Goal: Task Accomplishment & Management: Contribute content

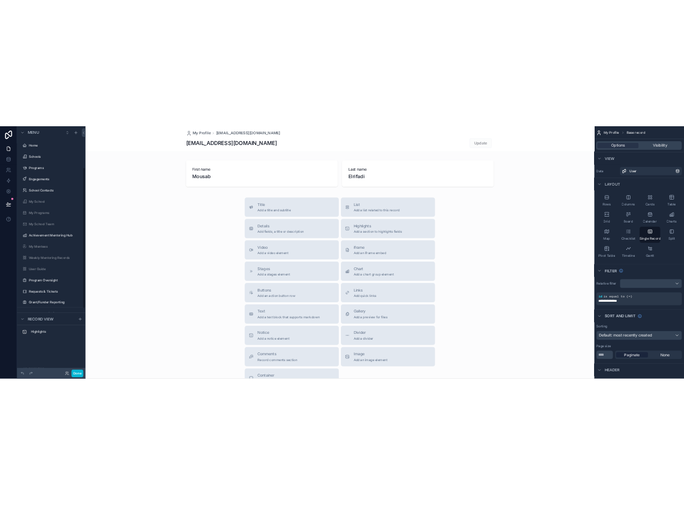
scroll to position [144, 0]
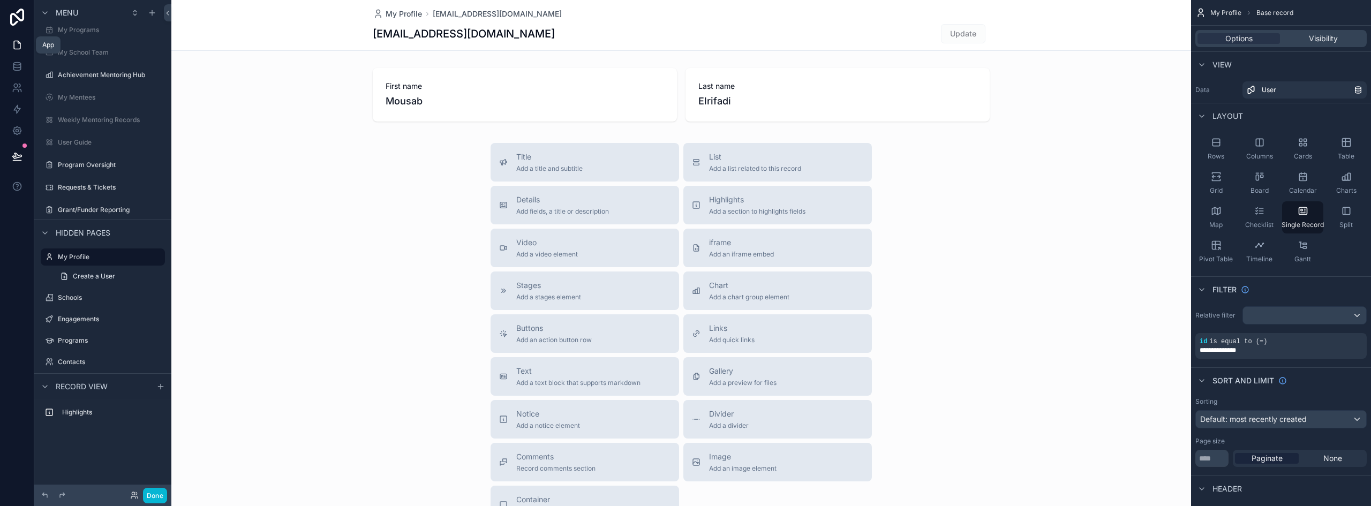
click at [19, 48] on icon at bounding box center [17, 45] width 11 height 11
click at [154, 499] on button "Done" at bounding box center [155, 496] width 24 height 16
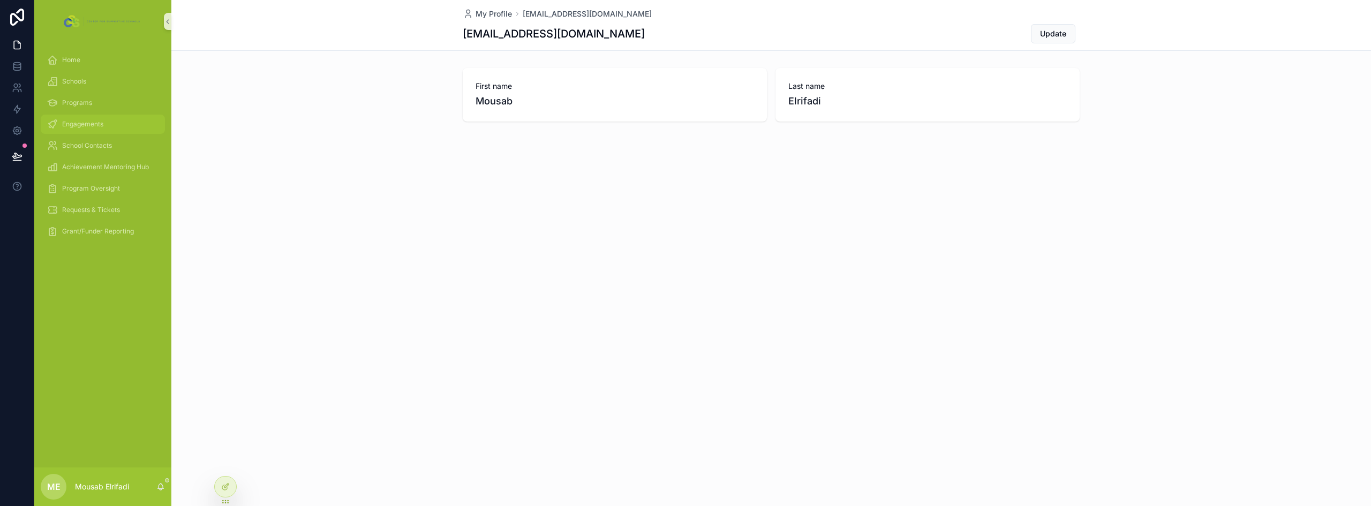
click at [94, 126] on span "Engagements" at bounding box center [82, 124] width 41 height 9
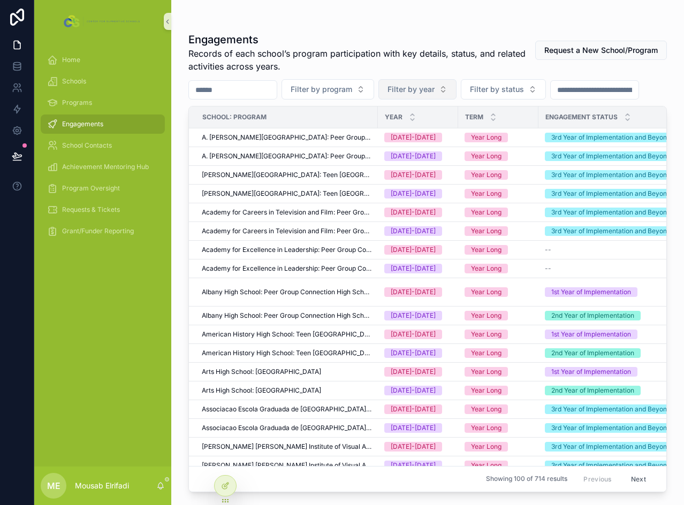
click at [429, 89] on span "Filter by year" at bounding box center [411, 89] width 47 height 11
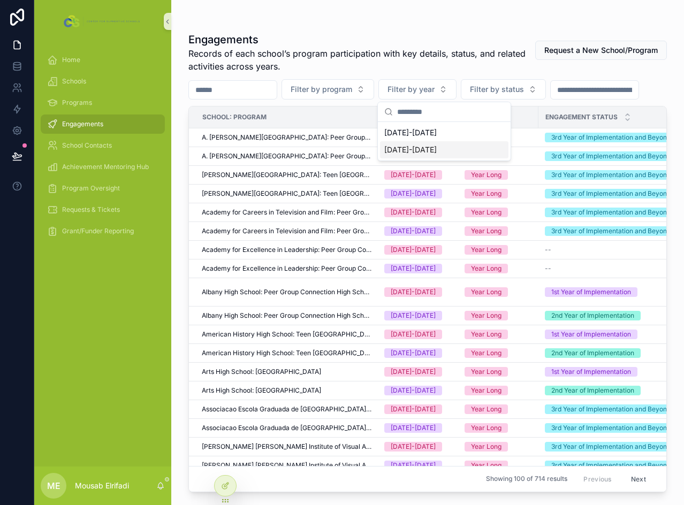
click at [424, 149] on div "[DATE]-[DATE]" at bounding box center [444, 149] width 129 height 17
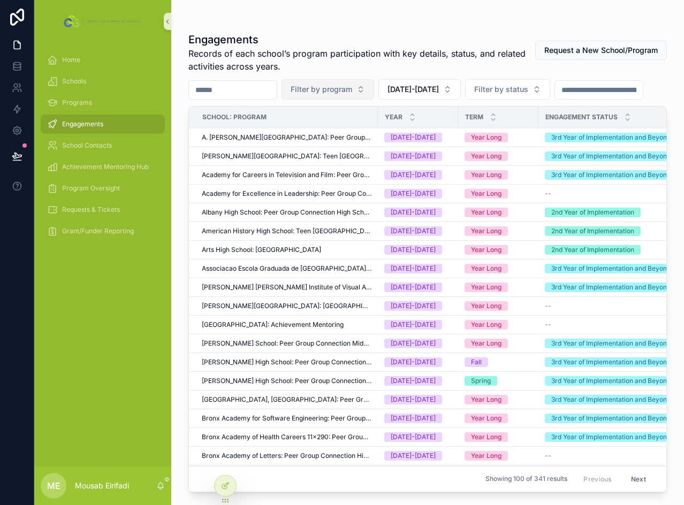
click at [352, 92] on span "Filter by program" at bounding box center [322, 89] width 62 height 11
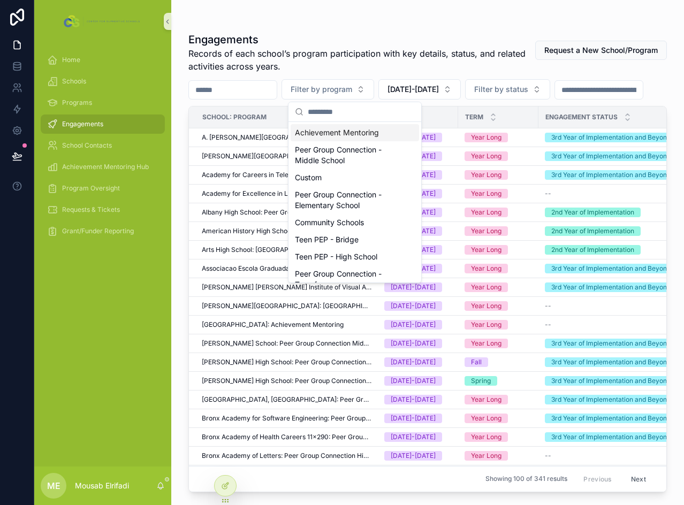
click at [354, 112] on input "scrollable content" at bounding box center [361, 111] width 107 height 19
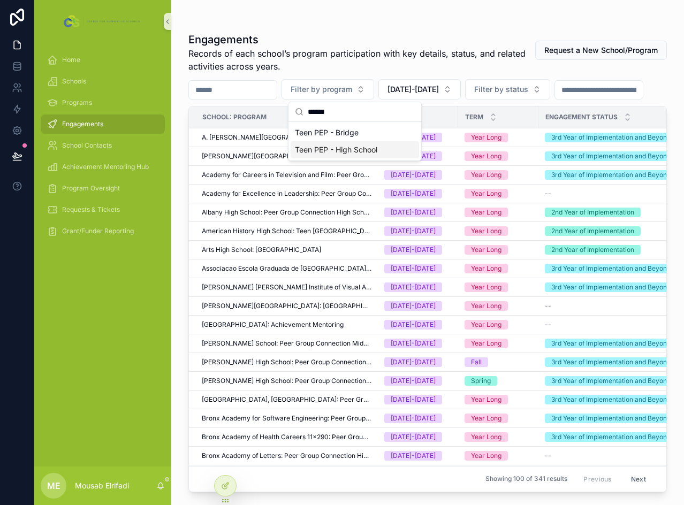
type input "******"
click at [360, 149] on div "Teen PEP - High School" at bounding box center [355, 149] width 129 height 17
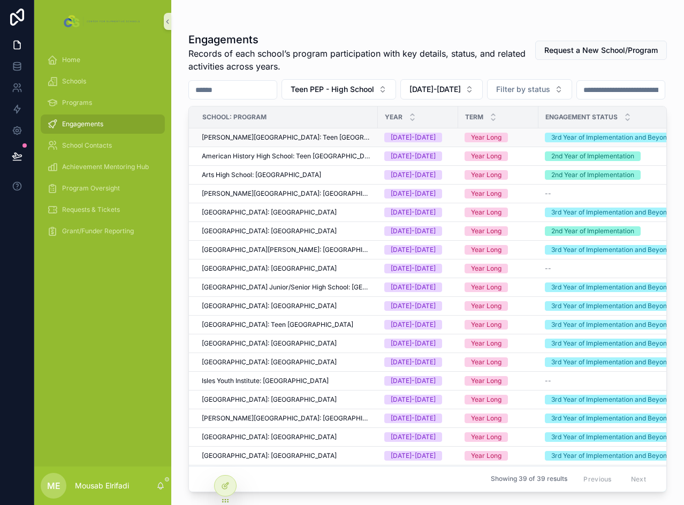
click at [304, 142] on span "[PERSON_NAME][GEOGRAPHIC_DATA]: Teen [GEOGRAPHIC_DATA]" at bounding box center [287, 137] width 170 height 9
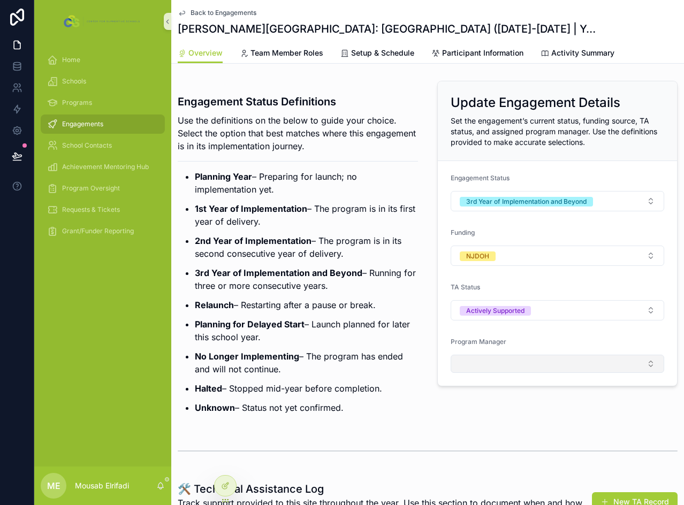
click at [490, 364] on button "Select Button" at bounding box center [558, 364] width 214 height 18
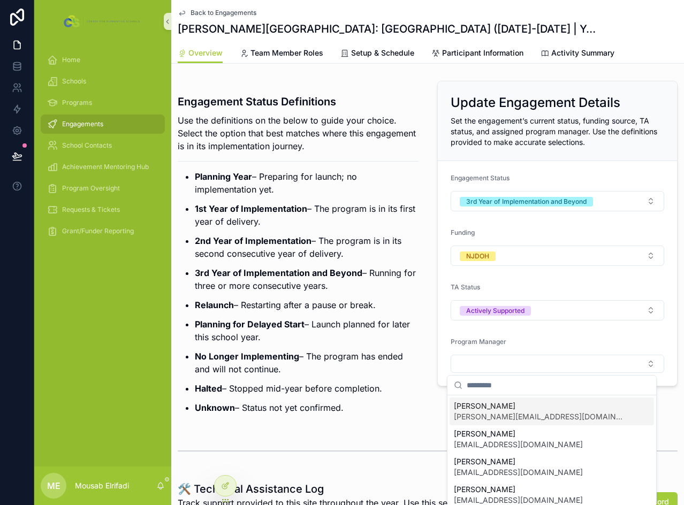
click at [484, 411] on span "[PERSON_NAME]" at bounding box center [539, 406] width 171 height 11
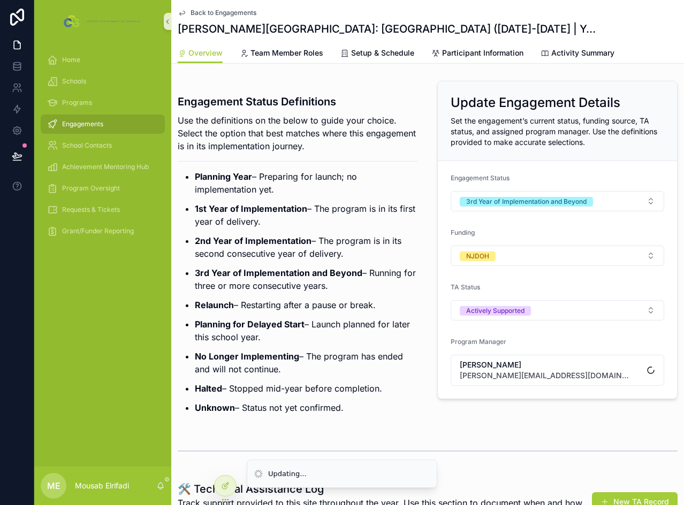
click at [386, 426] on div "Engagement Status Definitions Use the definitions on the below to guide your ch…" at bounding box center [427, 340] width 513 height 526
click at [225, 489] on icon at bounding box center [225, 486] width 9 height 9
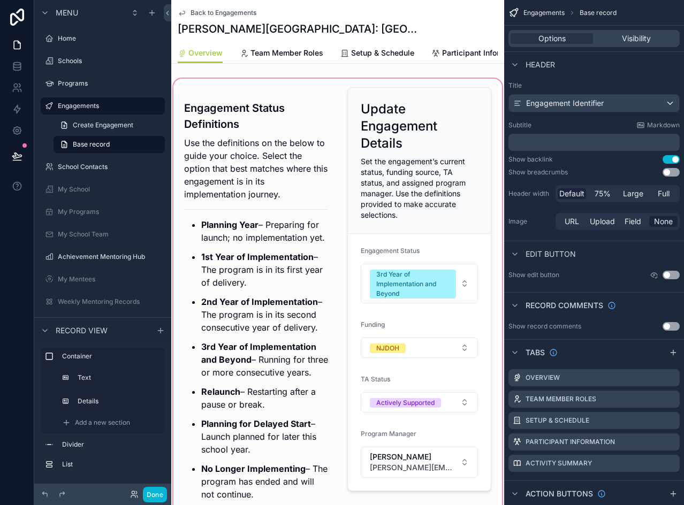
click at [416, 160] on div "scrollable content" at bounding box center [337, 330] width 333 height 506
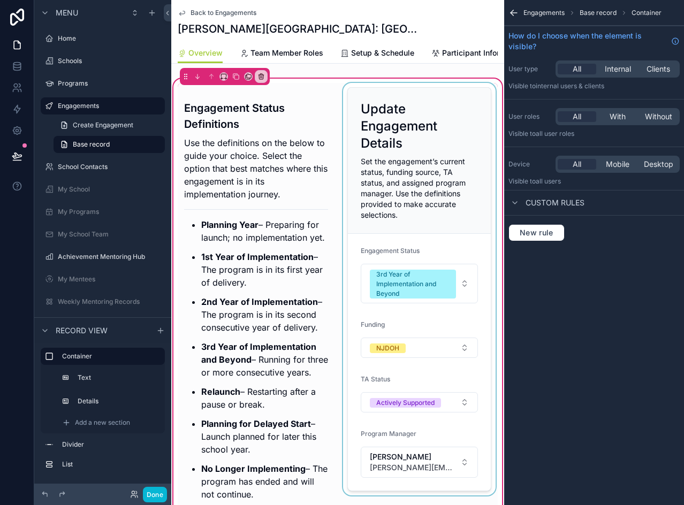
click at [444, 213] on div "scrollable content" at bounding box center [419, 329] width 157 height 493
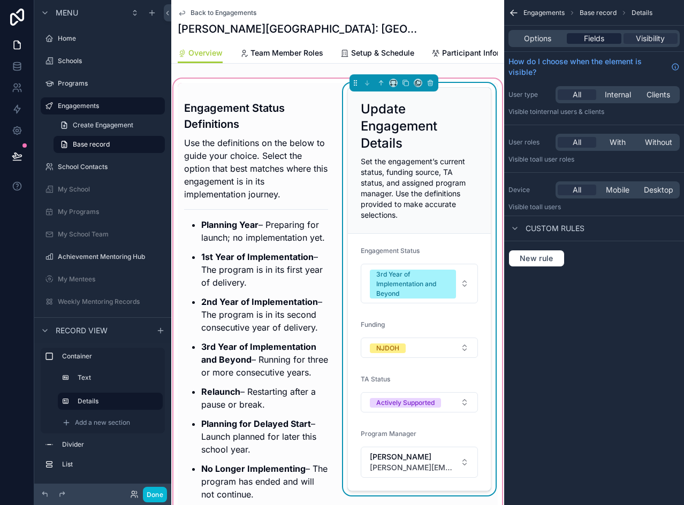
click at [601, 39] on span "Fields" at bounding box center [594, 38] width 20 height 11
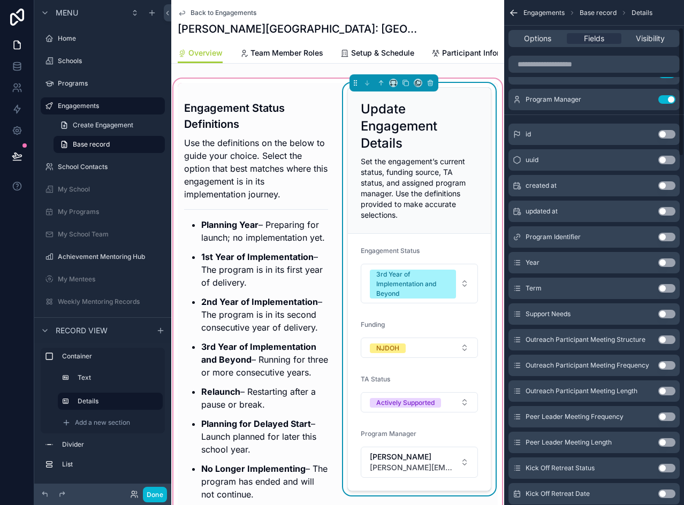
scroll to position [107, 0]
click at [662, 311] on button "Use setting" at bounding box center [667, 313] width 17 height 9
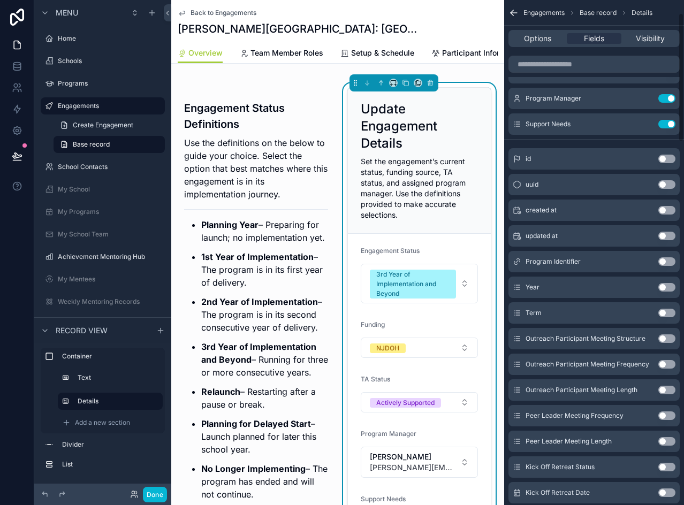
scroll to position [0, 0]
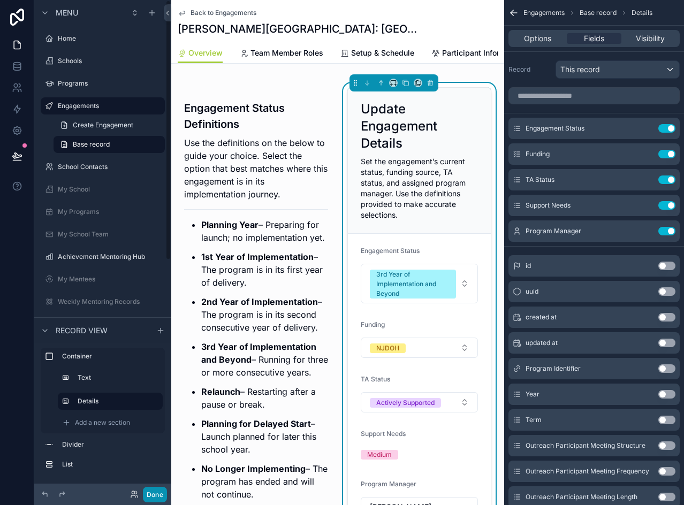
click at [157, 495] on button "Done" at bounding box center [155, 495] width 24 height 16
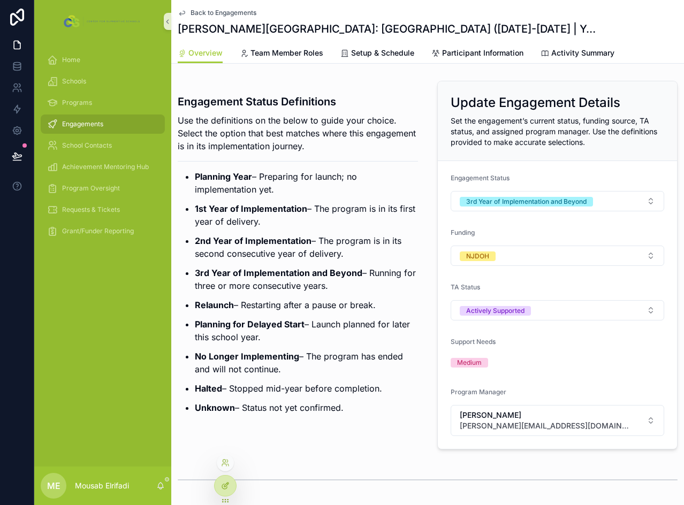
click at [220, 482] on div at bounding box center [225, 486] width 21 height 20
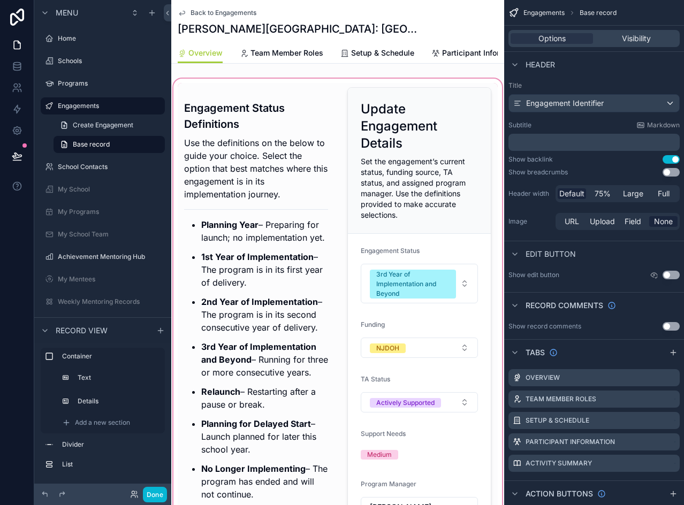
click at [441, 133] on div "scrollable content" at bounding box center [337, 330] width 333 height 506
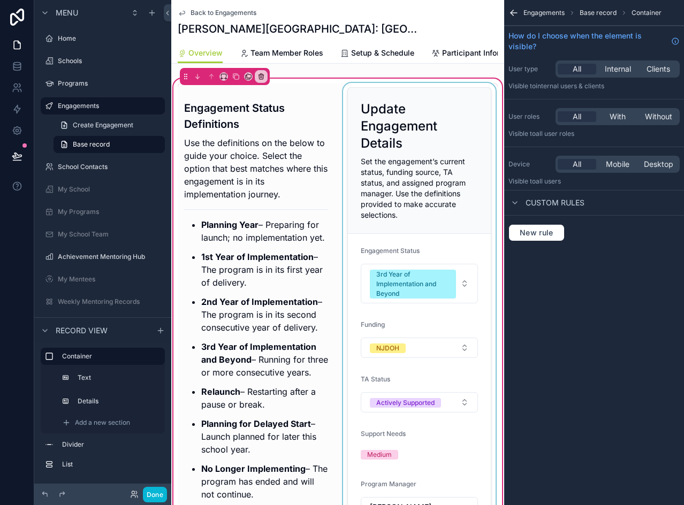
click at [465, 143] on div "scrollable content" at bounding box center [419, 329] width 157 height 493
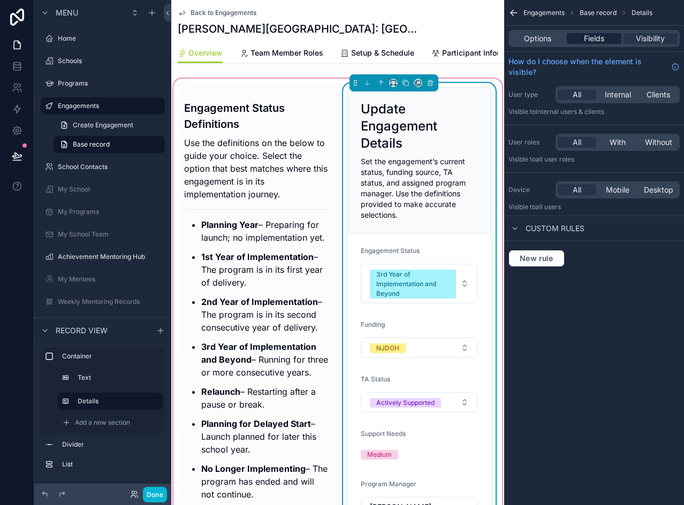
click at [599, 41] on span "Fields" at bounding box center [594, 38] width 20 height 11
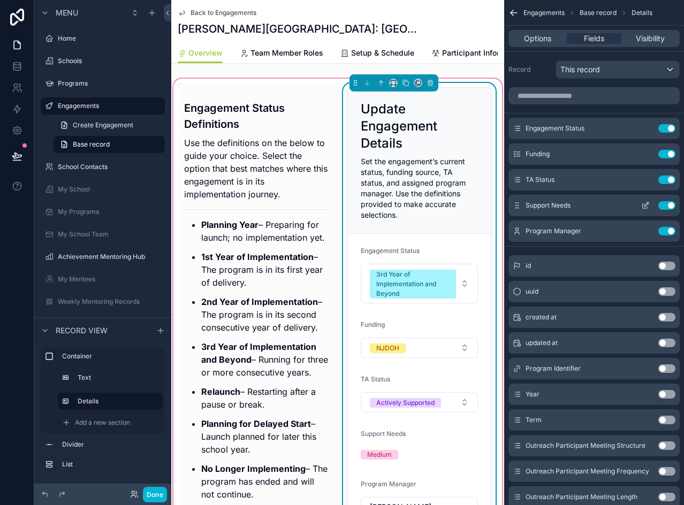
click at [643, 208] on icon "scrollable content" at bounding box center [645, 206] width 5 height 5
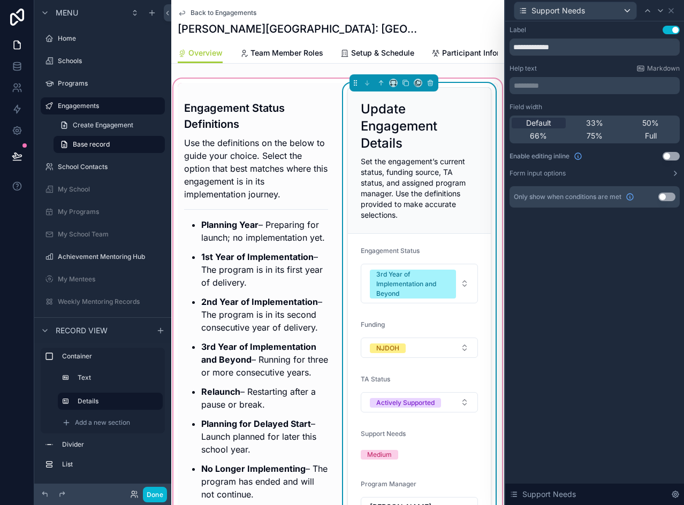
click at [670, 156] on button "Use setting" at bounding box center [671, 156] width 17 height 9
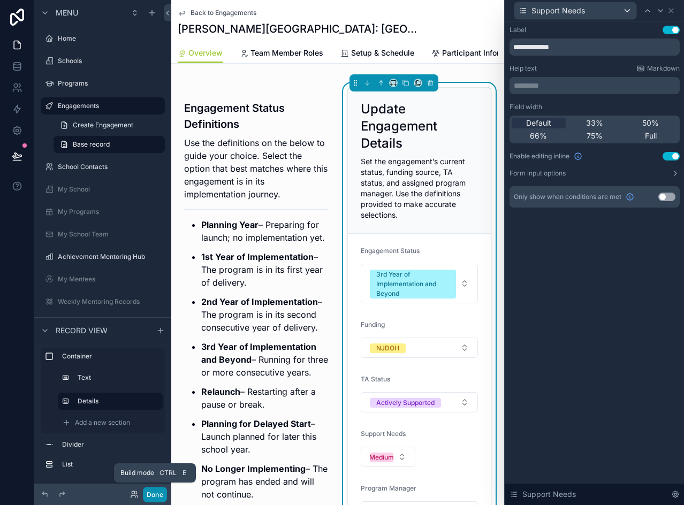
click at [160, 496] on button "Done" at bounding box center [155, 495] width 24 height 16
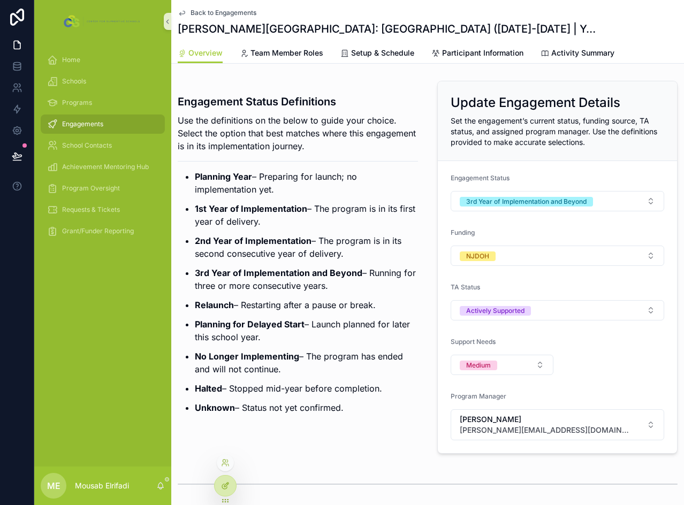
click at [217, 488] on div at bounding box center [225, 486] width 21 height 20
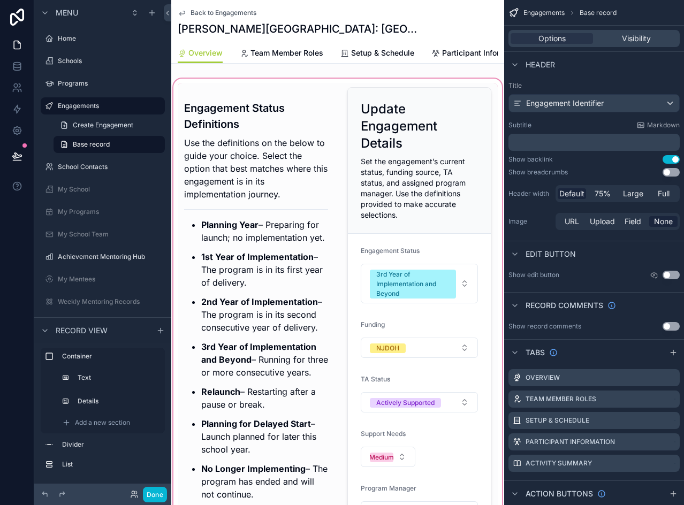
click at [439, 334] on div "scrollable content" at bounding box center [337, 330] width 333 height 506
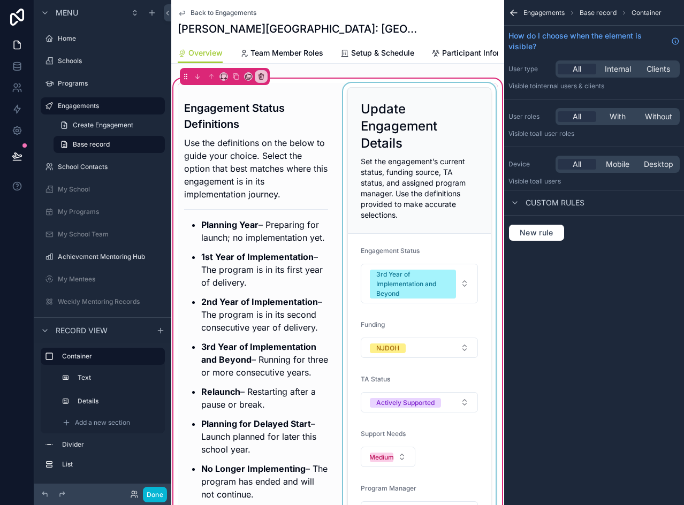
click at [464, 256] on div "scrollable content" at bounding box center [419, 329] width 157 height 493
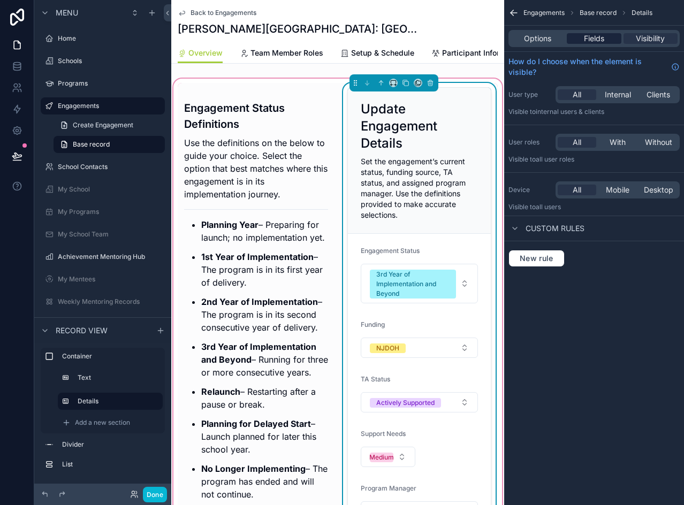
click at [606, 40] on div "Fields" at bounding box center [594, 38] width 54 height 11
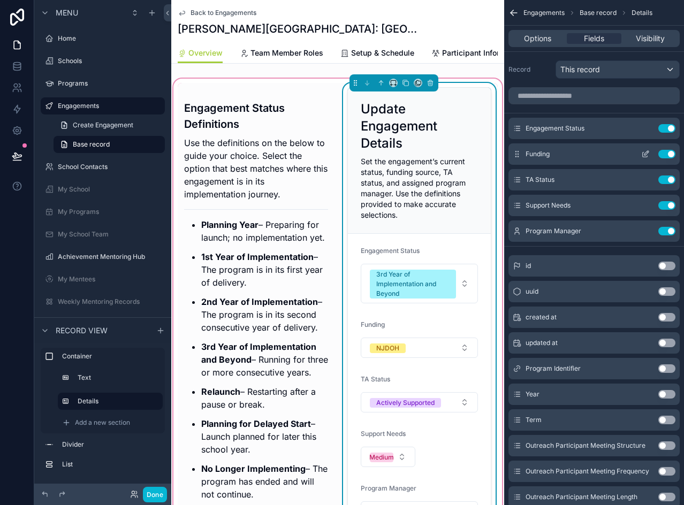
click at [648, 153] on icon "scrollable content" at bounding box center [647, 152] width 1 height 1
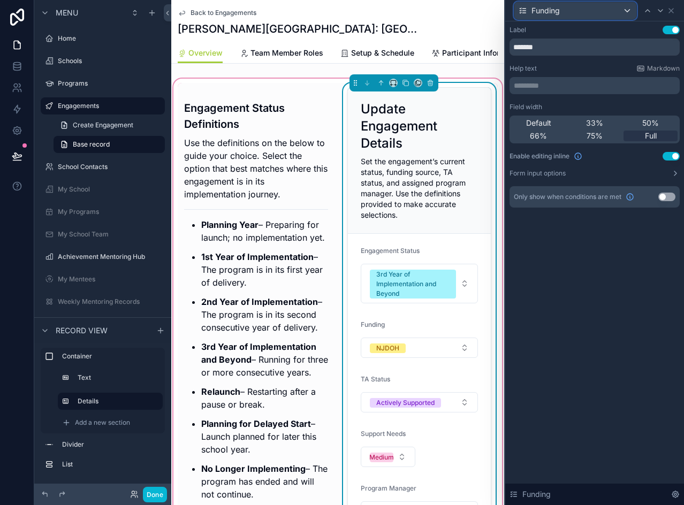
click at [626, 5] on div "Funding" at bounding box center [576, 10] width 122 height 17
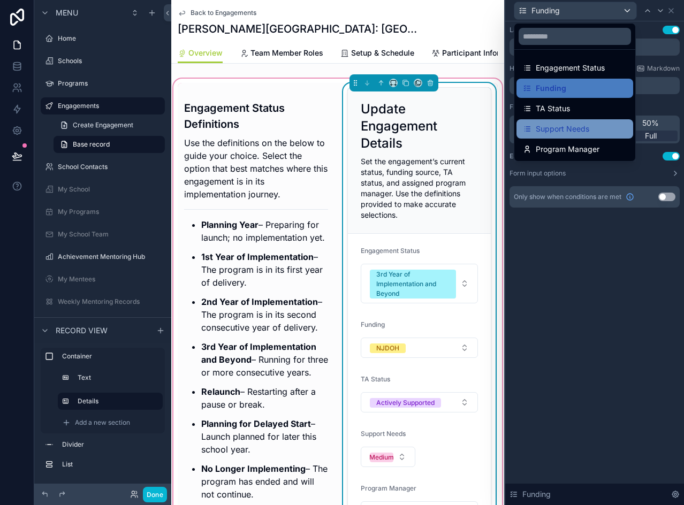
click at [564, 130] on span "Support Needs" at bounding box center [563, 129] width 54 height 13
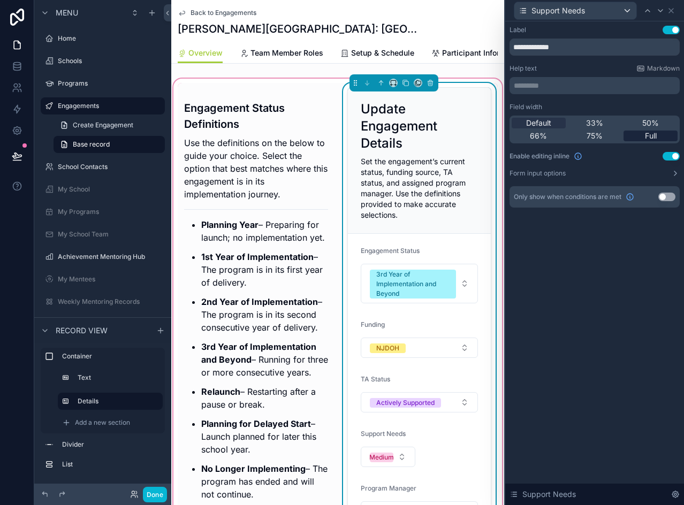
click at [647, 137] on span "Full" at bounding box center [651, 136] width 12 height 11
click at [163, 495] on button "Done" at bounding box center [155, 495] width 24 height 16
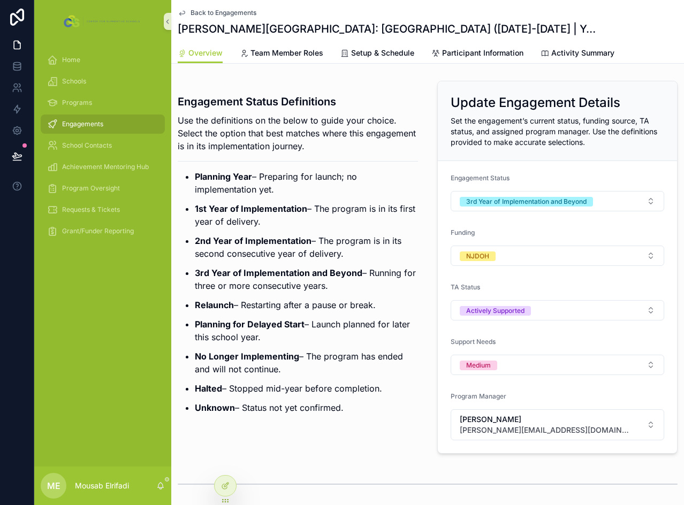
click at [352, 122] on p "Use the definitions on the below to guide your choice. Select the option that b…" at bounding box center [298, 133] width 240 height 39
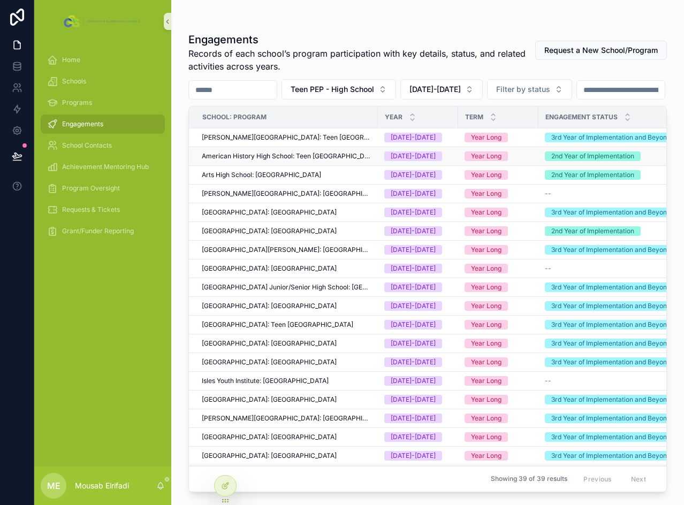
click at [256, 161] on span "American History High School: Teen [GEOGRAPHIC_DATA]" at bounding box center [287, 156] width 170 height 9
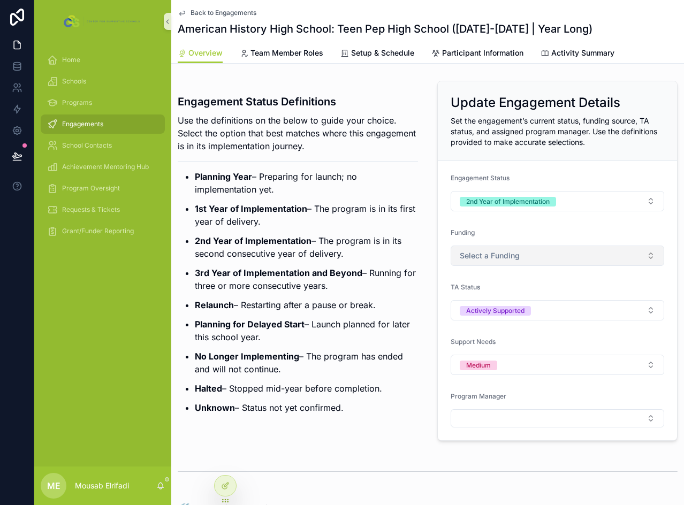
click at [497, 255] on span "Select a Funding" at bounding box center [490, 256] width 60 height 11
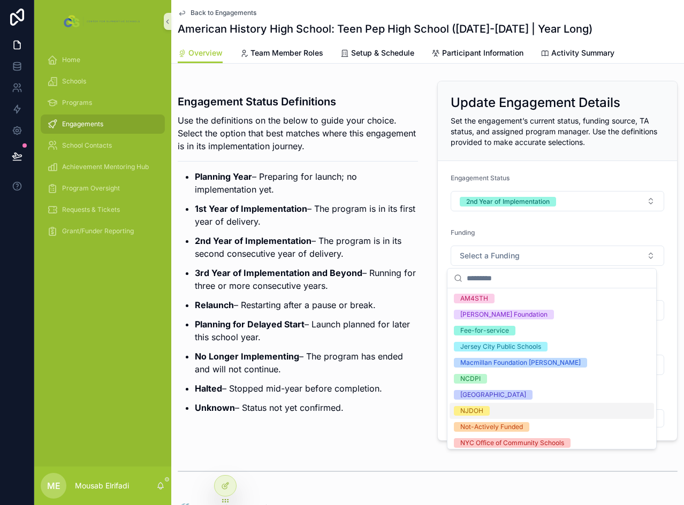
click at [476, 414] on div "NJDOH" at bounding box center [471, 411] width 23 height 10
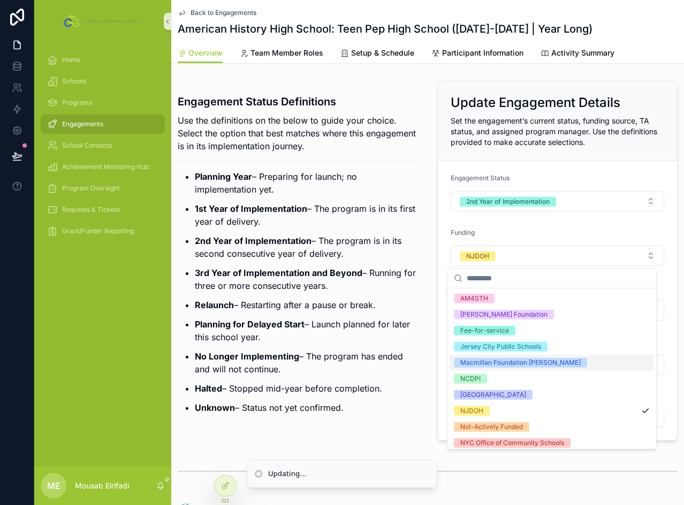
click at [380, 285] on p "3rd Year of Implementation and Beyond – Running for three or more consecutive y…" at bounding box center [306, 280] width 223 height 26
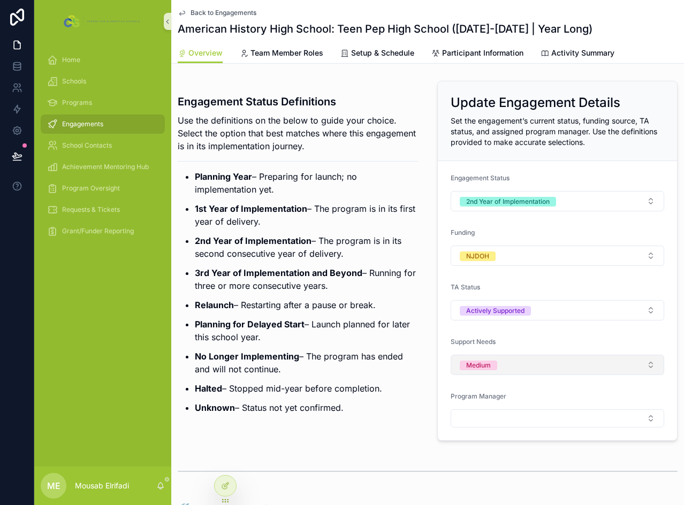
click at [516, 361] on button "Medium" at bounding box center [558, 365] width 214 height 20
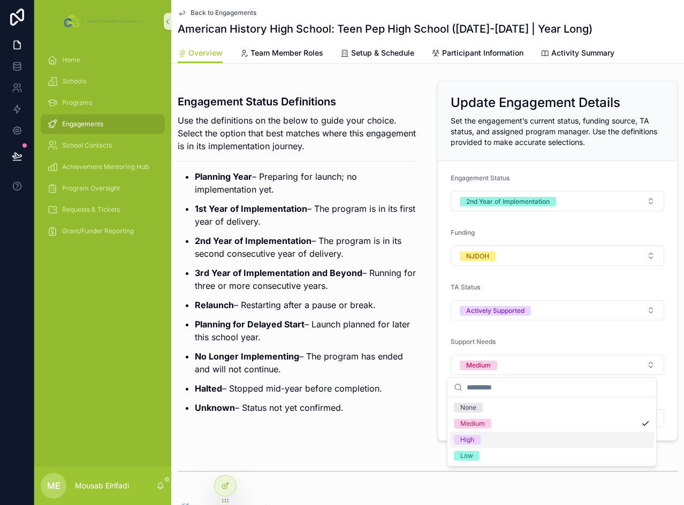
click at [495, 437] on div "High" at bounding box center [552, 440] width 205 height 16
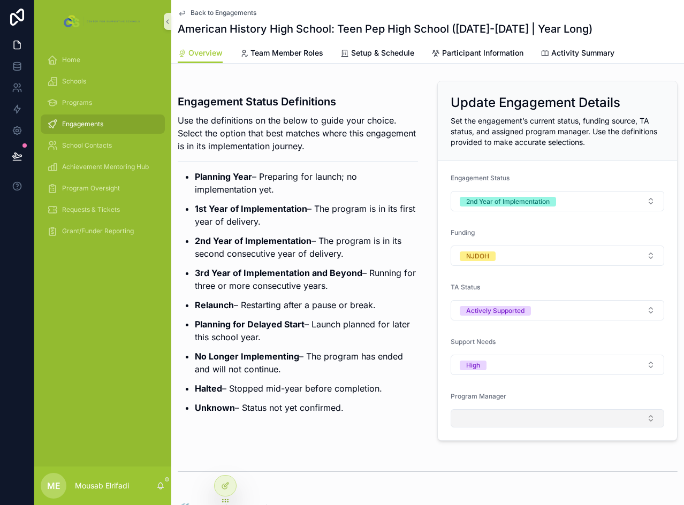
click at [523, 427] on button "Select Button" at bounding box center [558, 419] width 214 height 18
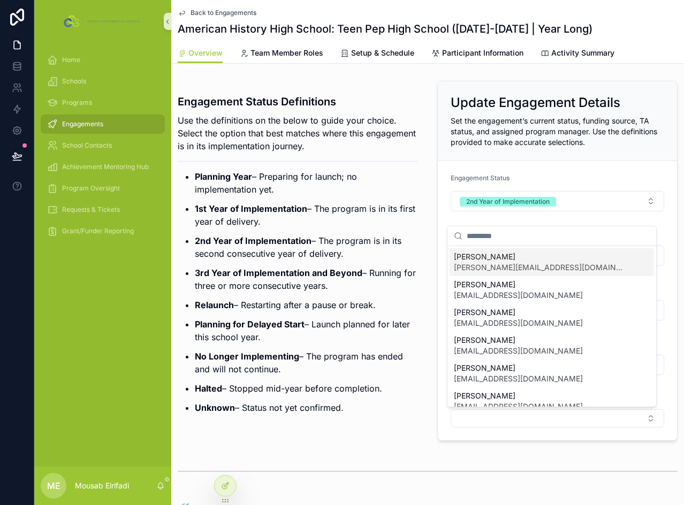
click at [499, 268] on span "[PERSON_NAME][EMAIL_ADDRESS][DOMAIN_NAME]" at bounding box center [539, 267] width 171 height 11
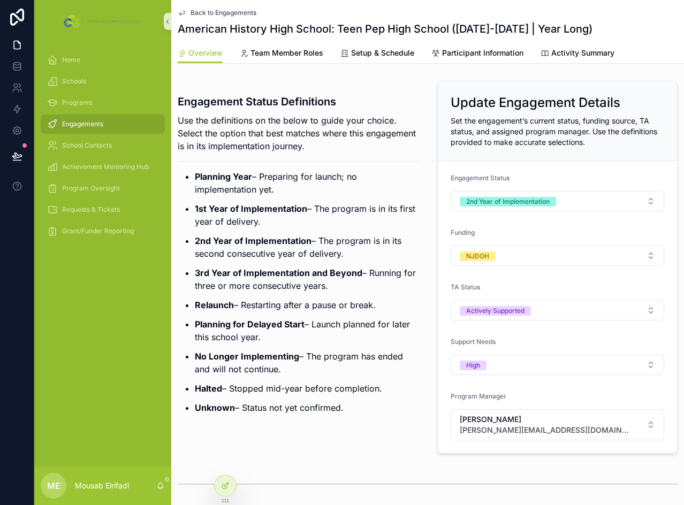
click at [356, 309] on p "Relaunch – Restarting after a pause or break." at bounding box center [306, 305] width 223 height 13
click at [334, 243] on p "2nd Year of Implementation – The program is in its second consecutive year of d…" at bounding box center [306, 248] width 223 height 26
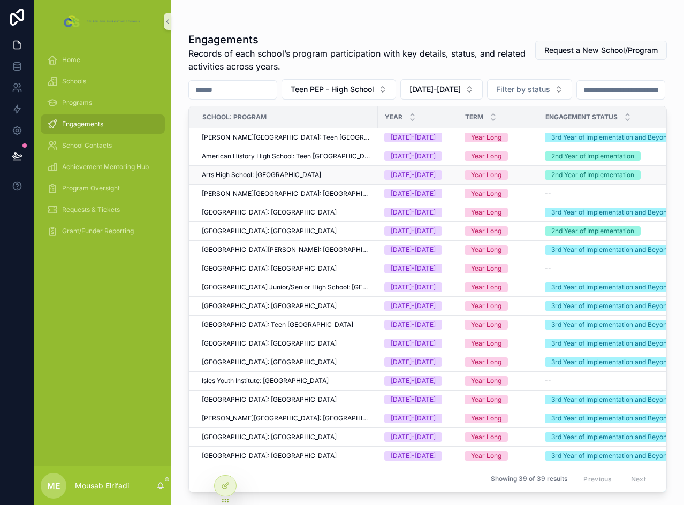
click at [235, 179] on span "Arts High School: [GEOGRAPHIC_DATA]" at bounding box center [261, 175] width 119 height 9
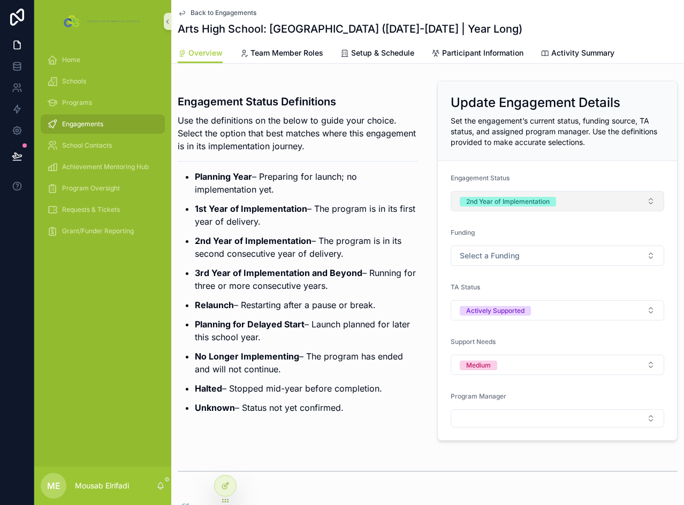
click at [570, 202] on button "2nd Year of Implementation" at bounding box center [558, 201] width 214 height 20
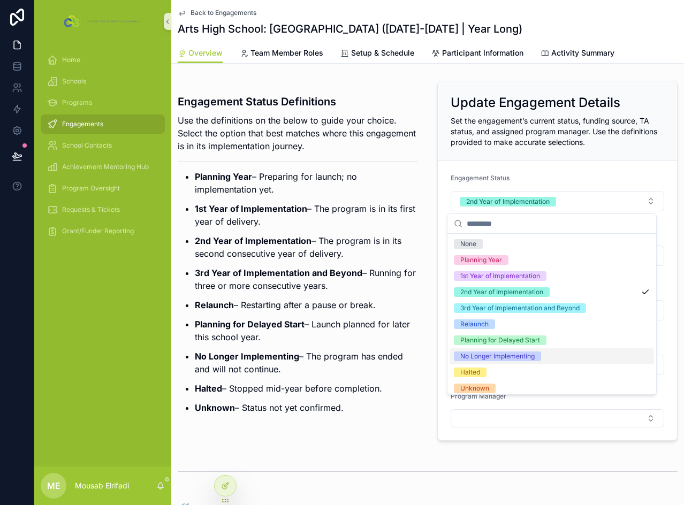
click at [500, 356] on div "No Longer Implementing" at bounding box center [497, 357] width 74 height 10
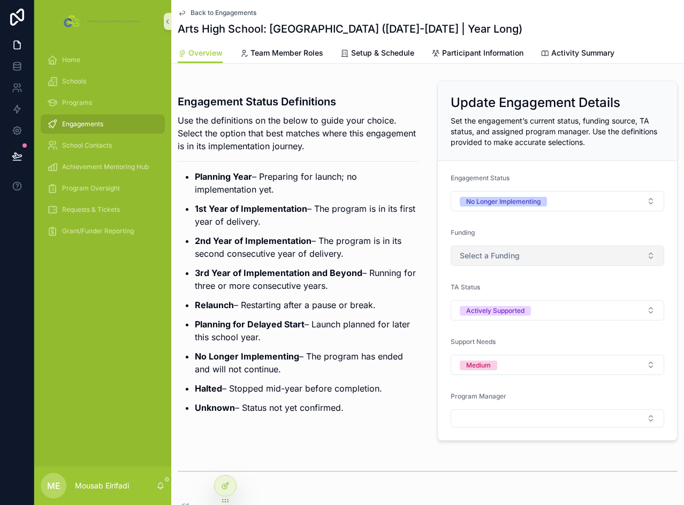
click at [497, 256] on span "Select a Funding" at bounding box center [490, 256] width 60 height 11
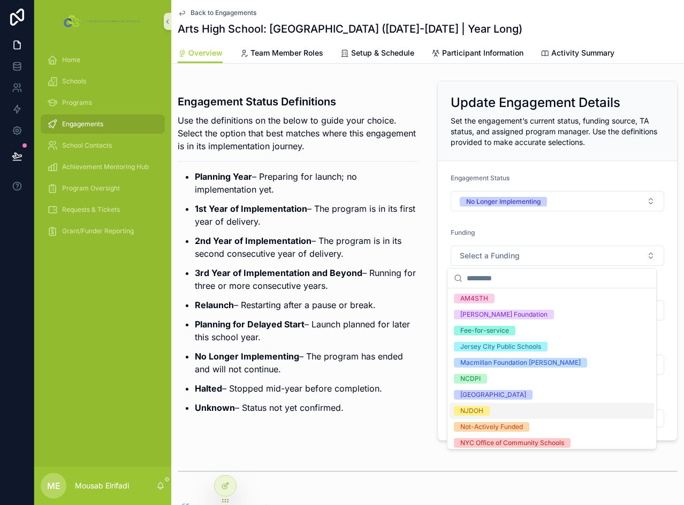
click at [475, 412] on div "NJDOH" at bounding box center [471, 411] width 23 height 10
click at [313, 329] on p "Planning for Delayed Start – Launch planned for later this school year." at bounding box center [306, 331] width 223 height 26
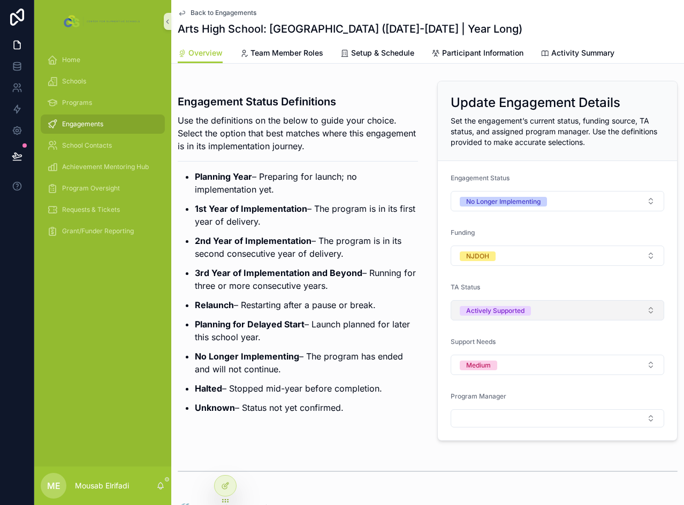
click at [542, 312] on button "Actively Supported" at bounding box center [558, 310] width 214 height 20
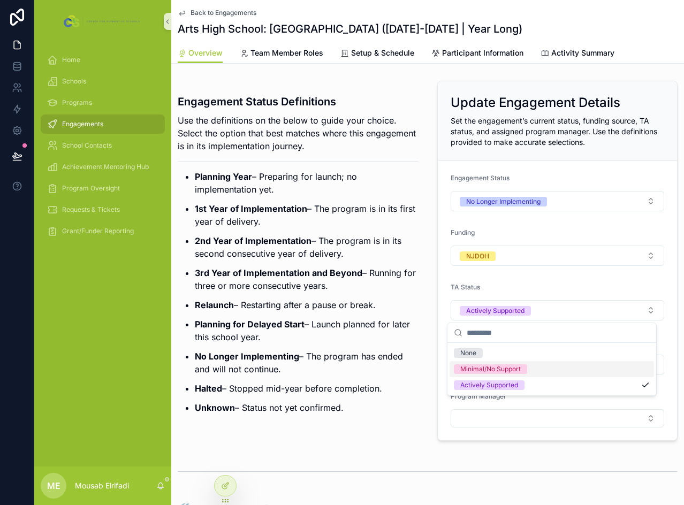
click at [500, 368] on div "Minimal/No Support" at bounding box center [490, 370] width 61 height 10
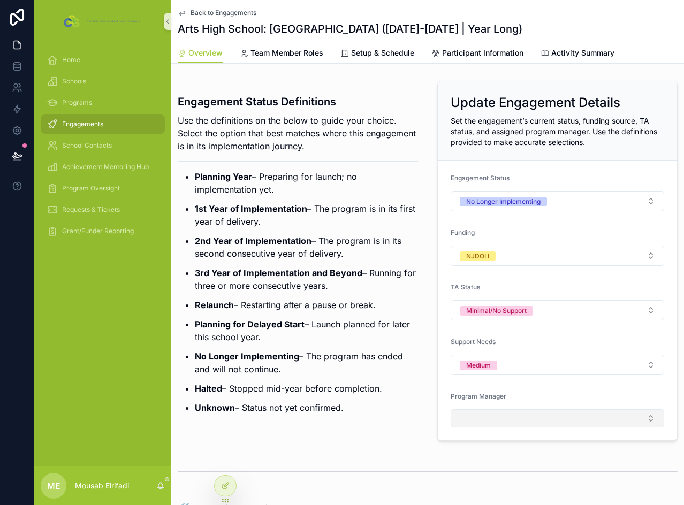
click at [486, 413] on button "Select Button" at bounding box center [558, 419] width 214 height 18
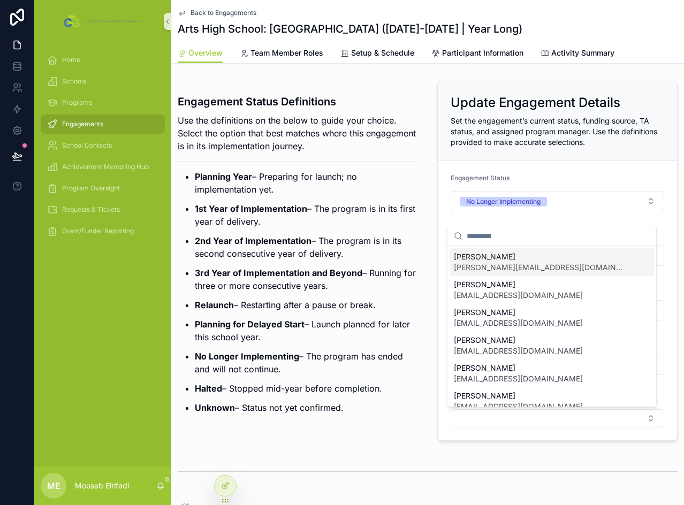
click at [497, 263] on span "[PERSON_NAME][EMAIL_ADDRESS][DOMAIN_NAME]" at bounding box center [539, 267] width 171 height 11
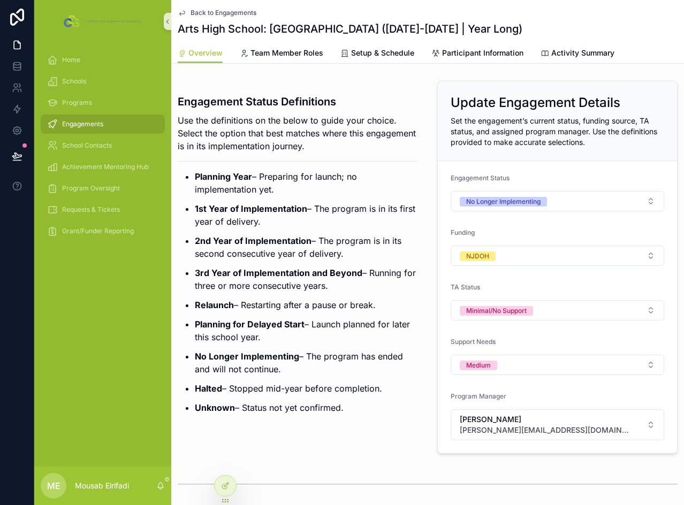
click at [305, 315] on ul "Planning Year – Preparing for launch; no implementation yet. 1st Year of Implem…" at bounding box center [298, 292] width 240 height 244
click at [300, 152] on p "Use the definitions on the below to guide your choice. Select the option that b…" at bounding box center [298, 133] width 240 height 39
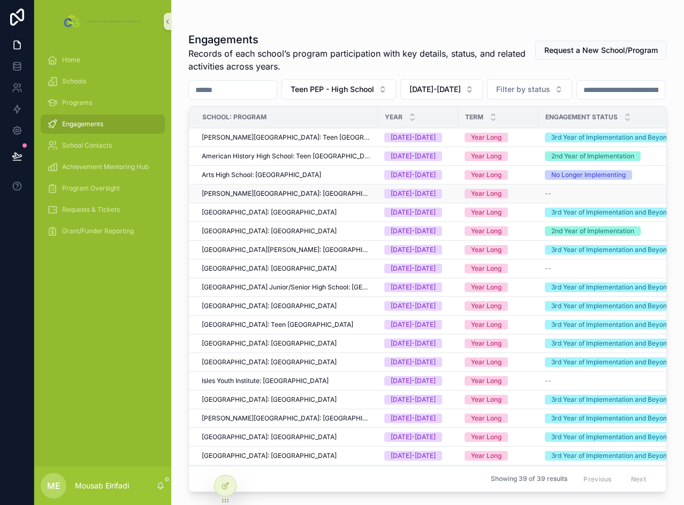
click at [268, 198] on span "[PERSON_NAME][GEOGRAPHIC_DATA]: [GEOGRAPHIC_DATA]" at bounding box center [287, 194] width 170 height 9
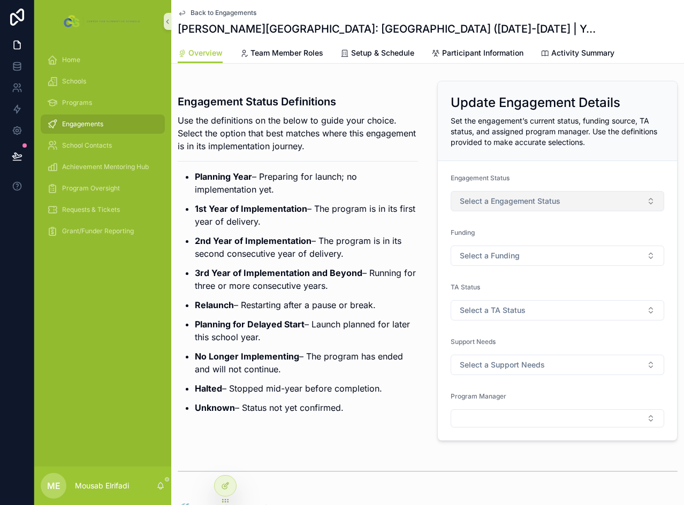
click at [503, 197] on span "Select a Engagement Status" at bounding box center [510, 201] width 101 height 11
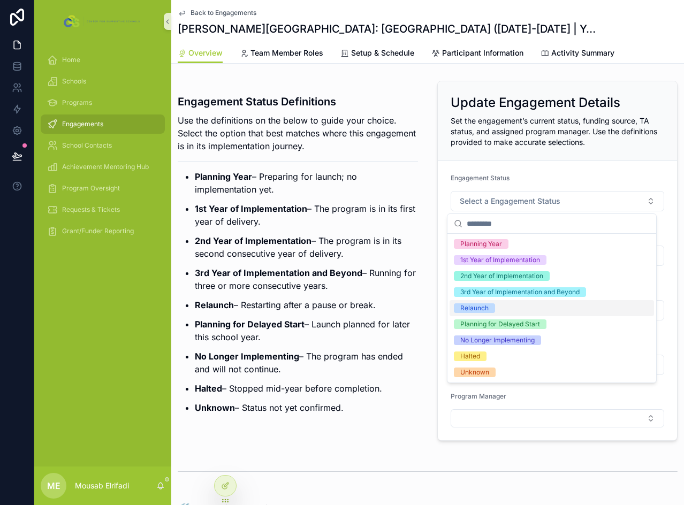
click at [506, 307] on div "Relaunch" at bounding box center [552, 308] width 205 height 16
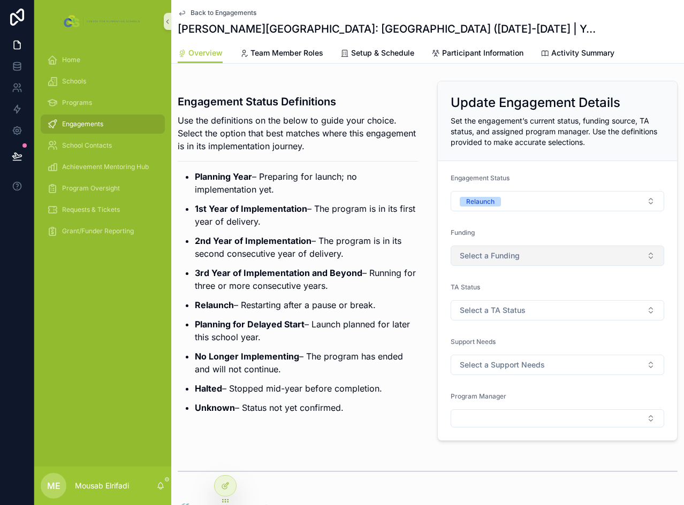
click at [496, 255] on span "Select a Funding" at bounding box center [490, 256] width 60 height 11
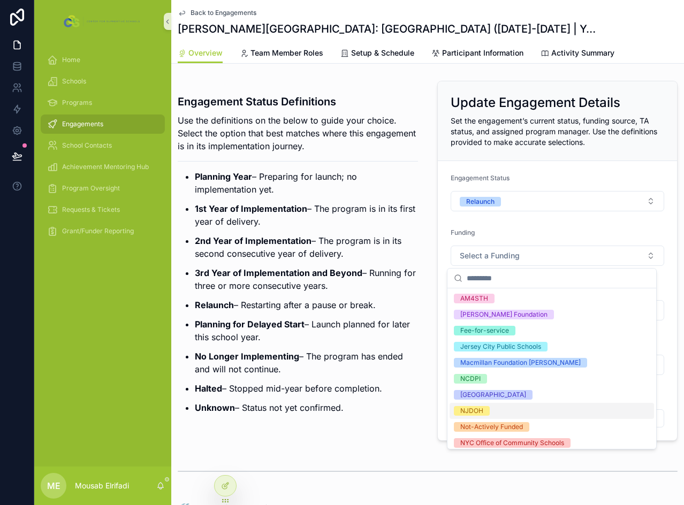
click at [499, 414] on div "NJDOH" at bounding box center [552, 411] width 205 height 16
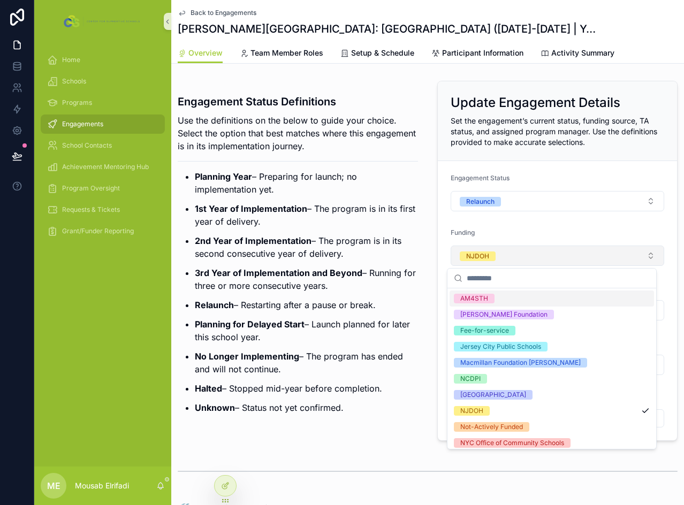
click at [524, 265] on button "NJDOH" at bounding box center [558, 256] width 214 height 20
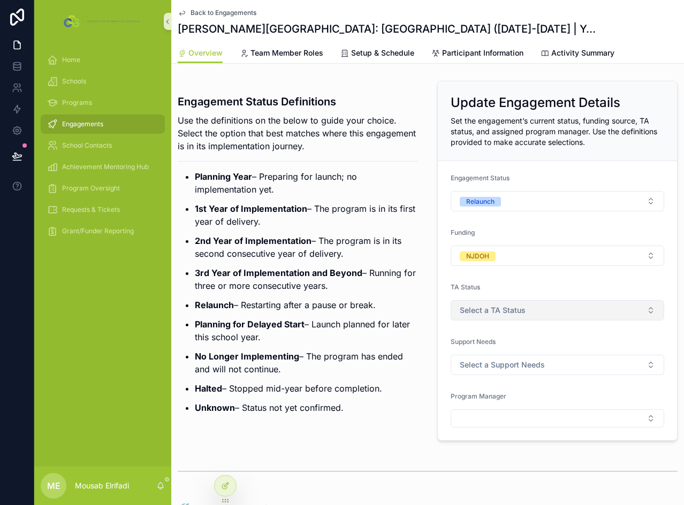
click at [500, 310] on span "Select a TA Status" at bounding box center [493, 310] width 66 height 11
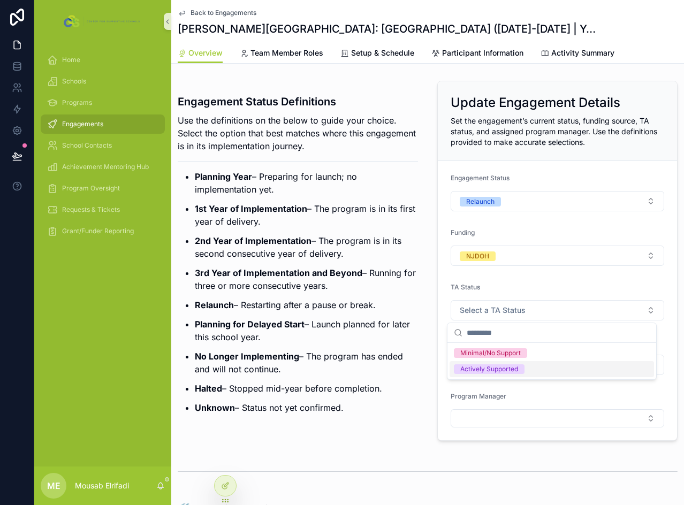
click at [502, 369] on div "Actively Supported" at bounding box center [489, 370] width 58 height 10
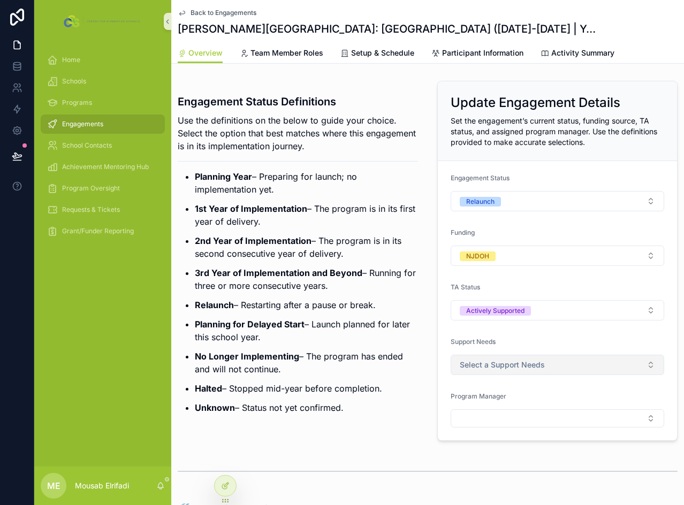
click at [493, 367] on span "Select a Support Needs" at bounding box center [502, 365] width 85 height 11
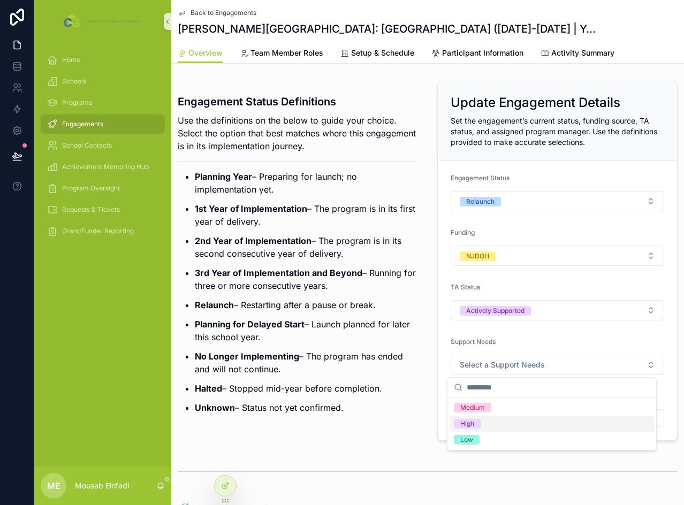
click at [482, 427] on div "High" at bounding box center [552, 424] width 205 height 16
click at [486, 410] on div "Program Manager" at bounding box center [558, 409] width 214 height 35
click at [486, 413] on button "Select Button" at bounding box center [558, 419] width 214 height 18
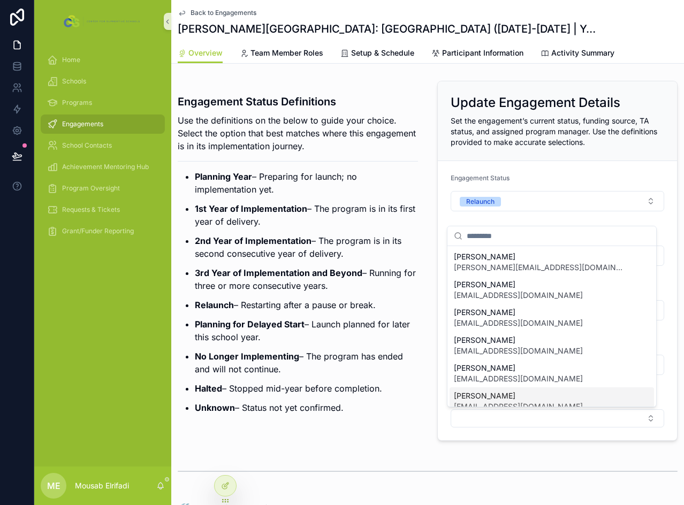
click at [489, 395] on span "[PERSON_NAME]" at bounding box center [518, 396] width 129 height 11
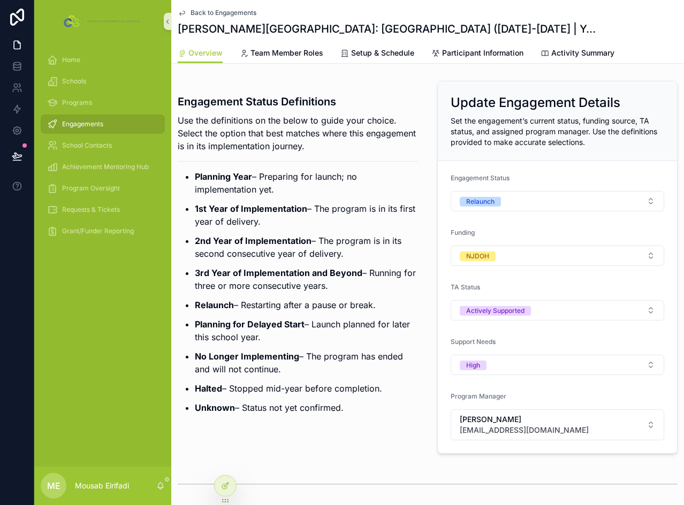
click at [350, 371] on p "No Longer Implementing – The program has ended and will not continue." at bounding box center [306, 363] width 223 height 26
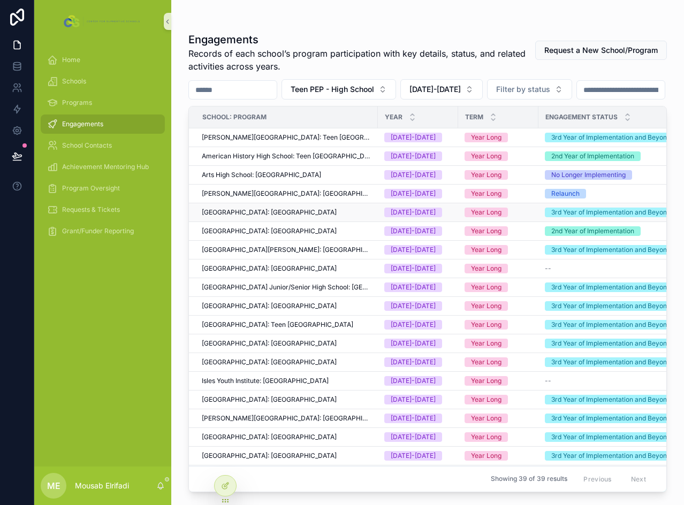
click at [230, 217] on span "[GEOGRAPHIC_DATA]: [GEOGRAPHIC_DATA]" at bounding box center [269, 212] width 135 height 9
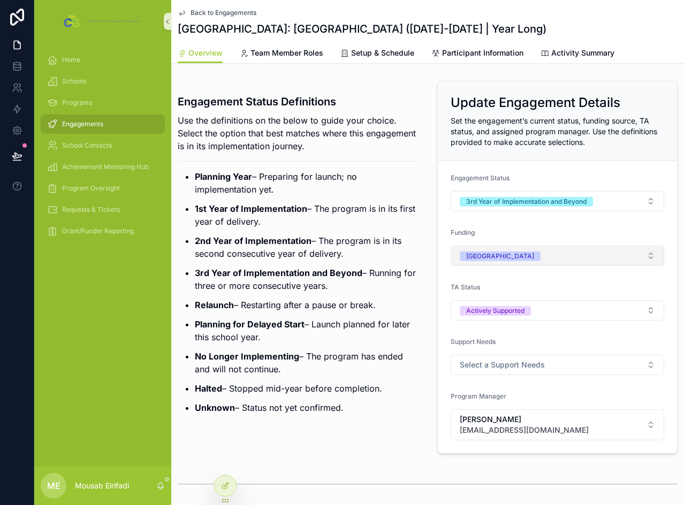
click at [563, 255] on button "[GEOGRAPHIC_DATA]" at bounding box center [558, 256] width 214 height 20
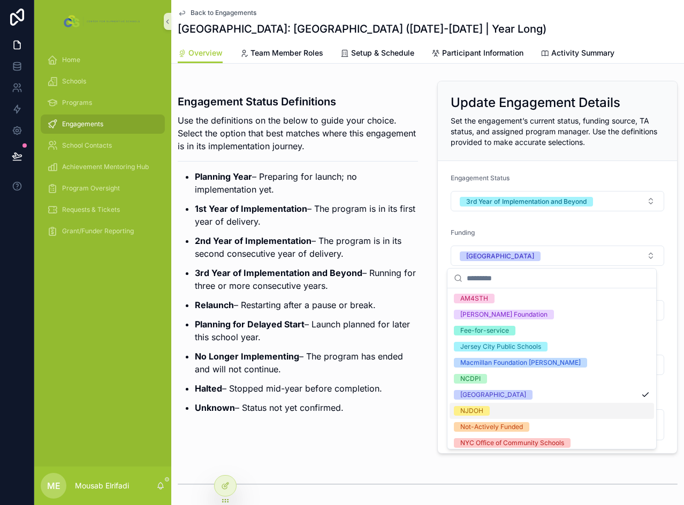
click at [500, 406] on div "NJDOH" at bounding box center [552, 411] width 205 height 16
click at [558, 393] on div "[GEOGRAPHIC_DATA]" at bounding box center [552, 395] width 205 height 16
click at [361, 260] on ul "Planning Year – Preparing for launch; no implementation yet. 1st Year of Implem…" at bounding box center [298, 292] width 240 height 244
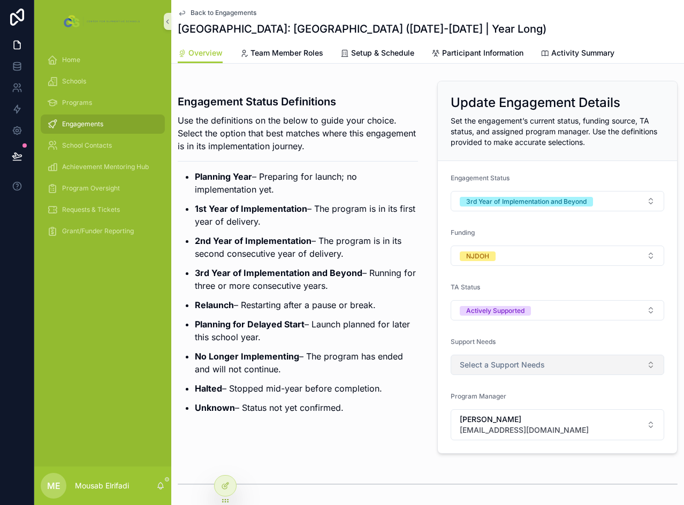
click at [537, 367] on span "Select a Support Needs" at bounding box center [502, 365] width 85 height 11
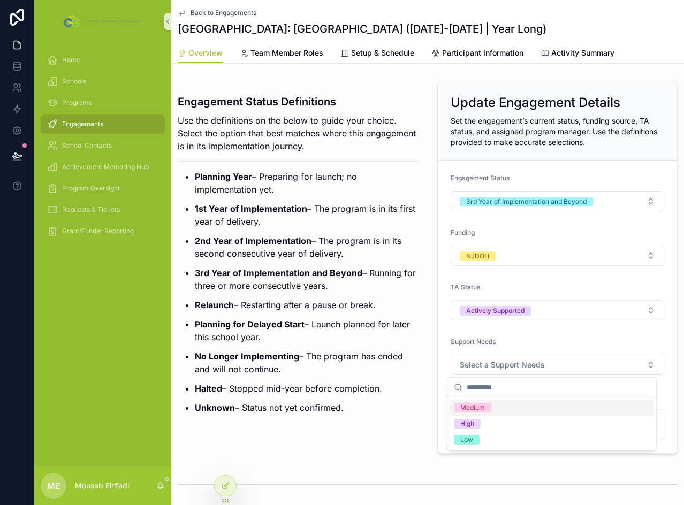
click at [493, 407] on div "Medium" at bounding box center [552, 408] width 205 height 16
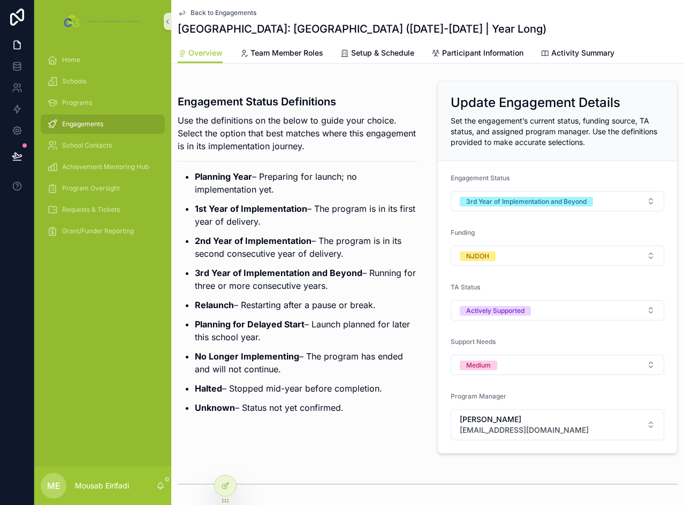
click at [304, 266] on ul "Planning Year – Preparing for launch; no implementation yet. 1st Year of Implem…" at bounding box center [298, 292] width 240 height 244
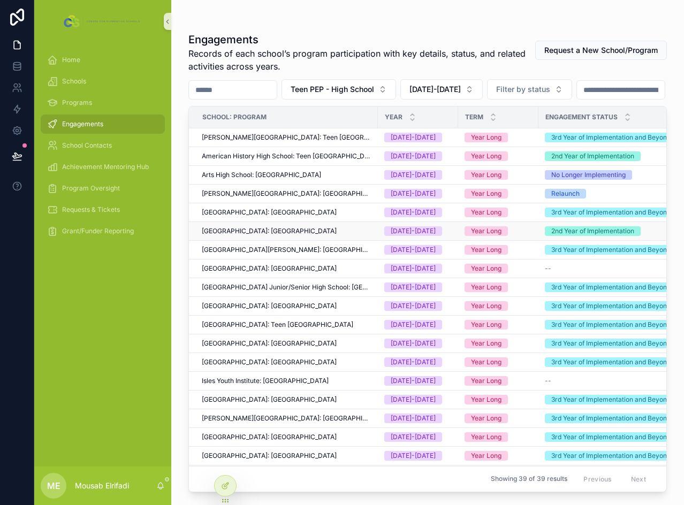
click at [260, 236] on span "[GEOGRAPHIC_DATA]: [GEOGRAPHIC_DATA]" at bounding box center [269, 231] width 135 height 9
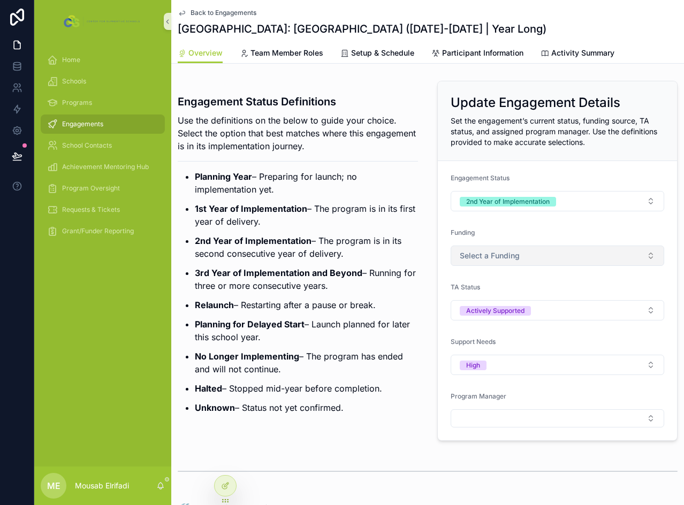
click at [514, 255] on span "Select a Funding" at bounding box center [490, 256] width 60 height 11
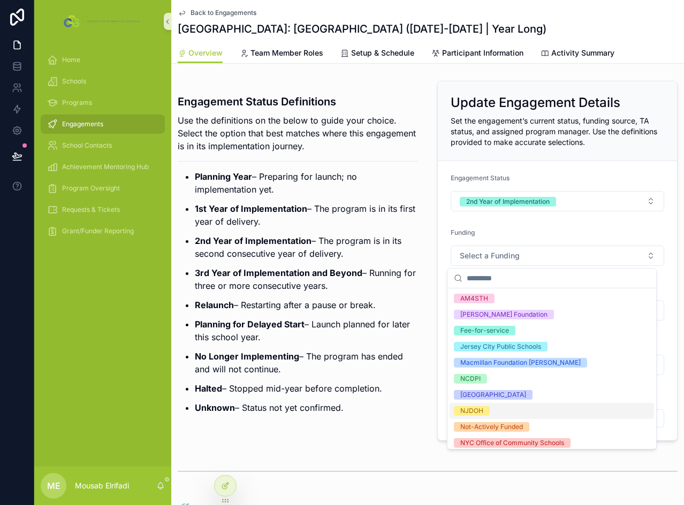
click at [478, 410] on div "NJDOH" at bounding box center [471, 411] width 23 height 10
click at [401, 345] on ul "Planning Year – Preparing for launch; no implementation yet. 1st Year of Implem…" at bounding box center [298, 292] width 240 height 244
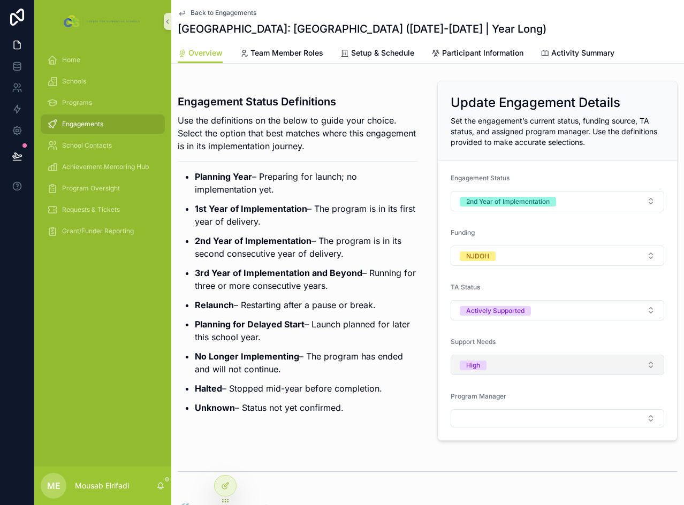
click at [530, 370] on button "High" at bounding box center [558, 365] width 214 height 20
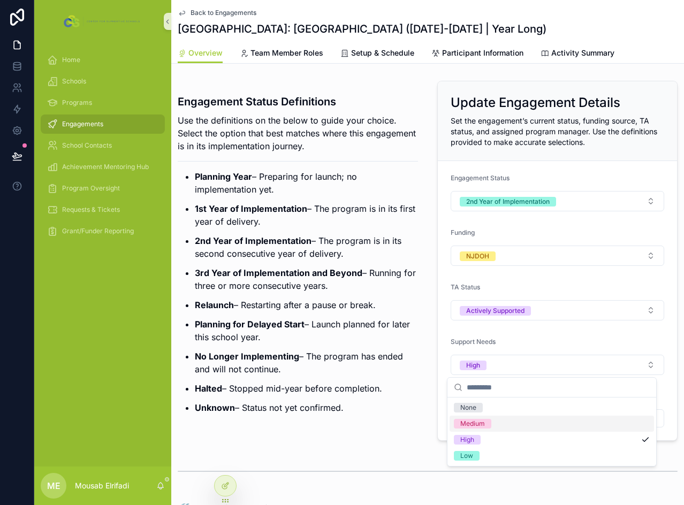
click at [484, 426] on div "Medium" at bounding box center [472, 424] width 25 height 10
click at [485, 417] on button "Select Button" at bounding box center [558, 419] width 214 height 18
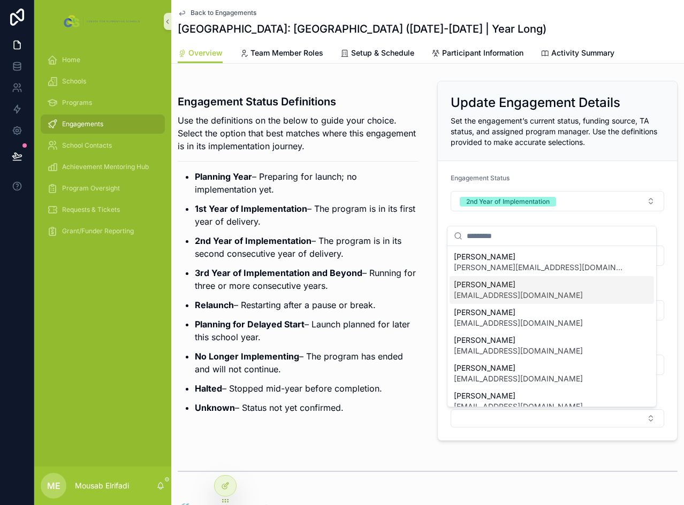
click at [497, 290] on span "[PERSON_NAME]" at bounding box center [518, 285] width 129 height 11
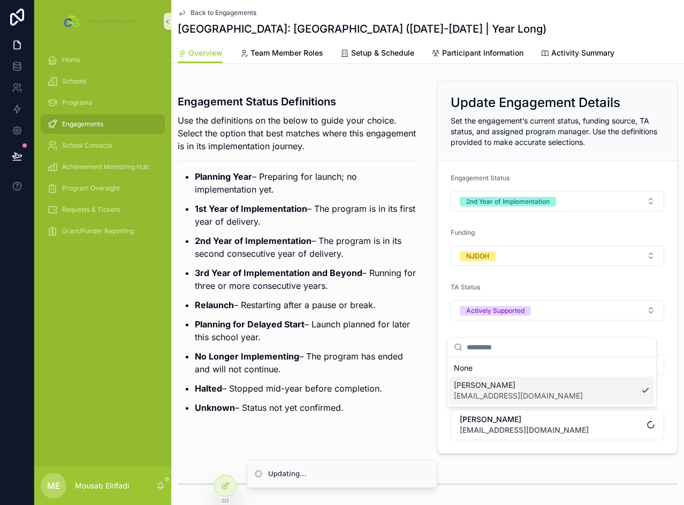
click at [312, 308] on p "Relaunch – Restarting after a pause or break." at bounding box center [306, 305] width 223 height 13
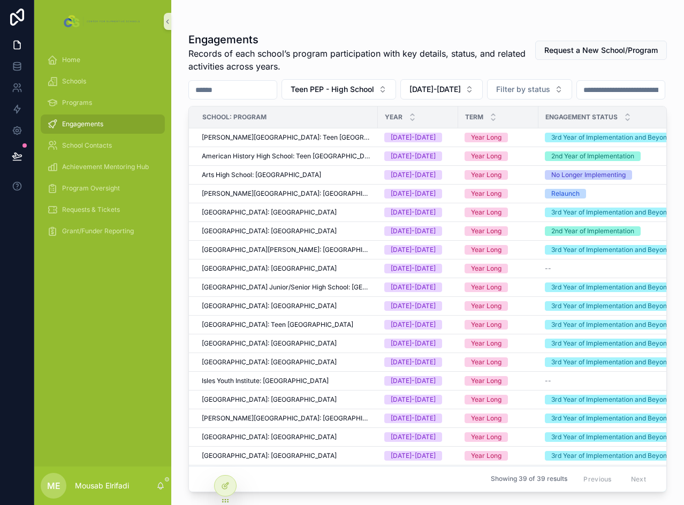
click at [277, 87] on input "scrollable content" at bounding box center [233, 89] width 88 height 15
click at [260, 254] on span "[GEOGRAPHIC_DATA][PERSON_NAME]: [GEOGRAPHIC_DATA]" at bounding box center [287, 250] width 170 height 9
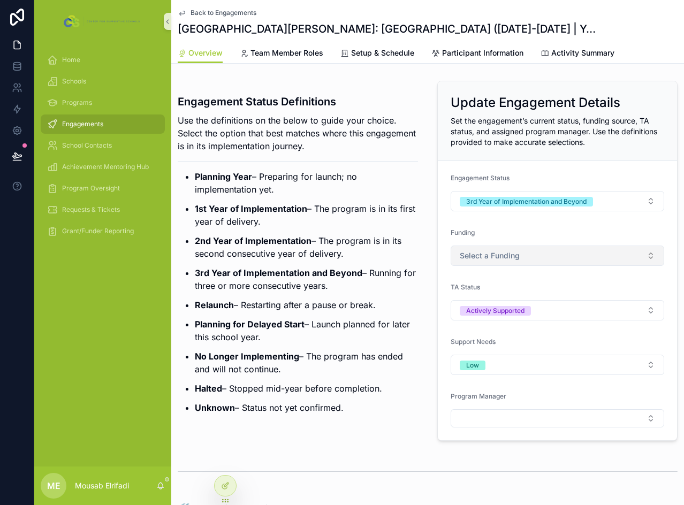
click at [529, 262] on button "Select a Funding" at bounding box center [558, 256] width 214 height 20
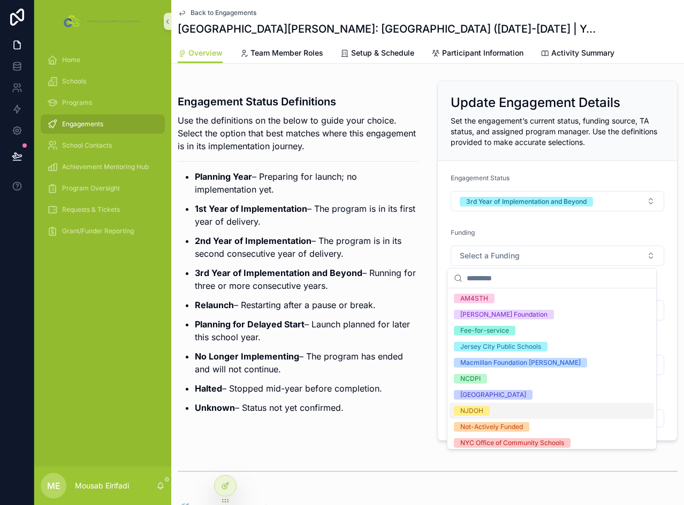
click at [489, 418] on div "NJDOH" at bounding box center [552, 411] width 205 height 16
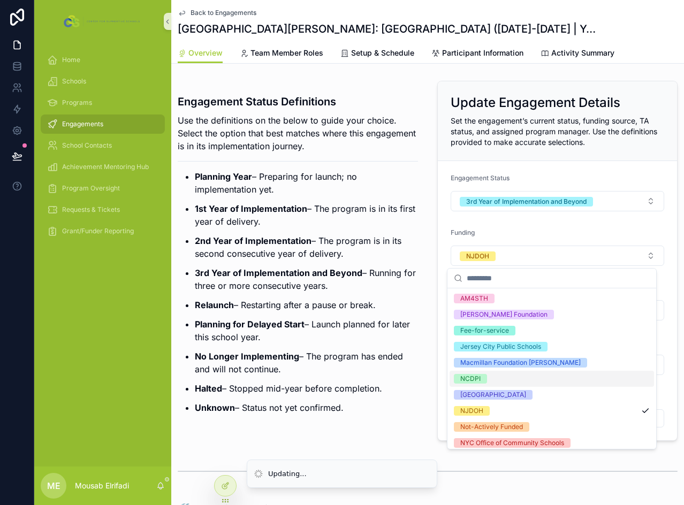
click at [407, 349] on ul "Planning Year – Preparing for launch; no implementation yet. 1st Year of Implem…" at bounding box center [298, 292] width 240 height 244
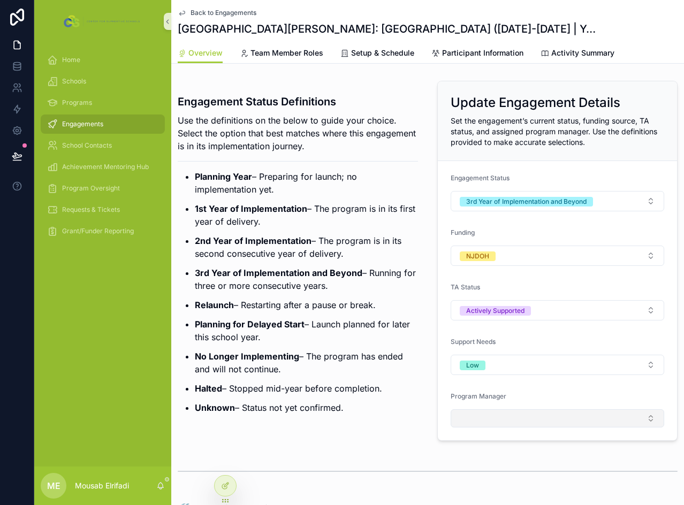
click at [486, 421] on button "Select Button" at bounding box center [558, 419] width 214 height 18
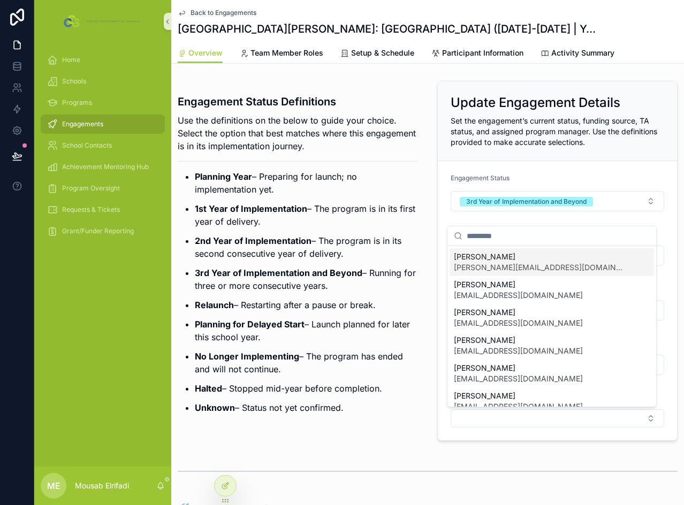
click at [501, 261] on span "[PERSON_NAME]" at bounding box center [539, 257] width 171 height 11
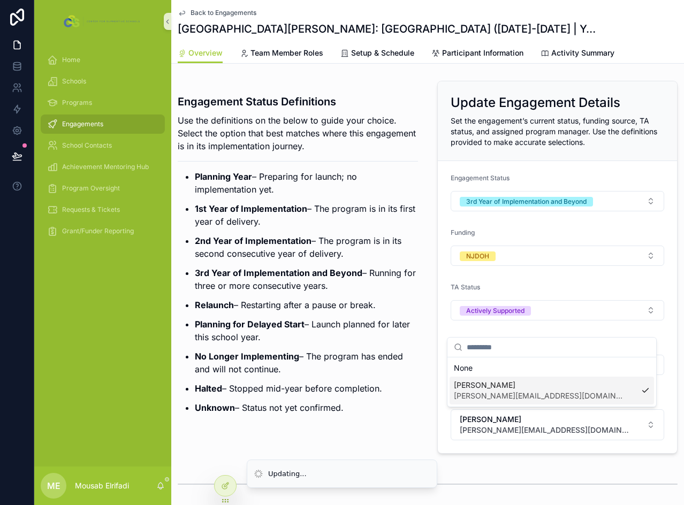
click at [345, 305] on p "Relaunch – Restarting after a pause or break." at bounding box center [306, 305] width 223 height 13
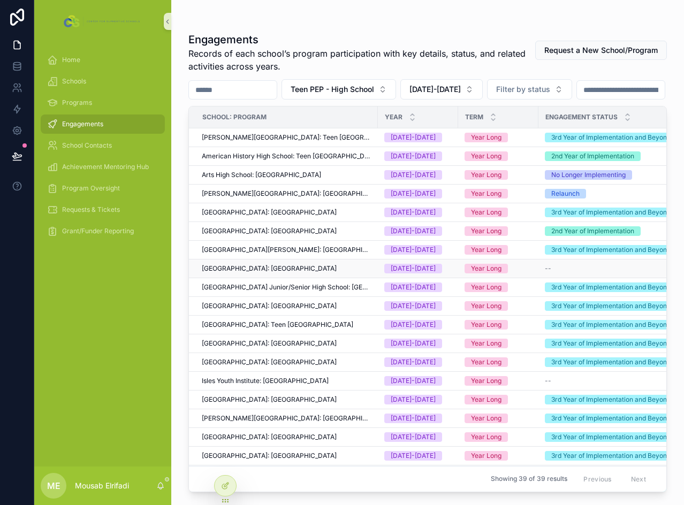
click at [253, 273] on span "[GEOGRAPHIC_DATA]: [GEOGRAPHIC_DATA]" at bounding box center [269, 269] width 135 height 9
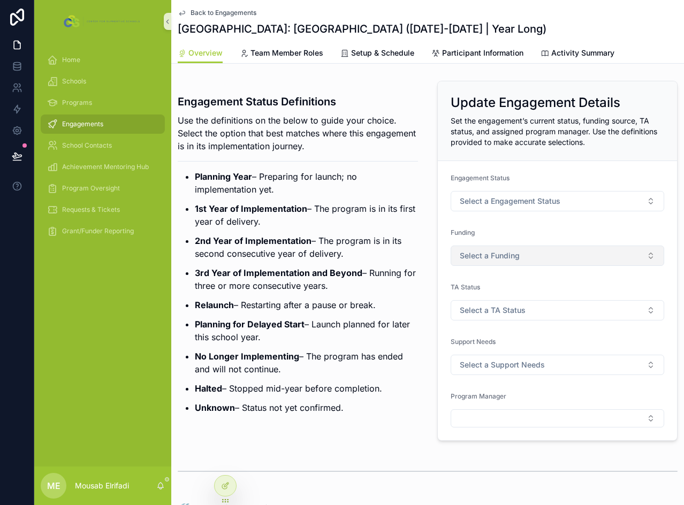
click at [501, 254] on span "Select a Funding" at bounding box center [490, 256] width 60 height 11
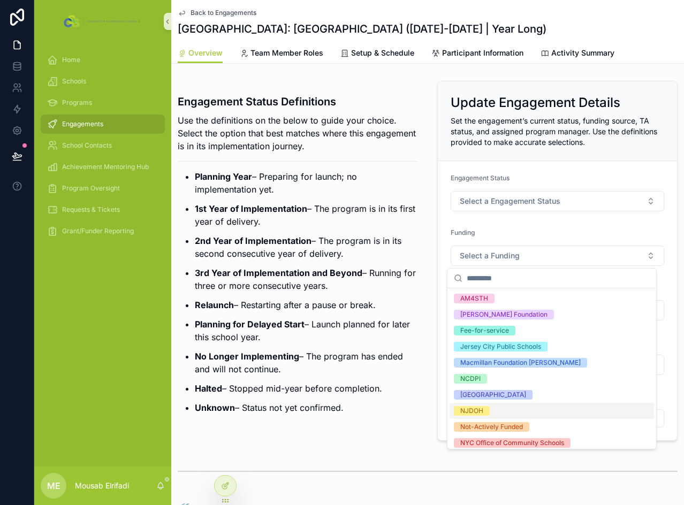
click at [482, 412] on div "NJDOH" at bounding box center [471, 411] width 23 height 10
click at [417, 337] on div "Engagement Status Definitions Use the definitions on the below to guide your ch…" at bounding box center [297, 261] width 253 height 369
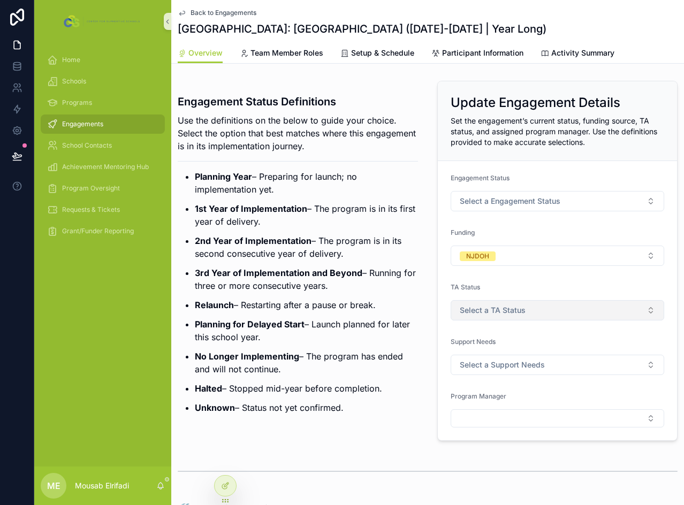
click at [488, 309] on span "Select a TA Status" at bounding box center [493, 310] width 66 height 11
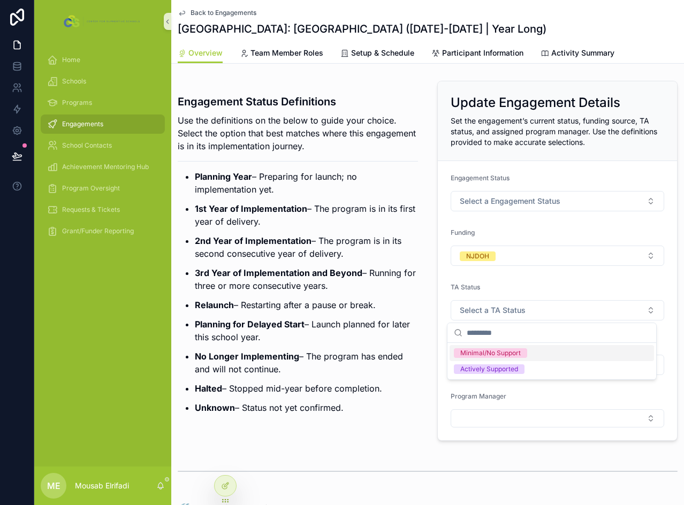
click at [497, 348] on div "Minimal/No Support" at bounding box center [552, 353] width 205 height 16
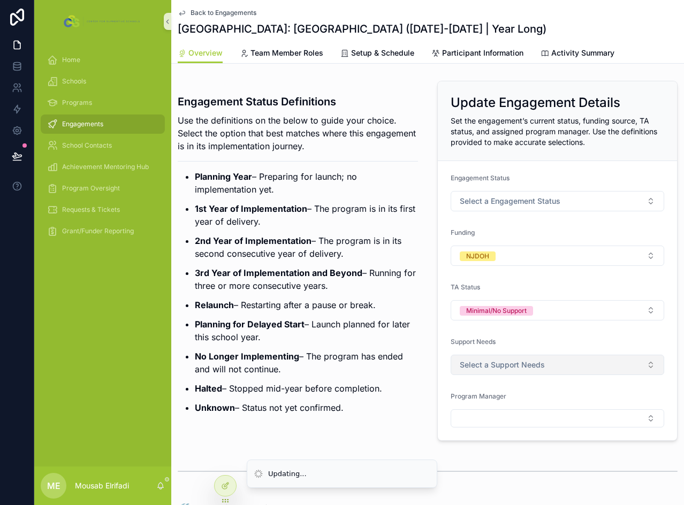
click at [497, 367] on span "Select a Support Needs" at bounding box center [502, 365] width 85 height 11
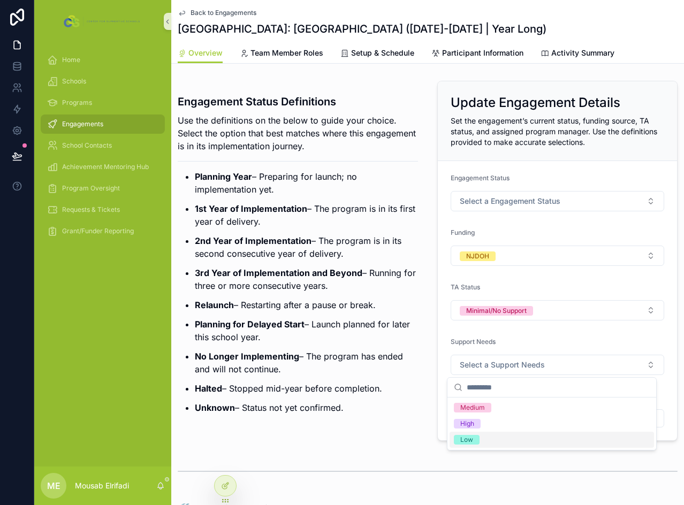
click at [485, 440] on div "Low" at bounding box center [552, 440] width 205 height 16
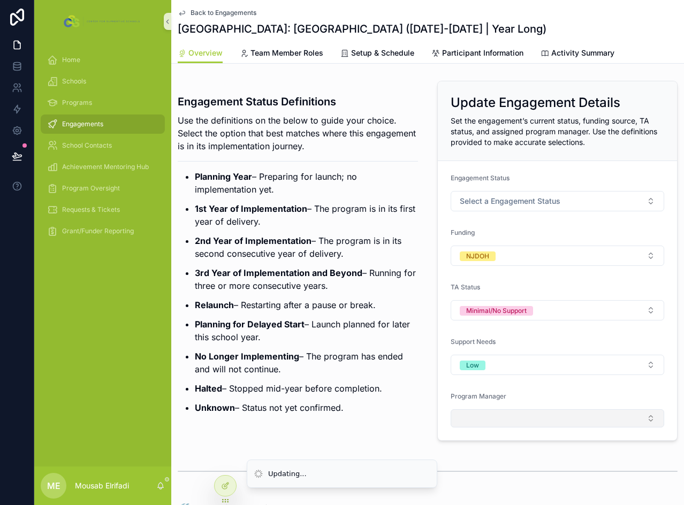
click at [485, 423] on button "Select Button" at bounding box center [558, 419] width 214 height 18
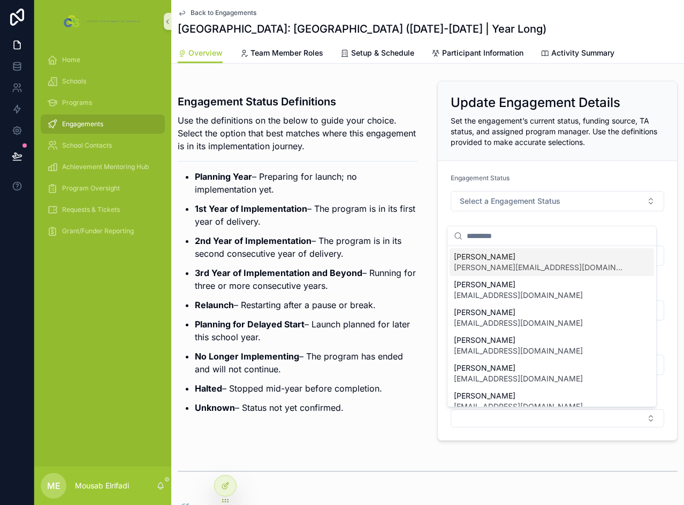
click at [505, 265] on span "[PERSON_NAME][EMAIL_ADDRESS][DOMAIN_NAME]" at bounding box center [539, 267] width 171 height 11
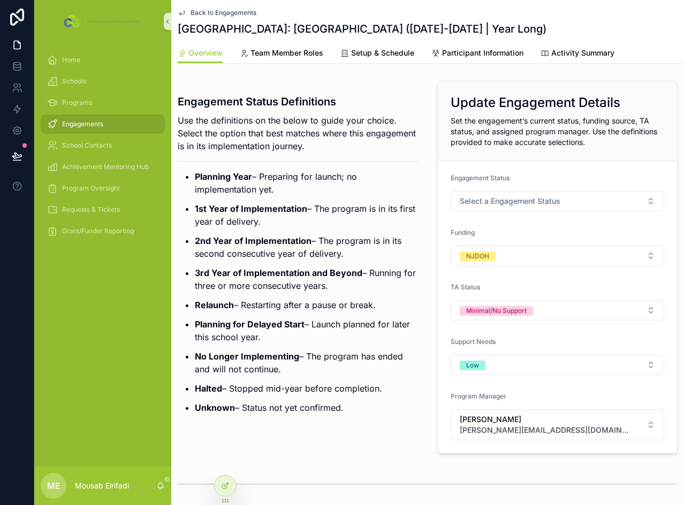
click at [379, 215] on p "1st Year of Implementation – The program is in its first year of delivery." at bounding box center [306, 215] width 223 height 26
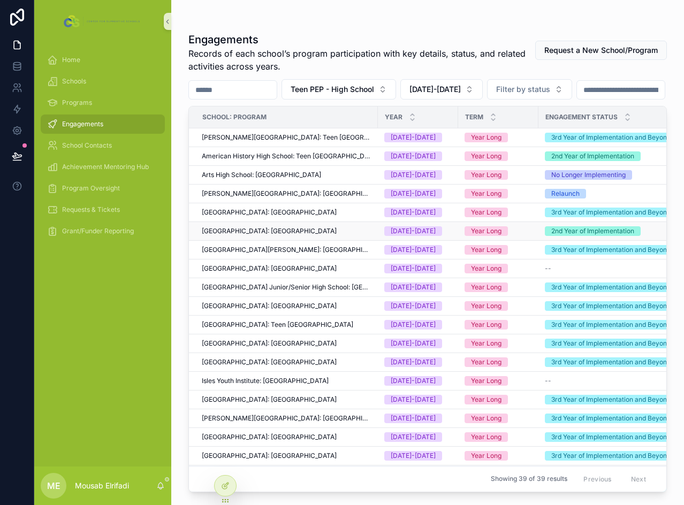
click at [254, 236] on span "[GEOGRAPHIC_DATA]: [GEOGRAPHIC_DATA]" at bounding box center [269, 231] width 135 height 9
click at [263, 292] on span "[GEOGRAPHIC_DATA] Junior/Senior High School: [GEOGRAPHIC_DATA]" at bounding box center [287, 287] width 170 height 9
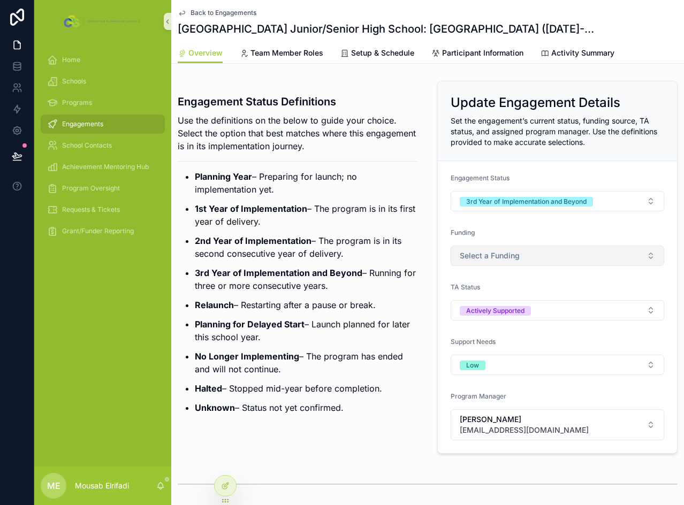
click at [481, 254] on span "Select a Funding" at bounding box center [490, 256] width 60 height 11
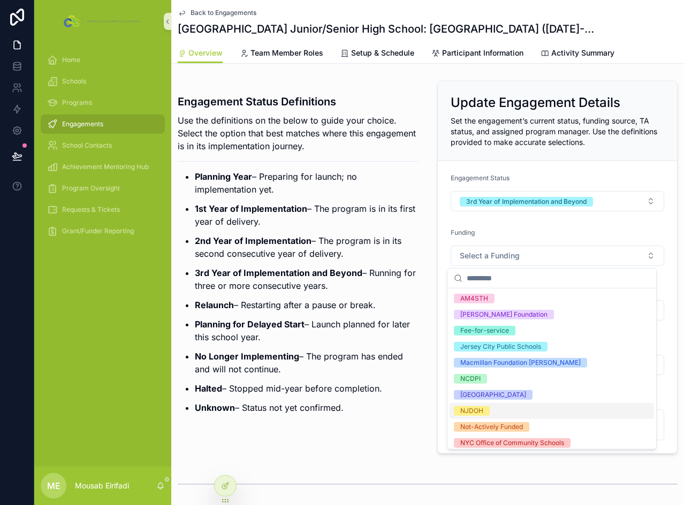
click at [484, 408] on span "NJDOH" at bounding box center [472, 411] width 36 height 10
click at [369, 375] on p "No Longer Implementing – The program has ended and will not continue." at bounding box center [306, 363] width 223 height 26
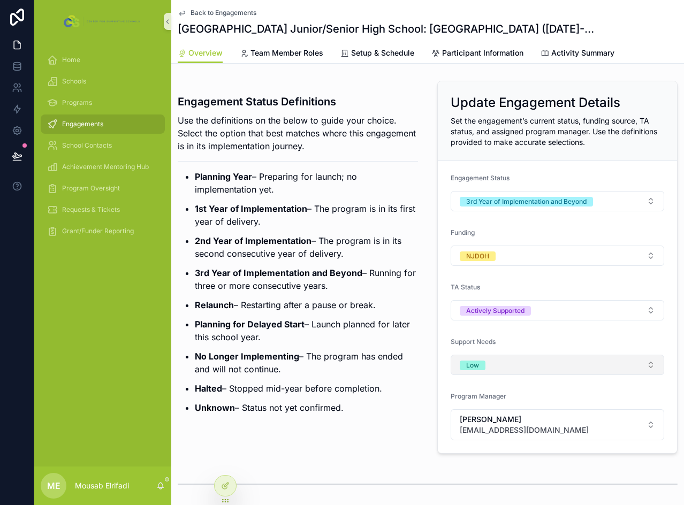
click at [526, 363] on button "Low" at bounding box center [558, 365] width 214 height 20
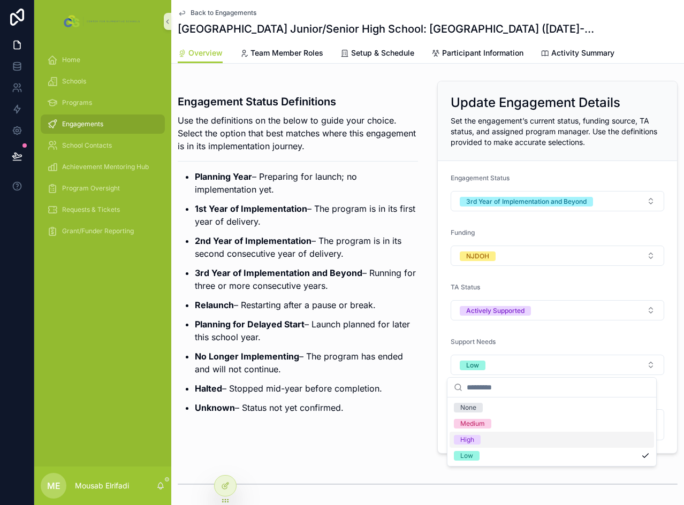
drag, startPoint x: 490, startPoint y: 443, endPoint x: 444, endPoint y: 406, distance: 59.0
click at [489, 443] on div "High" at bounding box center [552, 440] width 205 height 16
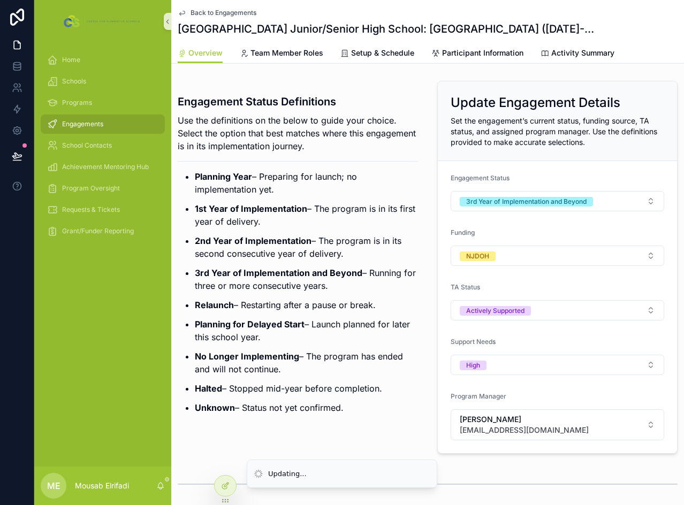
click at [329, 317] on ul "Planning Year – Preparing for launch; no implementation yet. 1st Year of Implem…" at bounding box center [298, 292] width 240 height 244
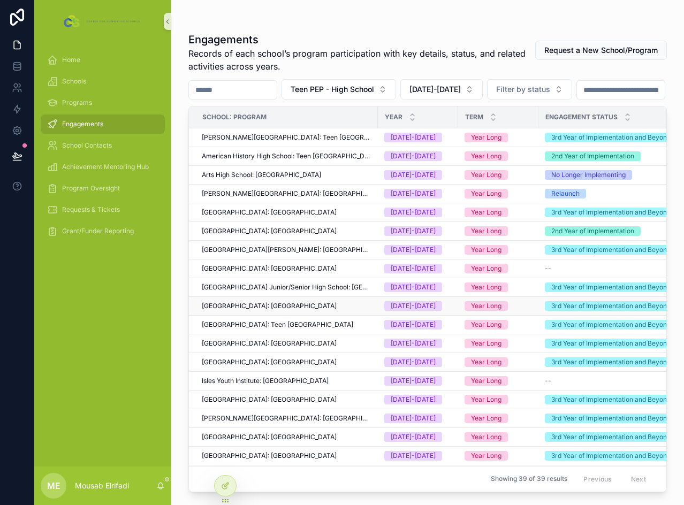
click at [300, 311] on span "[GEOGRAPHIC_DATA]: [GEOGRAPHIC_DATA]" at bounding box center [269, 306] width 135 height 9
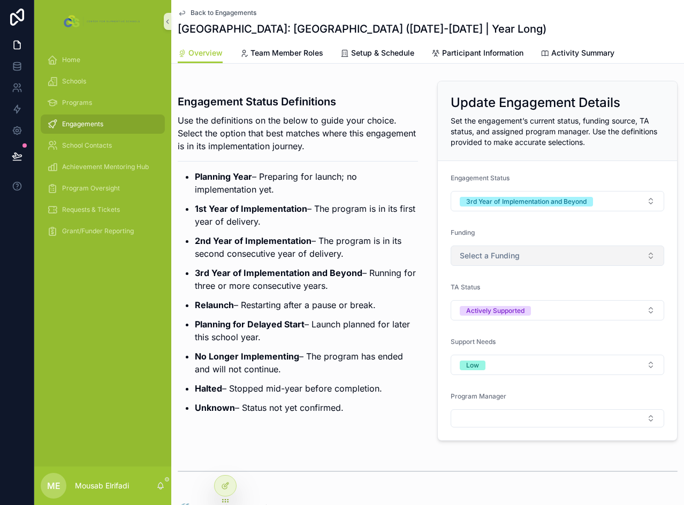
click at [520, 259] on button "Select a Funding" at bounding box center [558, 256] width 214 height 20
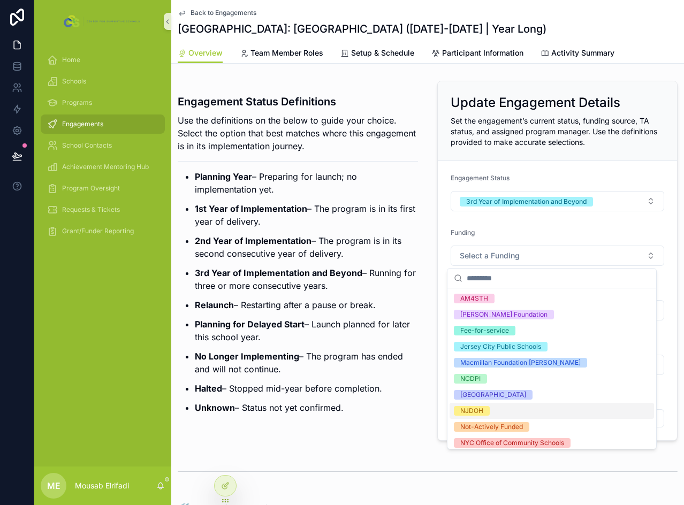
click at [468, 407] on div "NJDOH" at bounding box center [471, 411] width 23 height 10
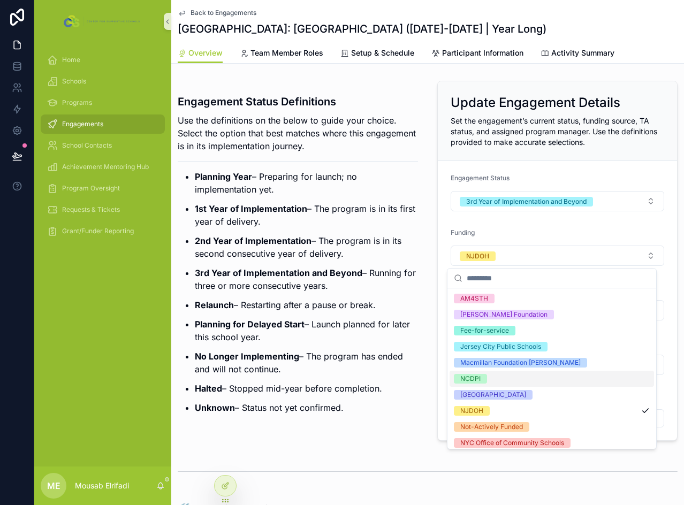
click at [366, 364] on p "No Longer Implementing – The program has ended and will not continue." at bounding box center [306, 363] width 223 height 26
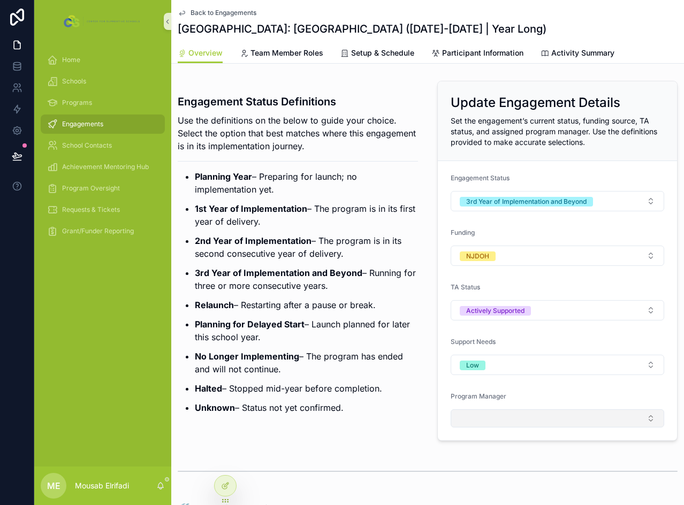
click at [524, 419] on button "Select Button" at bounding box center [558, 419] width 214 height 18
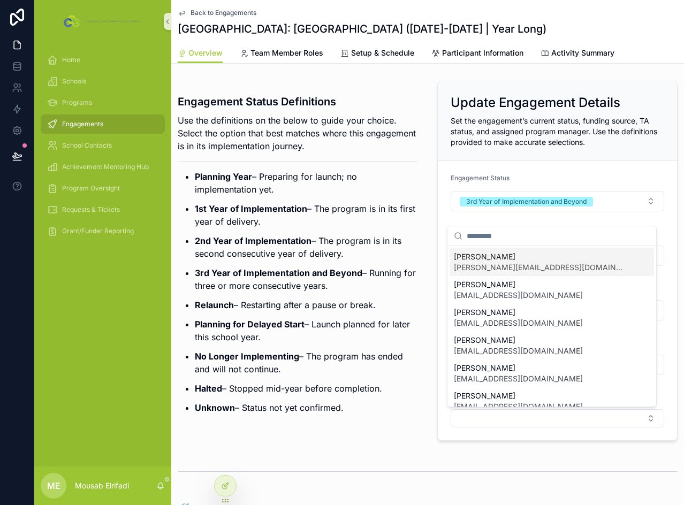
click at [512, 265] on span "[PERSON_NAME][EMAIL_ADDRESS][DOMAIN_NAME]" at bounding box center [539, 267] width 171 height 11
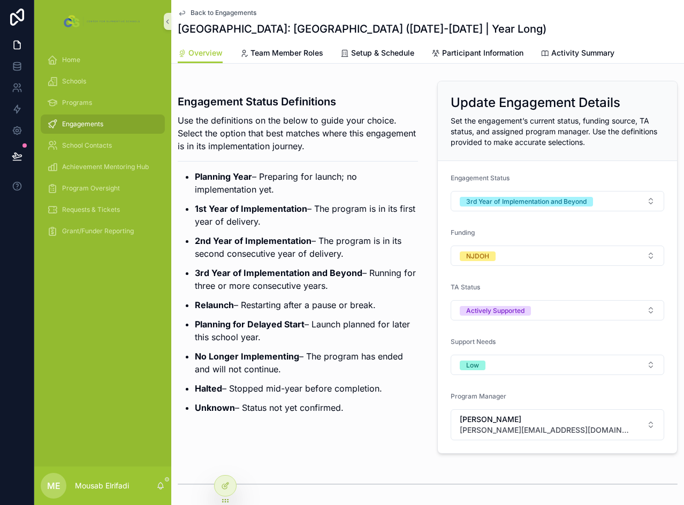
click at [283, 268] on strong "3rd Year of Implementation and Beyond" at bounding box center [279, 273] width 168 height 11
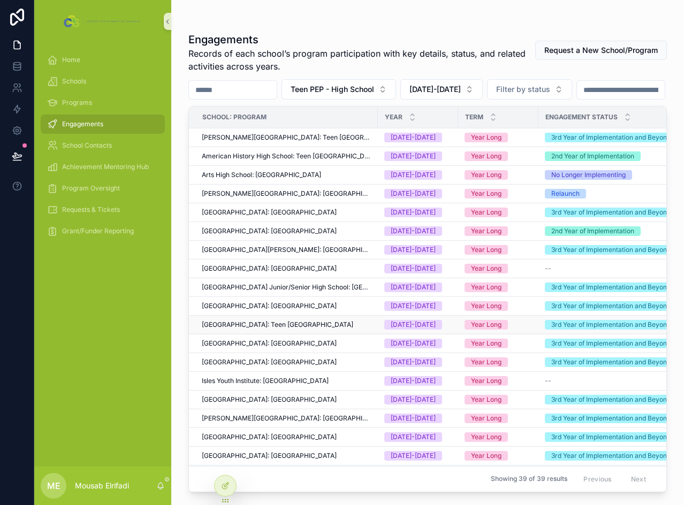
click at [266, 329] on span "[GEOGRAPHIC_DATA]: Teen [GEOGRAPHIC_DATA]" at bounding box center [278, 325] width 152 height 9
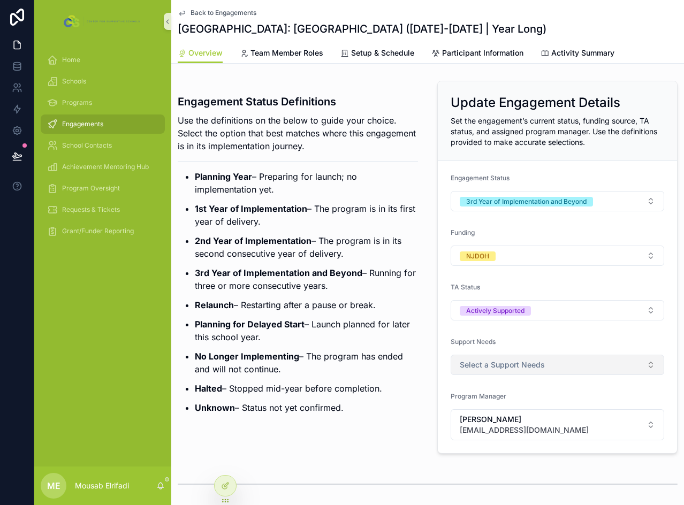
click at [515, 363] on span "Select a Support Needs" at bounding box center [502, 365] width 85 height 11
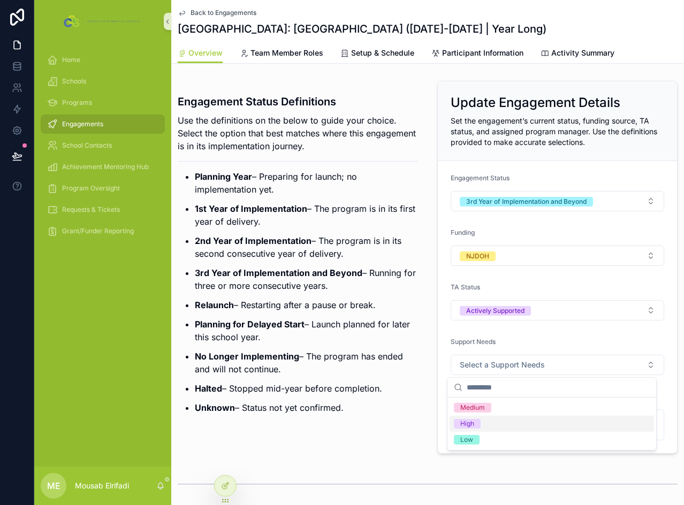
click at [477, 424] on span "High" at bounding box center [467, 424] width 27 height 10
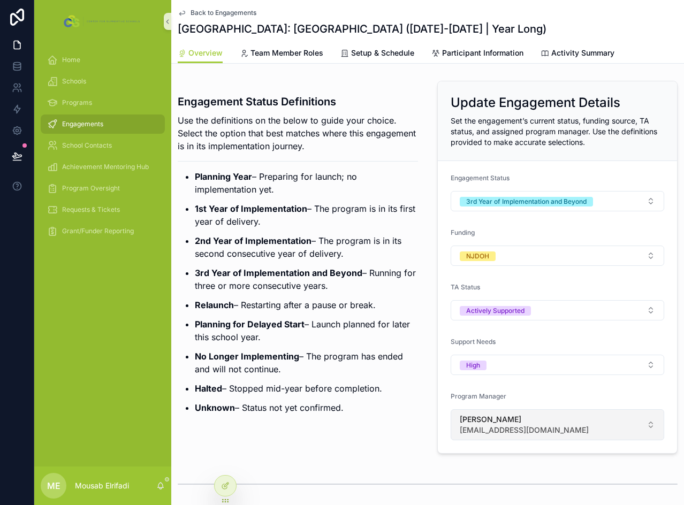
click at [477, 417] on span "[PERSON_NAME]" at bounding box center [524, 419] width 129 height 11
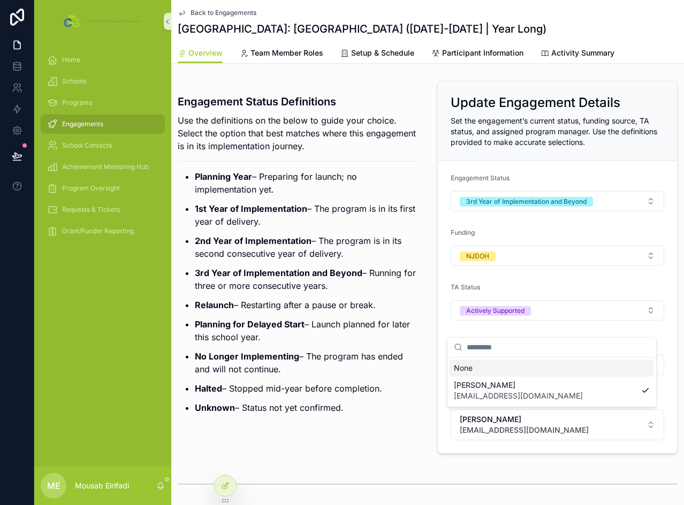
click at [339, 371] on p "No Longer Implementing – The program has ended and will not continue." at bounding box center [306, 363] width 223 height 26
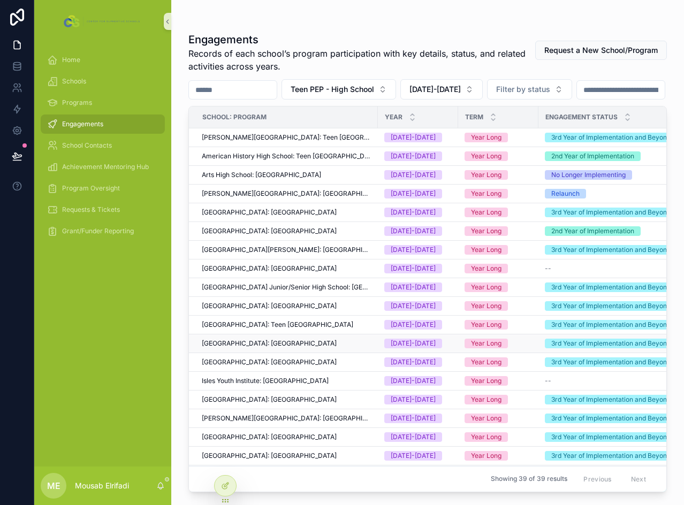
click at [229, 348] on span "[GEOGRAPHIC_DATA]: [GEOGRAPHIC_DATA]" at bounding box center [269, 343] width 135 height 9
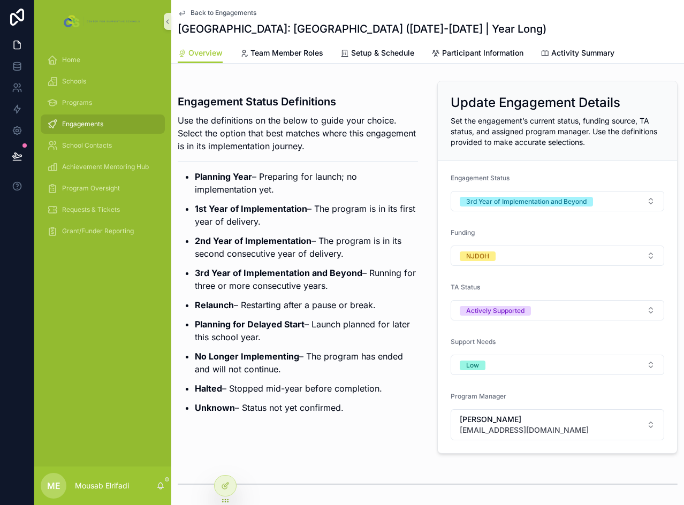
click at [336, 308] on p "Relaunch – Restarting after a pause or break." at bounding box center [306, 305] width 223 height 13
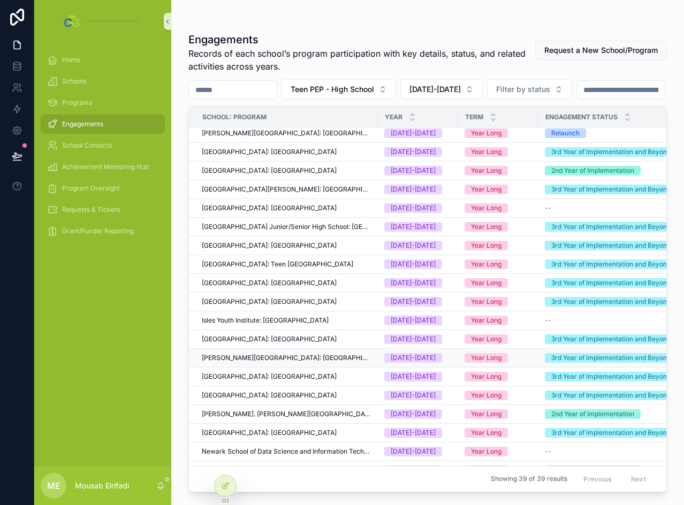
scroll to position [107, 0]
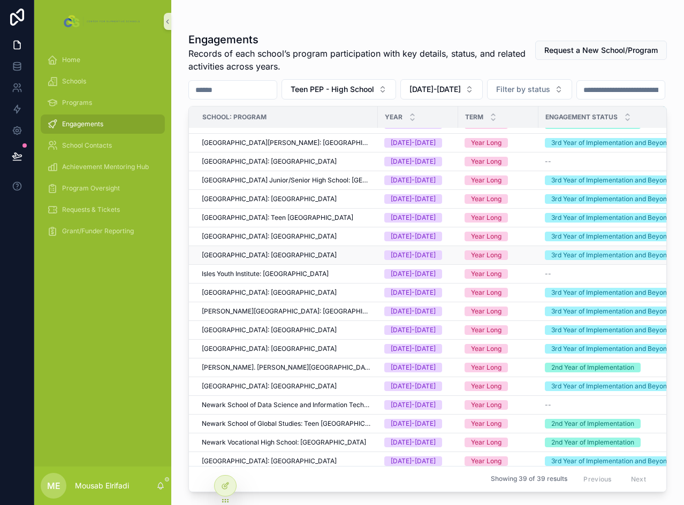
click at [280, 260] on span "[GEOGRAPHIC_DATA]: [GEOGRAPHIC_DATA]" at bounding box center [269, 255] width 135 height 9
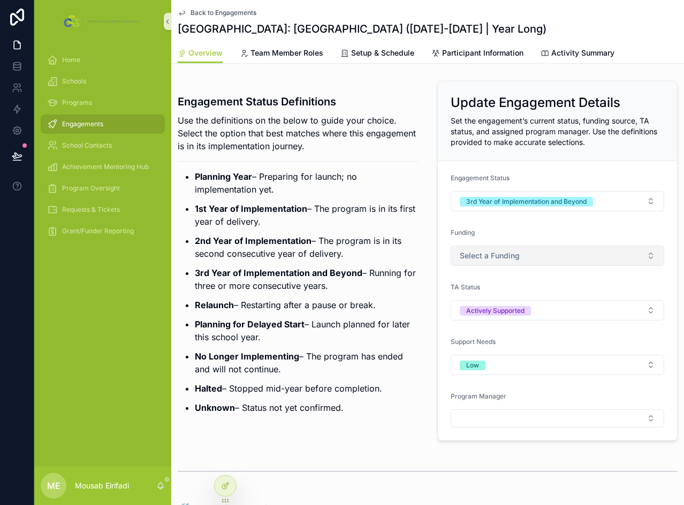
click at [511, 261] on span "Select a Funding" at bounding box center [490, 256] width 60 height 11
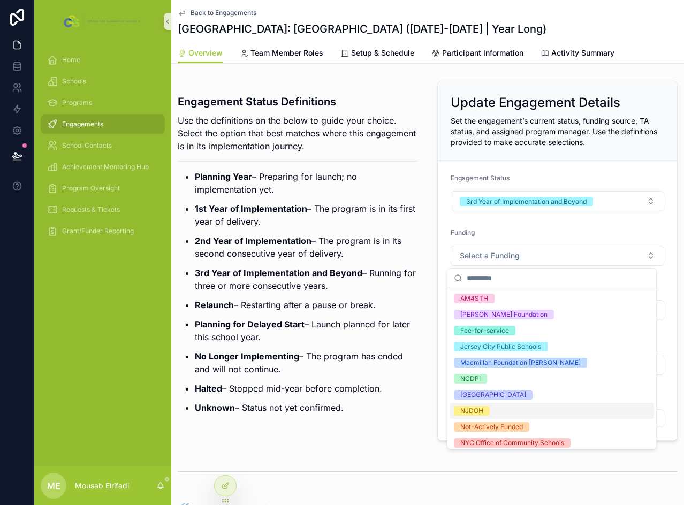
click at [487, 410] on span "NJDOH" at bounding box center [472, 411] width 36 height 10
click at [409, 360] on p "No Longer Implementing – The program has ended and will not continue." at bounding box center [306, 363] width 223 height 26
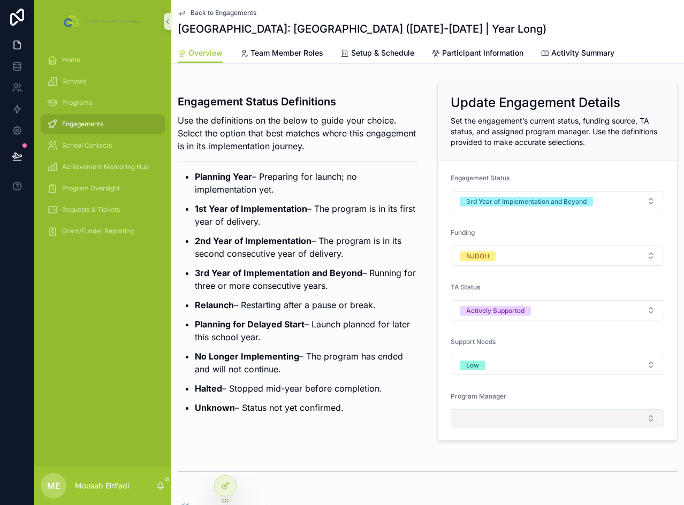
click at [493, 415] on button "Select Button" at bounding box center [558, 419] width 214 height 18
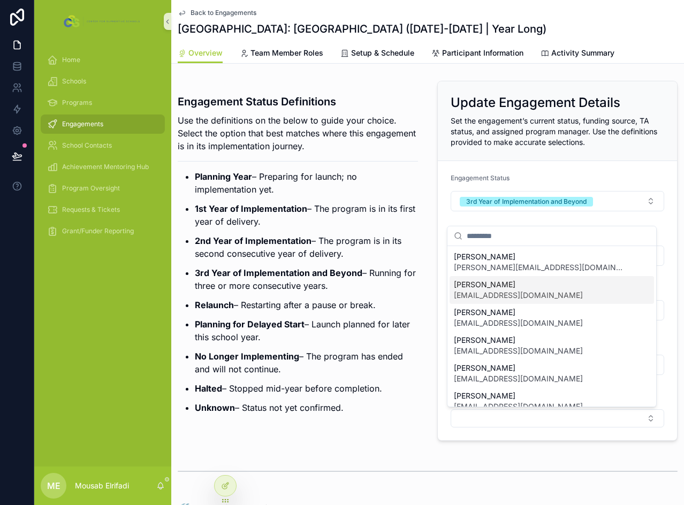
click at [493, 290] on span "[EMAIL_ADDRESS][DOMAIN_NAME]" at bounding box center [518, 295] width 129 height 11
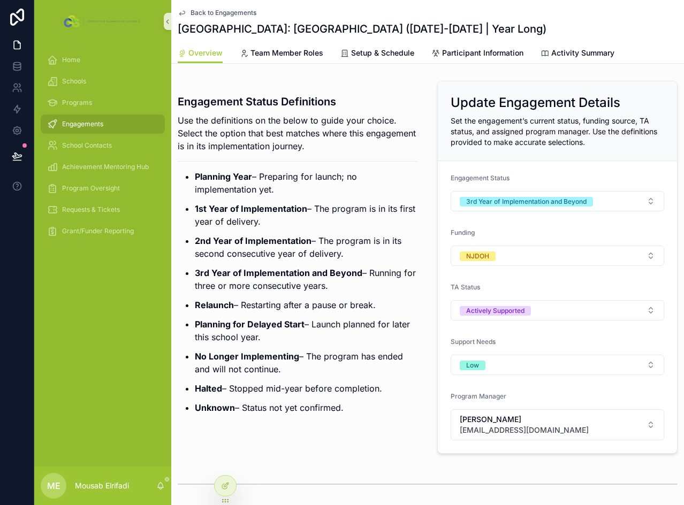
click at [365, 316] on ul "Planning Year – Preparing for launch; no implementation yet. 1st Year of Implem…" at bounding box center [298, 292] width 240 height 244
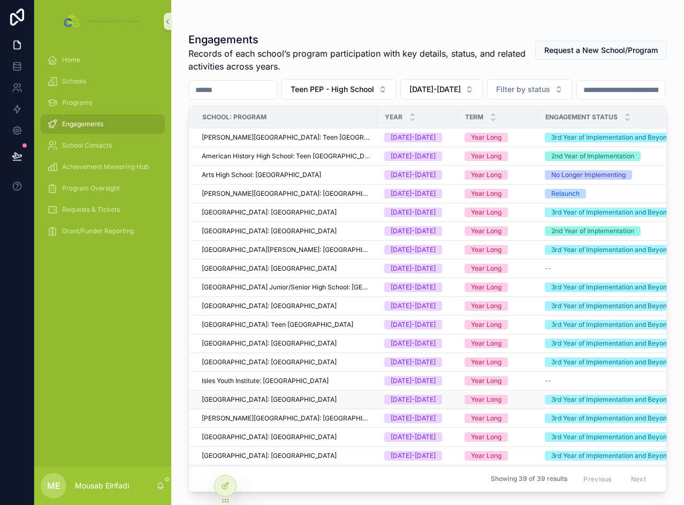
click at [248, 404] on span "[GEOGRAPHIC_DATA]: [GEOGRAPHIC_DATA]" at bounding box center [269, 400] width 135 height 9
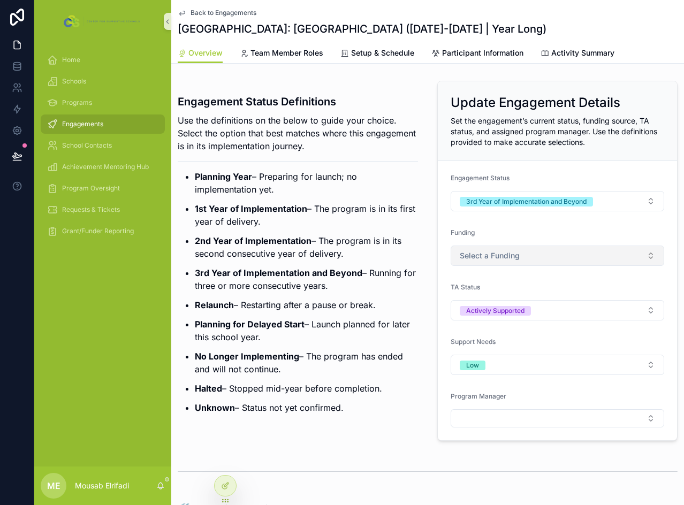
click at [479, 256] on span "Select a Funding" at bounding box center [490, 256] width 60 height 11
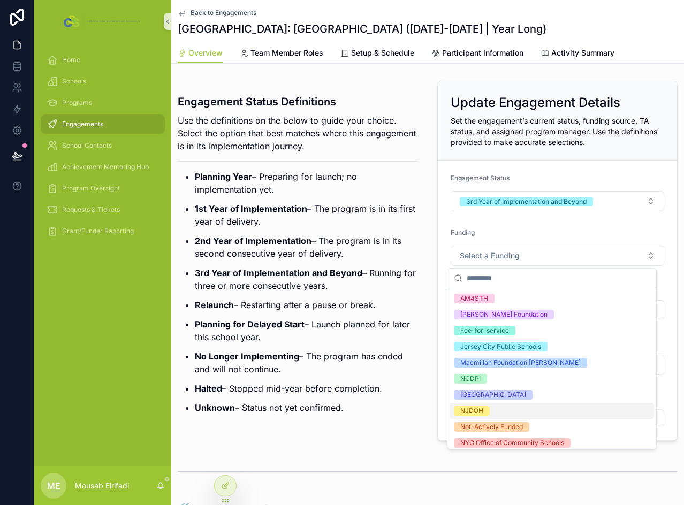
click at [480, 416] on div "NJDOH" at bounding box center [471, 411] width 23 height 10
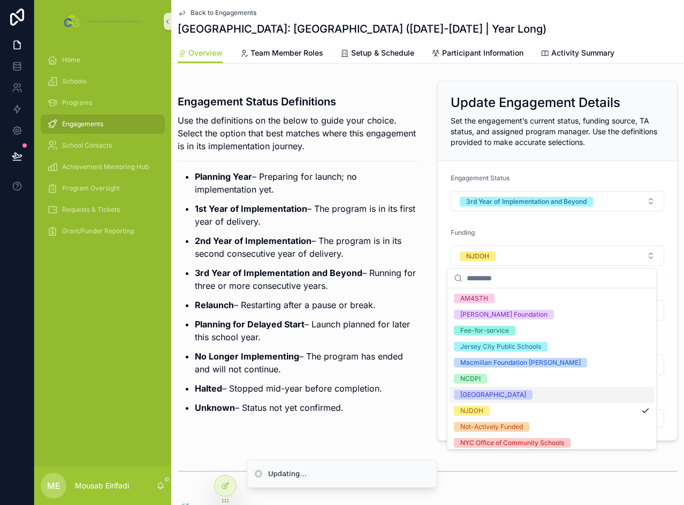
click at [280, 315] on ul "Planning Year – Preparing for launch; no implementation yet. 1st Year of Implem…" at bounding box center [298, 292] width 240 height 244
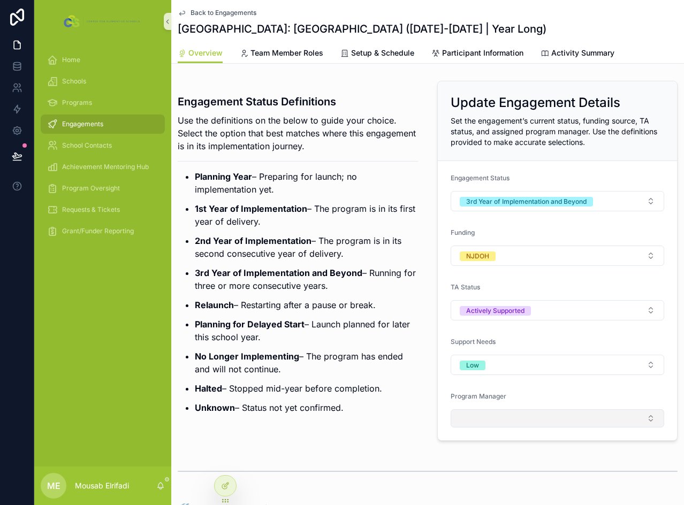
click at [504, 419] on button "Select Button" at bounding box center [558, 419] width 214 height 18
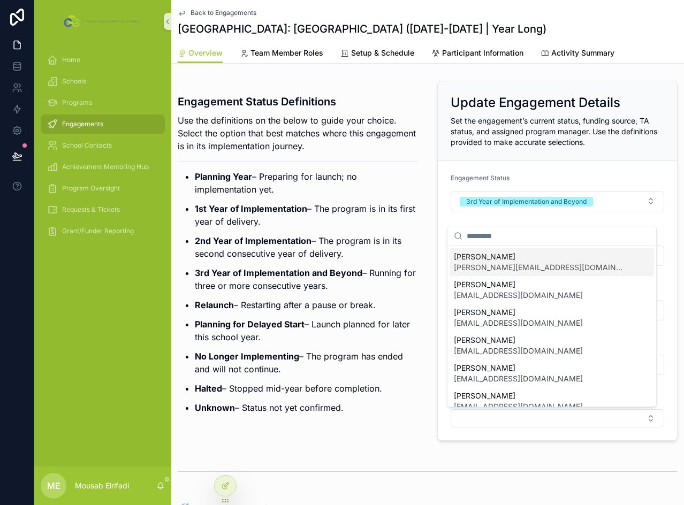
click at [492, 265] on span "[PERSON_NAME][EMAIL_ADDRESS][DOMAIN_NAME]" at bounding box center [539, 267] width 171 height 11
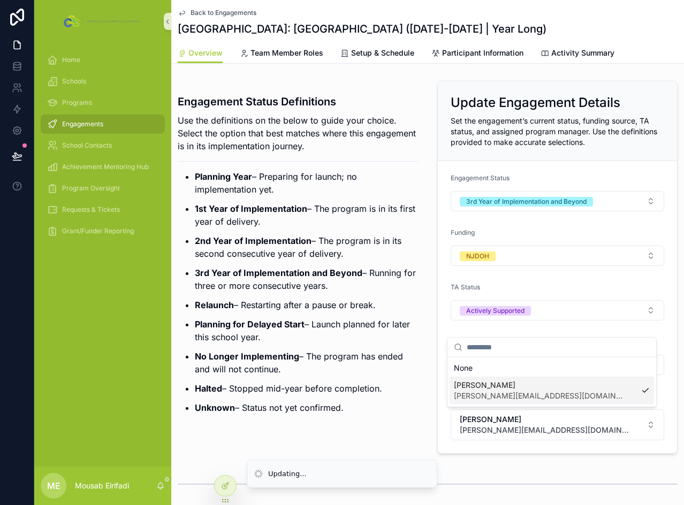
click at [278, 305] on p "Relaunch – Restarting after a pause or break." at bounding box center [306, 305] width 223 height 13
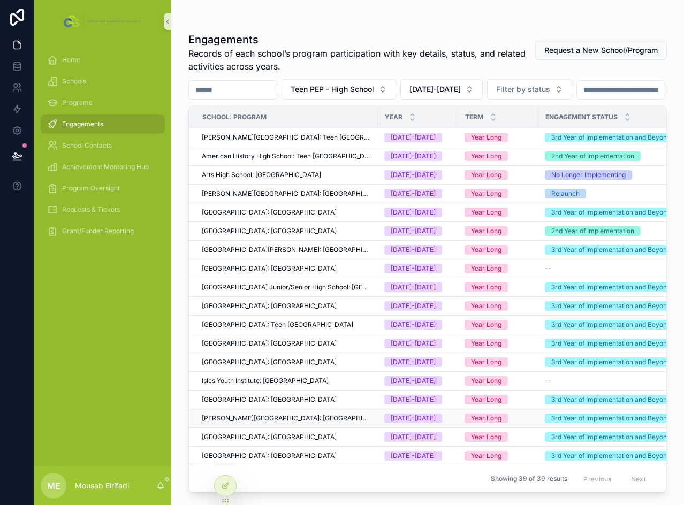
click at [266, 423] on span "[PERSON_NAME][GEOGRAPHIC_DATA]: [GEOGRAPHIC_DATA]" at bounding box center [287, 418] width 170 height 9
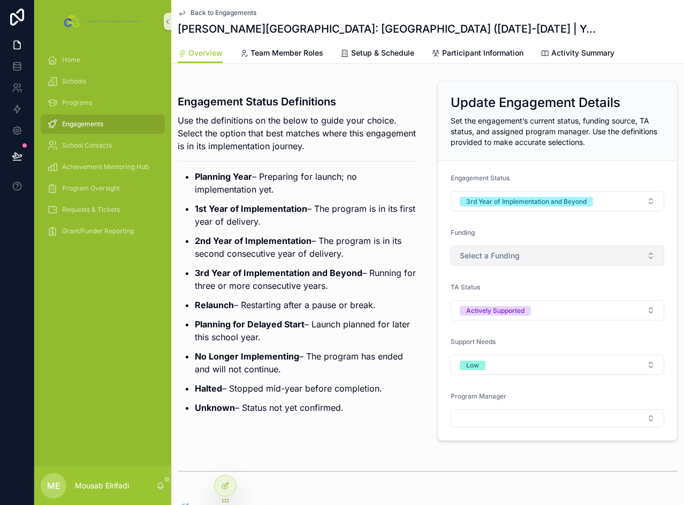
click at [515, 253] on span "Select a Funding" at bounding box center [490, 256] width 60 height 11
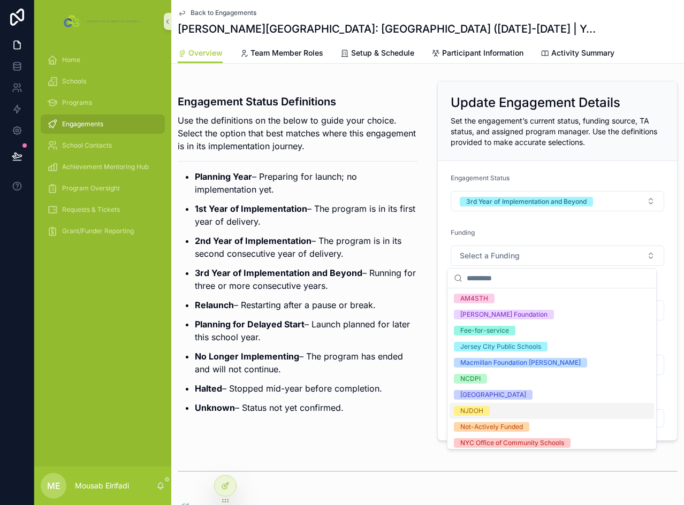
click at [475, 409] on div "NJDOH" at bounding box center [471, 411] width 23 height 10
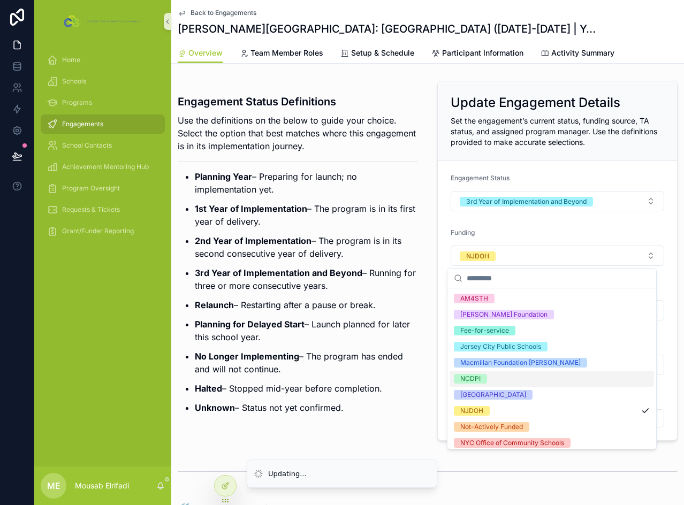
click at [283, 283] on p "3rd Year of Implementation and Beyond – Running for three or more consecutive y…" at bounding box center [306, 280] width 223 height 26
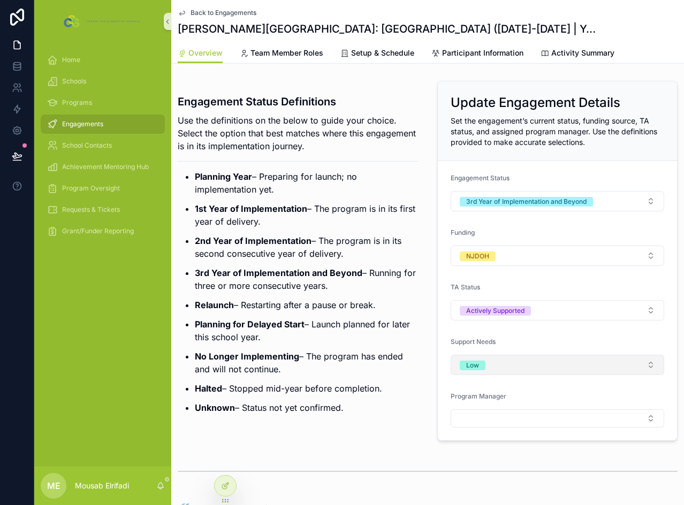
click at [495, 362] on button "Low" at bounding box center [558, 365] width 214 height 20
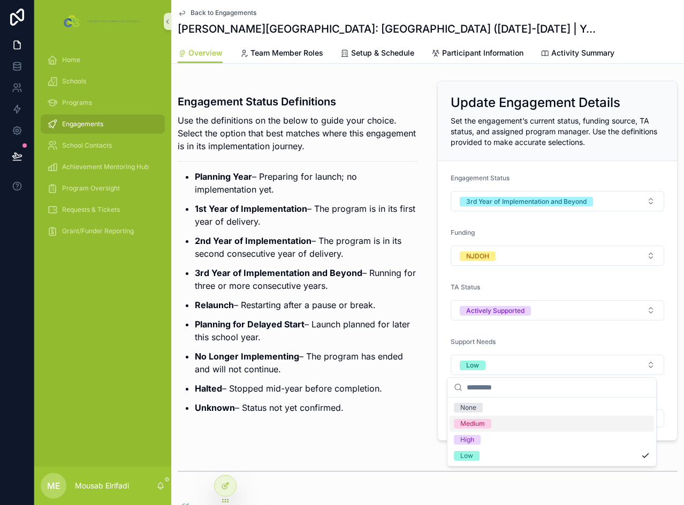
click at [496, 420] on div "Medium" at bounding box center [552, 424] width 205 height 16
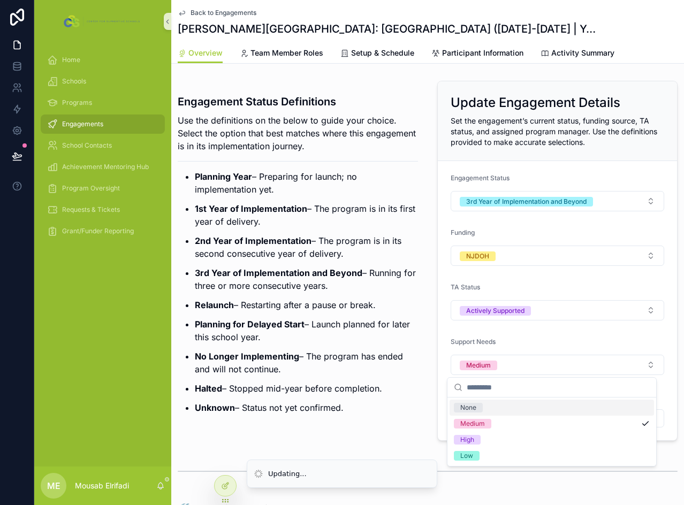
click at [349, 373] on p "No Longer Implementing – The program has ended and will not continue." at bounding box center [306, 363] width 223 height 26
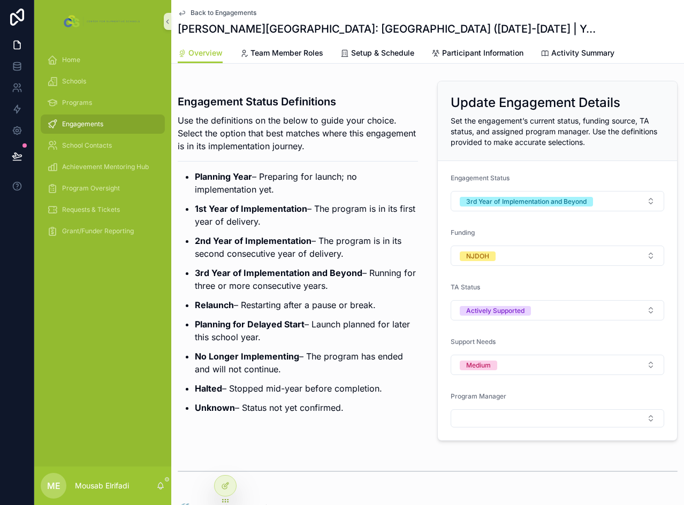
click at [484, 408] on div "Program Manager" at bounding box center [558, 409] width 214 height 35
click at [495, 420] on button "Select Button" at bounding box center [558, 419] width 214 height 18
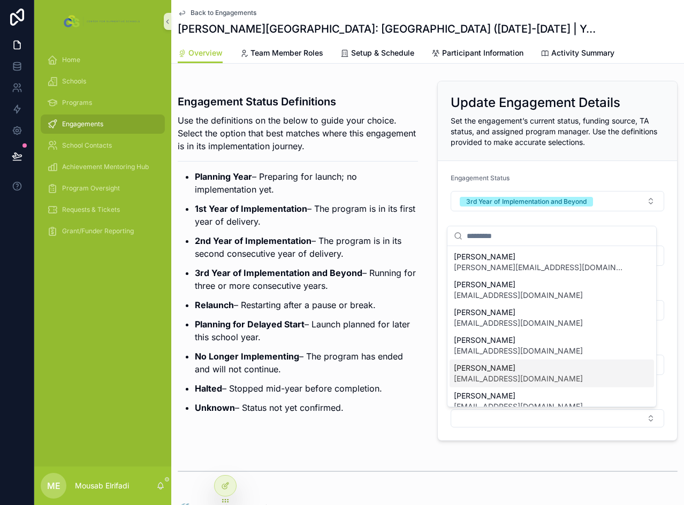
click at [493, 379] on span "[EMAIL_ADDRESS][DOMAIN_NAME]" at bounding box center [518, 379] width 129 height 11
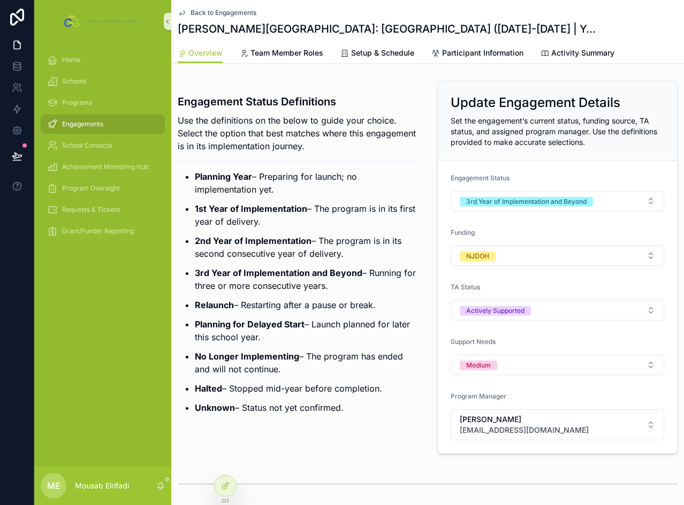
click at [247, 320] on strong "Planning for Delayed Start" at bounding box center [250, 324] width 110 height 11
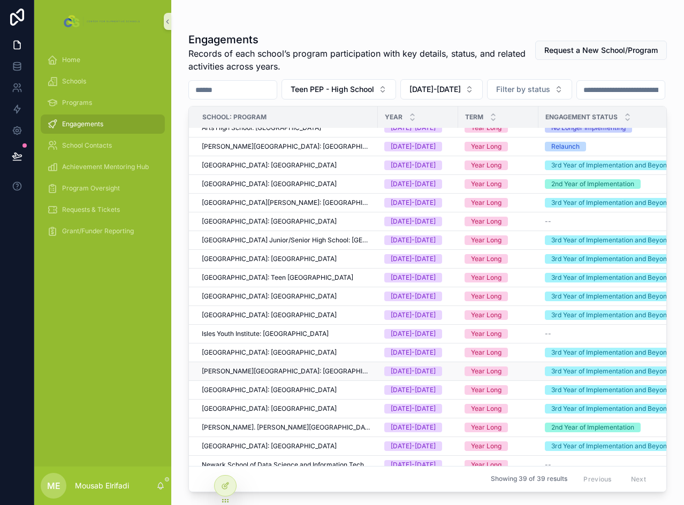
scroll to position [54, 0]
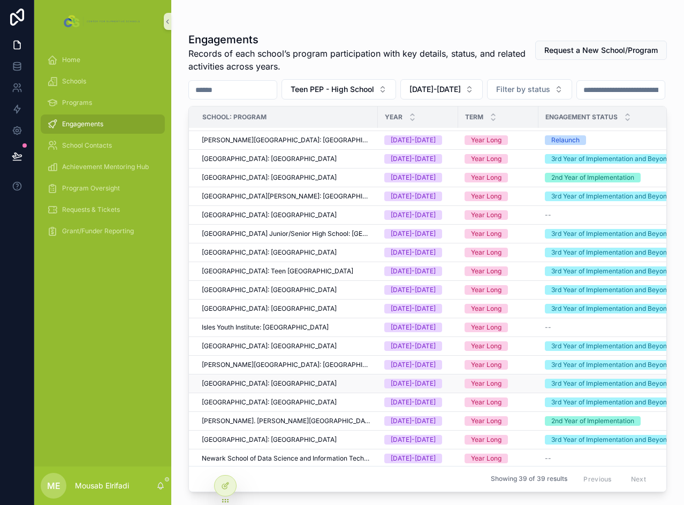
click at [245, 388] on span "[GEOGRAPHIC_DATA]: [GEOGRAPHIC_DATA]" at bounding box center [269, 384] width 135 height 9
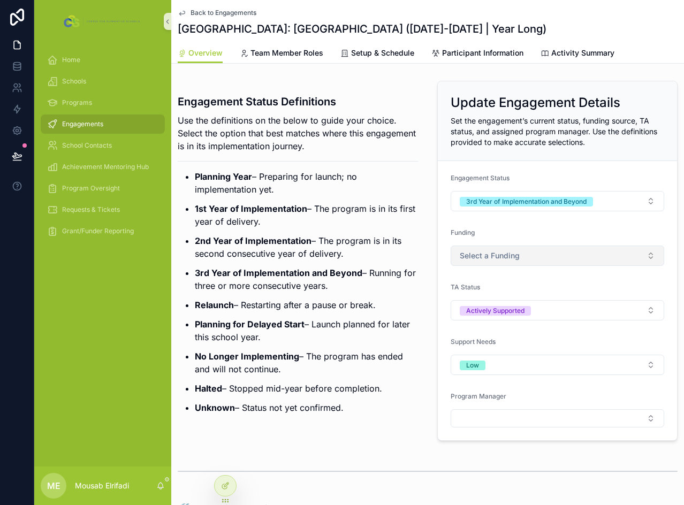
click at [513, 250] on button "Select a Funding" at bounding box center [558, 256] width 214 height 20
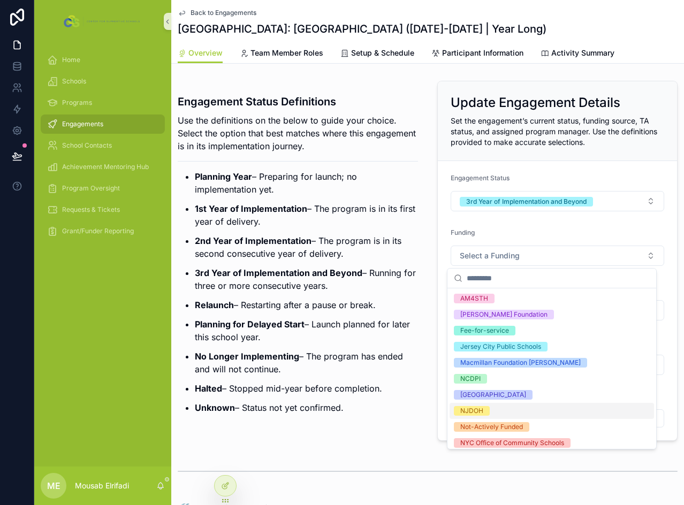
click at [493, 417] on div "NJDOH" at bounding box center [552, 411] width 205 height 16
drag, startPoint x: 409, startPoint y: 403, endPoint x: 422, endPoint y: 392, distance: 17.6
click at [409, 403] on p "Unknown – Status not yet confirmed." at bounding box center [306, 408] width 223 height 13
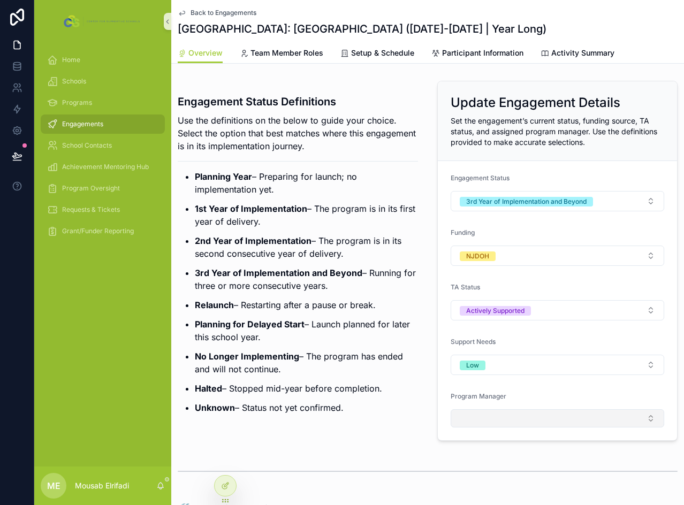
click at [476, 420] on button "Select Button" at bounding box center [558, 419] width 214 height 18
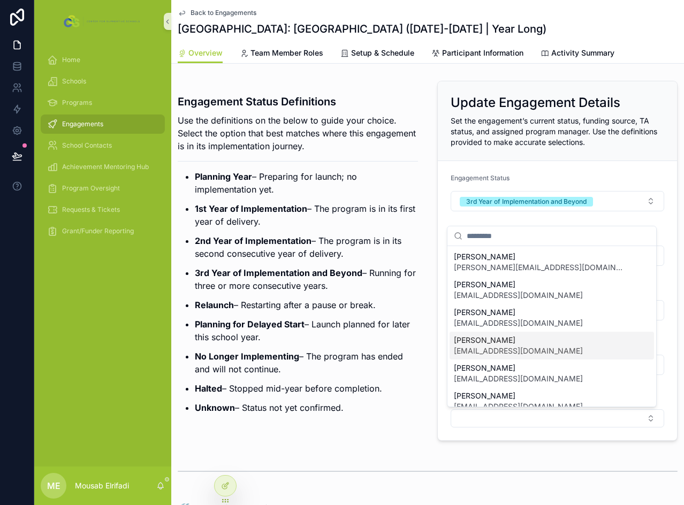
click at [512, 354] on span "[EMAIL_ADDRESS][DOMAIN_NAME]" at bounding box center [518, 351] width 129 height 11
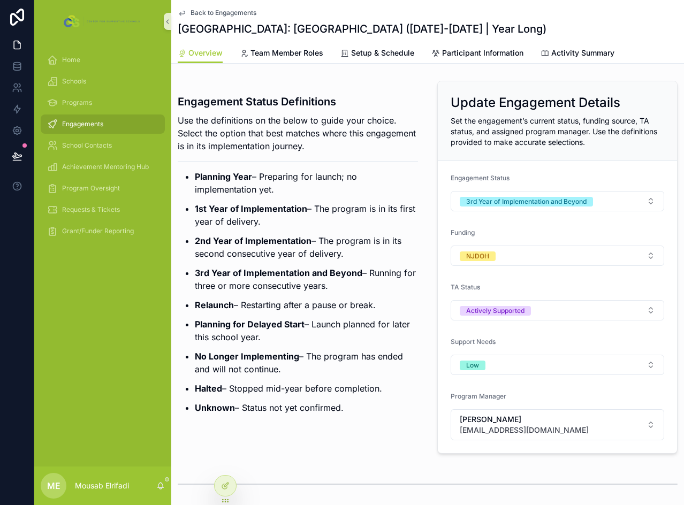
click at [299, 346] on ul "Planning Year – Preparing for launch; no implementation yet. 1st Year of Implem…" at bounding box center [298, 292] width 240 height 244
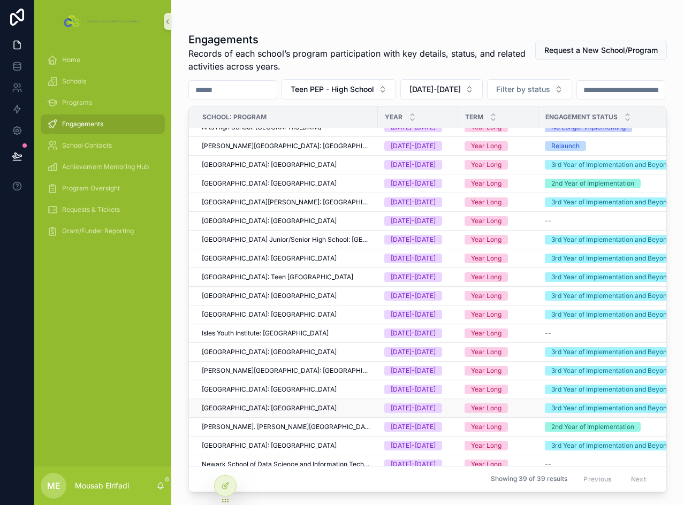
scroll to position [107, 0]
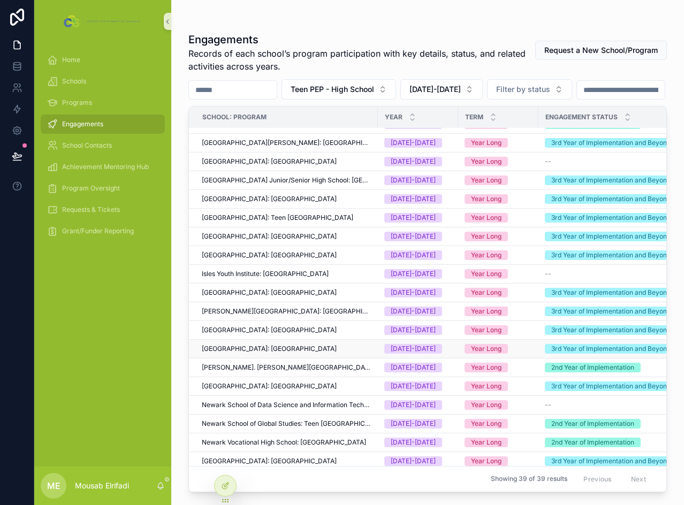
click at [249, 353] on span "[GEOGRAPHIC_DATA]: [GEOGRAPHIC_DATA]" at bounding box center [269, 349] width 135 height 9
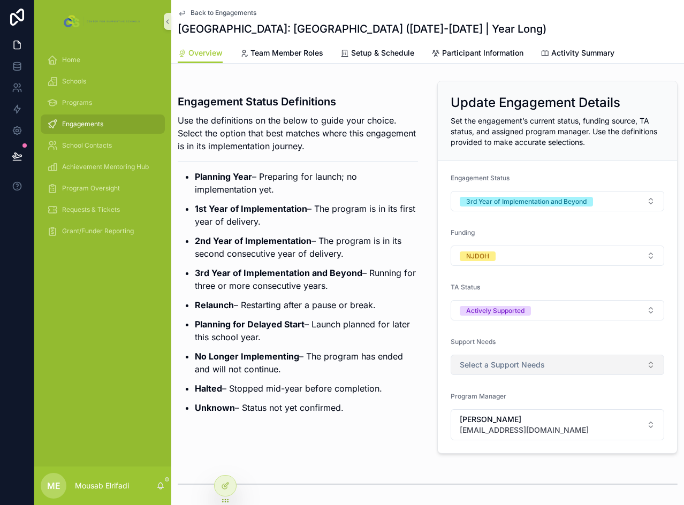
click at [503, 375] on button "Select a Support Needs" at bounding box center [558, 365] width 214 height 20
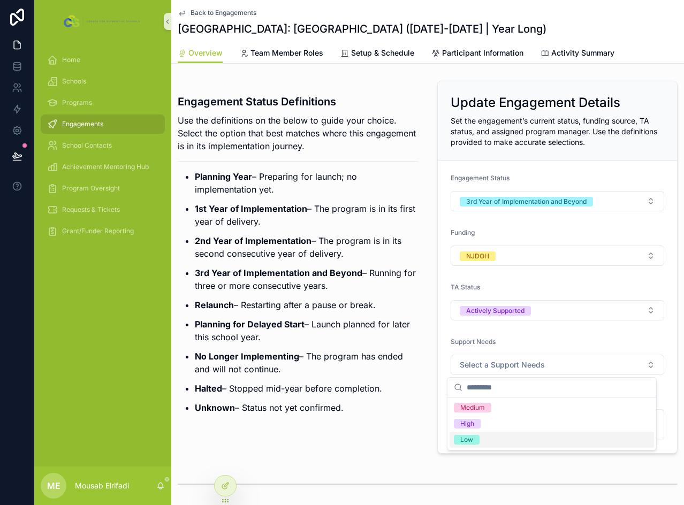
click at [482, 443] on div "Low" at bounding box center [552, 440] width 205 height 16
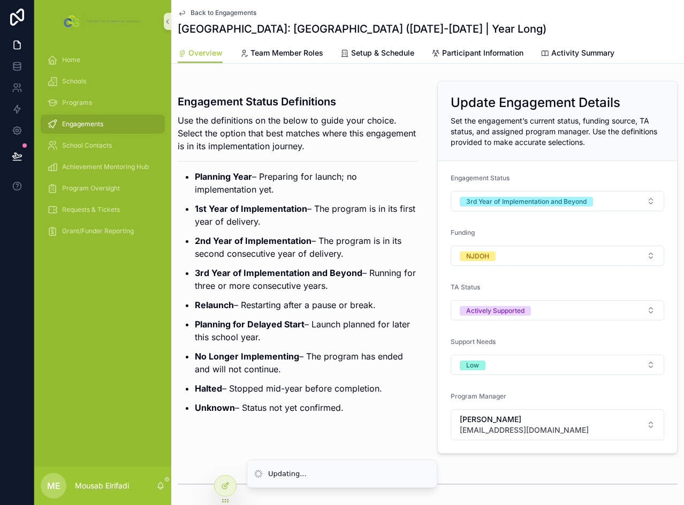
click at [321, 342] on p "Planning for Delayed Start – Launch planned for later this school year." at bounding box center [306, 331] width 223 height 26
drag, startPoint x: 308, startPoint y: 326, endPoint x: 20, endPoint y: 361, distance: 289.7
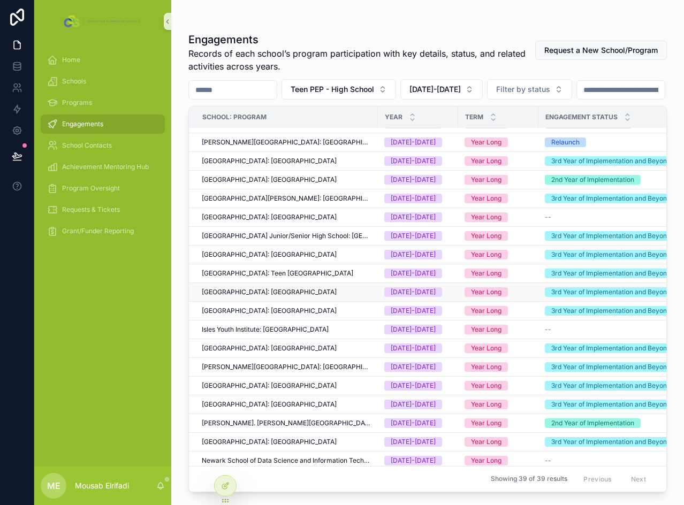
scroll to position [54, 0]
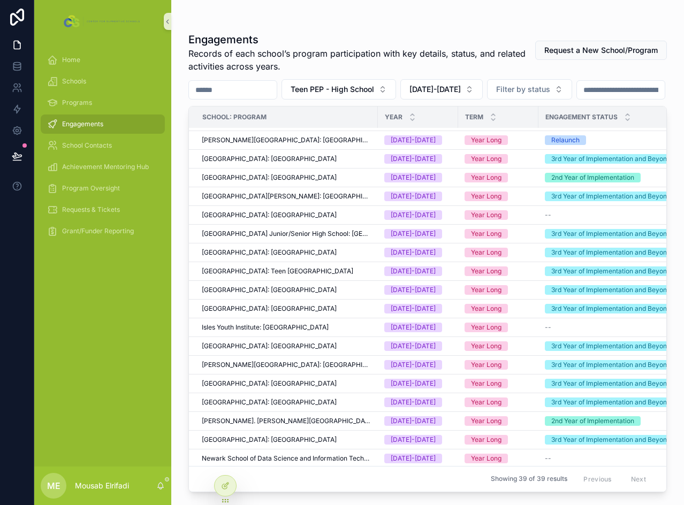
click at [229, 426] on span "[PERSON_NAME]. [PERSON_NAME][GEOGRAPHIC_DATA]: [GEOGRAPHIC_DATA]" at bounding box center [287, 421] width 170 height 9
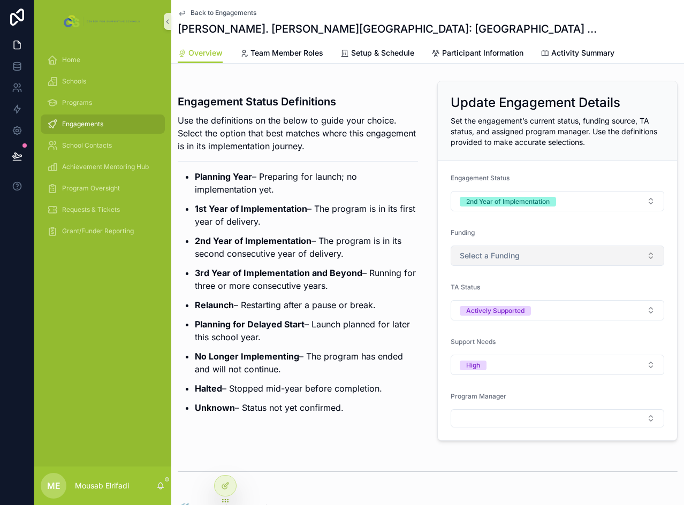
click at [473, 260] on span "Select a Funding" at bounding box center [490, 256] width 60 height 11
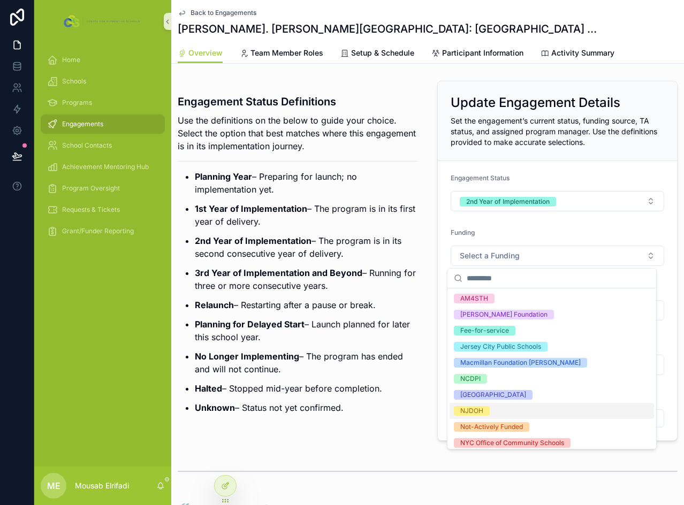
click at [470, 414] on div "NJDOH" at bounding box center [471, 411] width 23 height 10
click at [422, 389] on div "Engagement Status Definitions Use the definitions on the below to guide your ch…" at bounding box center [427, 261] width 513 height 369
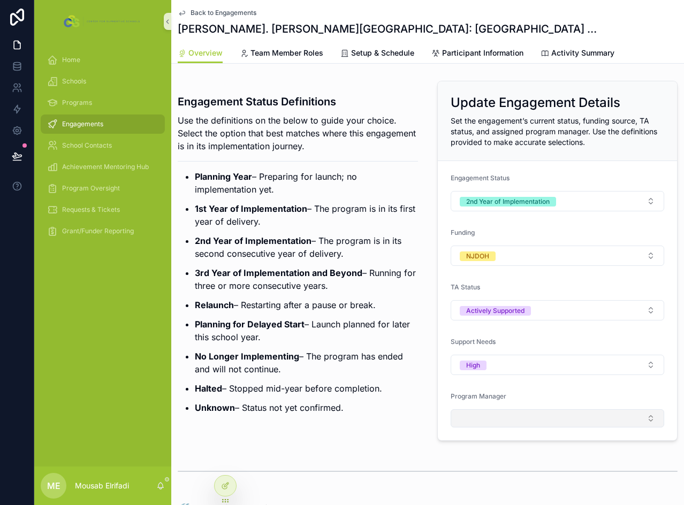
click at [489, 422] on button "Select Button" at bounding box center [558, 419] width 214 height 18
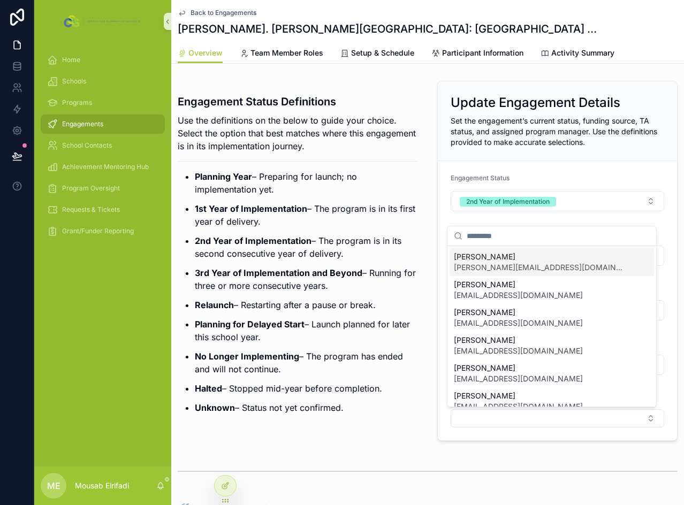
click at [501, 266] on span "[PERSON_NAME][EMAIL_ADDRESS][DOMAIN_NAME]" at bounding box center [539, 267] width 171 height 11
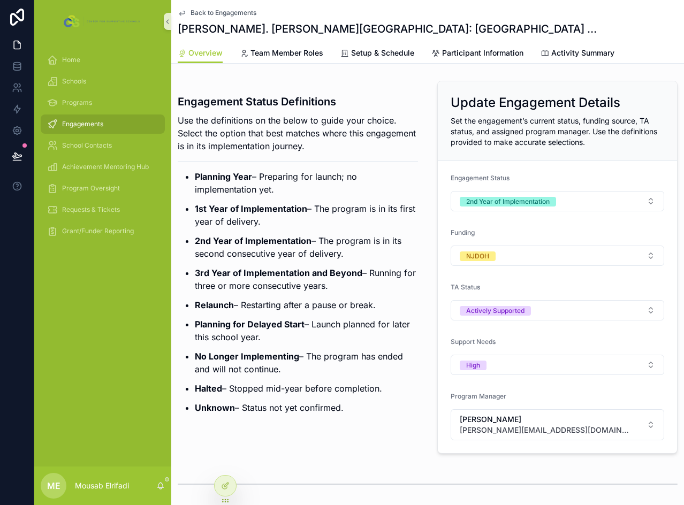
click at [315, 301] on p "Relaunch – Restarting after a pause or break." at bounding box center [306, 305] width 223 height 13
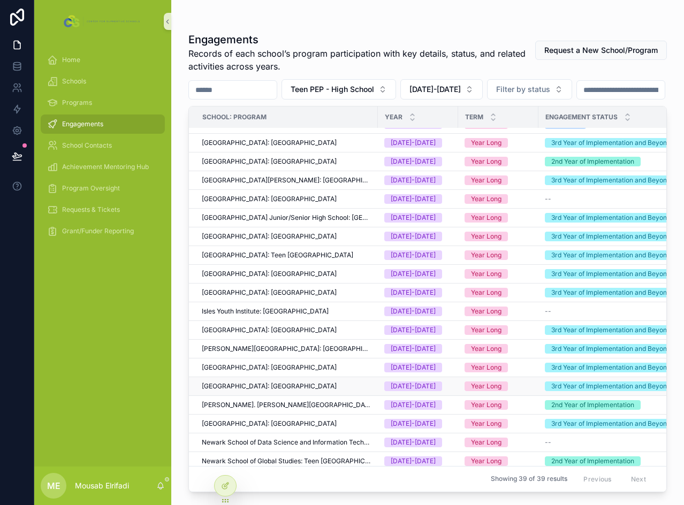
scroll to position [107, 0]
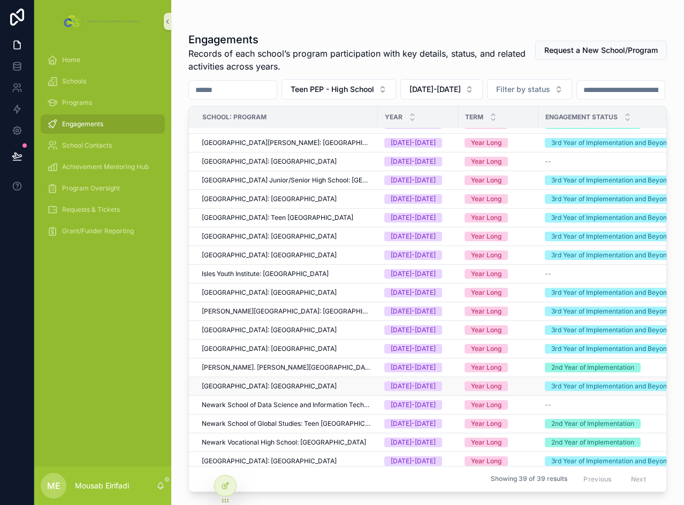
click at [229, 391] on span "[GEOGRAPHIC_DATA]: [GEOGRAPHIC_DATA]" at bounding box center [269, 386] width 135 height 9
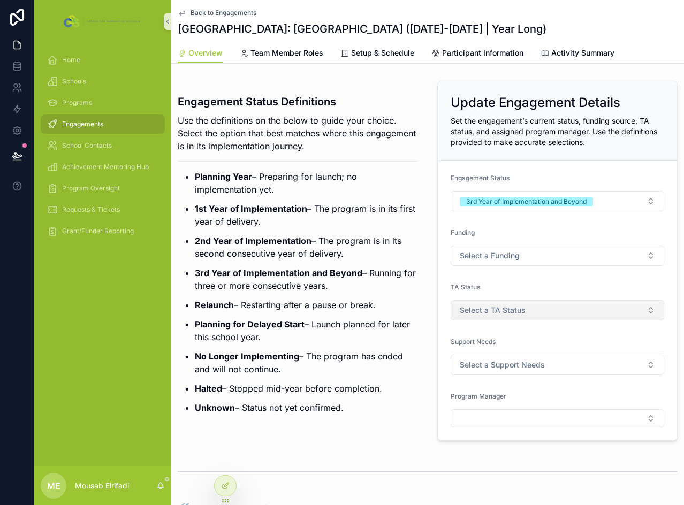
click at [533, 316] on button "Select a TA Status" at bounding box center [558, 310] width 214 height 20
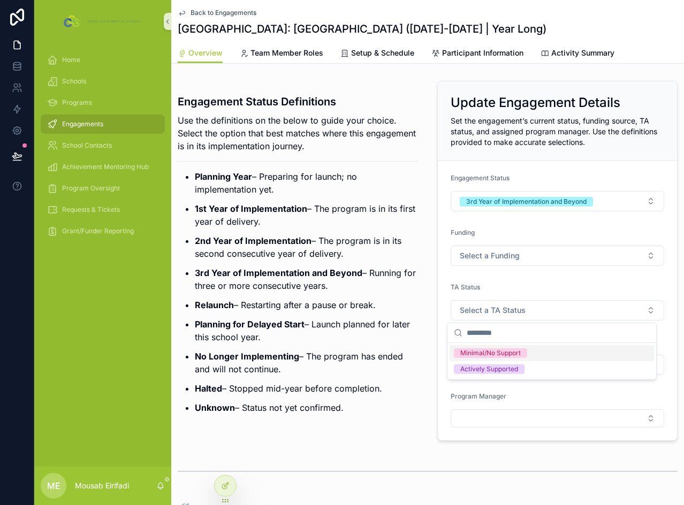
click at [497, 356] on div "Minimal/No Support" at bounding box center [490, 354] width 61 height 10
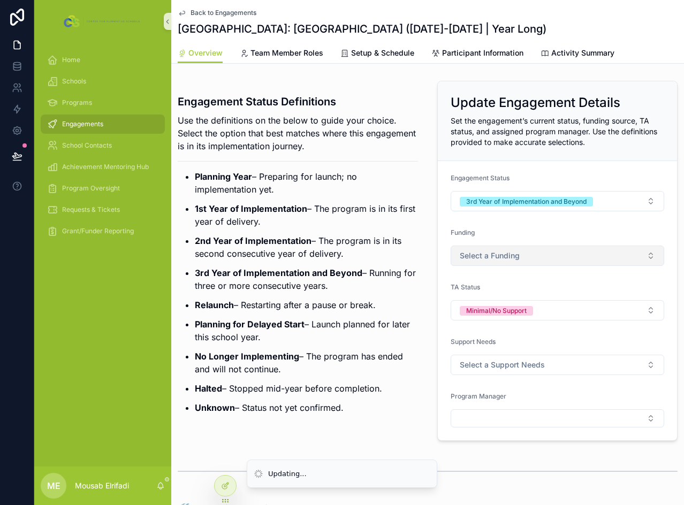
click at [506, 266] on button "Select a Funding" at bounding box center [558, 256] width 214 height 20
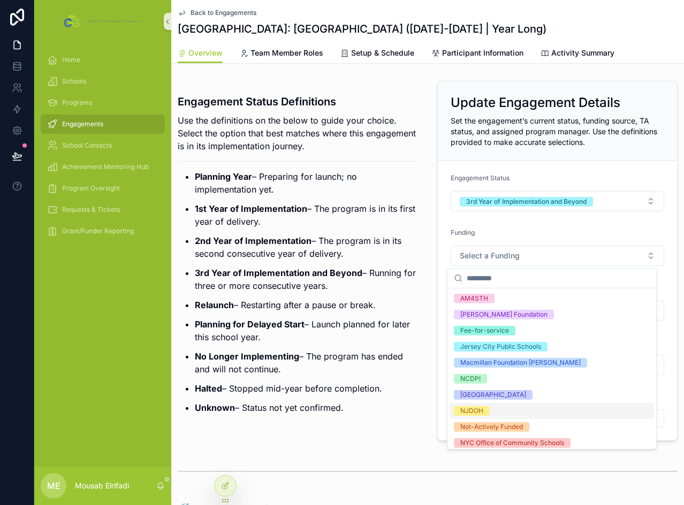
click at [499, 411] on div "NJDOH" at bounding box center [552, 411] width 205 height 16
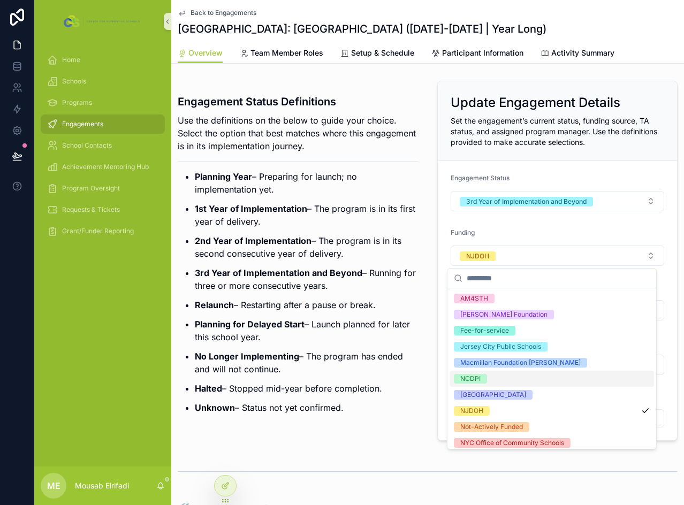
click at [356, 339] on p "Planning for Delayed Start – Launch planned for later this school year." at bounding box center [306, 331] width 223 height 26
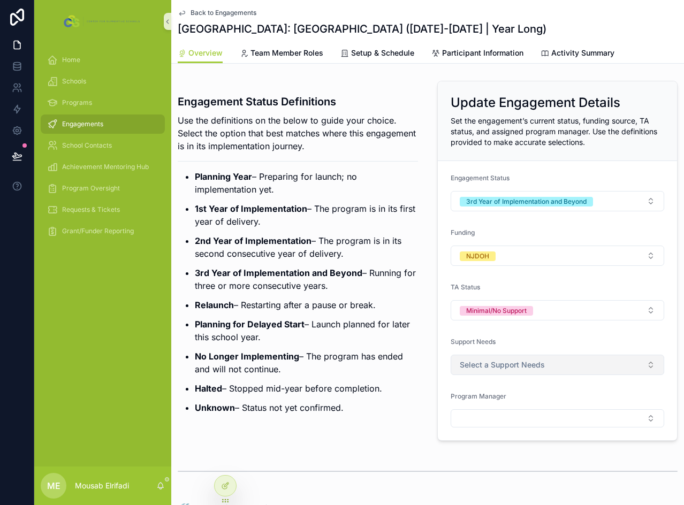
click at [473, 366] on span "Select a Support Needs" at bounding box center [502, 365] width 85 height 11
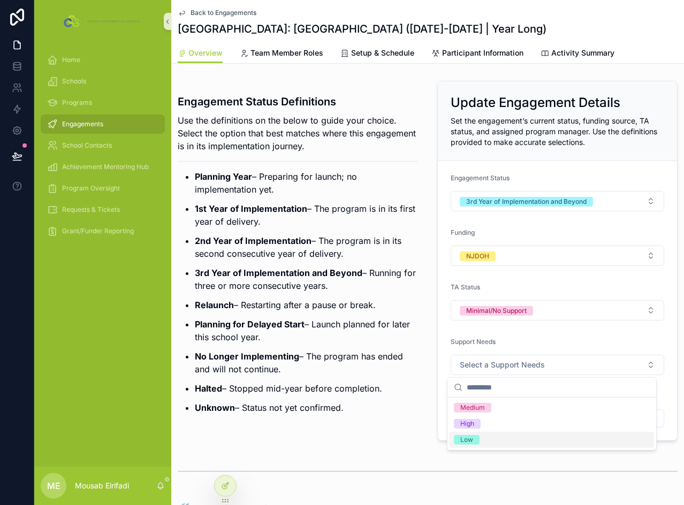
click at [473, 439] on span "Low" at bounding box center [467, 440] width 26 height 10
click at [476, 403] on div "Program Manager" at bounding box center [558, 398] width 214 height 13
click at [477, 409] on div "Program Manager" at bounding box center [558, 409] width 214 height 35
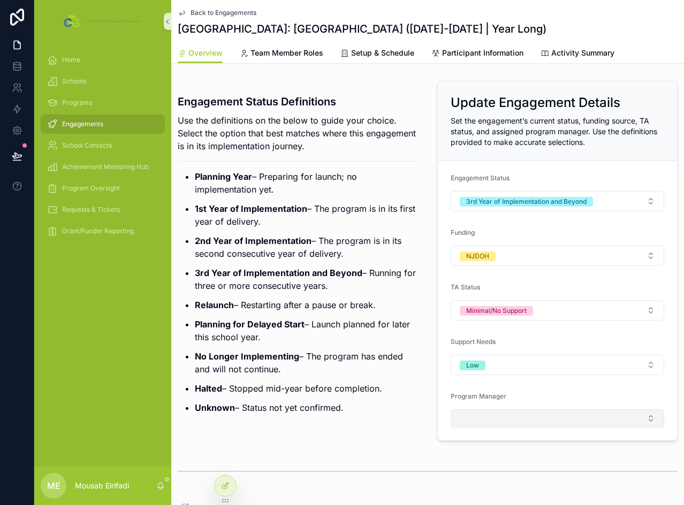
click at [477, 411] on button "Select Button" at bounding box center [558, 419] width 214 height 18
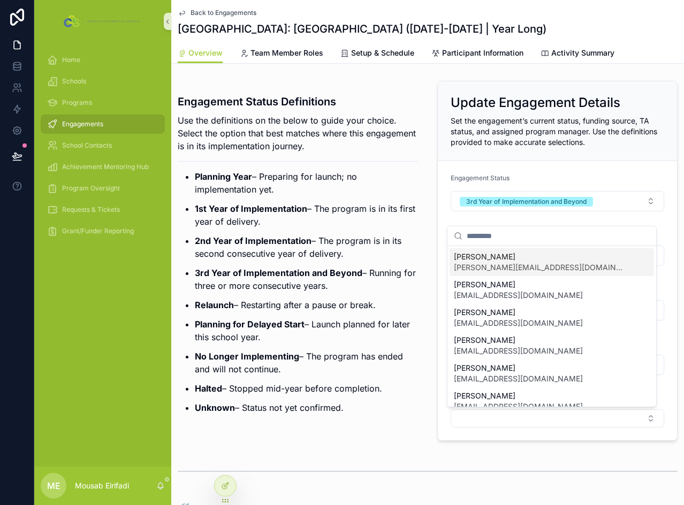
click at [482, 262] on span "[PERSON_NAME]" at bounding box center [539, 257] width 171 height 11
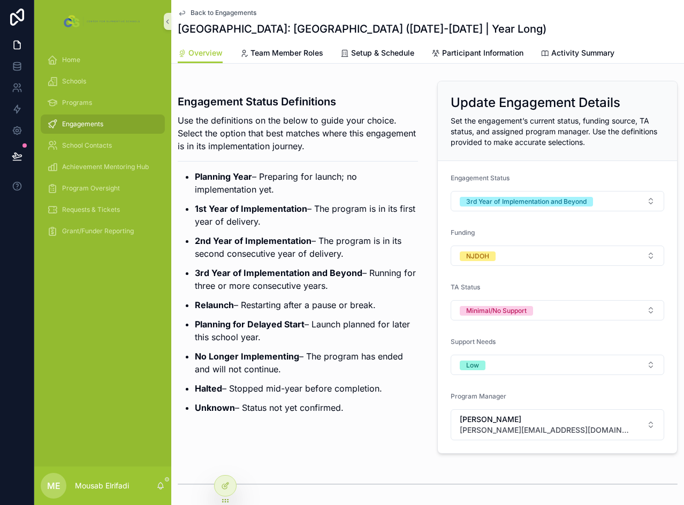
click at [269, 243] on strong "2nd Year of Implementation" at bounding box center [253, 241] width 117 height 11
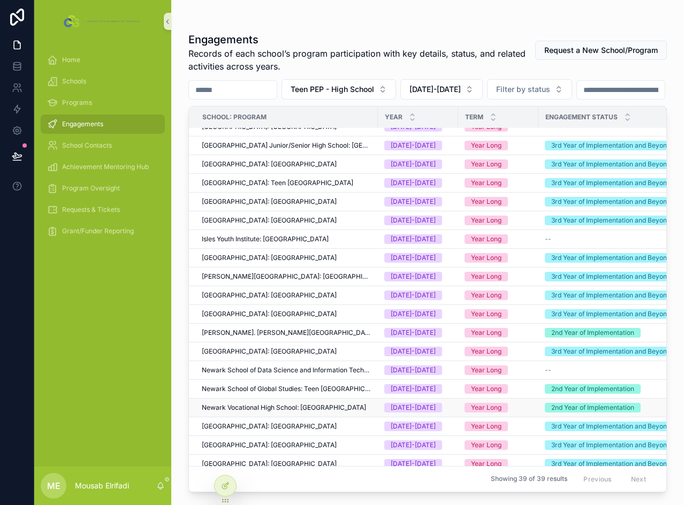
scroll to position [161, 0]
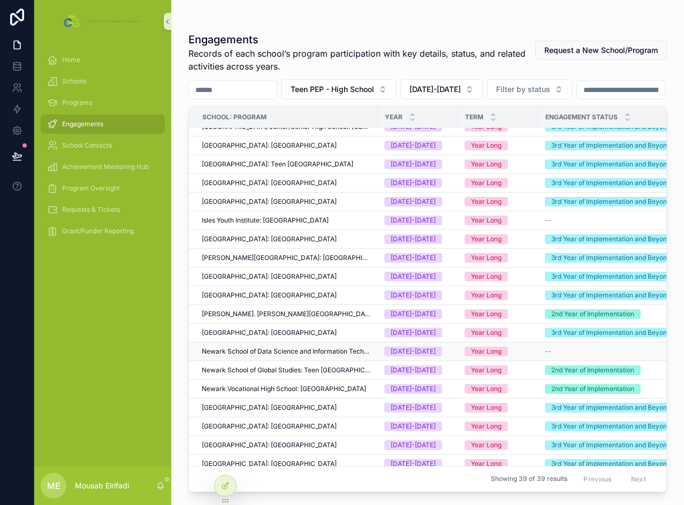
click at [271, 356] on span "Newark School of Data Science and Information Technology: Teen [GEOGRAPHIC_DATA]" at bounding box center [287, 352] width 170 height 9
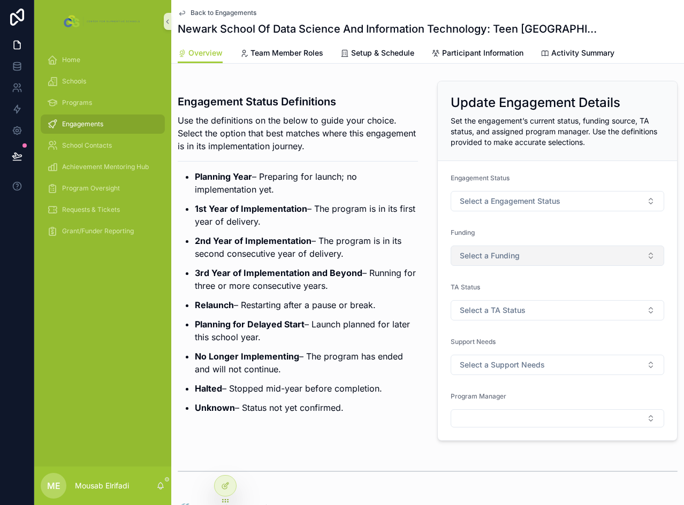
click at [517, 256] on button "Select a Funding" at bounding box center [558, 256] width 214 height 20
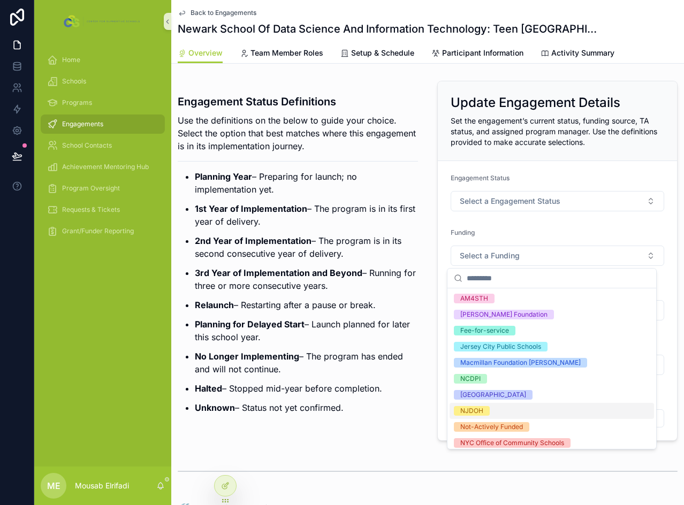
click at [466, 411] on div "NJDOH" at bounding box center [471, 411] width 23 height 10
click at [335, 302] on p "Relaunch – Restarting after a pause or break." at bounding box center [306, 305] width 223 height 13
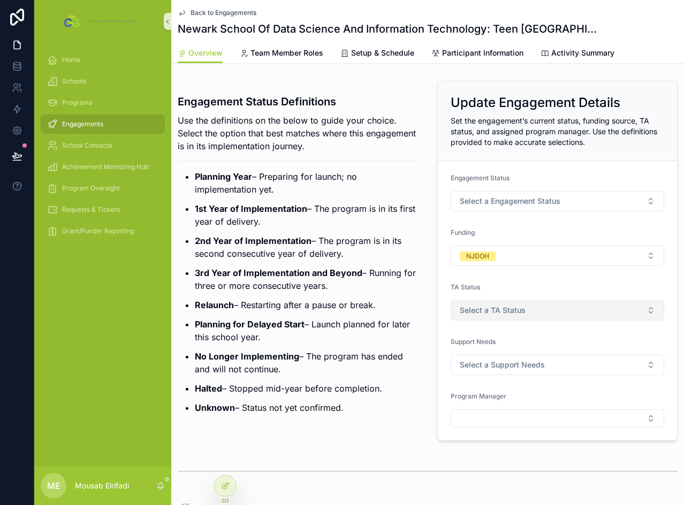
click at [469, 309] on span "Select a TA Status" at bounding box center [493, 310] width 66 height 11
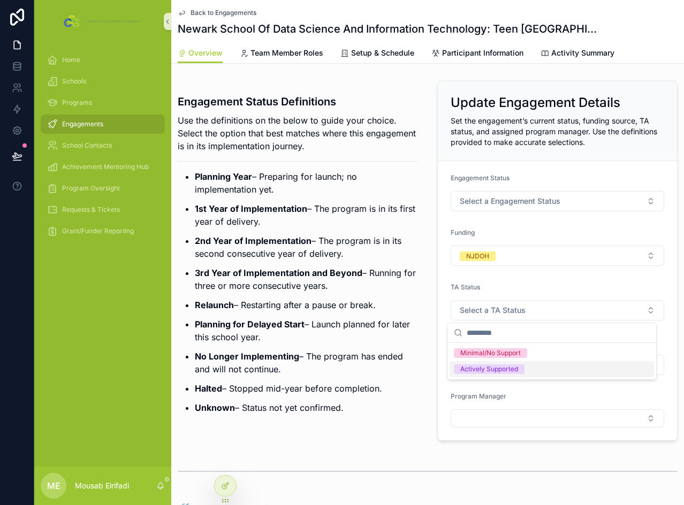
click at [479, 366] on div "Actively Supported" at bounding box center [489, 370] width 58 height 10
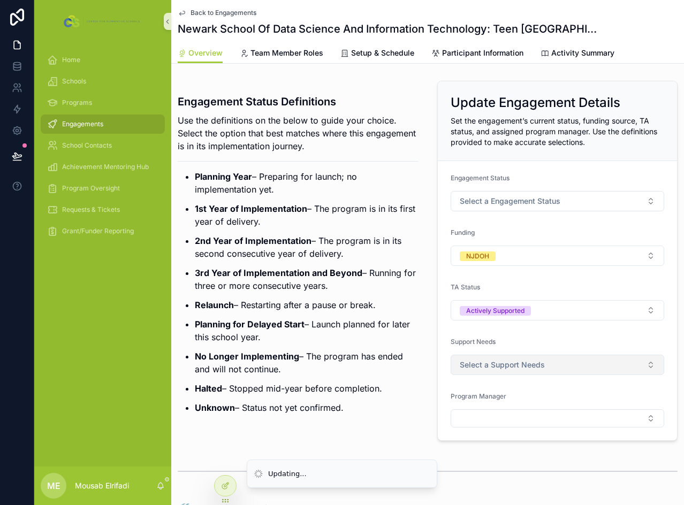
click at [485, 367] on span "Select a Support Needs" at bounding box center [502, 365] width 85 height 11
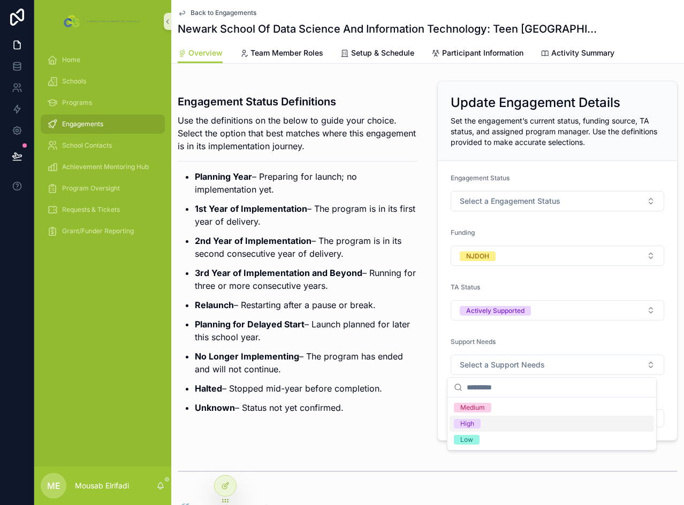
click at [474, 428] on div "High" at bounding box center [467, 424] width 14 height 10
click at [480, 412] on div "Program Manager" at bounding box center [558, 409] width 214 height 35
click at [480, 412] on button "Select Button" at bounding box center [558, 419] width 214 height 18
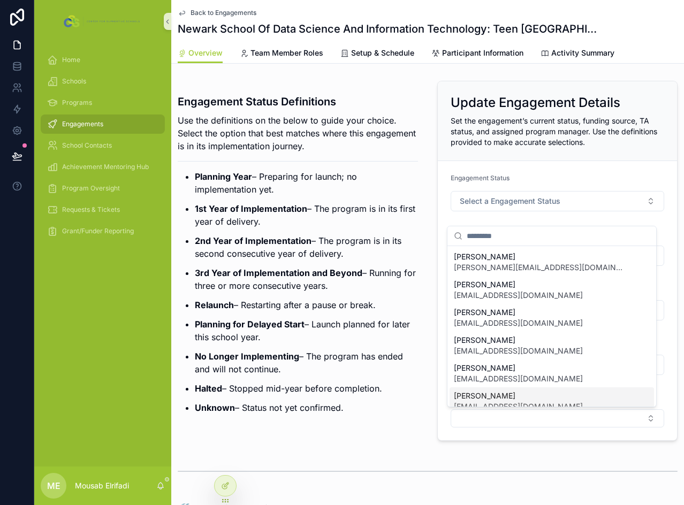
click at [491, 396] on span "[PERSON_NAME]" at bounding box center [518, 396] width 129 height 11
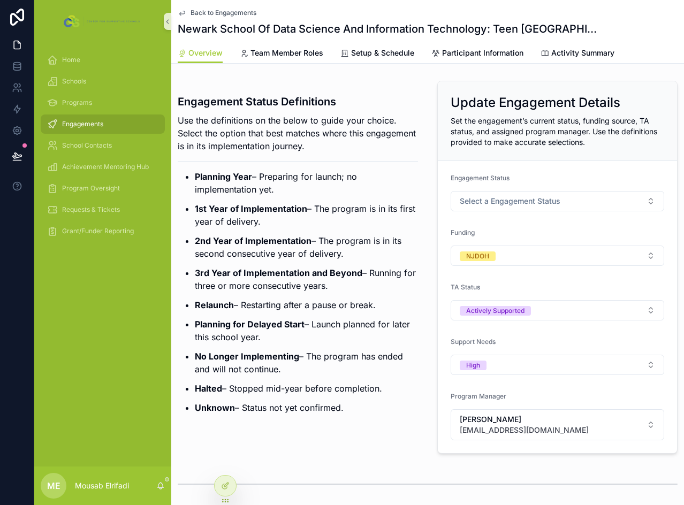
click at [268, 337] on p "Planning for Delayed Start – Launch planned for later this school year." at bounding box center [306, 331] width 223 height 26
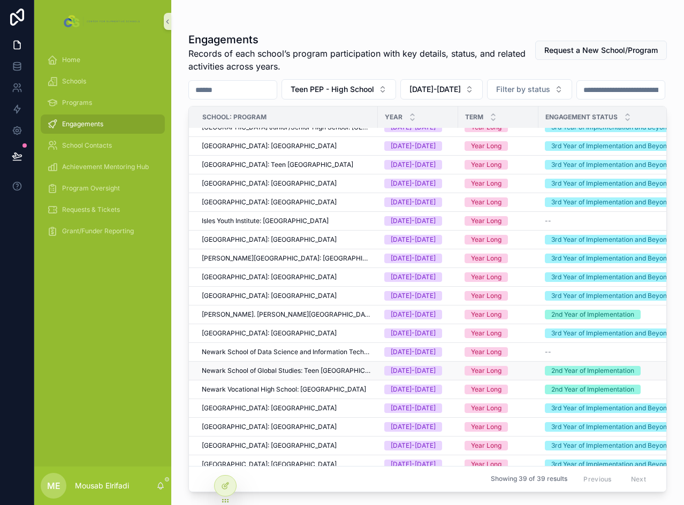
scroll to position [161, 0]
click at [276, 375] on span "Newark School of Global Studies: Teen [GEOGRAPHIC_DATA]" at bounding box center [287, 370] width 170 height 9
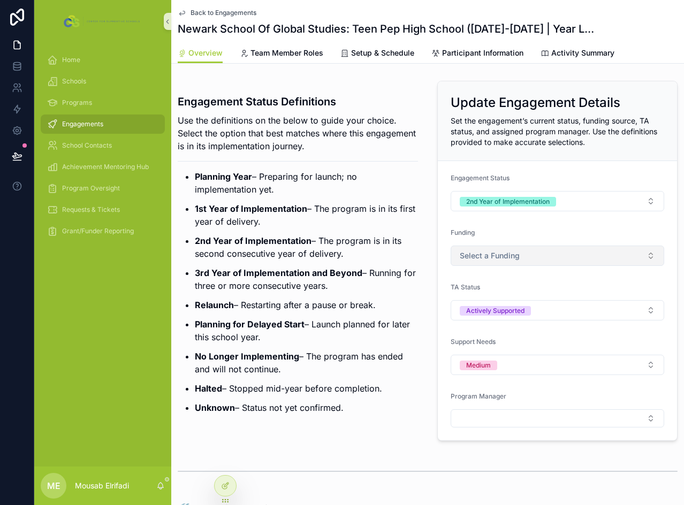
click at [483, 261] on button "Select a Funding" at bounding box center [558, 256] width 214 height 20
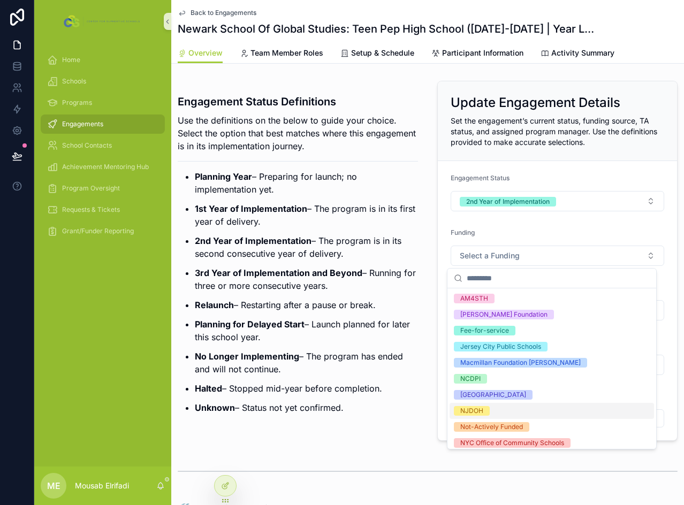
click at [481, 409] on div "NJDOH" at bounding box center [471, 411] width 23 height 10
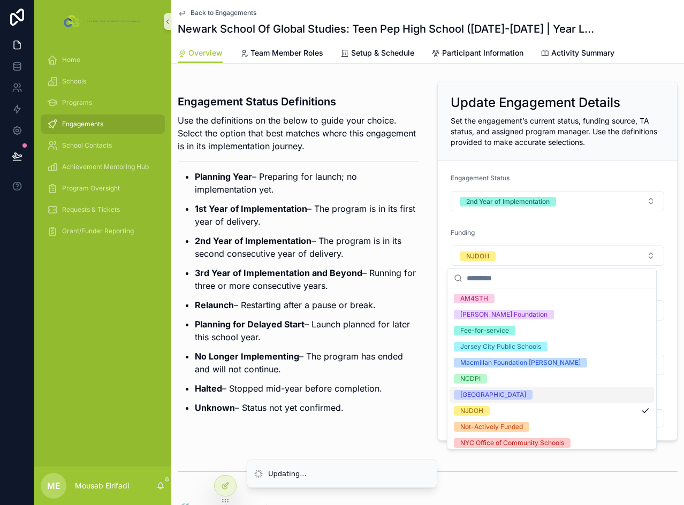
click at [283, 320] on strong "Planning for Delayed Start" at bounding box center [250, 324] width 110 height 11
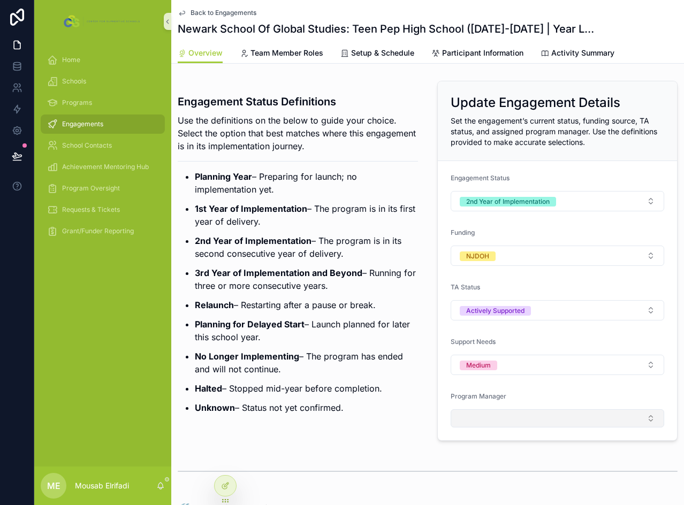
click at [486, 412] on button "Select Button" at bounding box center [558, 419] width 214 height 18
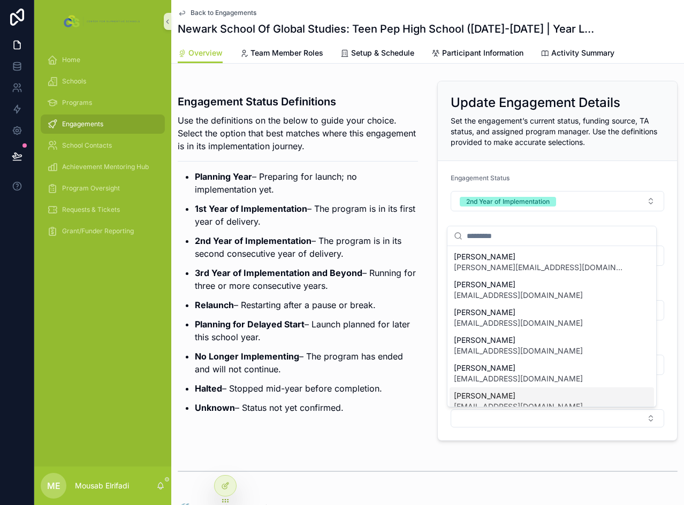
click at [492, 394] on span "[PERSON_NAME]" at bounding box center [518, 396] width 129 height 11
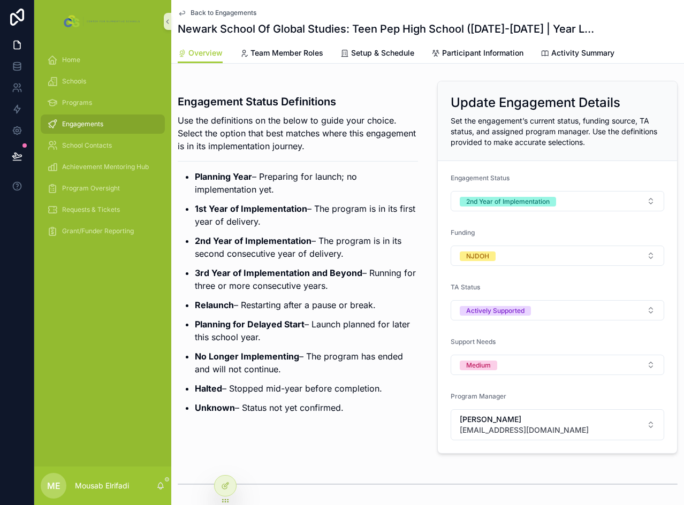
click at [288, 241] on strong "2nd Year of Implementation" at bounding box center [253, 241] width 117 height 11
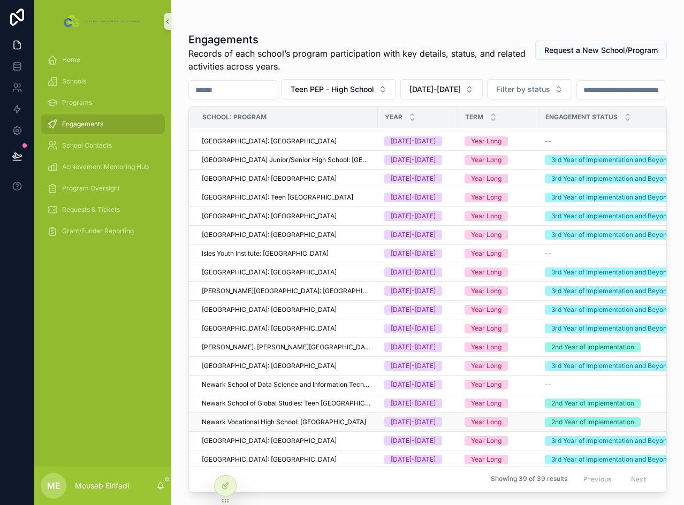
scroll to position [161, 0]
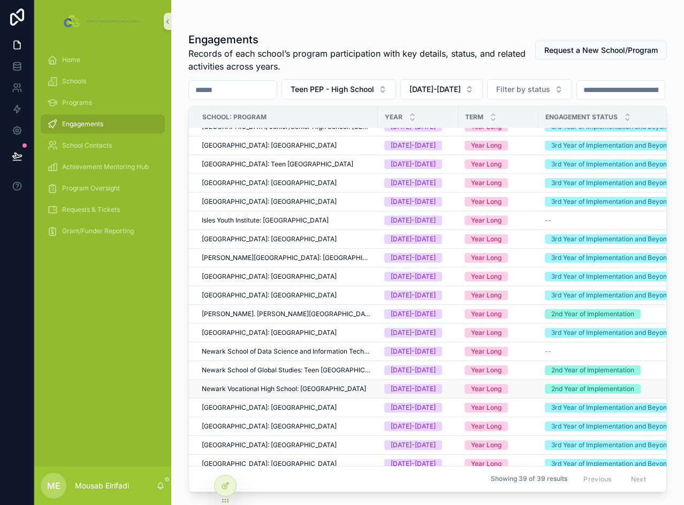
click at [284, 394] on span "Newark Vocational High School: [GEOGRAPHIC_DATA]" at bounding box center [284, 389] width 164 height 9
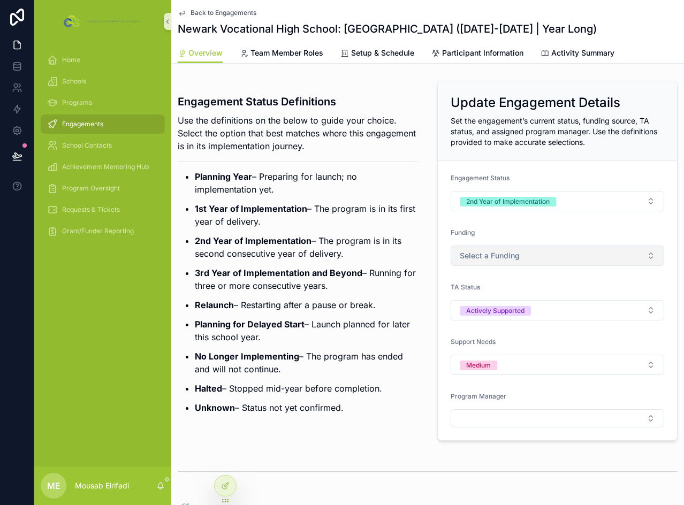
click at [528, 255] on button "Select a Funding" at bounding box center [558, 256] width 214 height 20
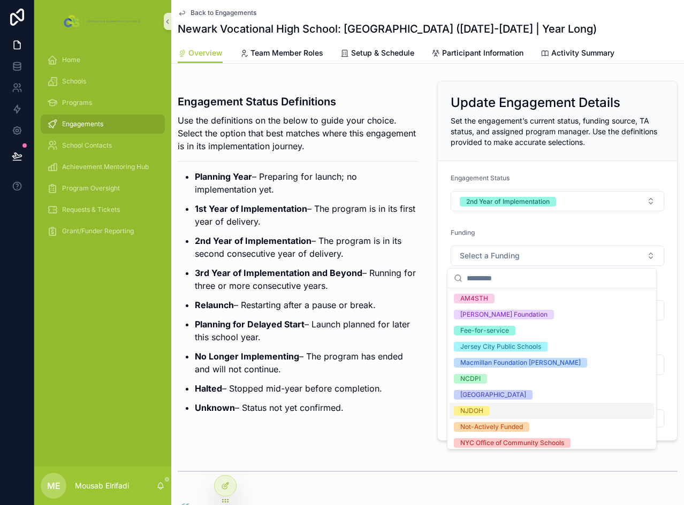
click at [478, 412] on div "NJDOH" at bounding box center [471, 411] width 23 height 10
click at [344, 309] on p "Relaunch – Restarting after a pause or break." at bounding box center [306, 305] width 223 height 13
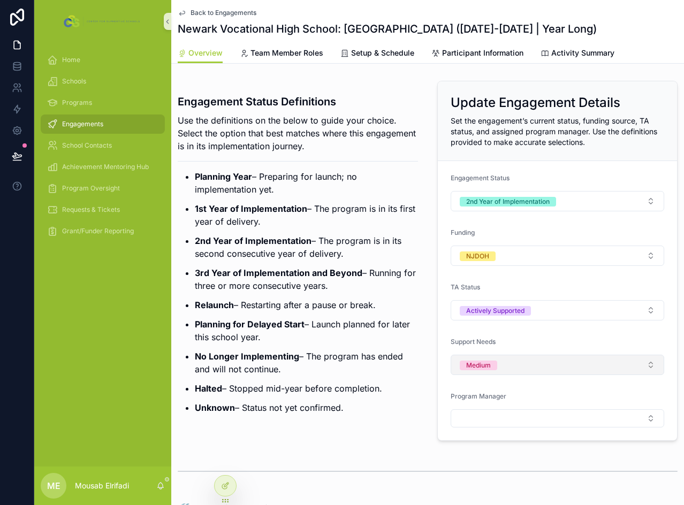
click at [508, 371] on button "Medium" at bounding box center [558, 365] width 214 height 20
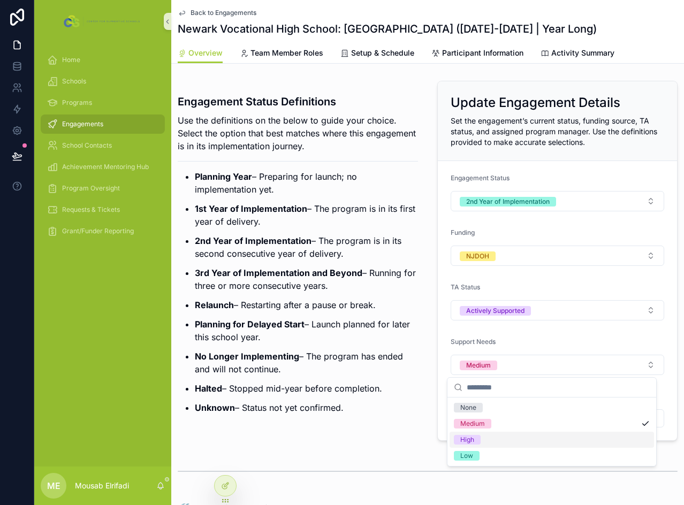
click at [479, 436] on span "High" at bounding box center [467, 440] width 27 height 10
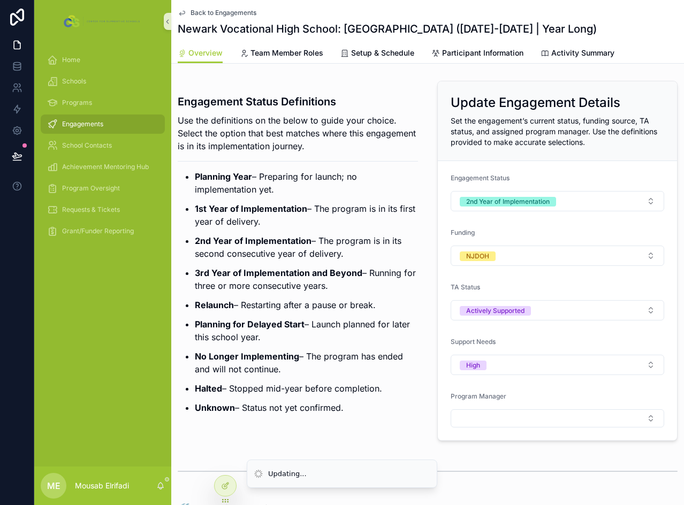
click at [299, 355] on p "No Longer Implementing – The program has ended and will not continue." at bounding box center [306, 363] width 223 height 26
click at [508, 418] on button "Select Button" at bounding box center [558, 419] width 214 height 18
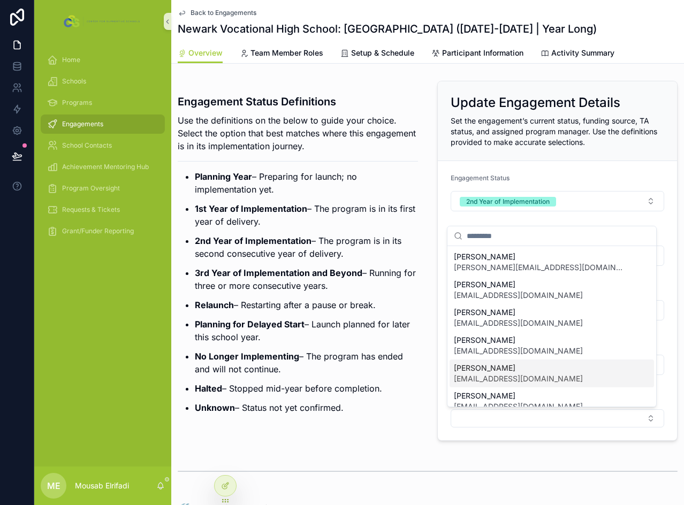
click at [505, 376] on span "[EMAIL_ADDRESS][DOMAIN_NAME]" at bounding box center [518, 379] width 129 height 11
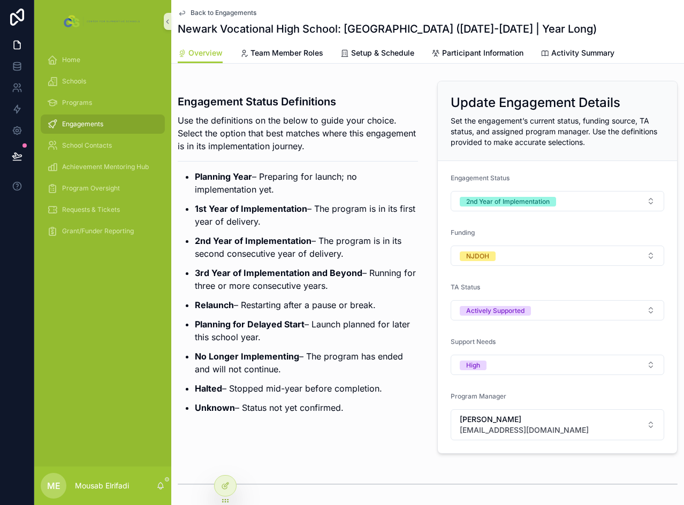
click at [365, 351] on p "No Longer Implementing – The program has ended and will not continue." at bounding box center [306, 363] width 223 height 26
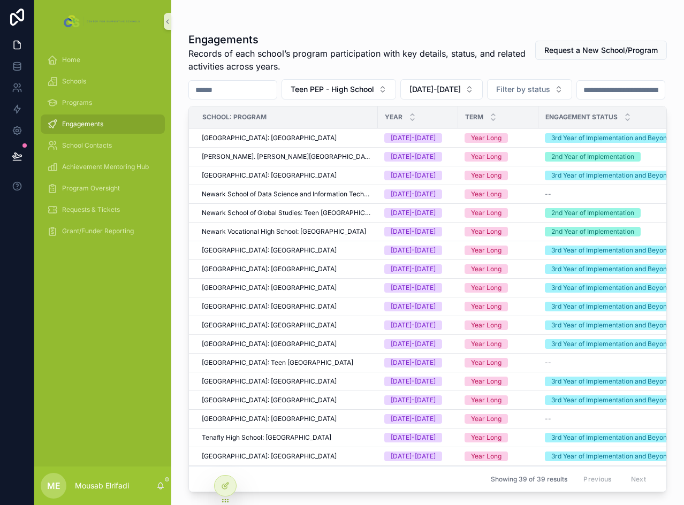
scroll to position [321, 0]
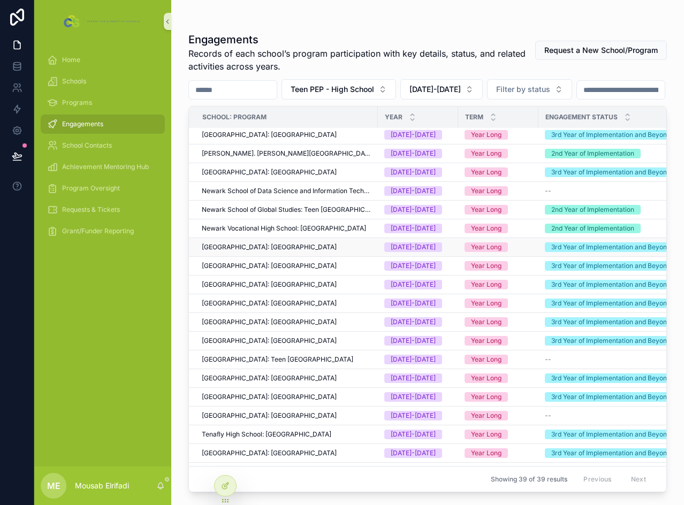
click at [240, 252] on span "[GEOGRAPHIC_DATA]: [GEOGRAPHIC_DATA]" at bounding box center [269, 247] width 135 height 9
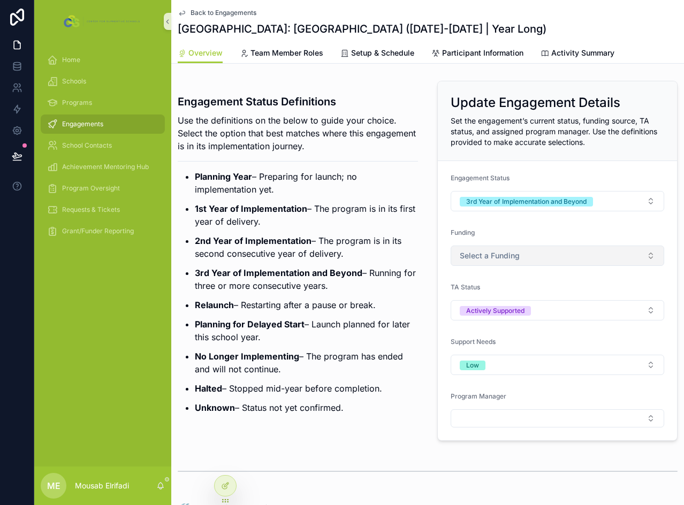
click at [523, 254] on button "Select a Funding" at bounding box center [558, 256] width 214 height 20
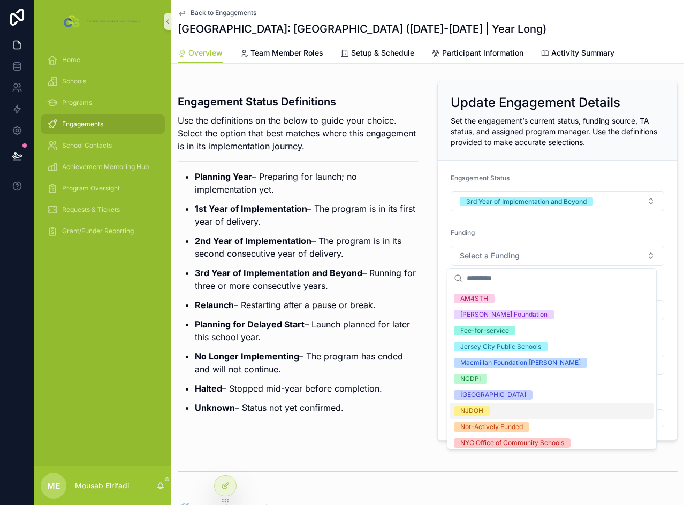
click at [487, 410] on span "NJDOH" at bounding box center [472, 411] width 36 height 10
click at [380, 296] on ul "Planning Year – Preparing for launch; no implementation yet. 1st Year of Implem…" at bounding box center [298, 292] width 240 height 244
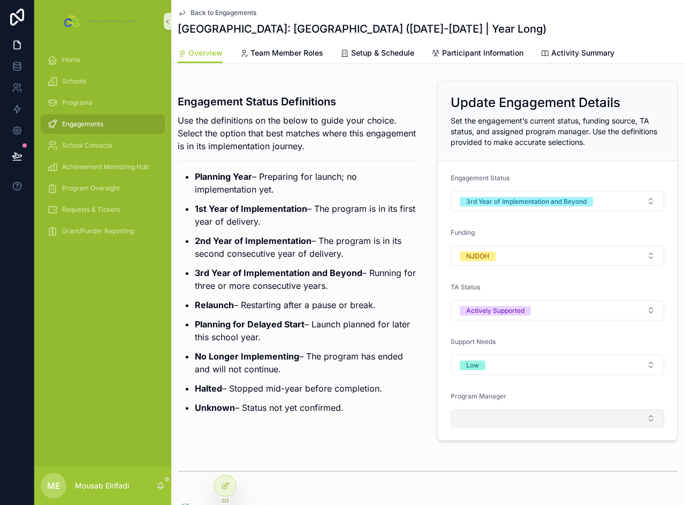
click at [479, 416] on button "Select Button" at bounding box center [558, 419] width 214 height 18
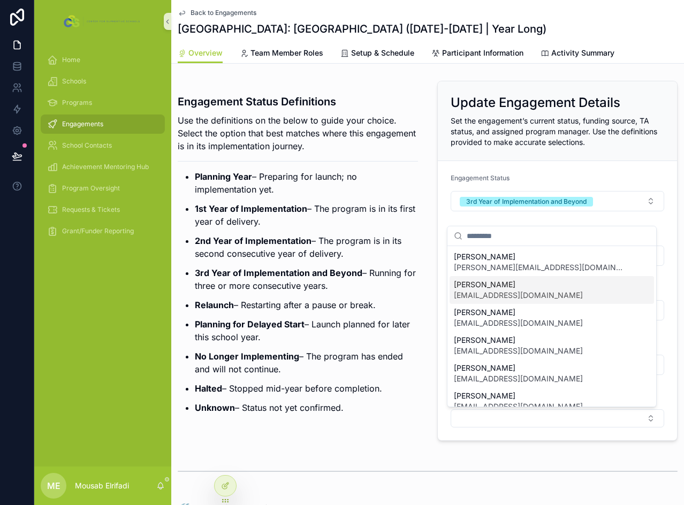
click at [489, 291] on span "[EMAIL_ADDRESS][DOMAIN_NAME]" at bounding box center [518, 295] width 129 height 11
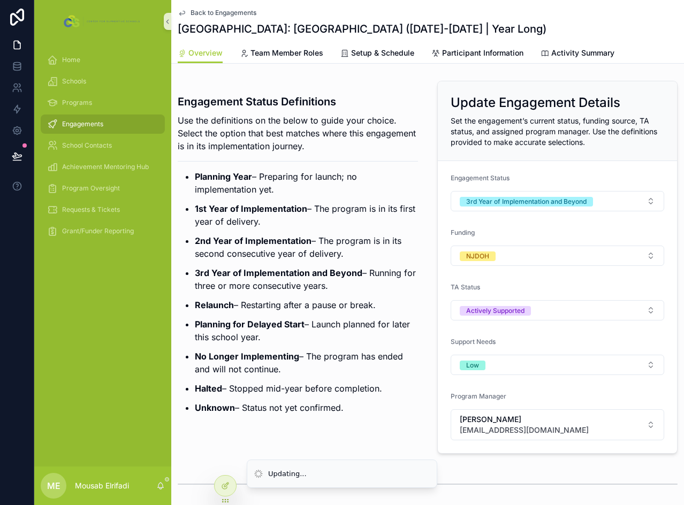
click at [387, 326] on p "Planning for Delayed Start – Launch planned for later this school year." at bounding box center [306, 331] width 223 height 26
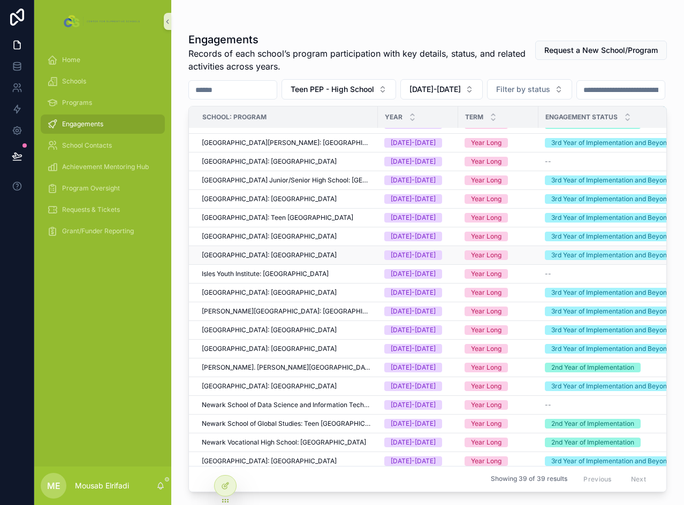
scroll to position [214, 0]
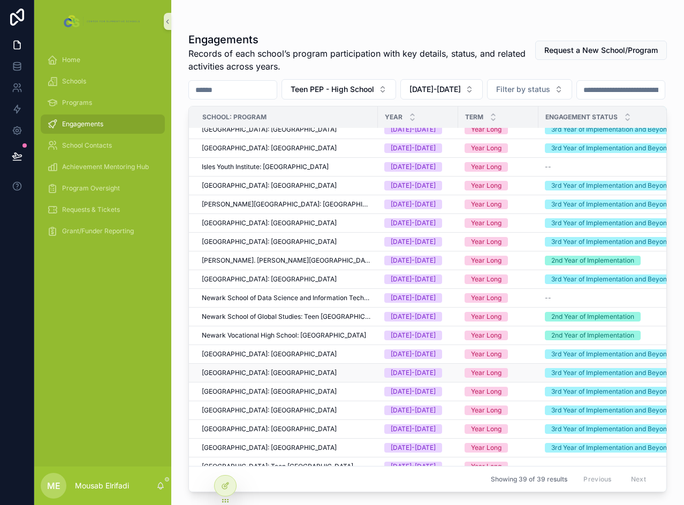
click at [256, 377] on span "[GEOGRAPHIC_DATA]: [GEOGRAPHIC_DATA]" at bounding box center [269, 373] width 135 height 9
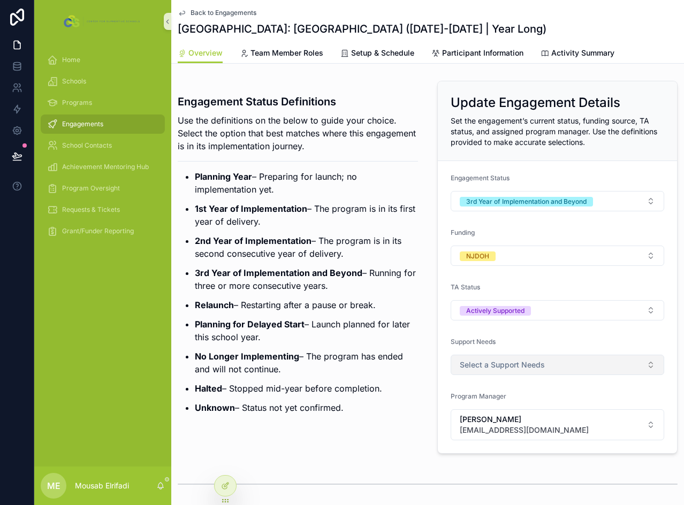
click at [548, 365] on button "Select a Support Needs" at bounding box center [558, 365] width 214 height 20
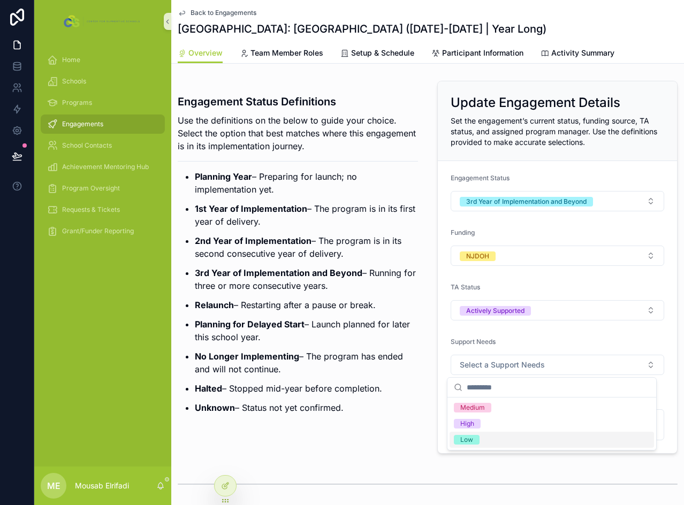
click at [474, 441] on span "Low" at bounding box center [467, 440] width 26 height 10
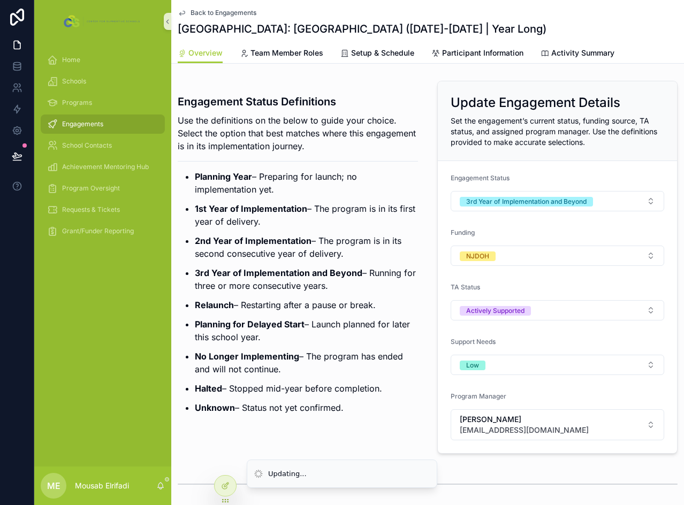
click at [308, 306] on p "Relaunch – Restarting after a pause or break." at bounding box center [306, 305] width 223 height 13
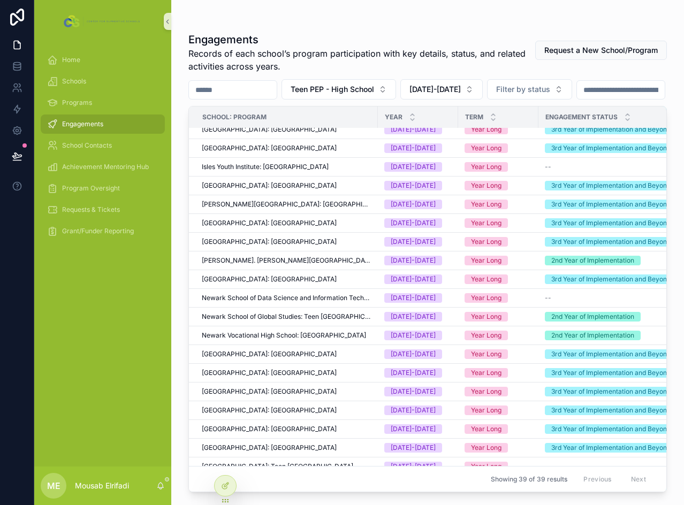
scroll to position [321, 0]
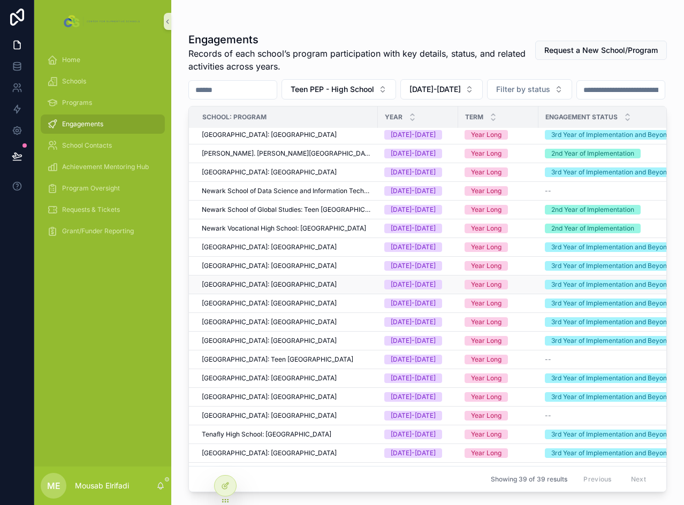
click at [229, 289] on span "[GEOGRAPHIC_DATA]: [GEOGRAPHIC_DATA]" at bounding box center [269, 285] width 135 height 9
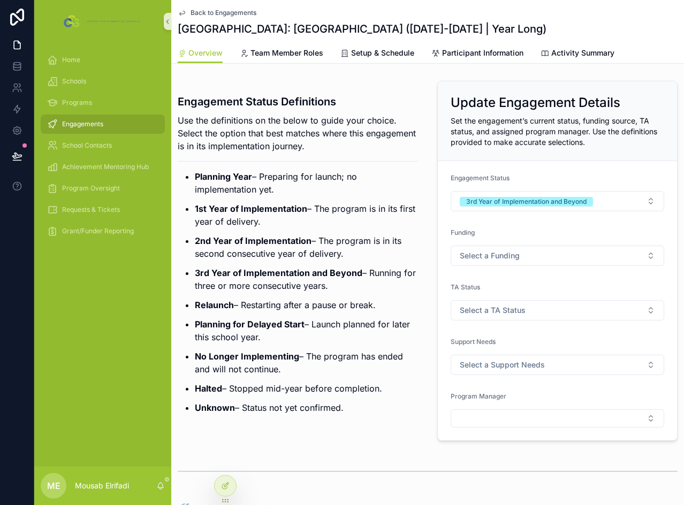
click at [496, 296] on div "TA Status" at bounding box center [558, 289] width 214 height 13
click at [501, 312] on span "Select a TA Status" at bounding box center [493, 310] width 66 height 11
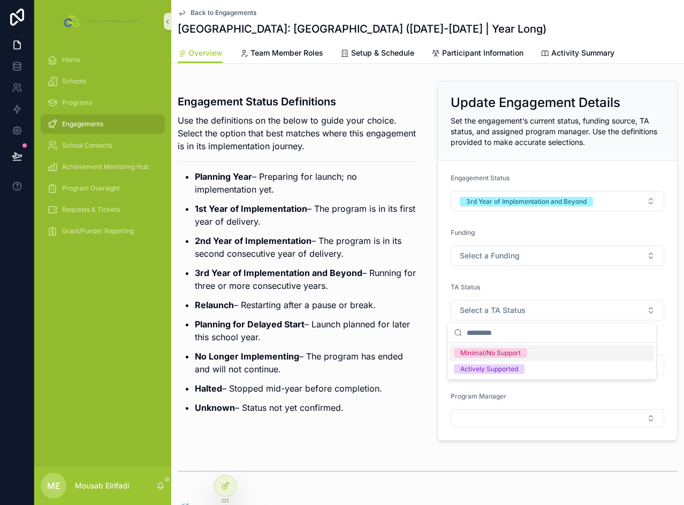
click at [495, 357] on div "Minimal/No Support" at bounding box center [490, 354] width 61 height 10
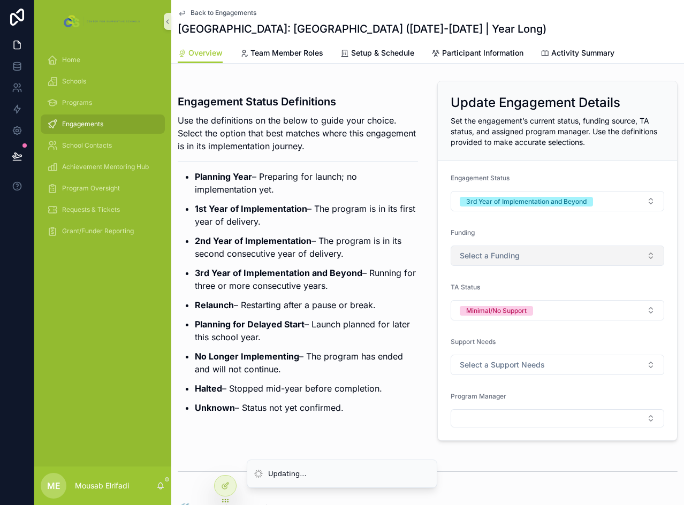
click at [500, 255] on span "Select a Funding" at bounding box center [490, 256] width 60 height 11
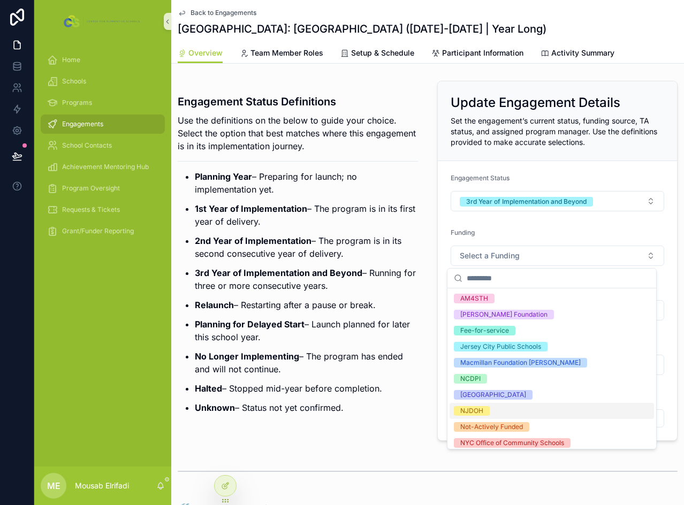
click at [487, 409] on span "NJDOH" at bounding box center [472, 411] width 36 height 10
click at [350, 326] on p "Planning for Delayed Start – Launch planned for later this school year." at bounding box center [306, 331] width 223 height 26
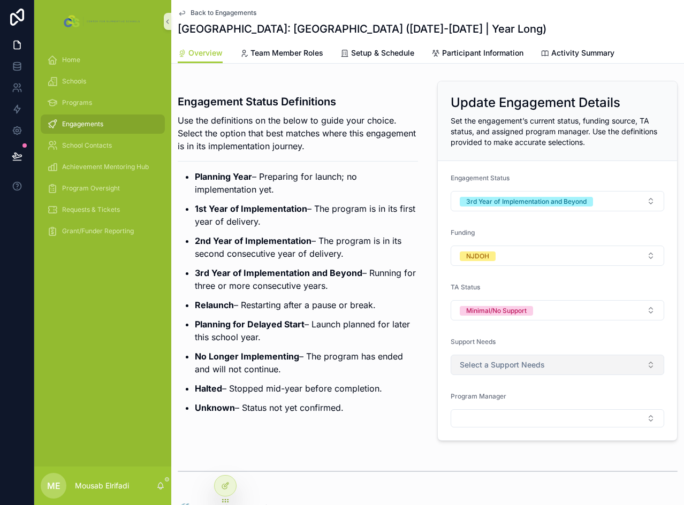
click at [475, 365] on span "Select a Support Needs" at bounding box center [502, 365] width 85 height 11
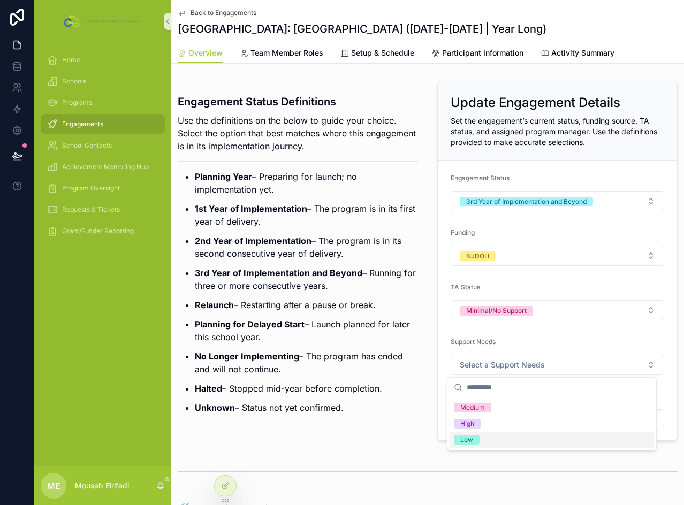
click at [492, 442] on div "Low" at bounding box center [552, 440] width 205 height 16
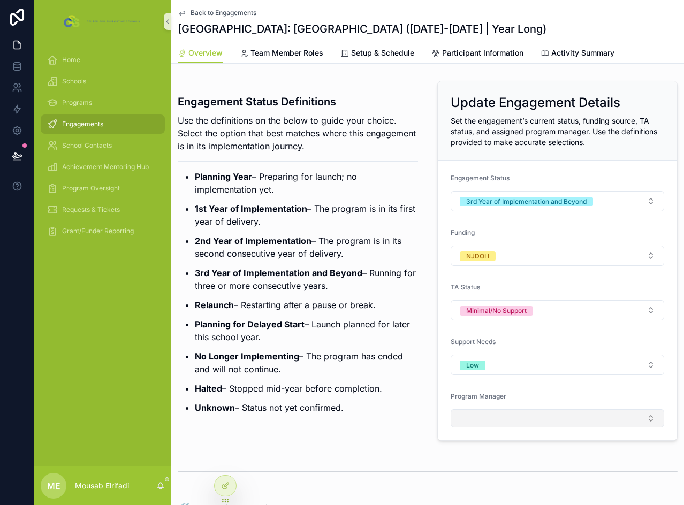
click at [481, 416] on button "Select Button" at bounding box center [558, 419] width 214 height 18
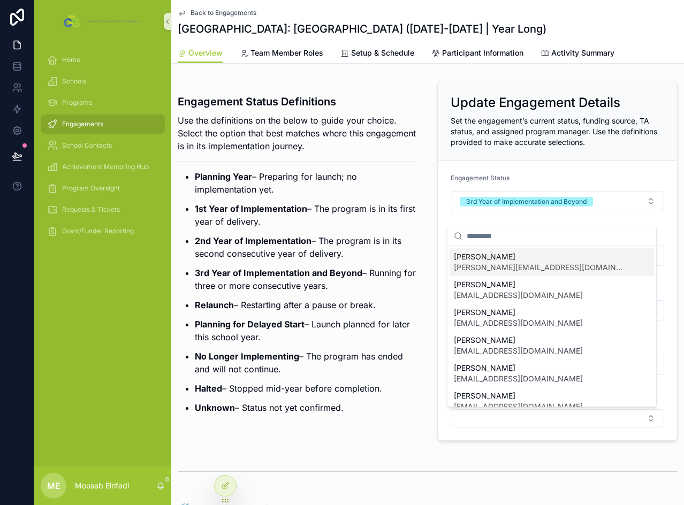
click at [482, 261] on span "[PERSON_NAME]" at bounding box center [539, 257] width 171 height 11
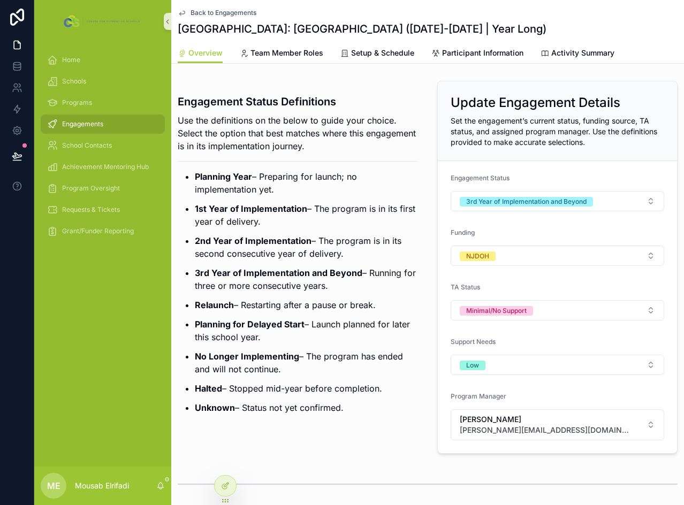
click at [313, 278] on p "3rd Year of Implementation and Beyond – Running for three or more consecutive y…" at bounding box center [306, 280] width 223 height 26
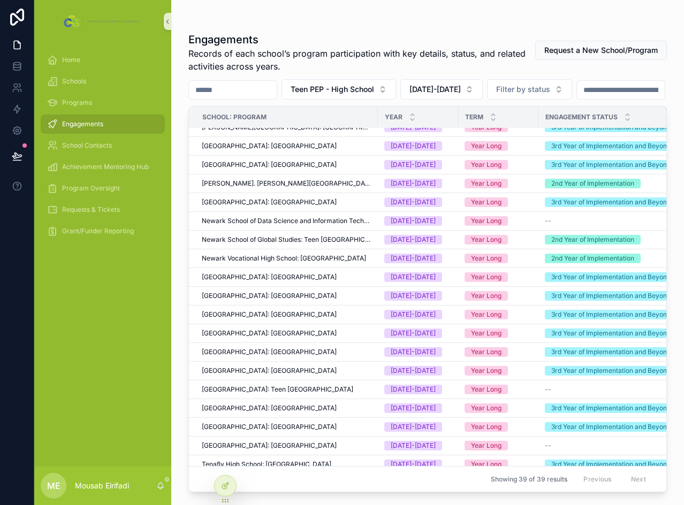
scroll to position [321, 0]
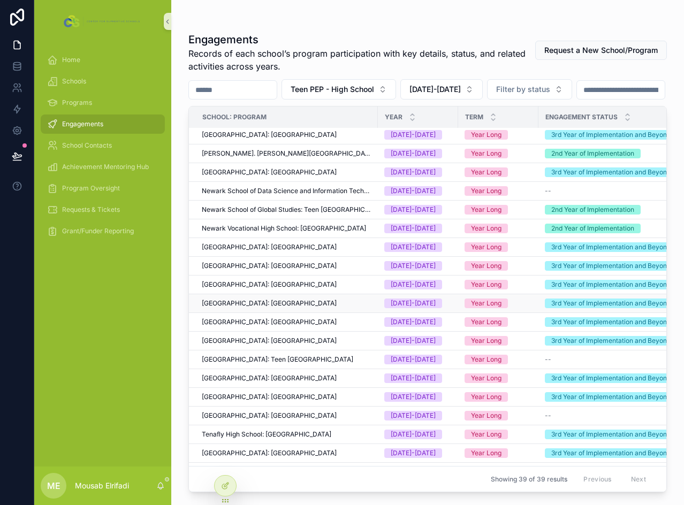
click at [246, 308] on span "[GEOGRAPHIC_DATA]: [GEOGRAPHIC_DATA]" at bounding box center [269, 303] width 135 height 9
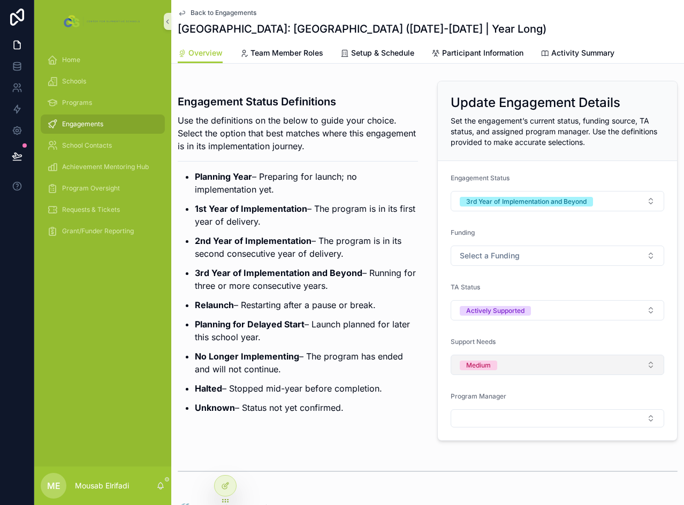
click at [515, 358] on button "Medium" at bounding box center [558, 365] width 214 height 20
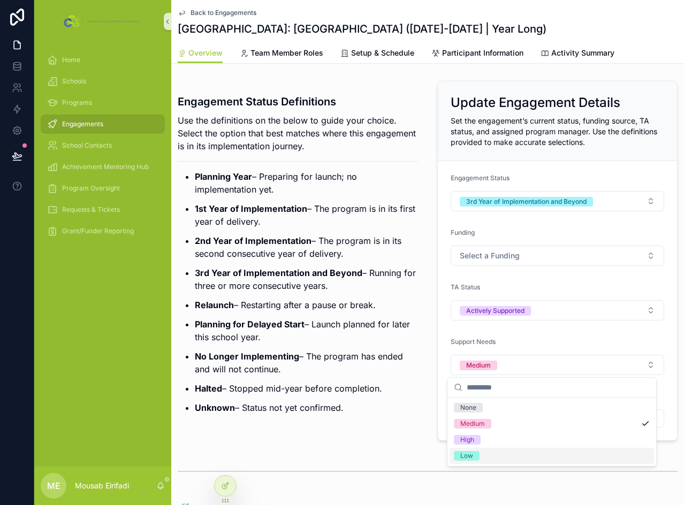
click at [481, 457] on div "Low" at bounding box center [552, 456] width 205 height 16
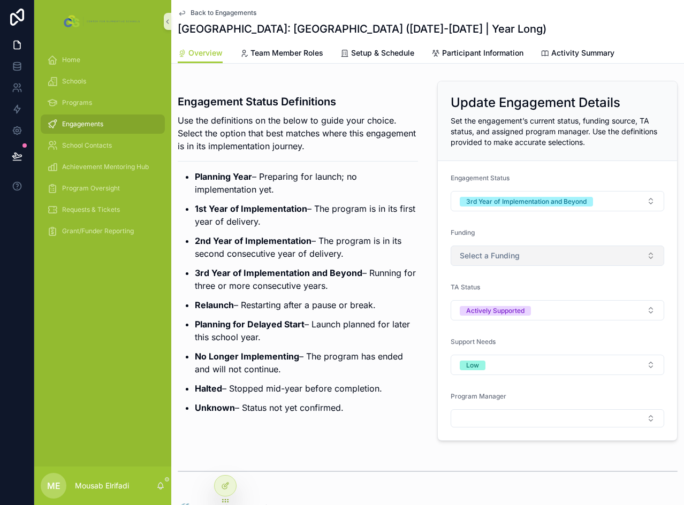
click at [511, 259] on span "Select a Funding" at bounding box center [490, 256] width 60 height 11
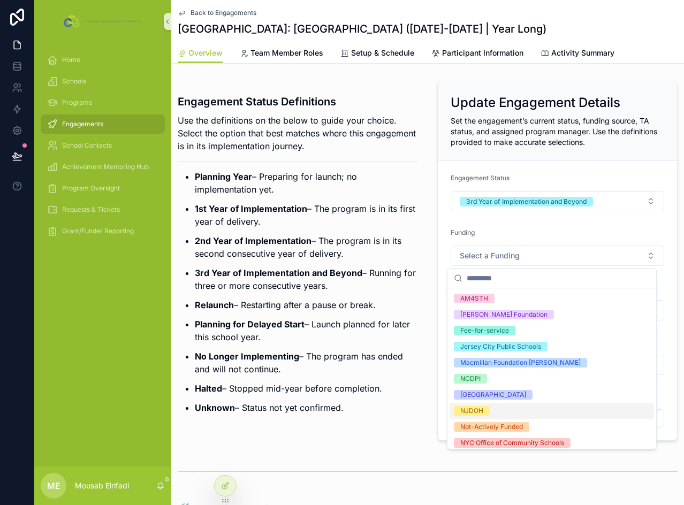
click at [486, 411] on span "NJDOH" at bounding box center [472, 411] width 36 height 10
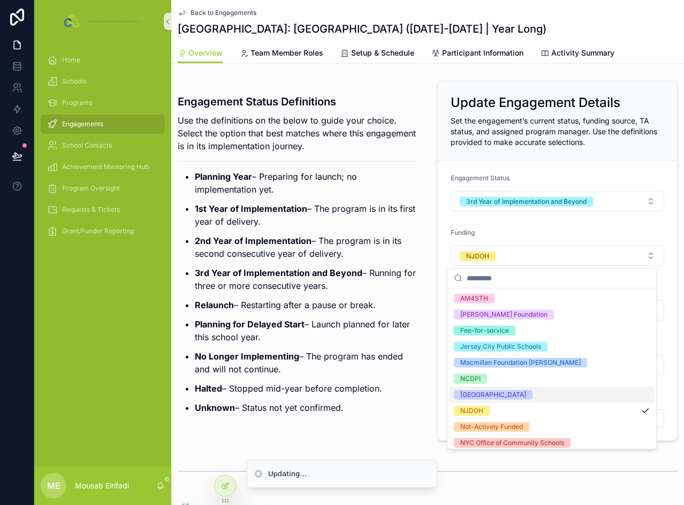
click at [321, 354] on p "No Longer Implementing – The program has ended and will not continue." at bounding box center [306, 363] width 223 height 26
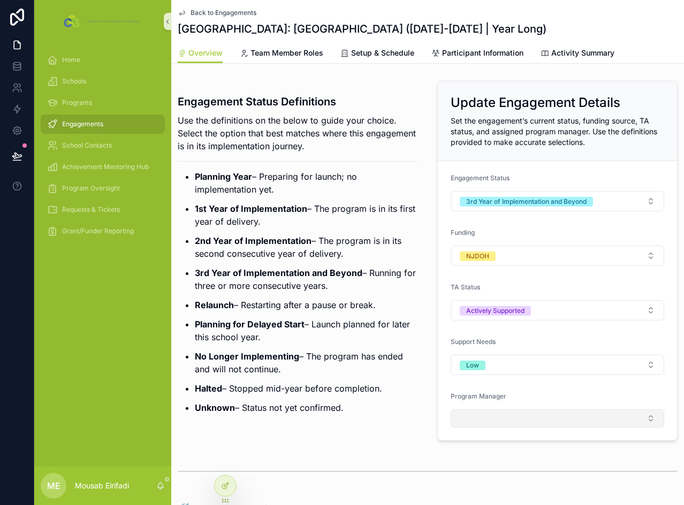
click at [473, 415] on button "Select Button" at bounding box center [558, 419] width 214 height 18
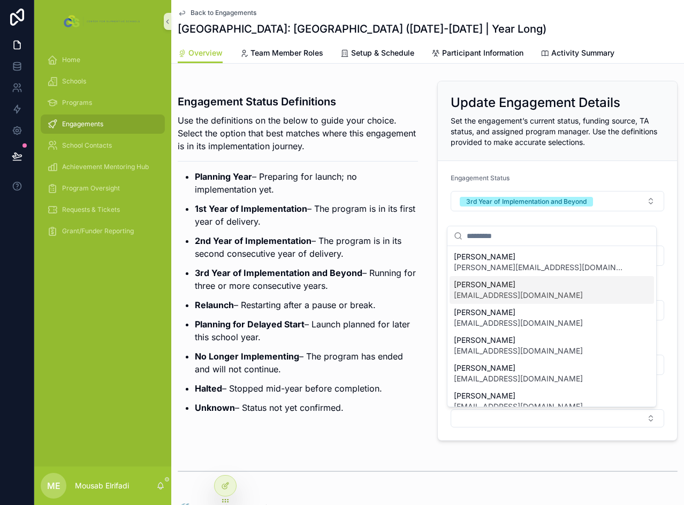
click at [488, 295] on span "[EMAIL_ADDRESS][DOMAIN_NAME]" at bounding box center [518, 295] width 129 height 11
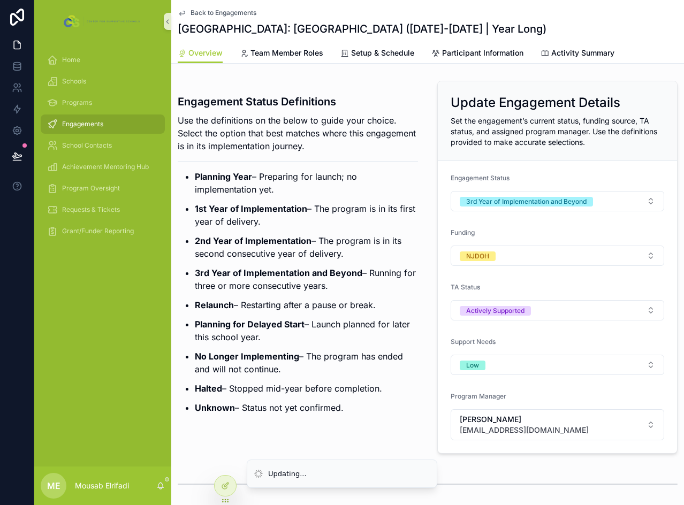
click at [308, 297] on ul "Planning Year – Preparing for launch; no implementation yet. 1st Year of Implem…" at bounding box center [298, 292] width 240 height 244
click at [311, 342] on p "Planning for Delayed Start – Launch planned for later this school year." at bounding box center [306, 331] width 223 height 26
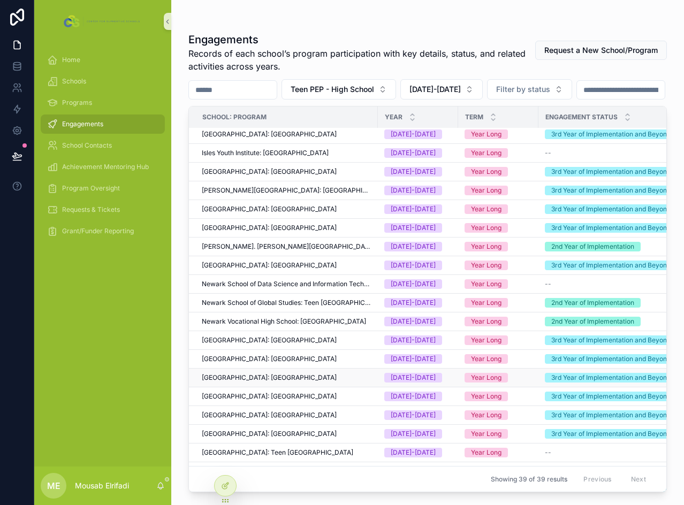
scroll to position [268, 0]
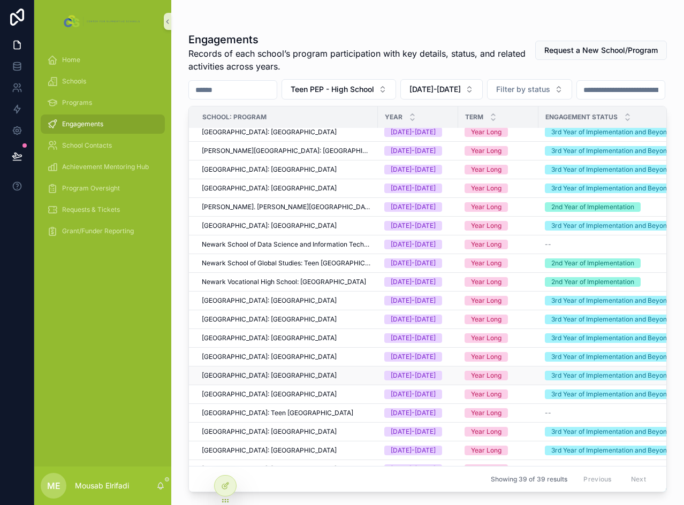
click at [243, 380] on span "[GEOGRAPHIC_DATA]: [GEOGRAPHIC_DATA]" at bounding box center [269, 376] width 135 height 9
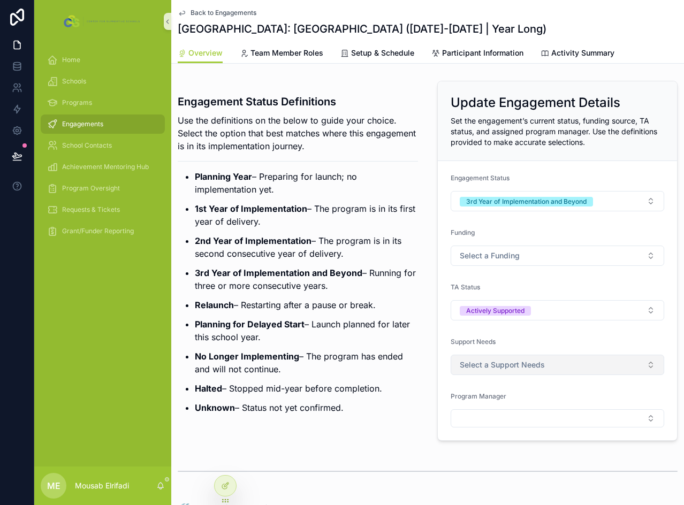
click at [503, 368] on span "Select a Support Needs" at bounding box center [502, 365] width 85 height 11
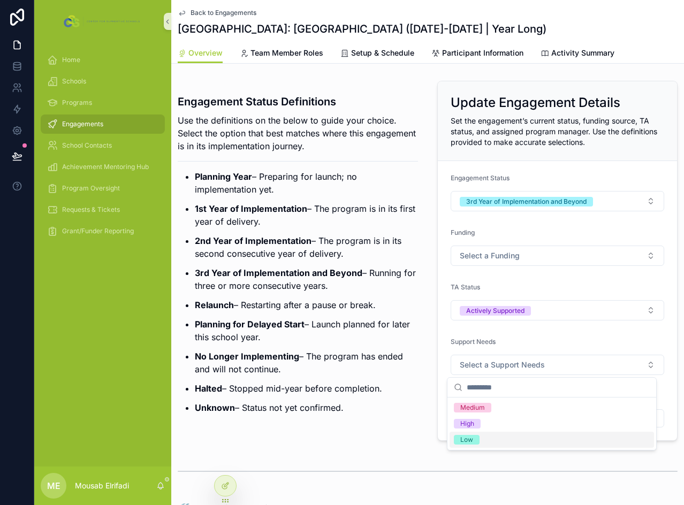
click at [471, 438] on div "Low" at bounding box center [466, 440] width 13 height 10
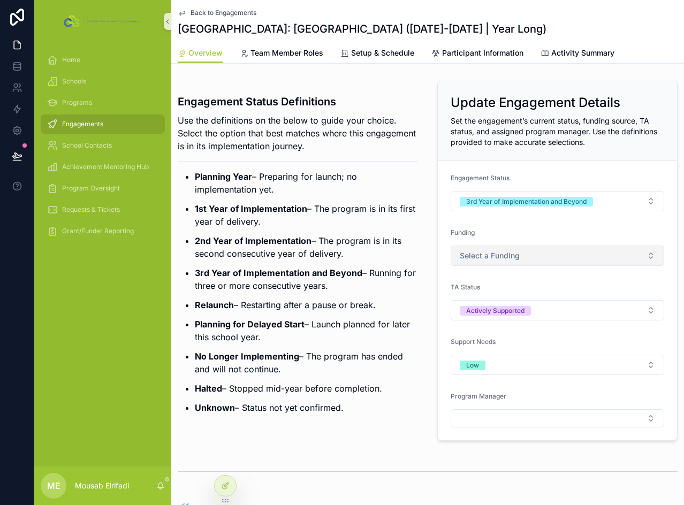
click at [490, 253] on span "Select a Funding" at bounding box center [490, 256] width 60 height 11
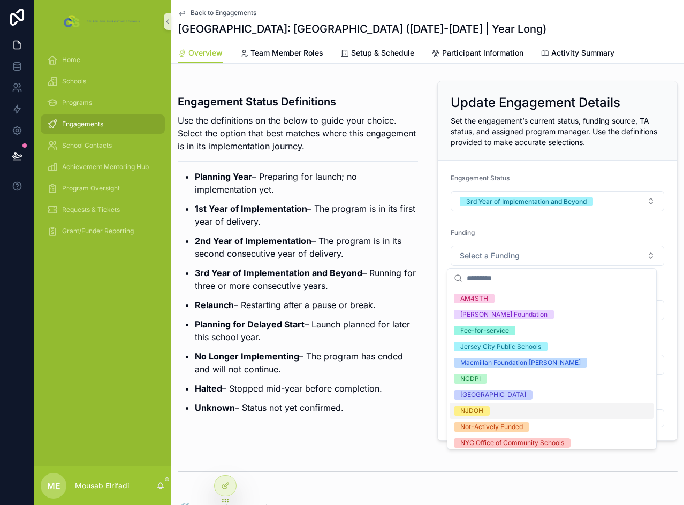
click at [475, 411] on div "NJDOH" at bounding box center [471, 411] width 23 height 10
click at [350, 391] on p "Halted – Stopped mid-year before completion." at bounding box center [306, 388] width 223 height 13
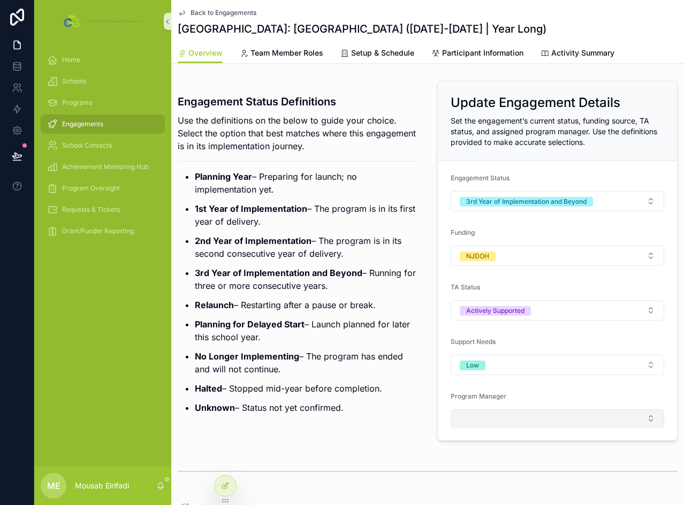
click at [482, 414] on button "Select Button" at bounding box center [558, 419] width 214 height 18
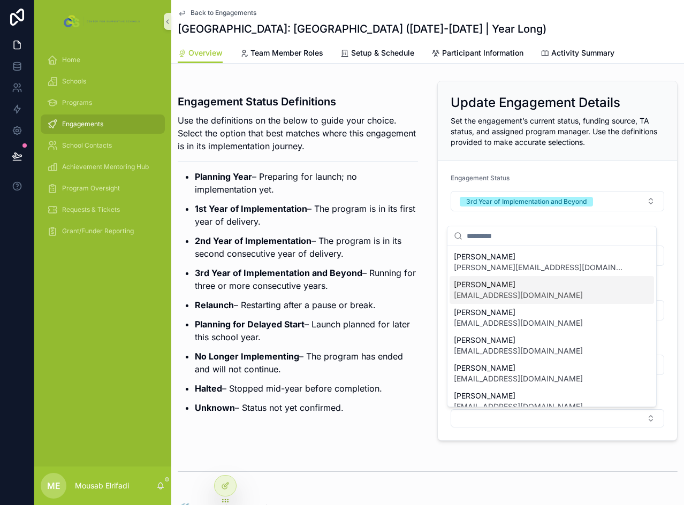
click at [489, 293] on span "[EMAIL_ADDRESS][DOMAIN_NAME]" at bounding box center [518, 295] width 129 height 11
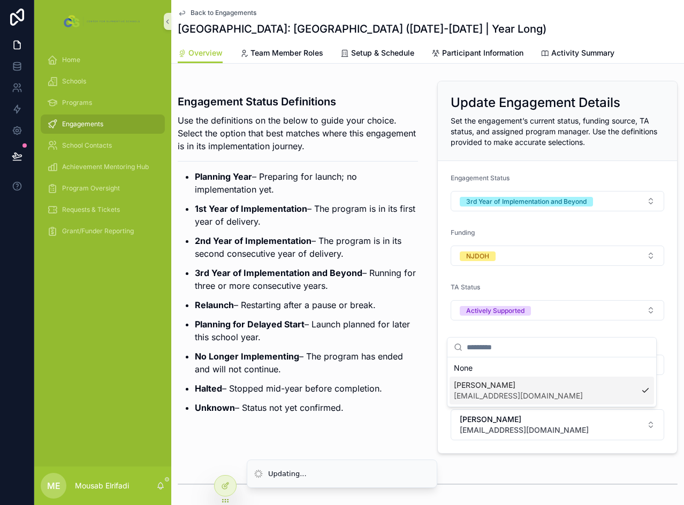
click at [321, 306] on p "Relaunch – Restarting after a pause or break." at bounding box center [306, 305] width 223 height 13
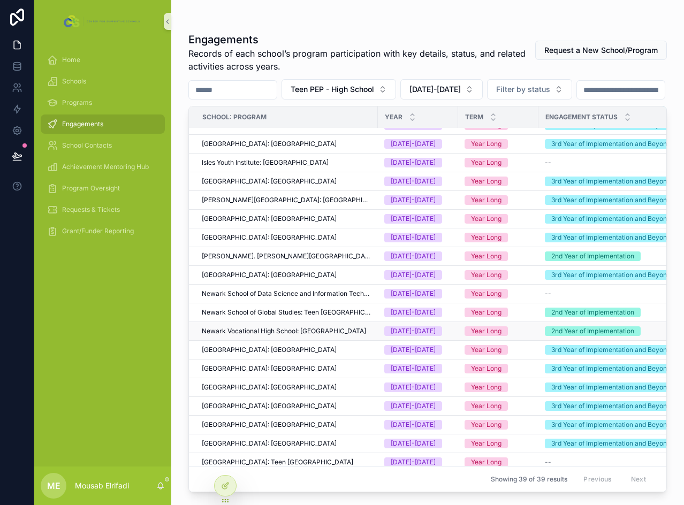
scroll to position [268, 0]
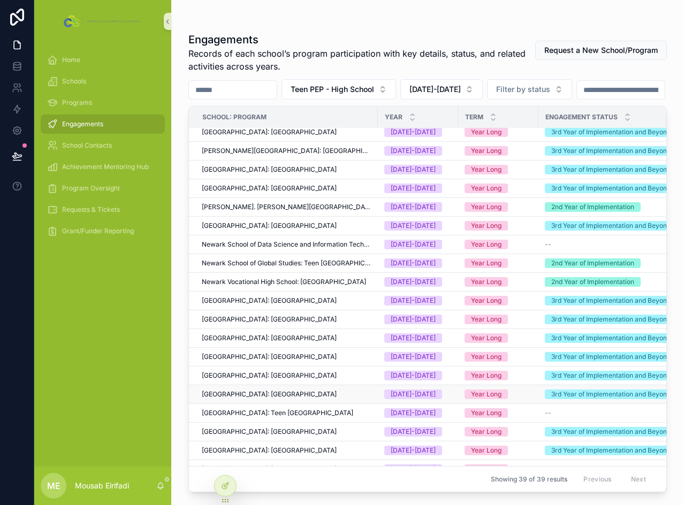
click at [235, 399] on span "[GEOGRAPHIC_DATA]: [GEOGRAPHIC_DATA]" at bounding box center [269, 394] width 135 height 9
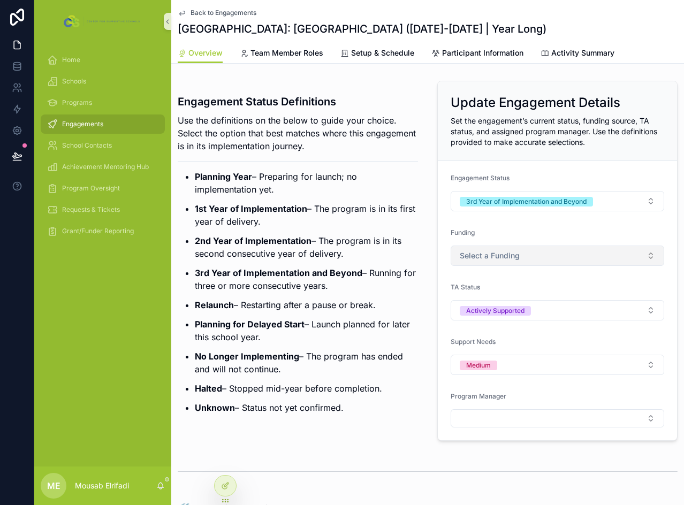
click at [512, 254] on span "Select a Funding" at bounding box center [490, 256] width 60 height 11
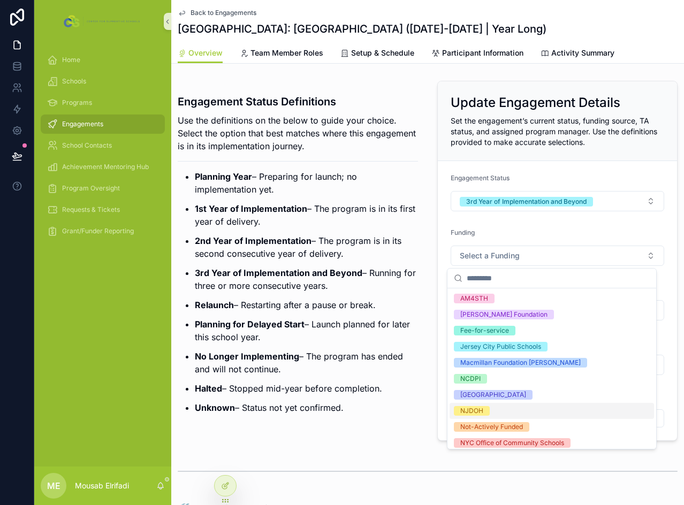
click at [479, 411] on div "NJDOH" at bounding box center [471, 411] width 23 height 10
click at [391, 300] on p "Relaunch – Restarting after a pause or break." at bounding box center [306, 305] width 223 height 13
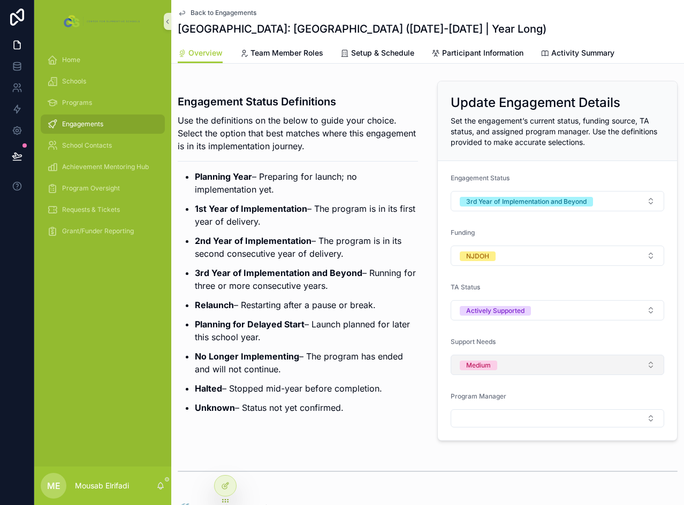
click at [500, 361] on button "Medium" at bounding box center [558, 365] width 214 height 20
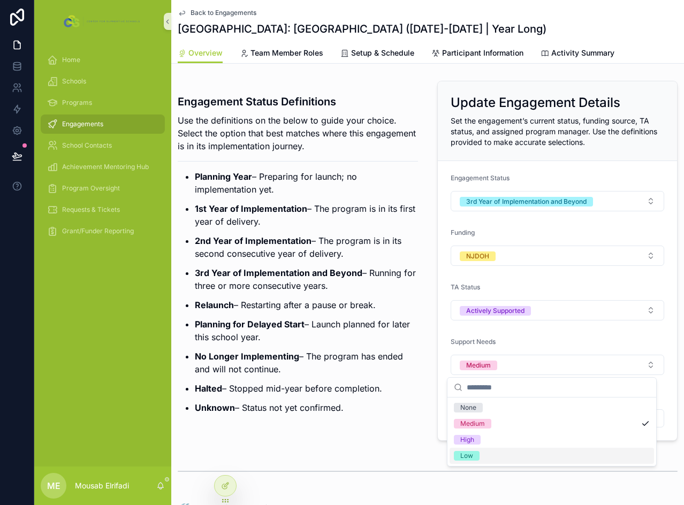
click at [478, 454] on span "Low" at bounding box center [467, 456] width 26 height 10
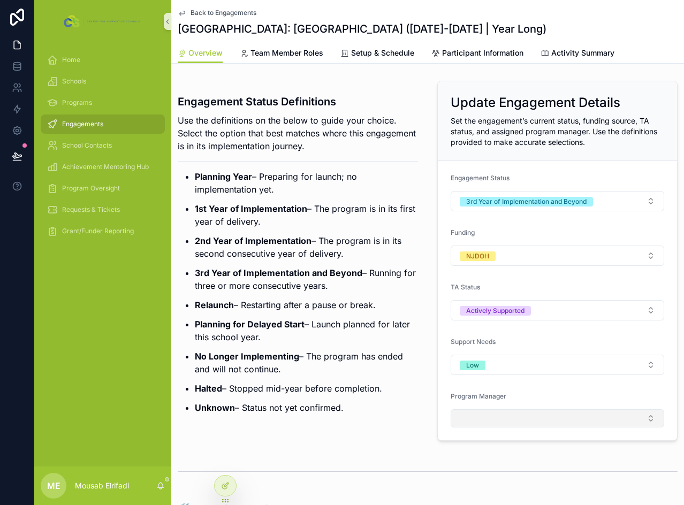
click at [495, 418] on button "Select Button" at bounding box center [558, 419] width 214 height 18
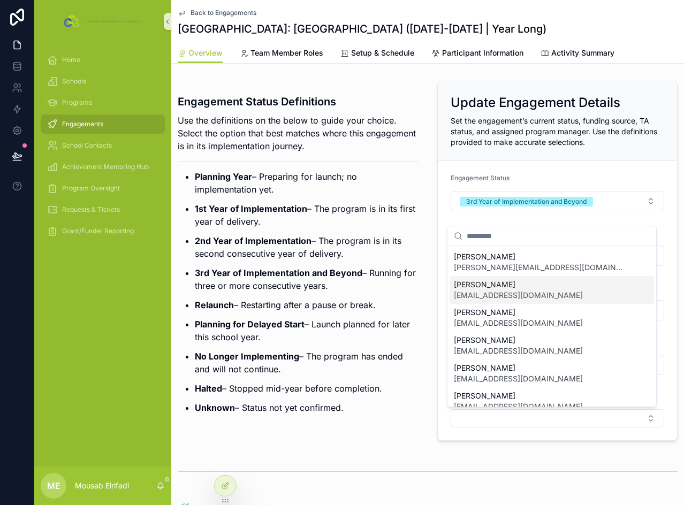
click at [479, 284] on span "[PERSON_NAME]" at bounding box center [518, 285] width 129 height 11
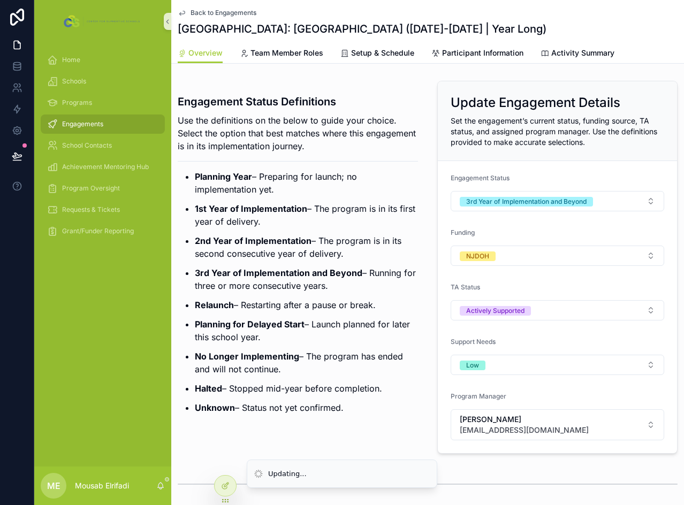
click at [332, 322] on p "Planning for Delayed Start – Launch planned for later this school year." at bounding box center [306, 331] width 223 height 26
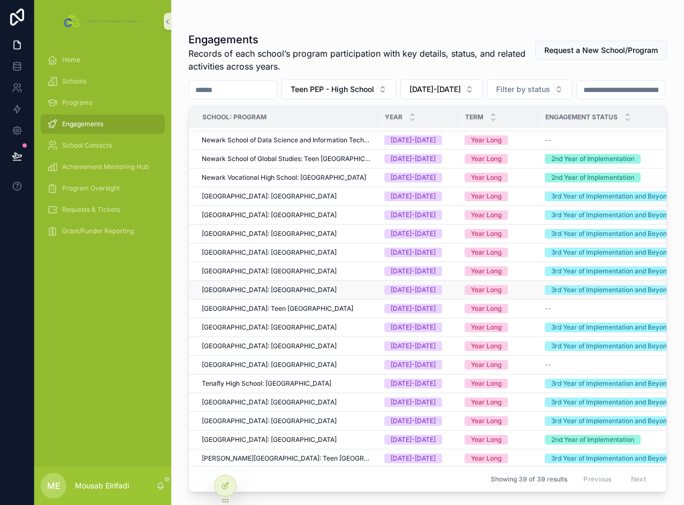
scroll to position [375, 0]
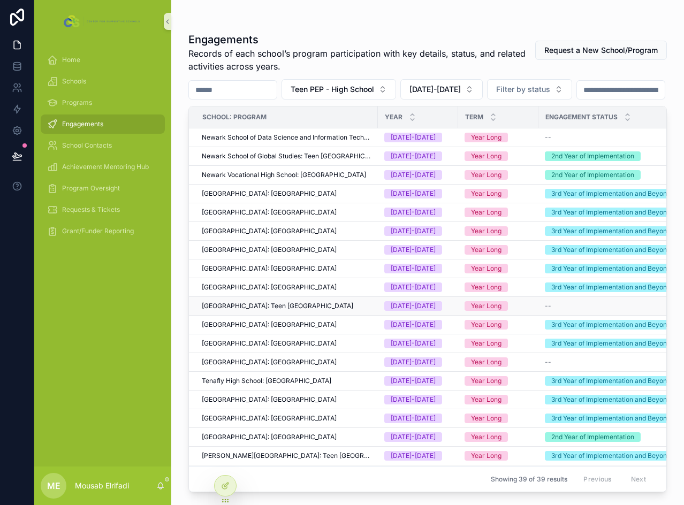
click at [235, 311] on span "[GEOGRAPHIC_DATA]: Teen [GEOGRAPHIC_DATA]" at bounding box center [278, 306] width 152 height 9
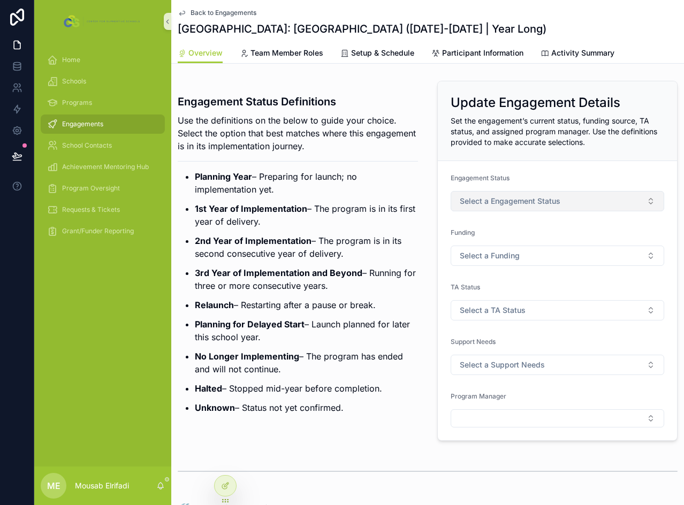
click at [497, 198] on span "Select a Engagement Status" at bounding box center [510, 201] width 101 height 11
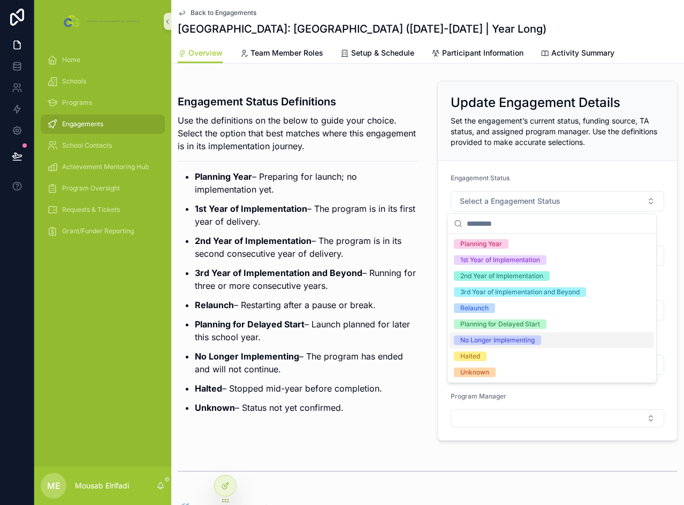
click at [499, 341] on div "No Longer Implementing" at bounding box center [497, 341] width 74 height 10
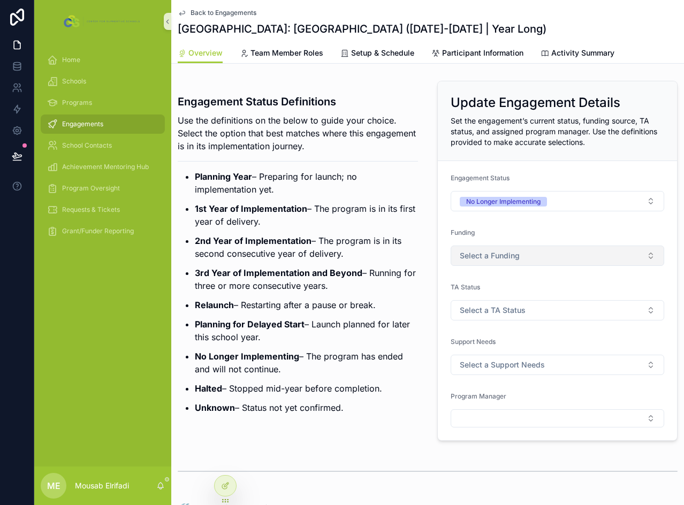
click at [472, 252] on span "Select a Funding" at bounding box center [490, 256] width 60 height 11
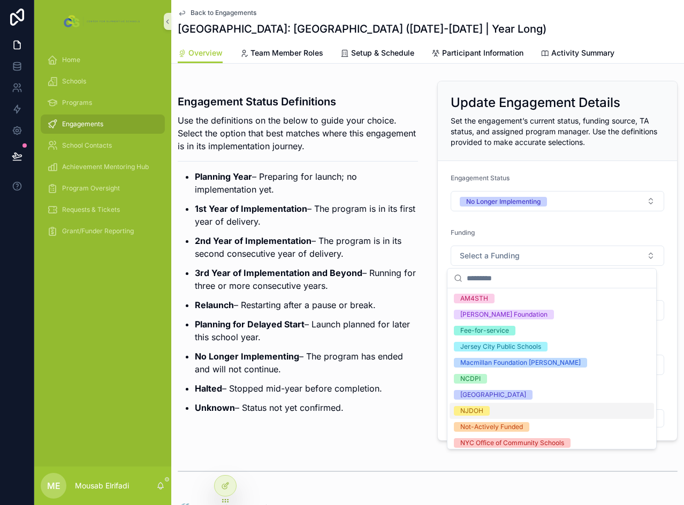
click at [484, 413] on span "NJDOH" at bounding box center [472, 411] width 36 height 10
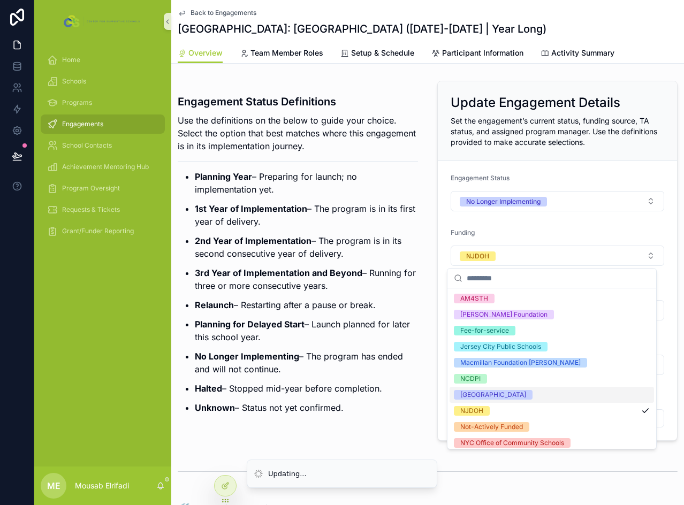
click at [293, 281] on p "3rd Year of Implementation and Beyond – Running for three or more consecutive y…" at bounding box center [306, 280] width 223 height 26
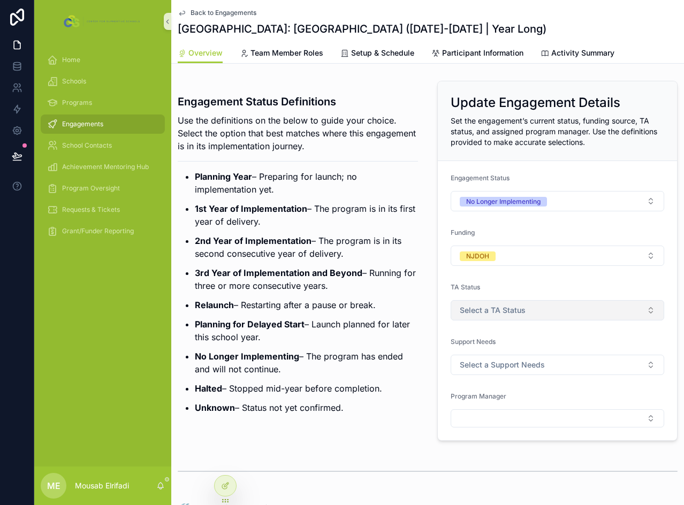
click at [505, 309] on span "Select a TA Status" at bounding box center [493, 310] width 66 height 11
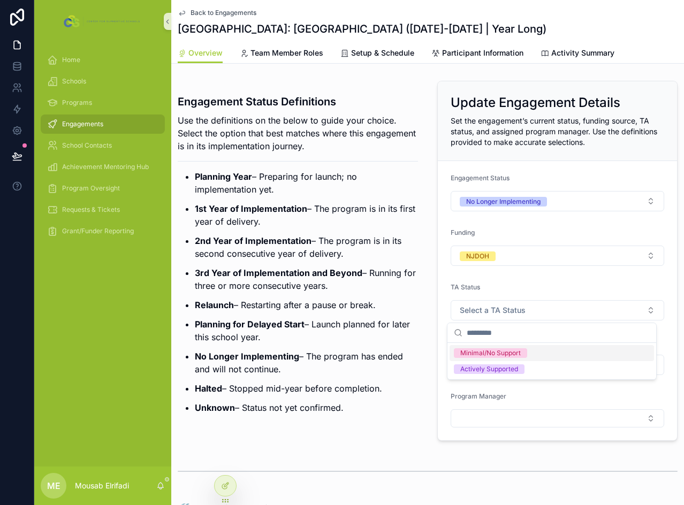
click at [508, 352] on div "Minimal/No Support" at bounding box center [490, 354] width 61 height 10
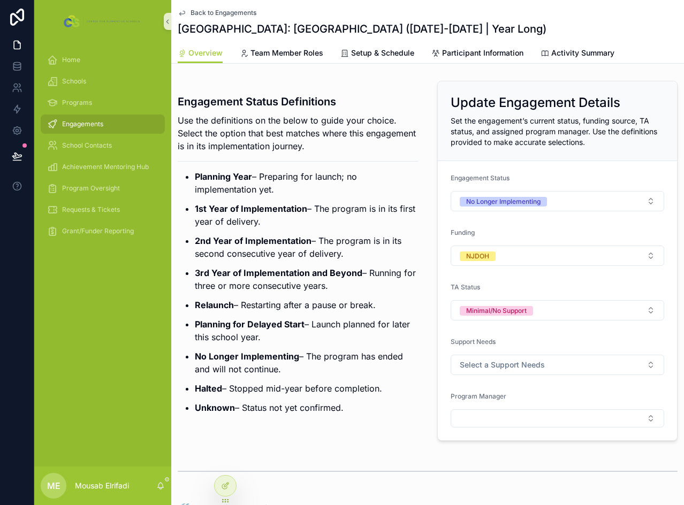
click at [346, 316] on ul "Planning Year – Preparing for launch; no implementation yet. 1st Year of Implem…" at bounding box center [298, 292] width 240 height 244
click at [510, 417] on button "Select Button" at bounding box center [558, 419] width 214 height 18
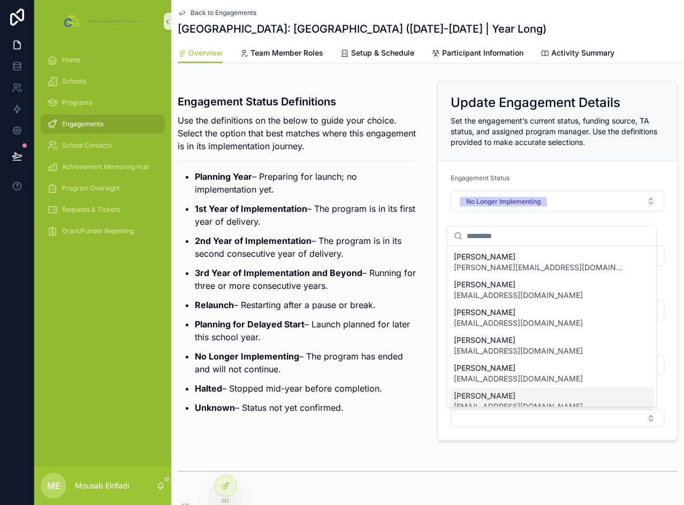
click at [507, 394] on span "[PERSON_NAME]" at bounding box center [518, 396] width 129 height 11
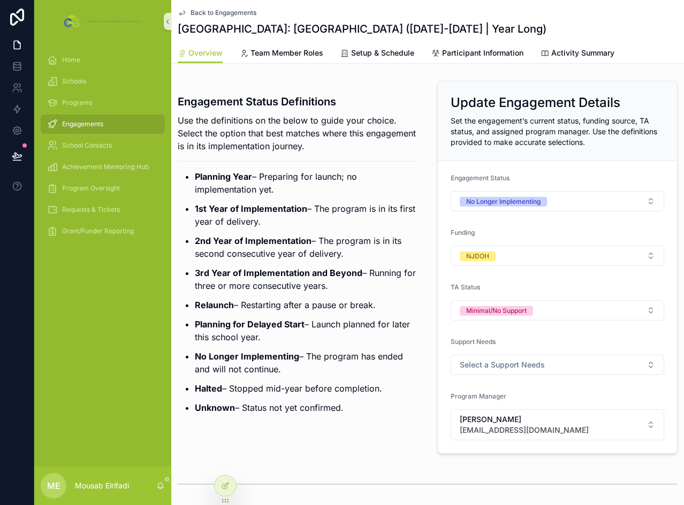
click at [366, 366] on p "No Longer Implementing – The program has ended and will not continue." at bounding box center [306, 363] width 223 height 26
click at [549, 368] on button "Select a Support Needs" at bounding box center [558, 365] width 214 height 20
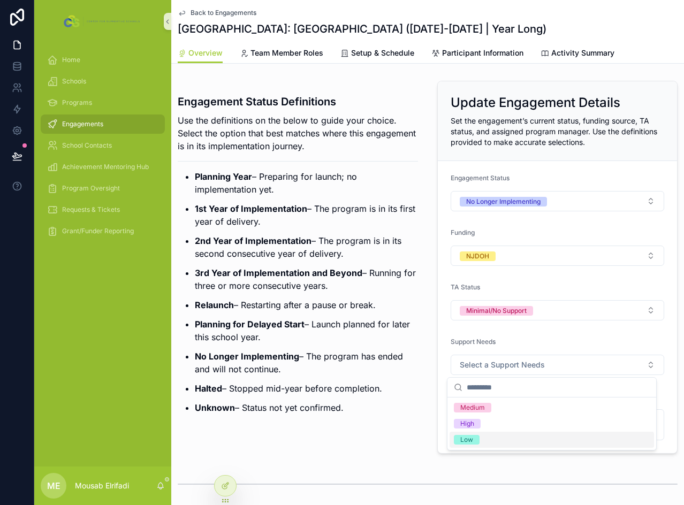
drag, startPoint x: 474, startPoint y: 438, endPoint x: 465, endPoint y: 433, distance: 10.8
click at [473, 441] on span "Low" at bounding box center [467, 440] width 26 height 10
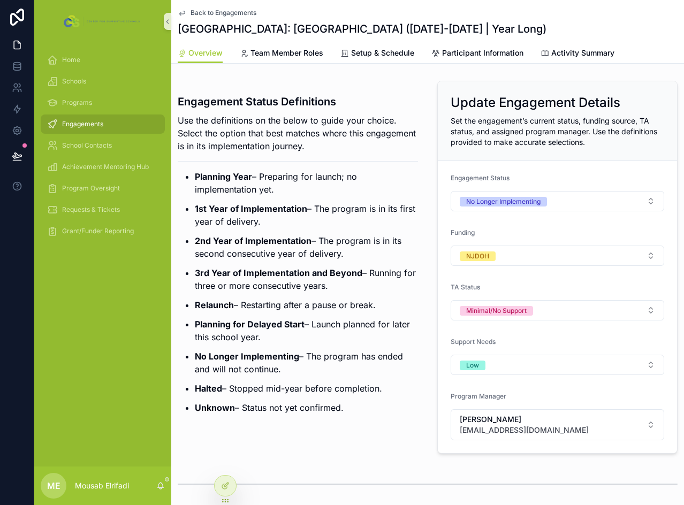
click at [306, 324] on p "Planning for Delayed Start – Launch planned for later this school year." at bounding box center [306, 331] width 223 height 26
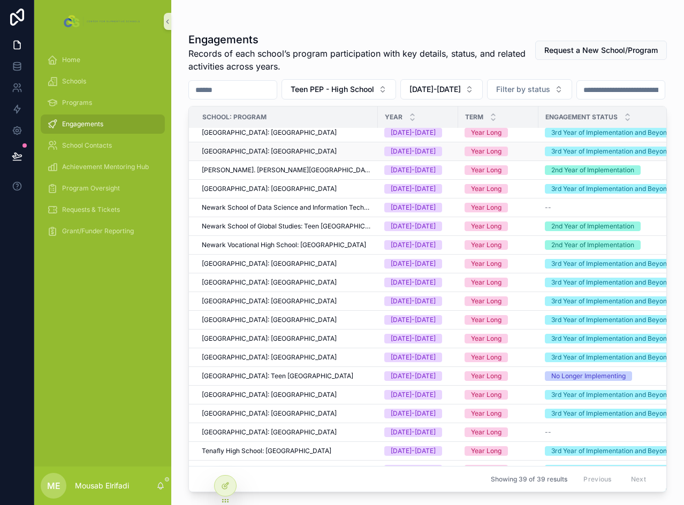
scroll to position [375, 0]
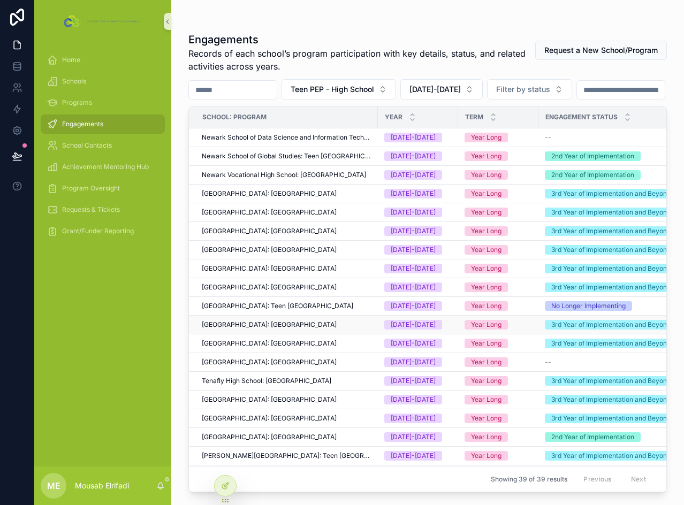
click at [228, 329] on span "[GEOGRAPHIC_DATA]: [GEOGRAPHIC_DATA]" at bounding box center [269, 325] width 135 height 9
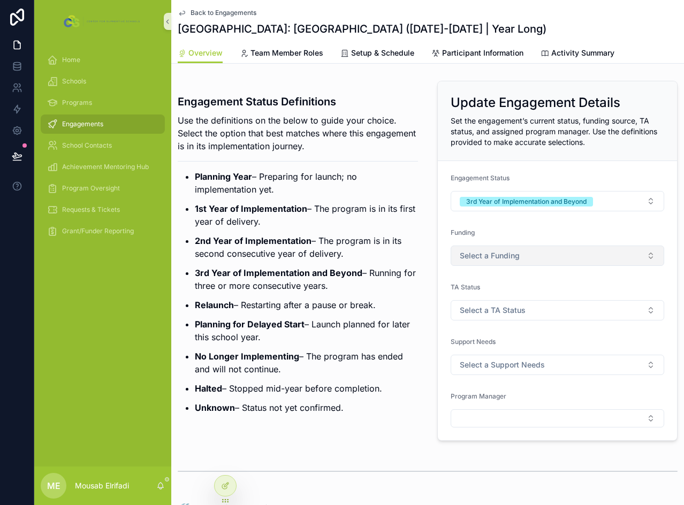
click at [508, 256] on span "Select a Funding" at bounding box center [490, 256] width 60 height 11
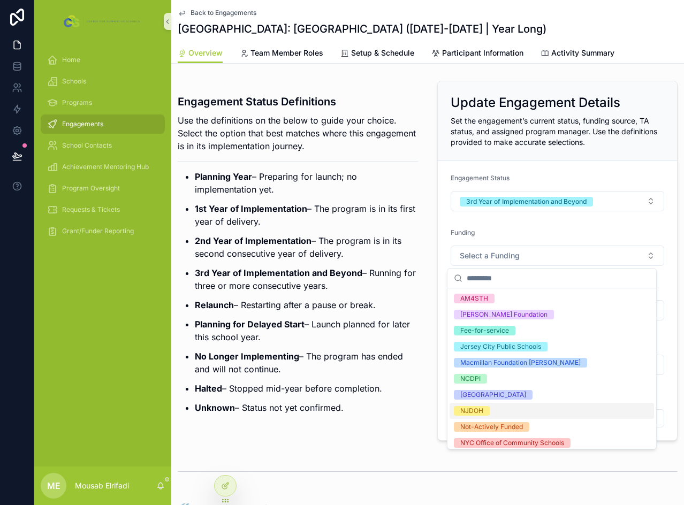
click at [477, 407] on div "NJDOH" at bounding box center [471, 411] width 23 height 10
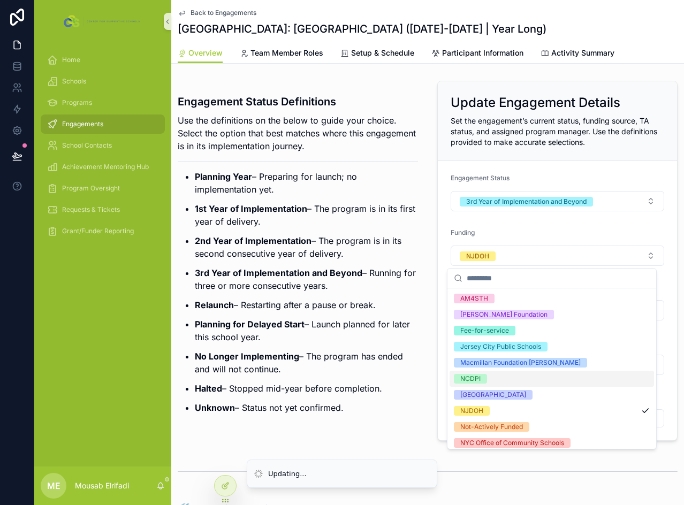
click at [354, 290] on p "3rd Year of Implementation and Beyond – Running for three or more consecutive y…" at bounding box center [306, 280] width 223 height 26
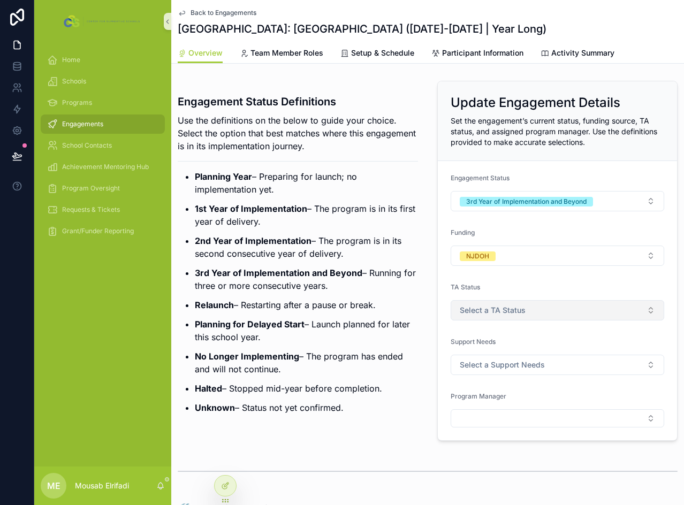
click at [525, 314] on button "Select a TA Status" at bounding box center [558, 310] width 214 height 20
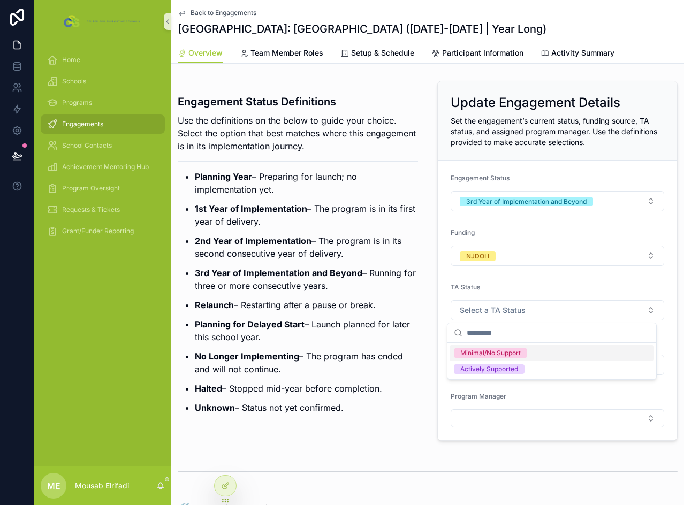
click at [505, 353] on div "Minimal/No Support" at bounding box center [490, 354] width 61 height 10
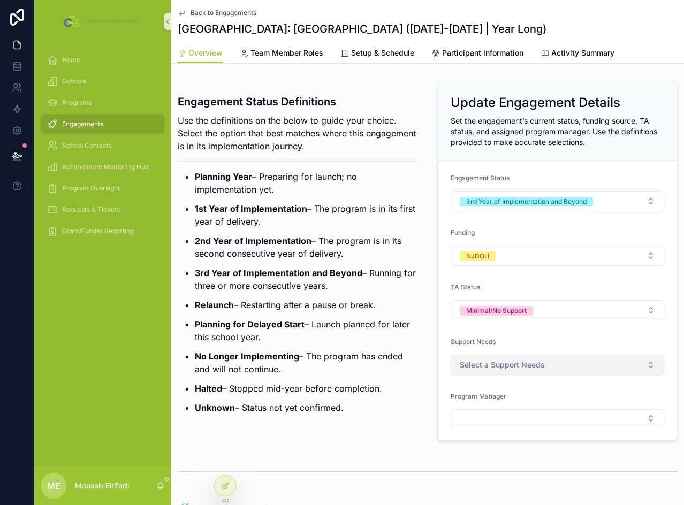
click at [486, 366] on span "Select a Support Needs" at bounding box center [502, 365] width 85 height 11
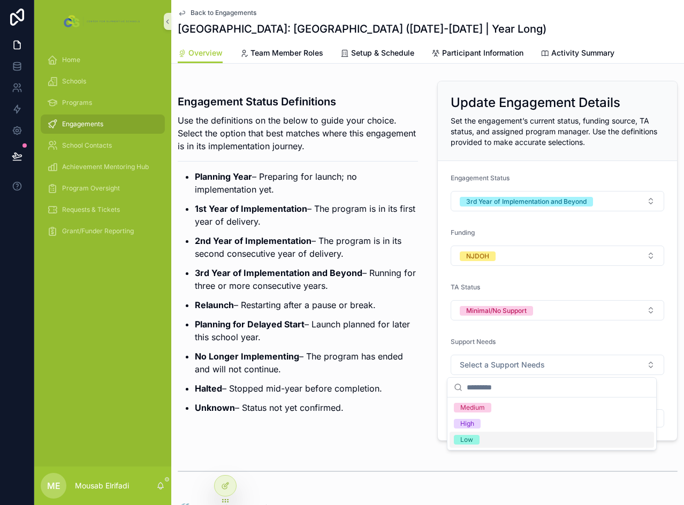
click at [485, 444] on div "Low" at bounding box center [552, 440] width 205 height 16
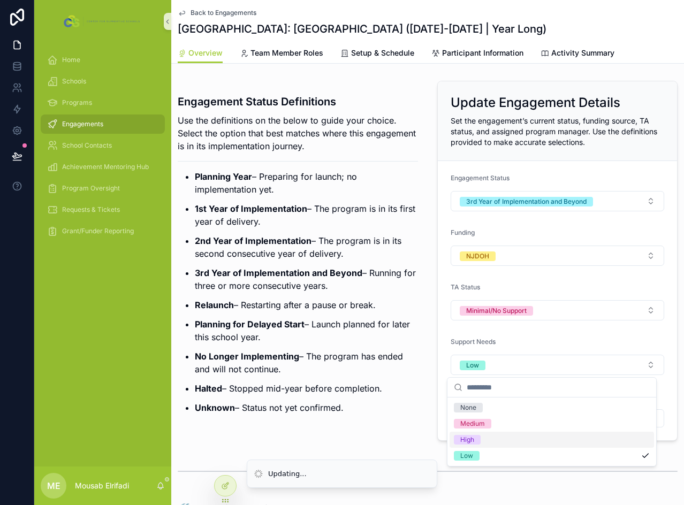
click at [306, 350] on p "No Longer Implementing – The program has ended and will not continue." at bounding box center [306, 363] width 223 height 26
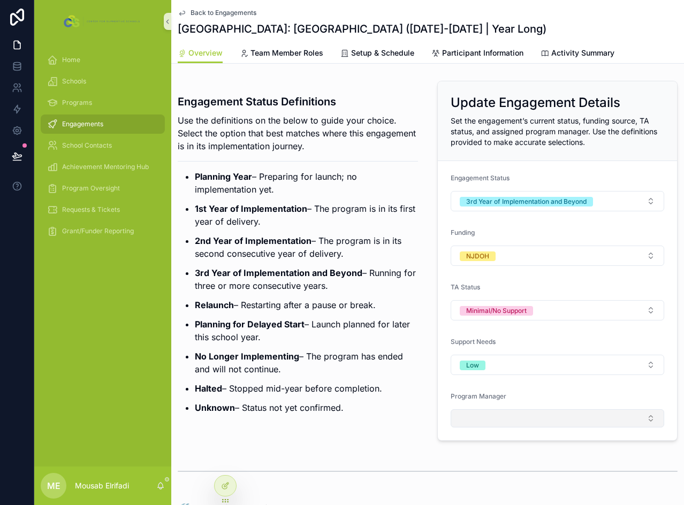
click at [533, 420] on button "Select Button" at bounding box center [558, 419] width 214 height 18
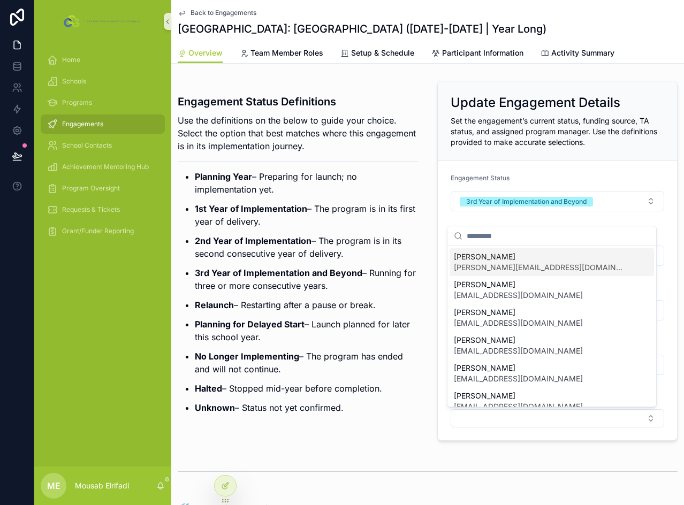
click at [493, 267] on span "[PERSON_NAME][EMAIL_ADDRESS][DOMAIN_NAME]" at bounding box center [539, 267] width 171 height 11
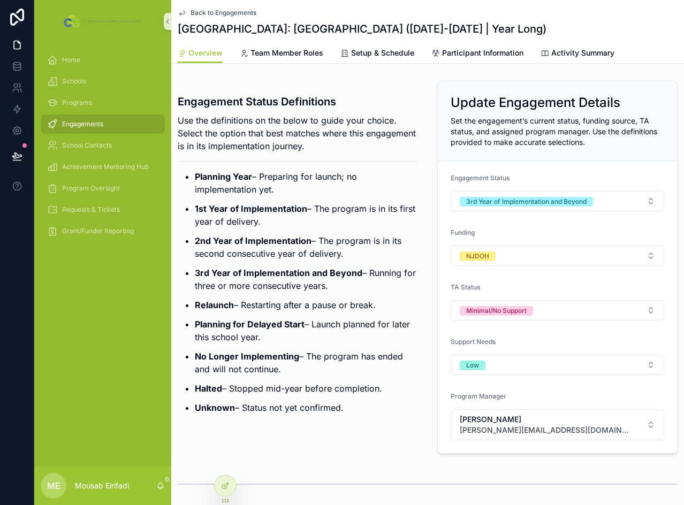
click at [360, 270] on p "3rd Year of Implementation and Beyond – Running for three or more consecutive y…" at bounding box center [306, 280] width 223 height 26
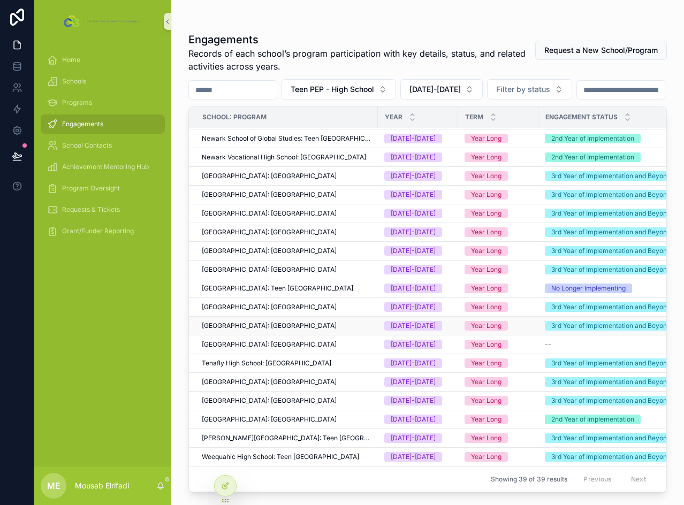
scroll to position [424, 0]
click at [247, 322] on span "[GEOGRAPHIC_DATA]: [GEOGRAPHIC_DATA]" at bounding box center [269, 326] width 135 height 9
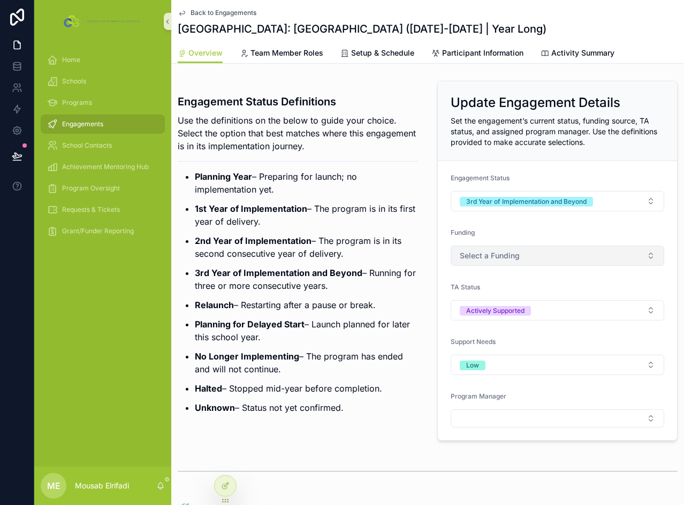
click at [511, 262] on button "Select a Funding" at bounding box center [558, 256] width 214 height 20
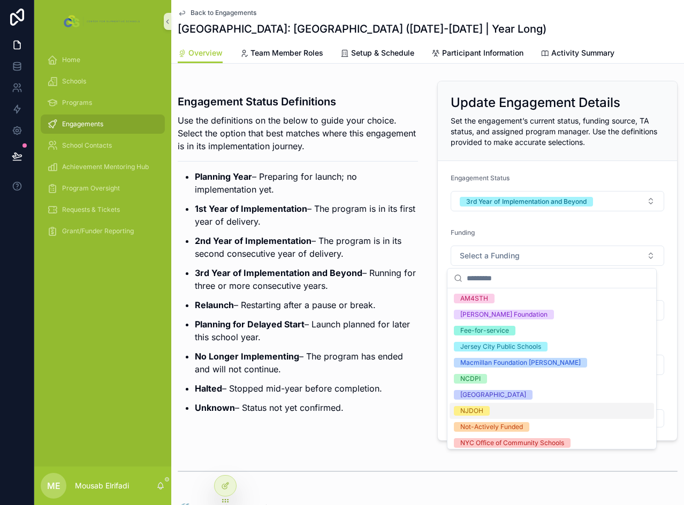
click at [481, 407] on div "NJDOH" at bounding box center [471, 411] width 23 height 10
click at [284, 275] on strong "3rd Year of Implementation and Beyond" at bounding box center [279, 273] width 168 height 11
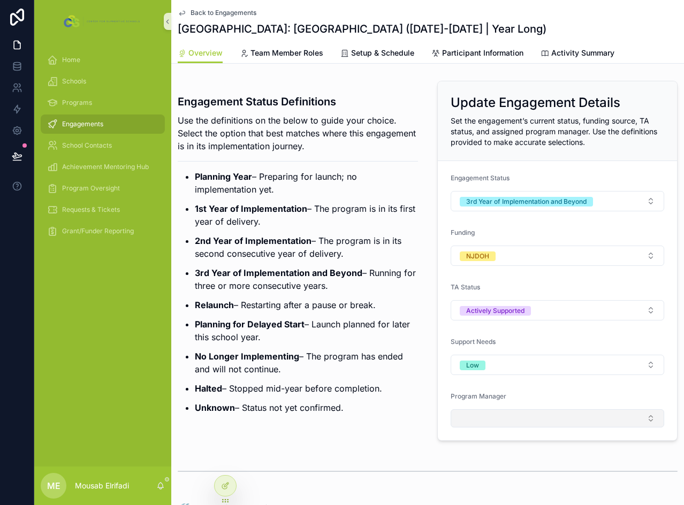
click at [489, 423] on button "Select Button" at bounding box center [558, 419] width 214 height 18
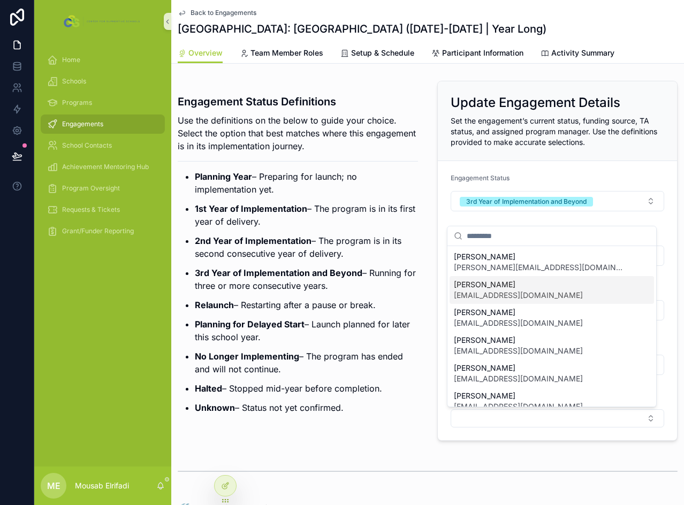
click at [490, 299] on span "[EMAIL_ADDRESS][DOMAIN_NAME]" at bounding box center [518, 295] width 129 height 11
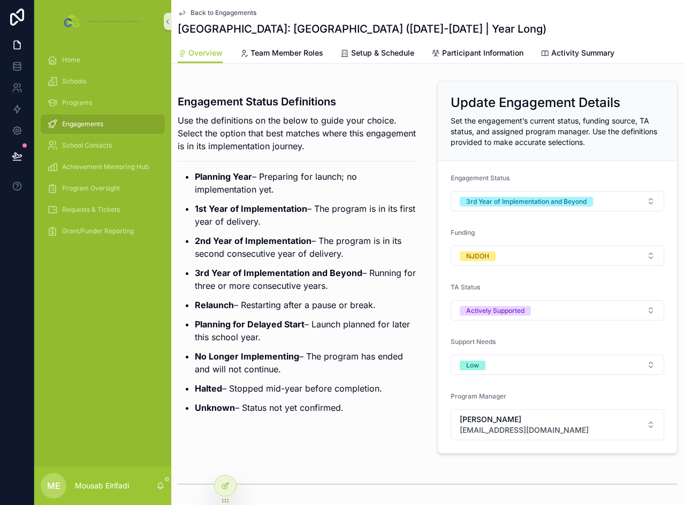
click at [307, 312] on ul "Planning Year – Preparing for launch; no implementation yet. 1st Year of Implem…" at bounding box center [298, 292] width 240 height 244
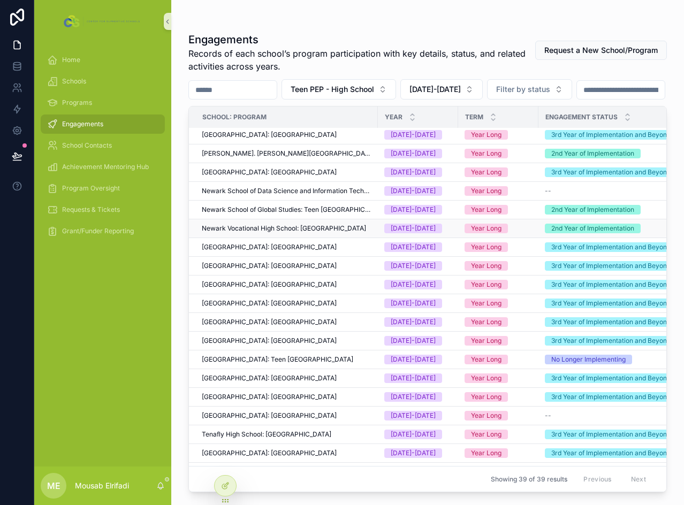
scroll to position [424, 0]
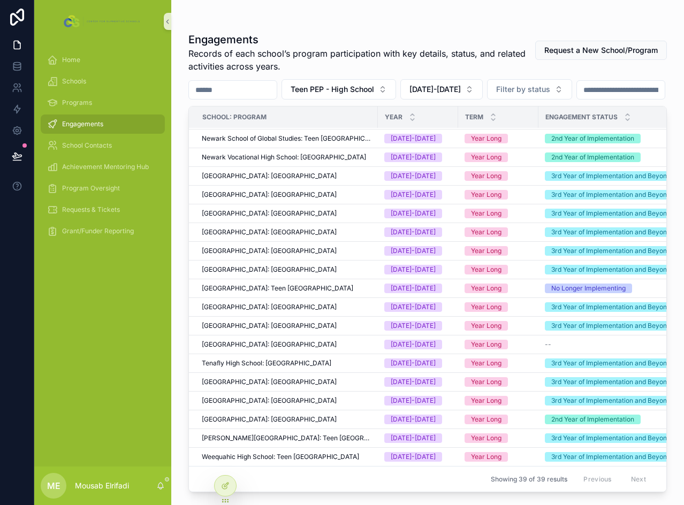
click at [228, 341] on span "[GEOGRAPHIC_DATA]: [GEOGRAPHIC_DATA]" at bounding box center [269, 345] width 135 height 9
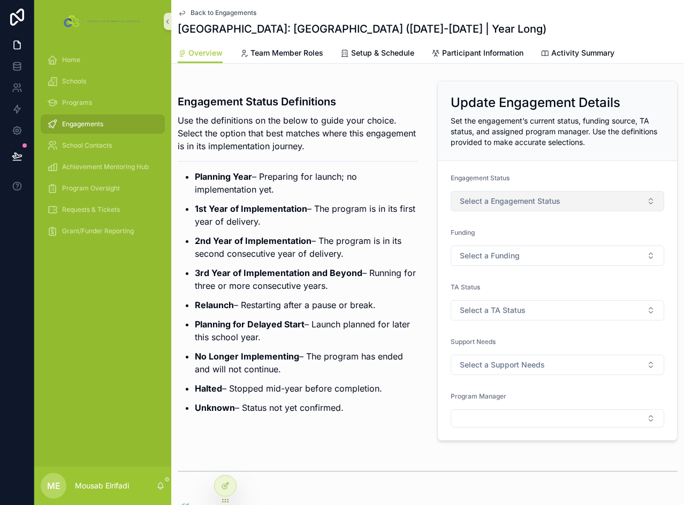
click at [495, 200] on span "Select a Engagement Status" at bounding box center [510, 201] width 101 height 11
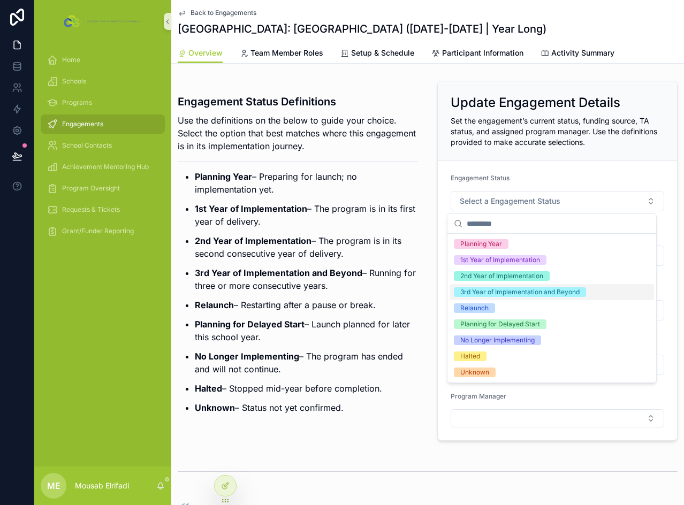
click at [491, 293] on div "3rd Year of Implementation and Beyond" at bounding box center [519, 293] width 119 height 10
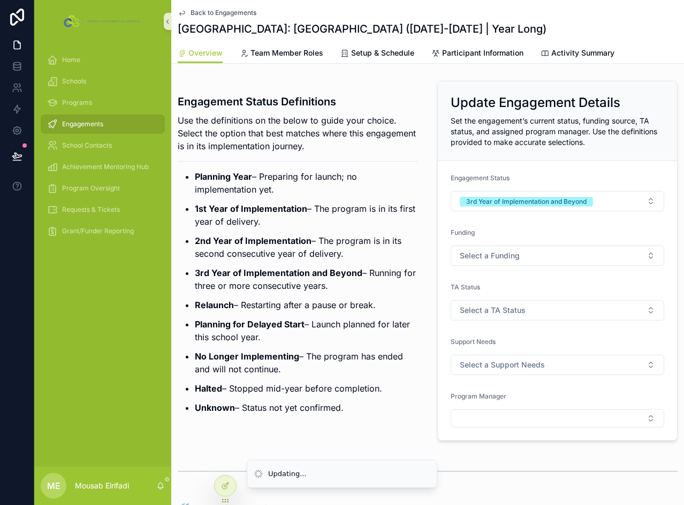
click at [286, 261] on ul "Planning Year – Preparing for launch; no implementation yet. 1st Year of Implem…" at bounding box center [298, 292] width 240 height 244
click at [520, 254] on button "Select a Funding" at bounding box center [558, 256] width 214 height 20
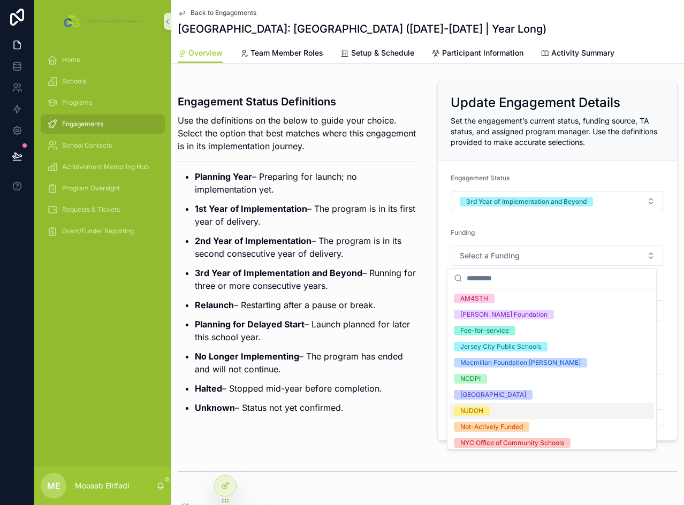
click at [487, 412] on span "NJDOH" at bounding box center [472, 411] width 36 height 10
click at [392, 321] on p "Planning for Delayed Start – Launch planned for later this school year." at bounding box center [306, 331] width 223 height 26
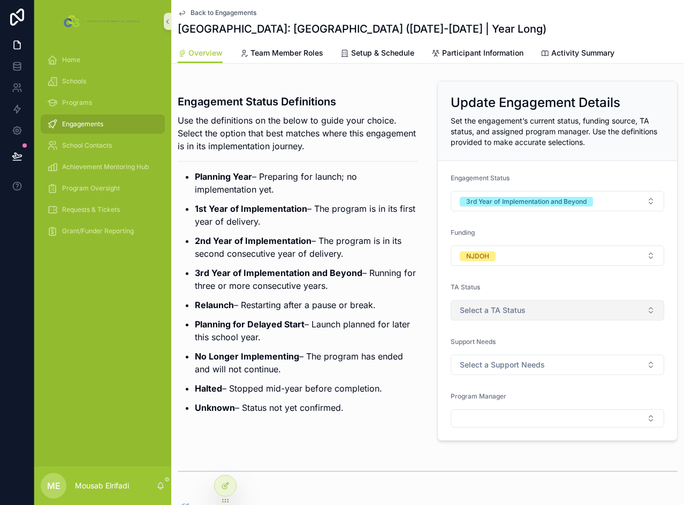
click at [519, 312] on span "Select a TA Status" at bounding box center [493, 310] width 66 height 11
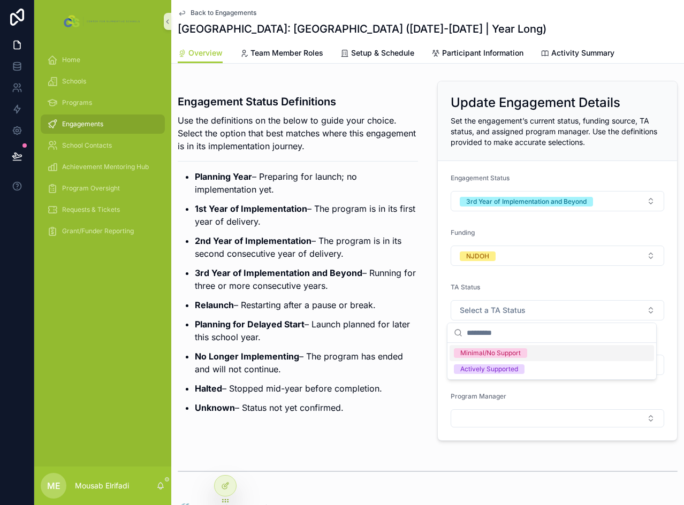
click at [513, 352] on div "Minimal/No Support" at bounding box center [490, 354] width 61 height 10
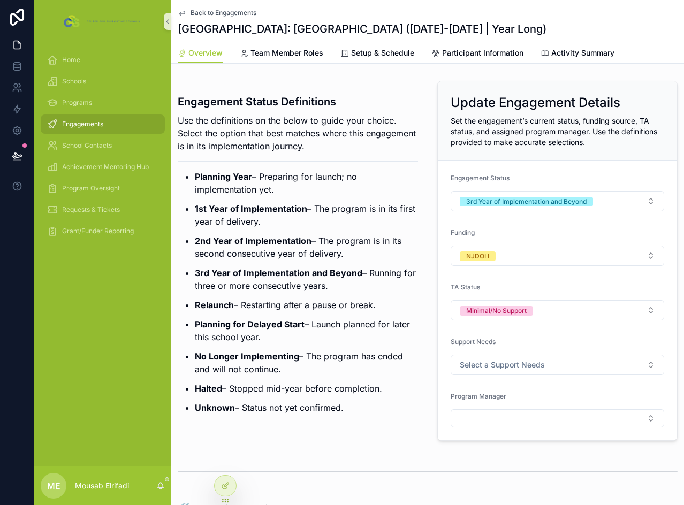
click at [501, 379] on form "Engagement Status 3rd Year of Implementation and Beyond Funding NJDOH TA Status…" at bounding box center [557, 301] width 239 height 280
click at [506, 360] on span "Select a Support Needs" at bounding box center [502, 365] width 85 height 11
click at [499, 437] on div "Low" at bounding box center [552, 440] width 205 height 16
click at [484, 423] on button "Select Button" at bounding box center [558, 419] width 214 height 18
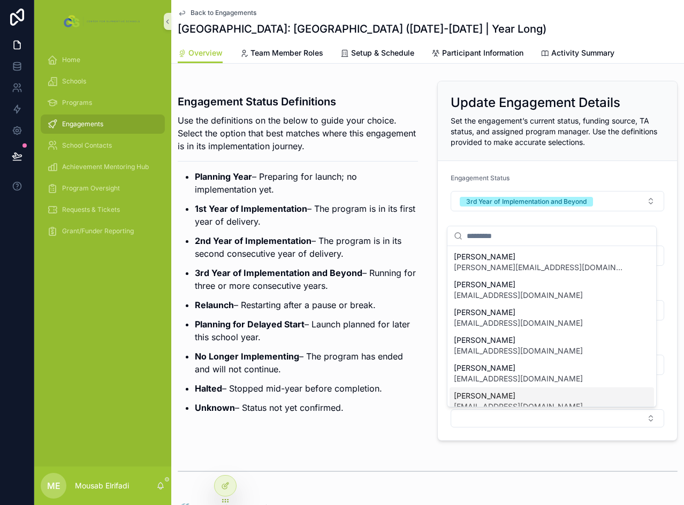
click at [492, 402] on span "[EMAIL_ADDRESS][DOMAIN_NAME]" at bounding box center [518, 407] width 129 height 11
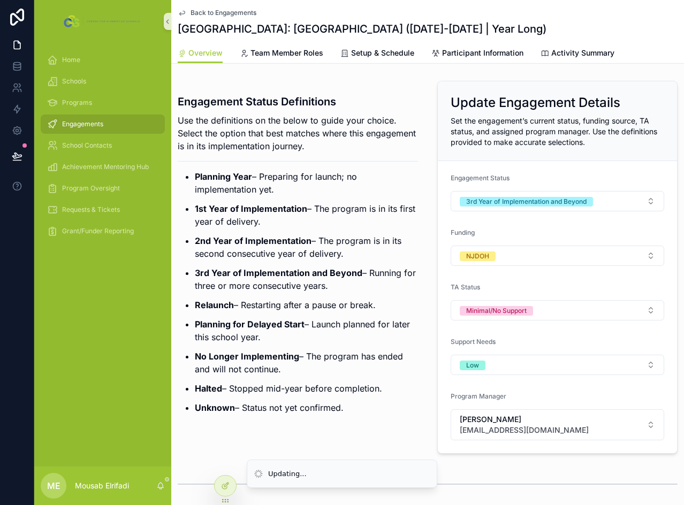
click at [327, 384] on p "Halted – Stopped mid-year before completion." at bounding box center [306, 388] width 223 height 13
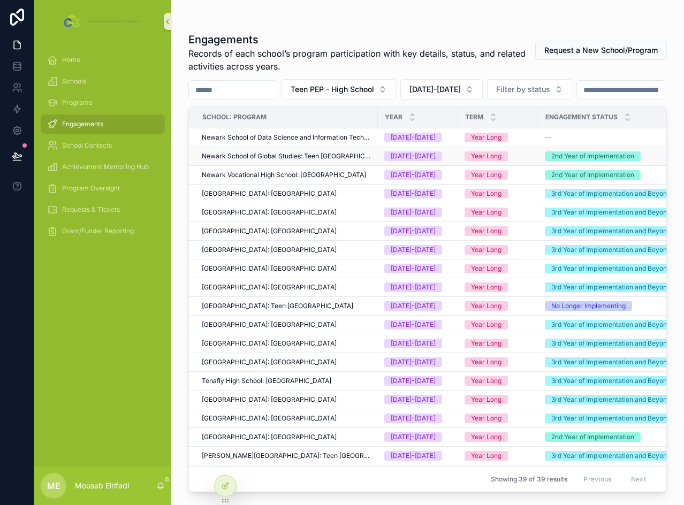
scroll to position [424, 0]
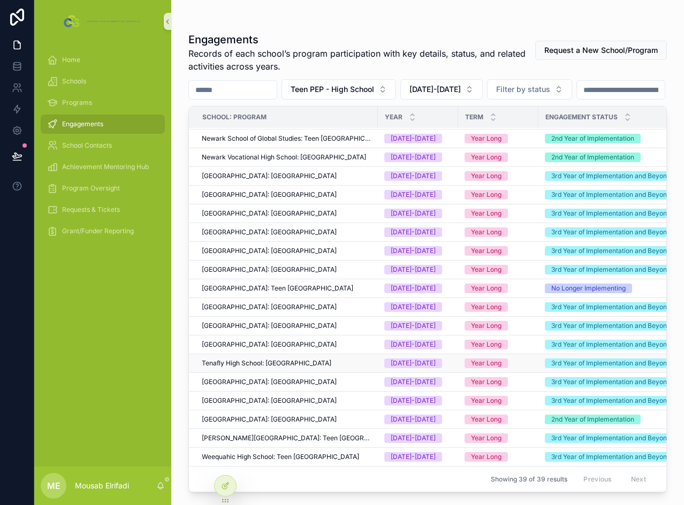
click at [243, 359] on span "Tenafly High School: [GEOGRAPHIC_DATA]" at bounding box center [267, 363] width 130 height 9
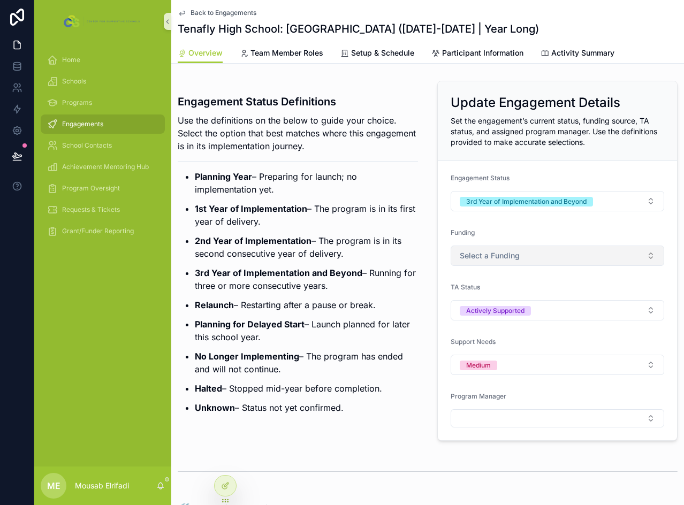
click at [487, 258] on span "Select a Funding" at bounding box center [490, 256] width 60 height 11
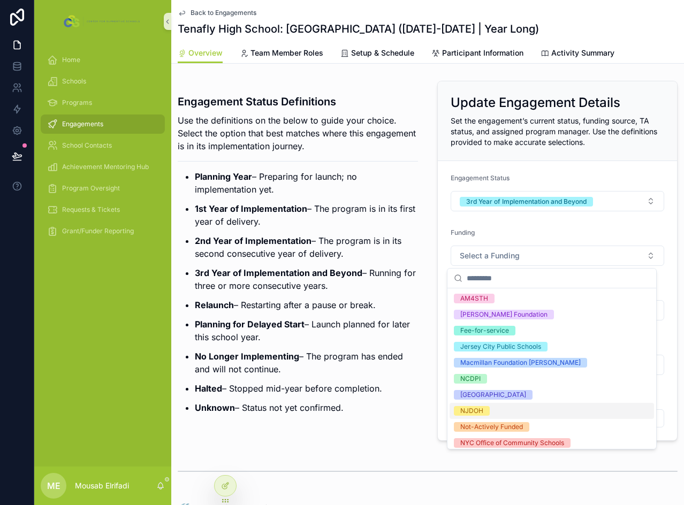
click at [483, 414] on div "NJDOH" at bounding box center [471, 411] width 23 height 10
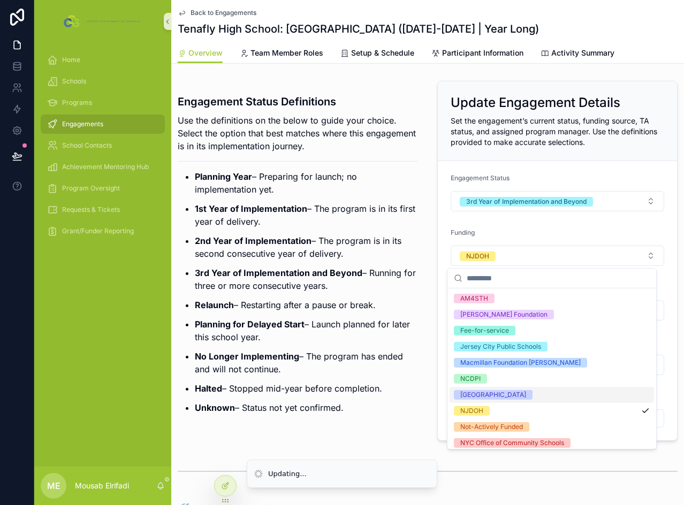
click at [350, 351] on p "No Longer Implementing – The program has ended and will not continue." at bounding box center [306, 363] width 223 height 26
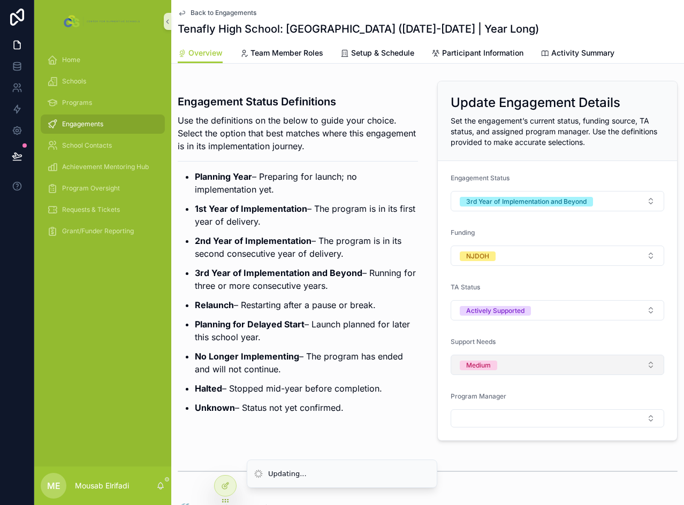
click at [508, 368] on button "Medium" at bounding box center [558, 365] width 214 height 20
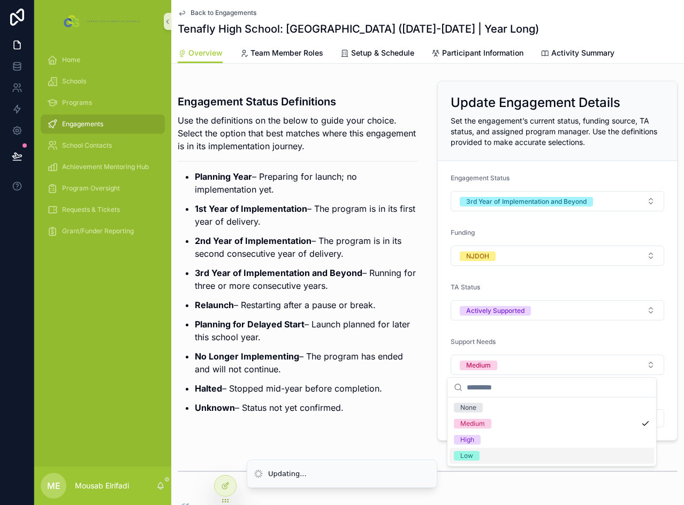
click at [471, 459] on div "Low" at bounding box center [466, 456] width 13 height 10
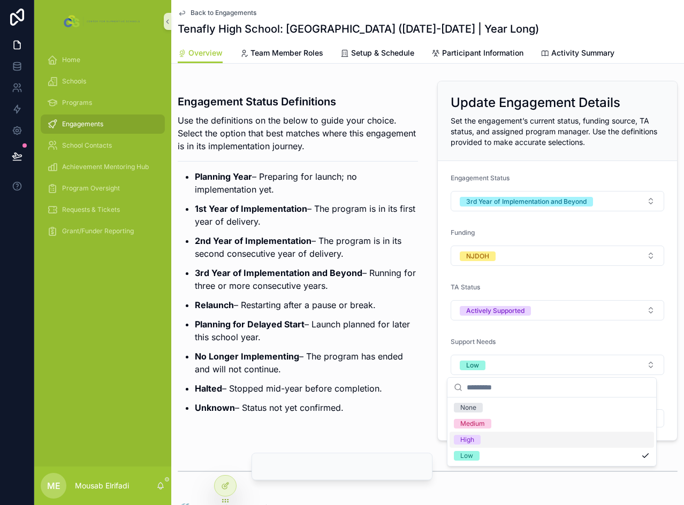
click at [376, 413] on p "Unknown – Status not yet confirmed." at bounding box center [306, 408] width 223 height 13
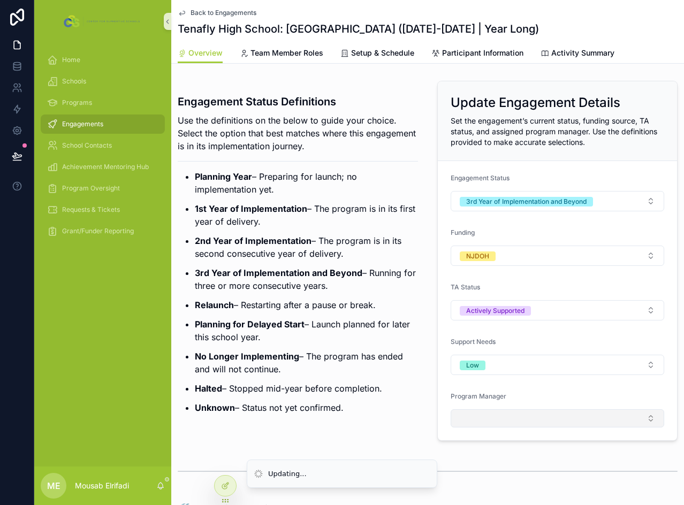
click at [495, 425] on button "Select Button" at bounding box center [558, 419] width 214 height 18
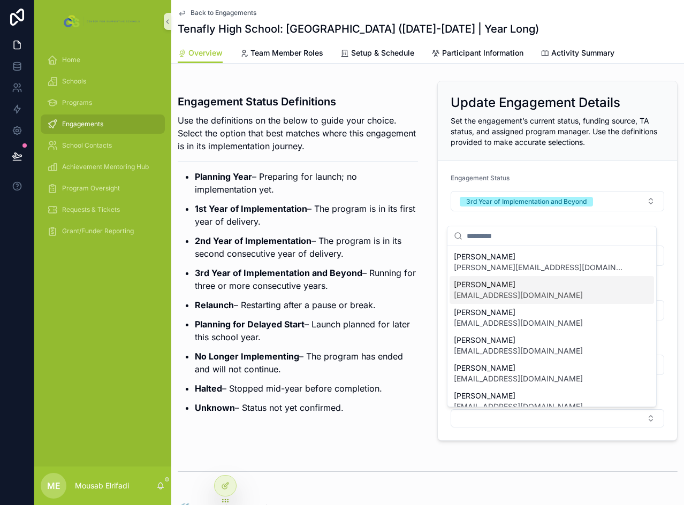
click at [499, 283] on span "[PERSON_NAME]" at bounding box center [518, 285] width 129 height 11
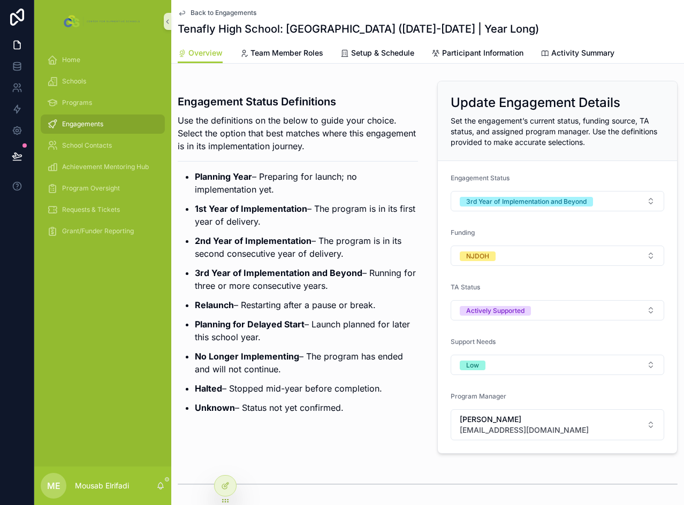
click at [334, 295] on ul "Planning Year – Preparing for launch; no implementation yet. 1st Year of Implem…" at bounding box center [298, 292] width 240 height 244
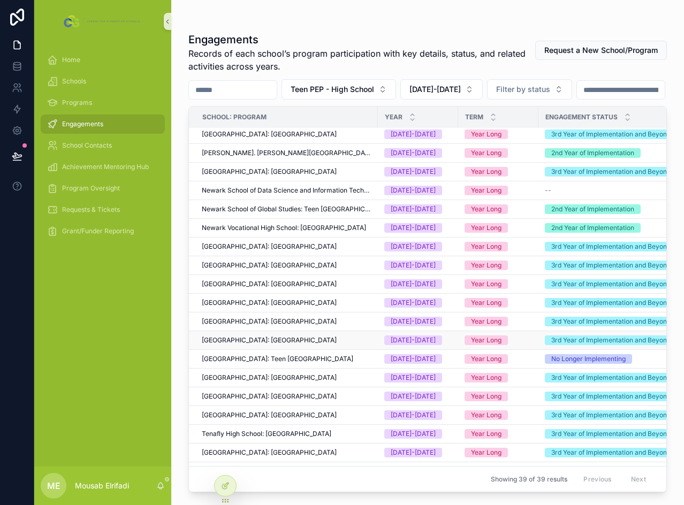
scroll to position [424, 0]
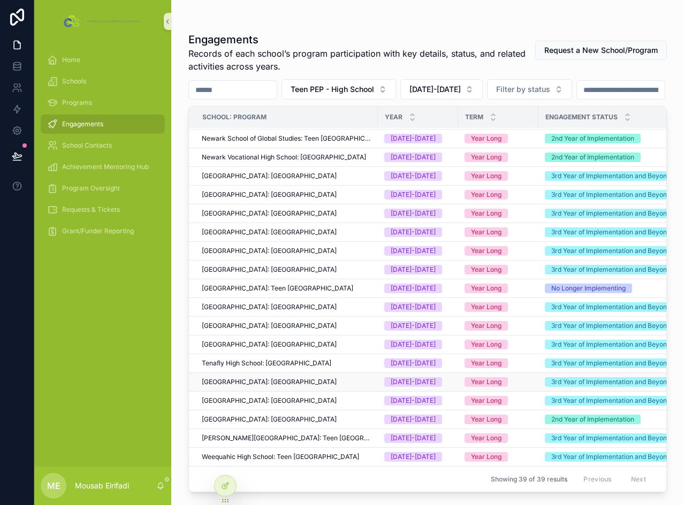
click at [228, 378] on span "[GEOGRAPHIC_DATA]: [GEOGRAPHIC_DATA]" at bounding box center [269, 382] width 135 height 9
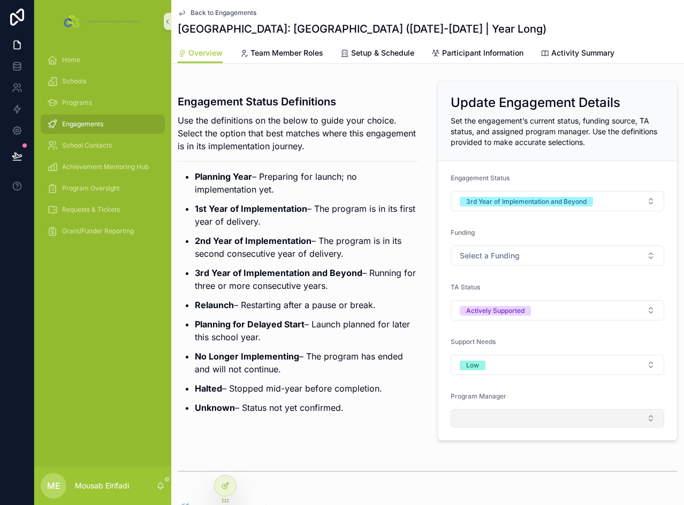
click at [484, 425] on button "Select Button" at bounding box center [558, 419] width 214 height 18
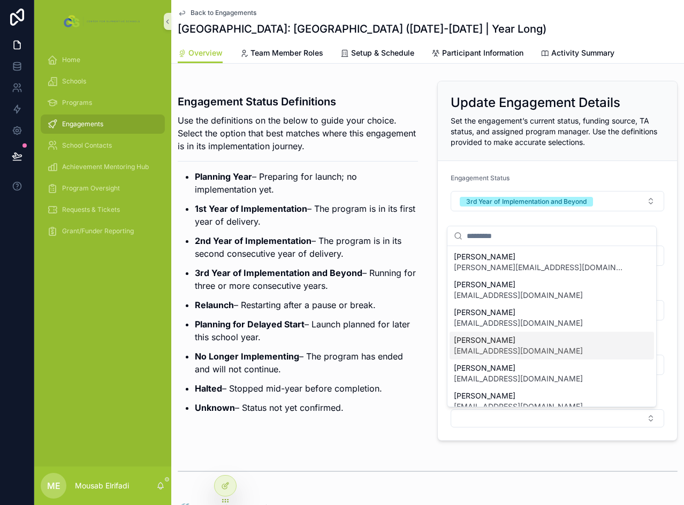
click at [492, 350] on span "[EMAIL_ADDRESS][DOMAIN_NAME]" at bounding box center [518, 351] width 129 height 11
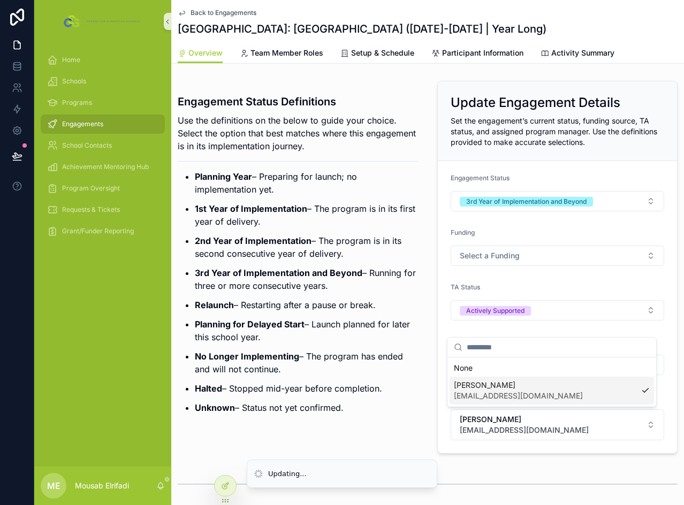
click at [322, 324] on p "Planning for Delayed Start – Launch planned for later this school year." at bounding box center [306, 331] width 223 height 26
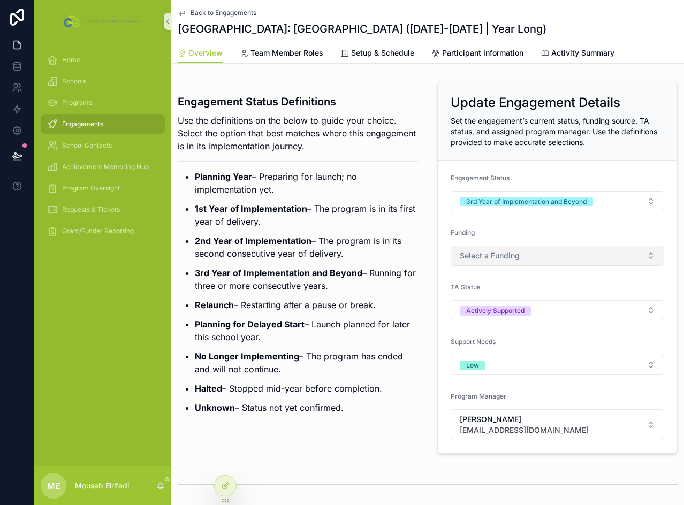
click at [481, 255] on span "Select a Funding" at bounding box center [490, 256] width 60 height 11
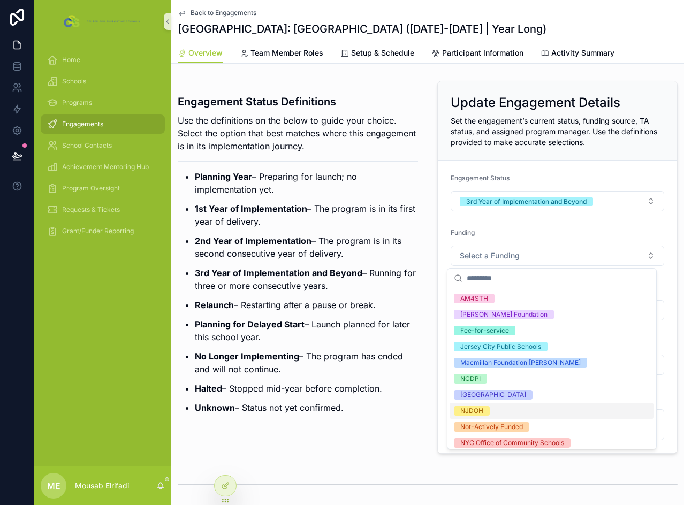
click at [479, 408] on div "NJDOH" at bounding box center [471, 411] width 23 height 10
click at [314, 297] on ul "Planning Year – Preparing for launch; no implementation yet. 1st Year of Implem…" at bounding box center [298, 292] width 240 height 244
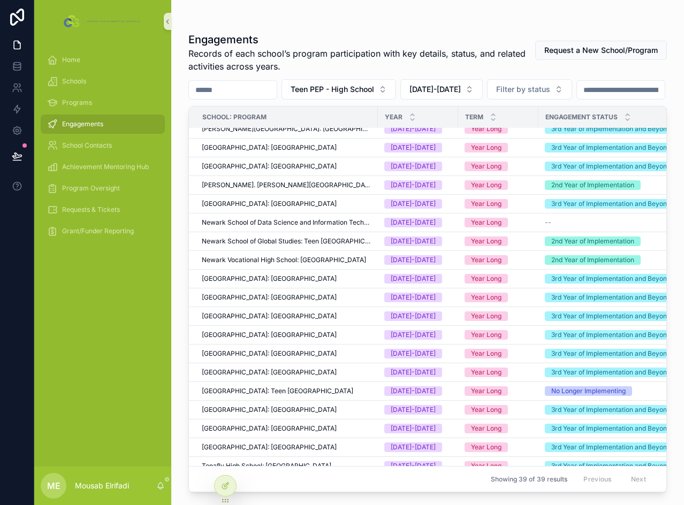
scroll to position [424, 0]
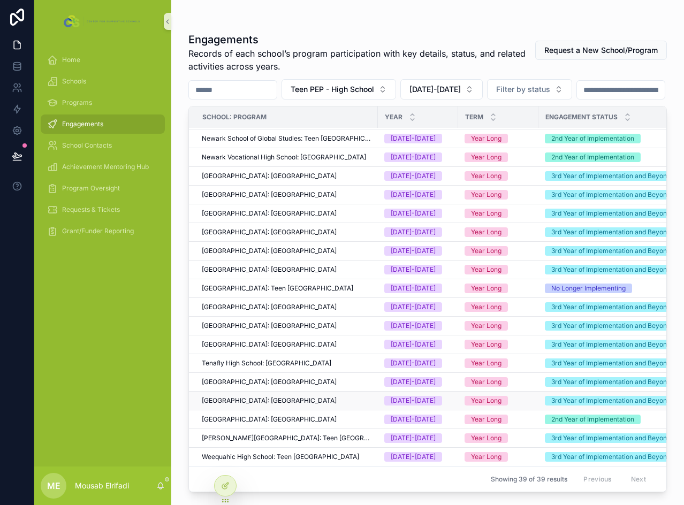
click at [249, 397] on span "[GEOGRAPHIC_DATA]: [GEOGRAPHIC_DATA]" at bounding box center [269, 401] width 135 height 9
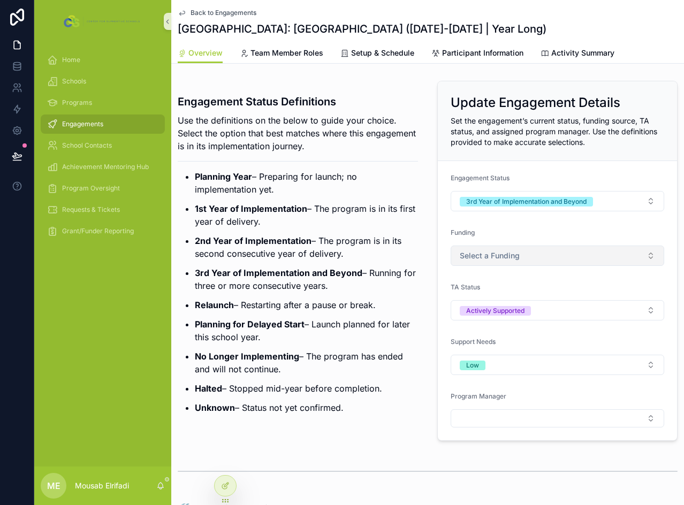
click at [508, 265] on button "Select a Funding" at bounding box center [558, 256] width 214 height 20
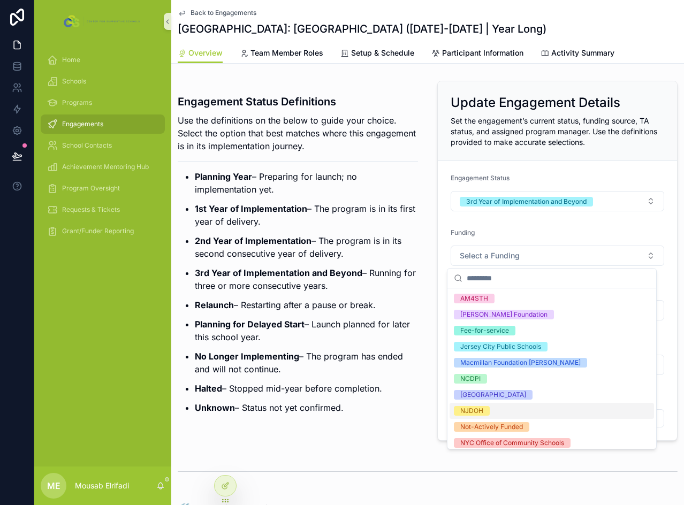
click at [472, 411] on div "NJDOH" at bounding box center [471, 411] width 23 height 10
click at [412, 339] on p "Planning for Delayed Start – Launch planned for later this school year." at bounding box center [306, 331] width 223 height 26
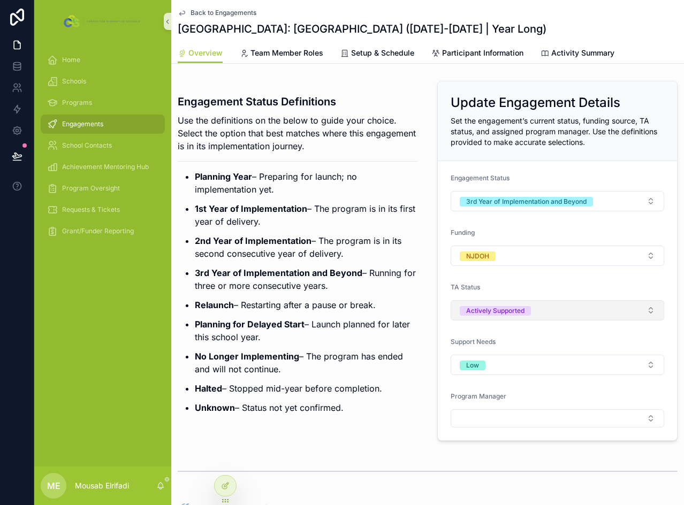
click at [547, 310] on button "Actively Supported" at bounding box center [558, 310] width 214 height 20
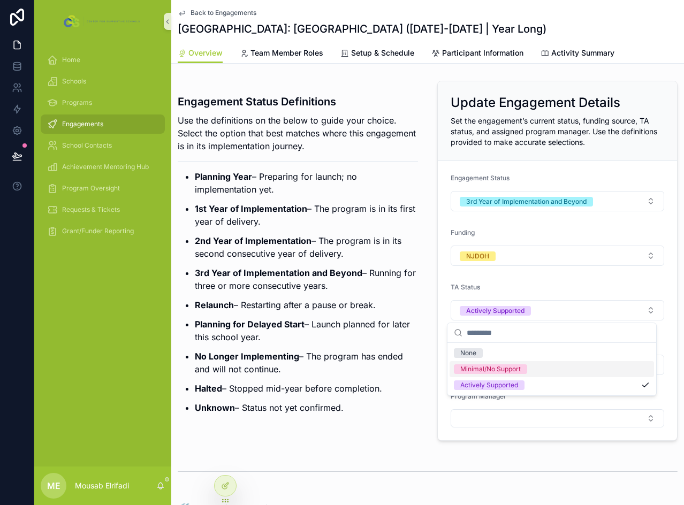
click at [331, 364] on p "No Longer Implementing – The program has ended and will not continue." at bounding box center [306, 363] width 223 height 26
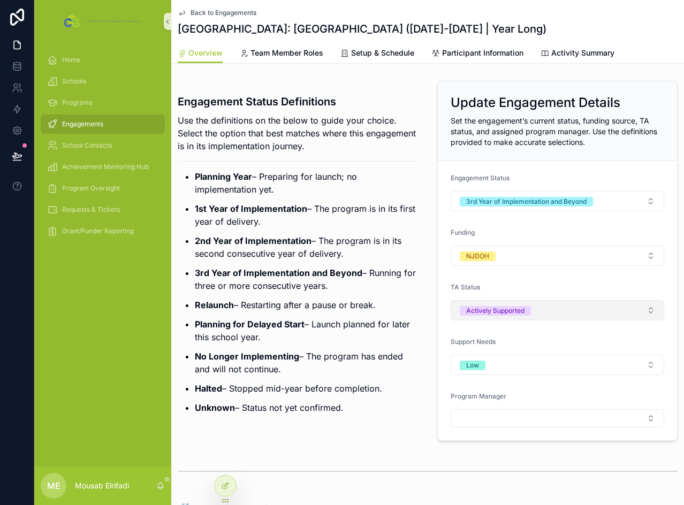
click at [566, 316] on button "Actively Supported" at bounding box center [558, 310] width 214 height 20
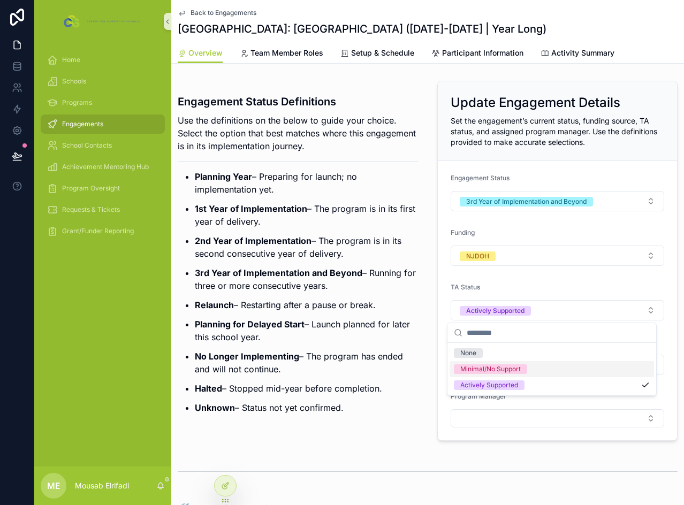
click at [516, 370] on div "Minimal/No Support" at bounding box center [490, 370] width 61 height 10
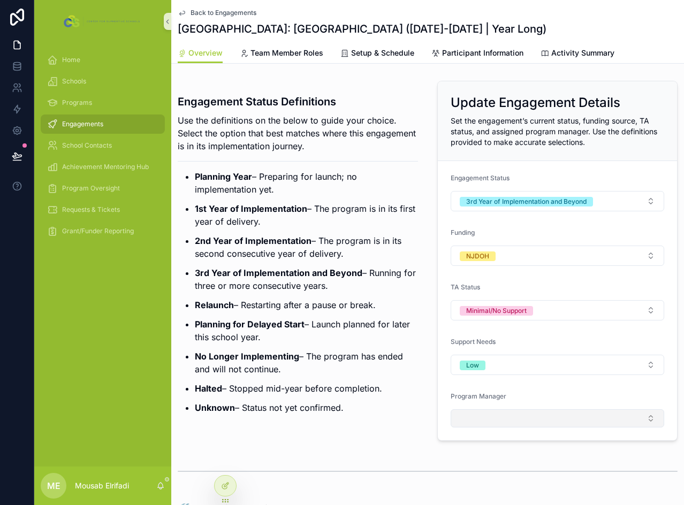
click at [493, 421] on button "Select Button" at bounding box center [558, 419] width 214 height 18
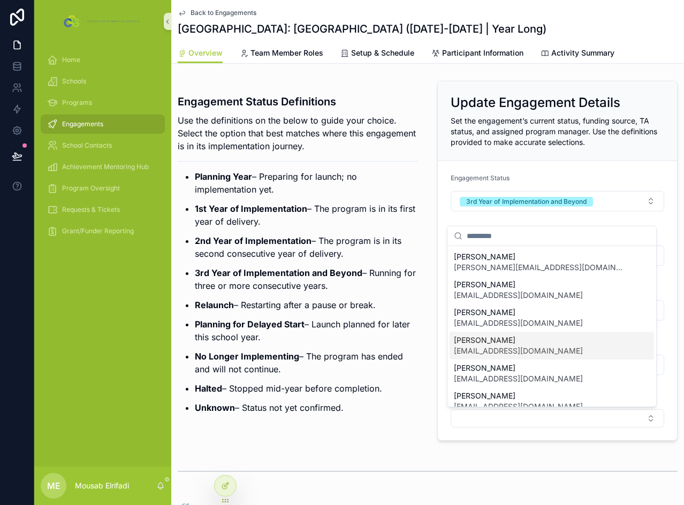
click at [489, 347] on span "[EMAIL_ADDRESS][DOMAIN_NAME]" at bounding box center [518, 351] width 129 height 11
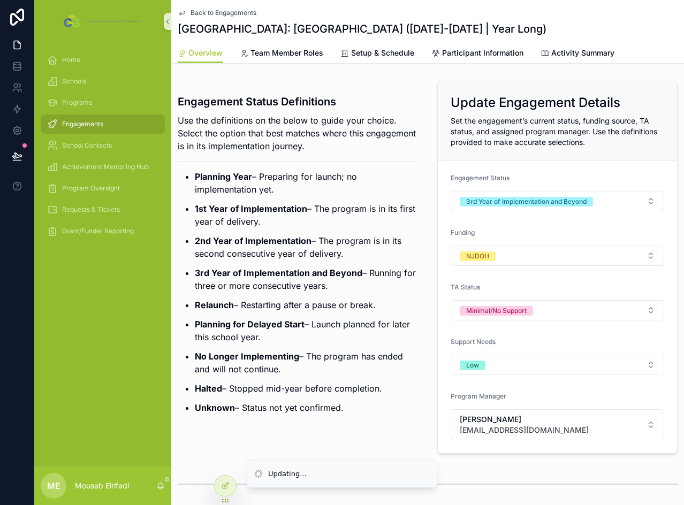
click at [328, 353] on p "No Longer Implementing – The program has ended and will not continue." at bounding box center [306, 363] width 223 height 26
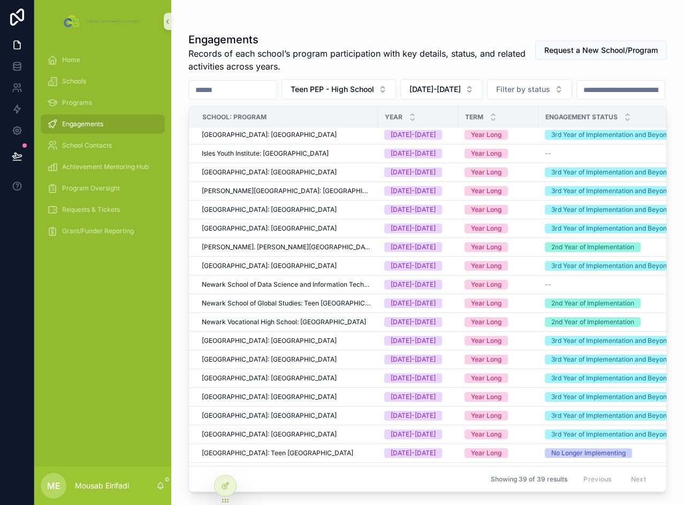
scroll to position [424, 0]
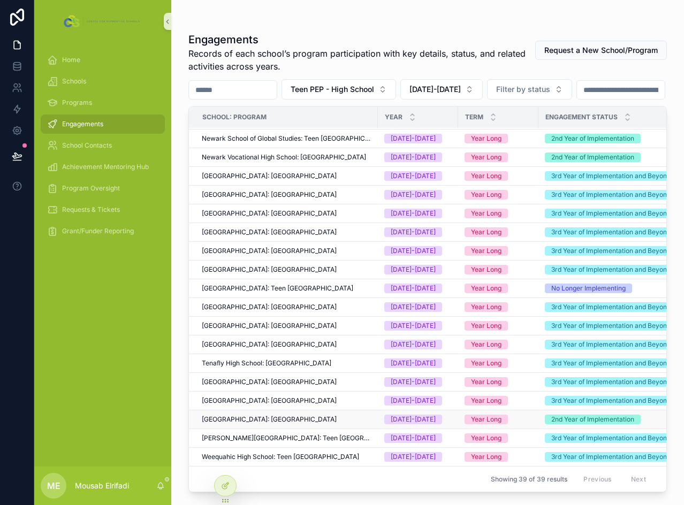
click at [258, 416] on span "[GEOGRAPHIC_DATA]: [GEOGRAPHIC_DATA]" at bounding box center [269, 420] width 135 height 9
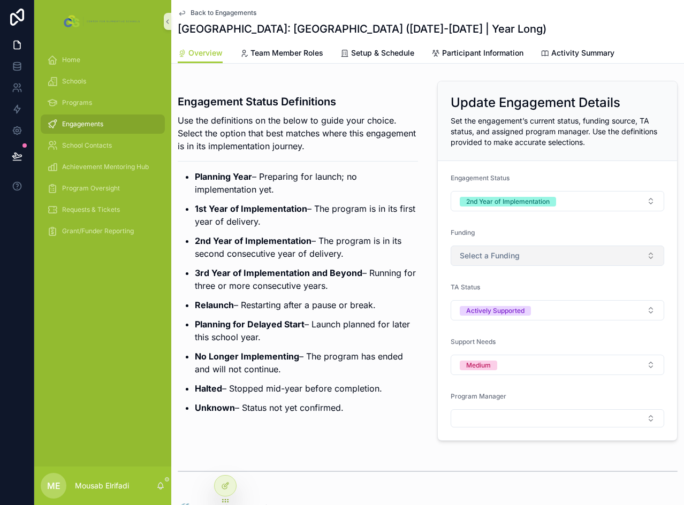
click at [510, 259] on span "Select a Funding" at bounding box center [490, 256] width 60 height 11
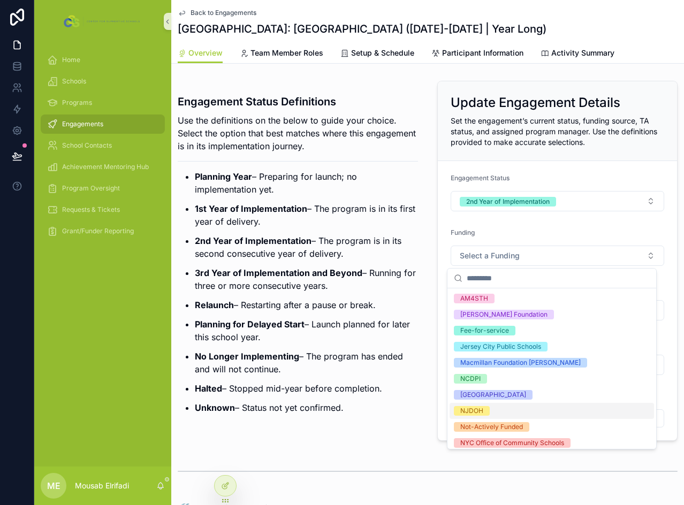
click at [475, 414] on div "NJDOH" at bounding box center [471, 411] width 23 height 10
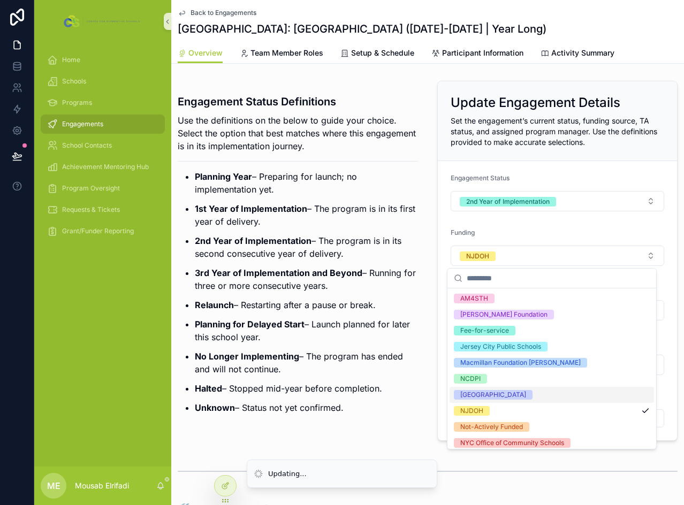
click at [387, 353] on p "No Longer Implementing – The program has ended and will not continue." at bounding box center [306, 363] width 223 height 26
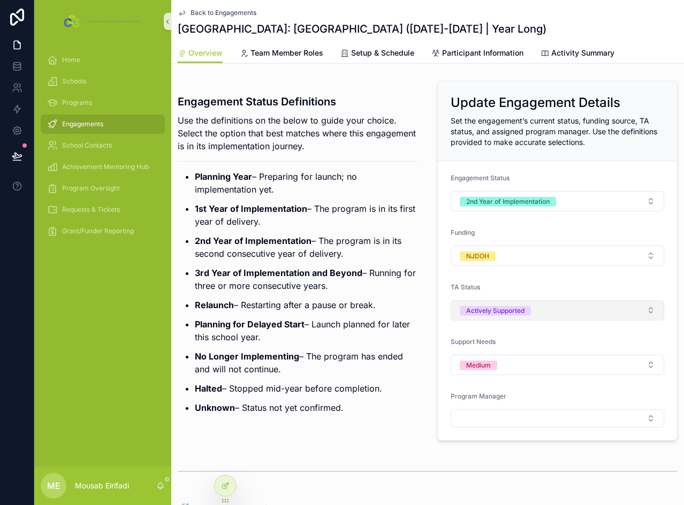
click at [520, 314] on div "Actively Supported" at bounding box center [495, 311] width 58 height 10
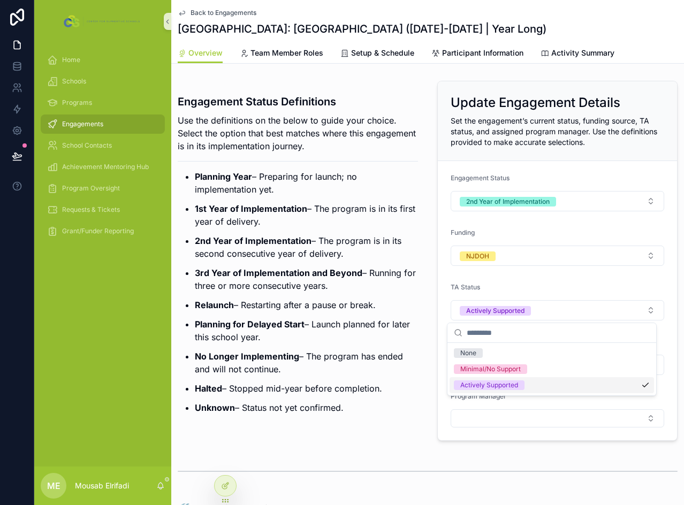
click at [492, 386] on div "Actively Supported" at bounding box center [489, 386] width 58 height 10
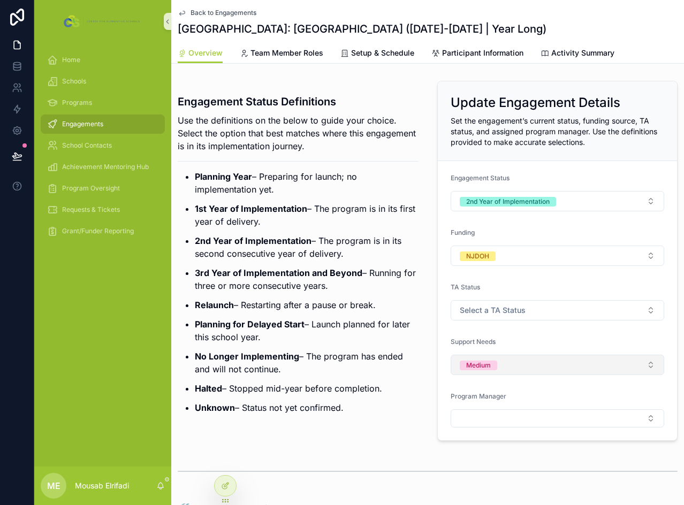
click at [507, 368] on button "Medium" at bounding box center [558, 365] width 214 height 20
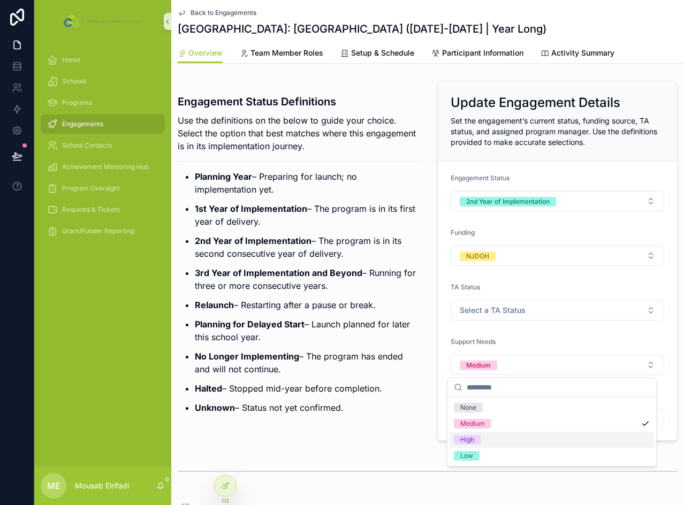
click at [470, 442] on div "High" at bounding box center [467, 440] width 14 height 10
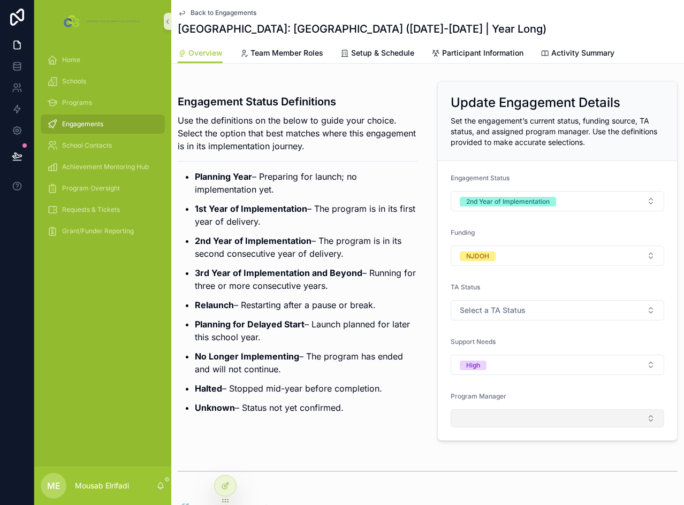
click at [485, 415] on button "Select Button" at bounding box center [558, 419] width 214 height 18
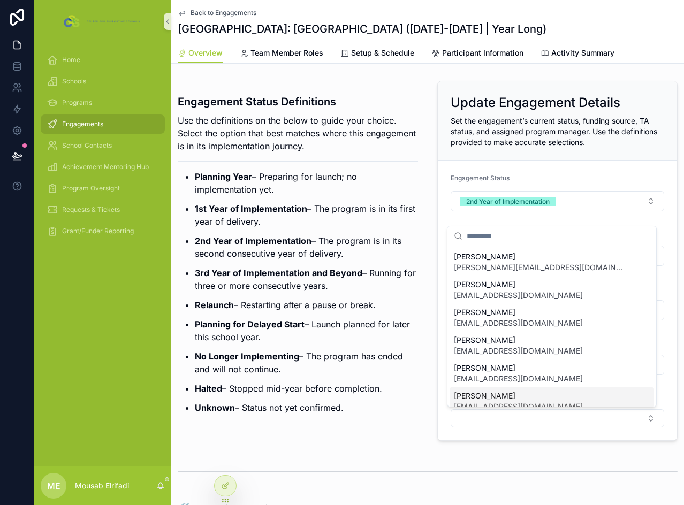
click at [490, 395] on span "[PERSON_NAME]" at bounding box center [518, 396] width 129 height 11
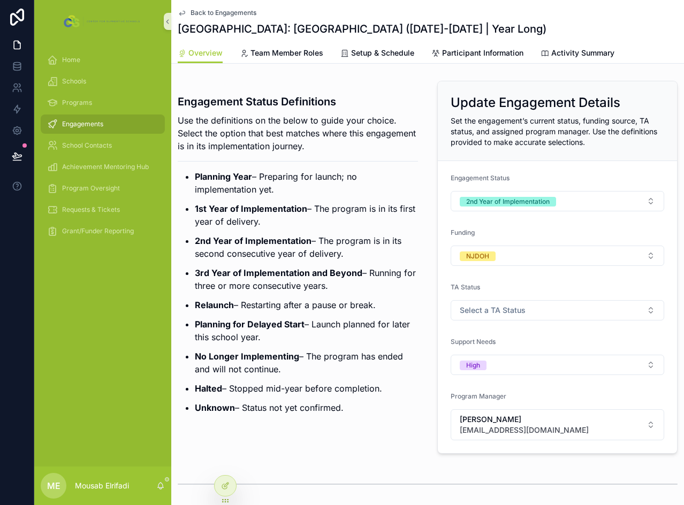
click at [349, 306] on p "Relaunch – Restarting after a pause or break." at bounding box center [306, 305] width 223 height 13
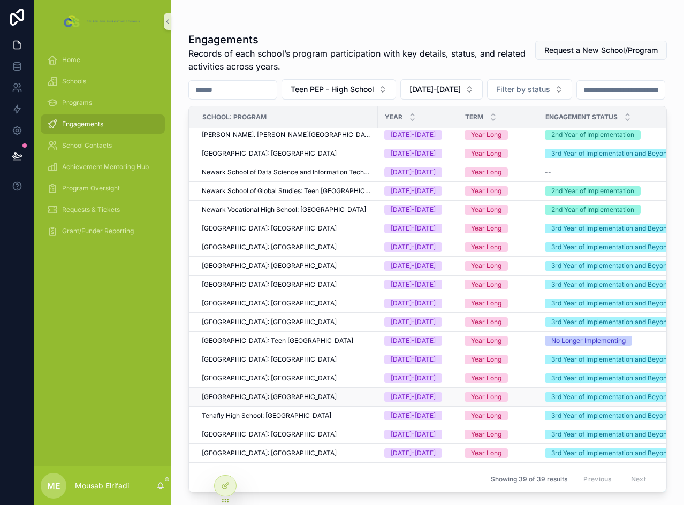
scroll to position [424, 0]
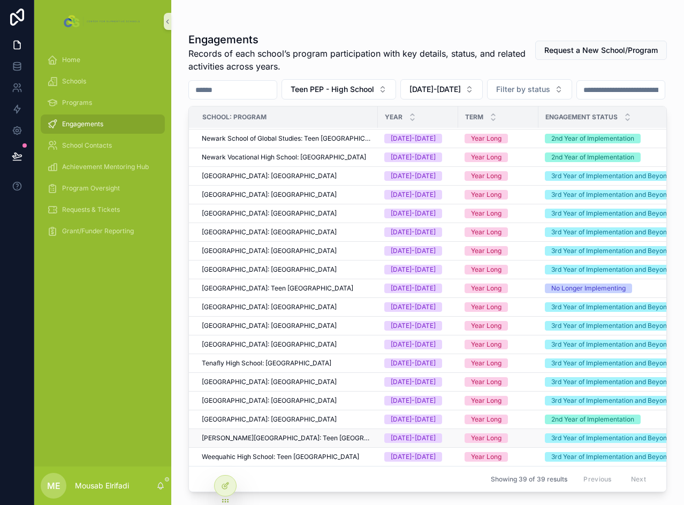
click at [261, 434] on span "[PERSON_NAME][GEOGRAPHIC_DATA]: Teen [GEOGRAPHIC_DATA]" at bounding box center [287, 438] width 170 height 9
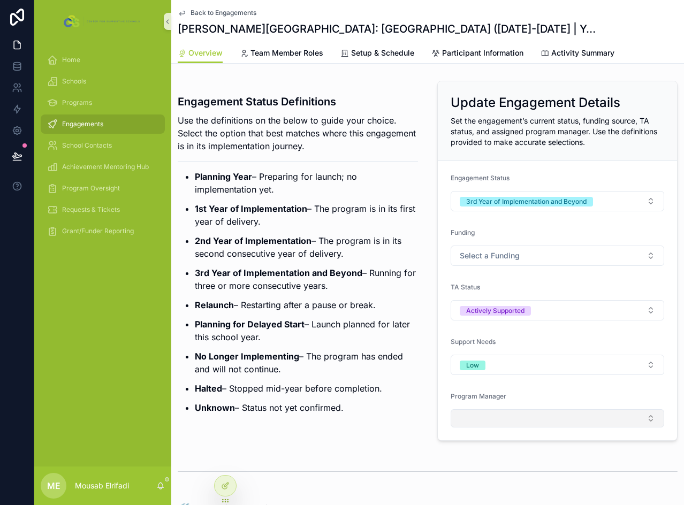
click at [482, 416] on button "Select Button" at bounding box center [558, 419] width 214 height 18
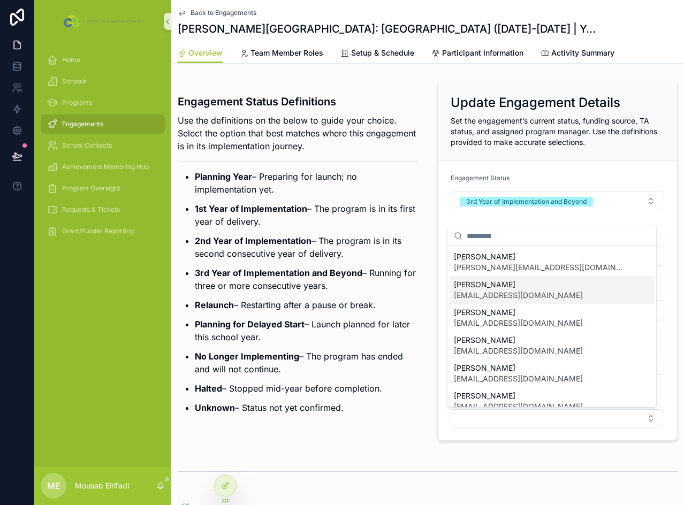
click at [482, 291] on span "[EMAIL_ADDRESS][DOMAIN_NAME]" at bounding box center [518, 295] width 129 height 11
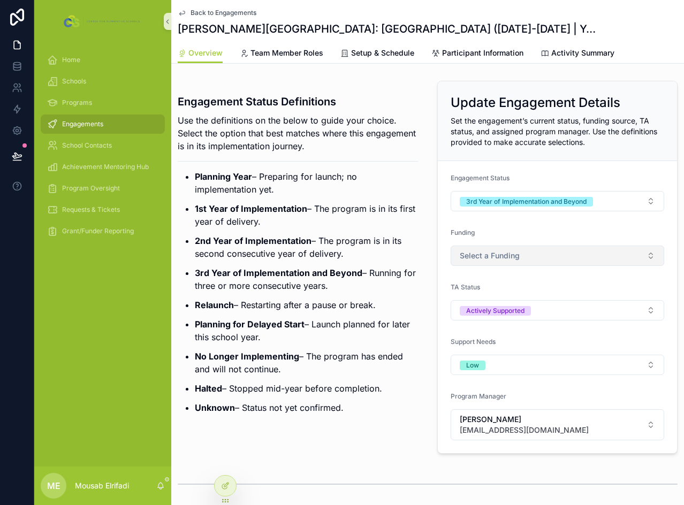
click at [482, 256] on span "Select a Funding" at bounding box center [490, 256] width 60 height 11
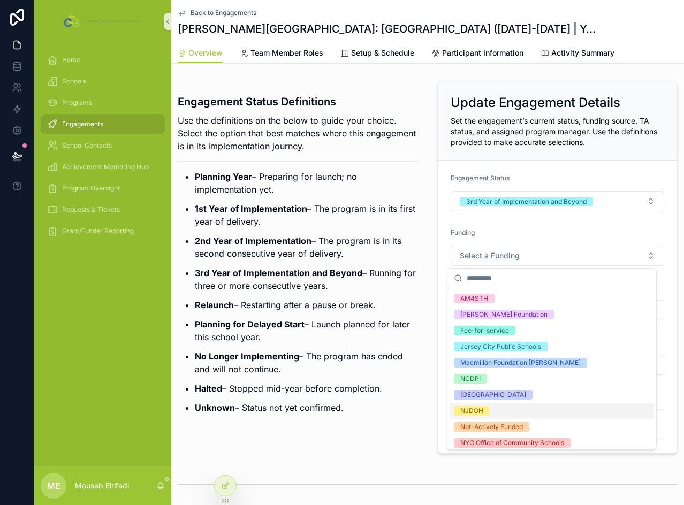
click at [489, 414] on span "NJDOH" at bounding box center [472, 411] width 36 height 10
click at [312, 312] on ul "Planning Year – Preparing for launch; no implementation yet. 1st Year of Implem…" at bounding box center [298, 292] width 240 height 244
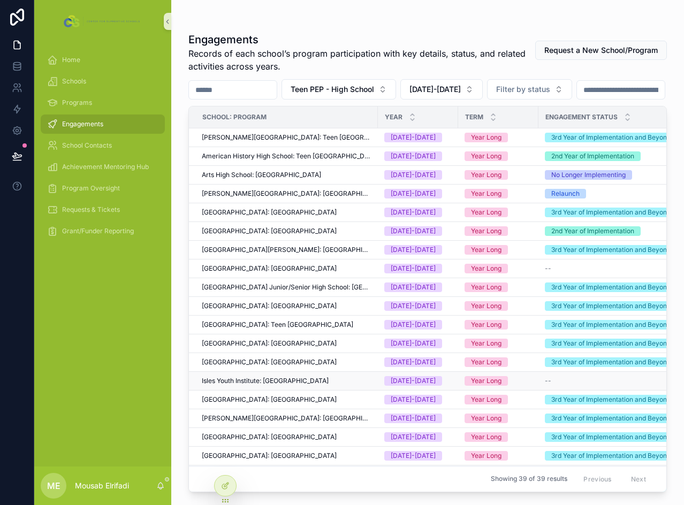
scroll to position [424, 0]
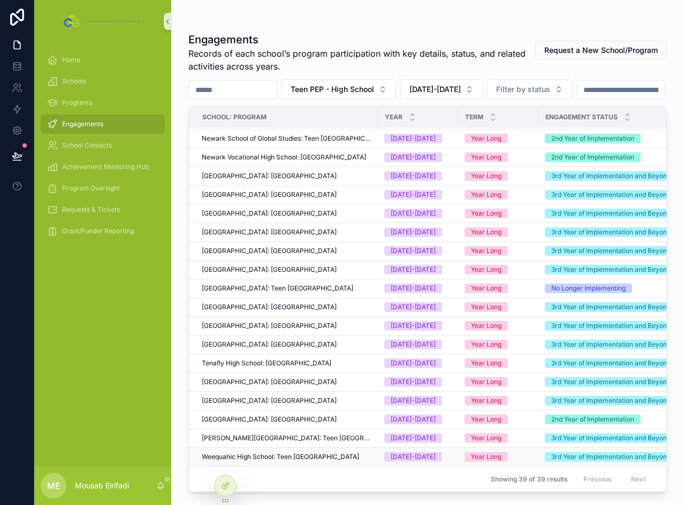
click at [262, 453] on span "Weequahic High School: Teen [GEOGRAPHIC_DATA]" at bounding box center [280, 457] width 157 height 9
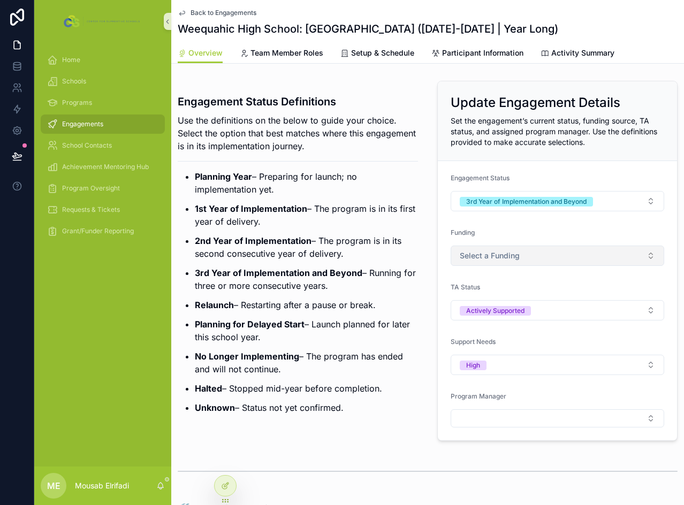
click at [502, 256] on span "Select a Funding" at bounding box center [490, 256] width 60 height 11
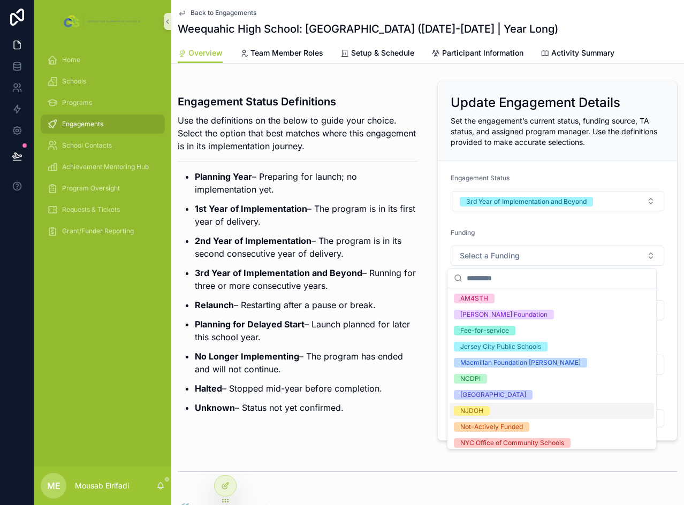
click at [487, 411] on span "NJDOH" at bounding box center [472, 411] width 36 height 10
click at [275, 288] on p "3rd Year of Implementation and Beyond – Running for three or more consecutive y…" at bounding box center [306, 280] width 223 height 26
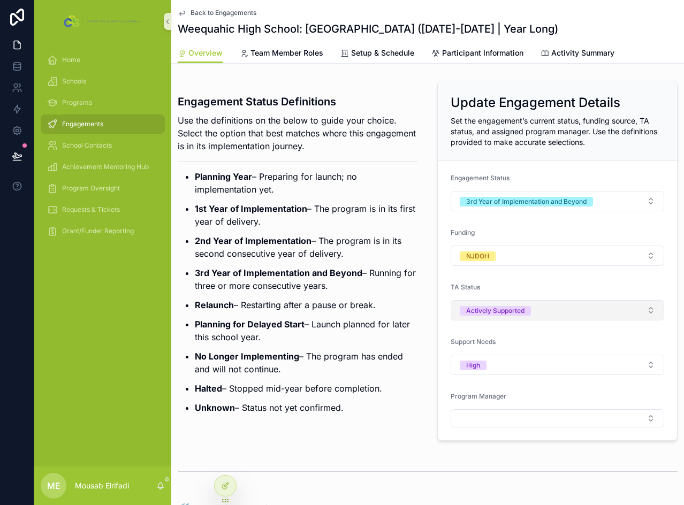
click at [561, 311] on button "Actively Supported" at bounding box center [558, 310] width 214 height 20
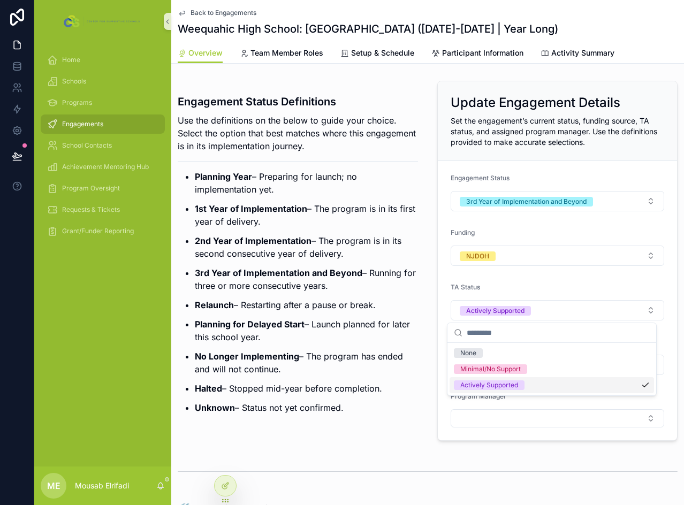
click at [509, 383] on div "Actively Supported" at bounding box center [489, 386] width 58 height 10
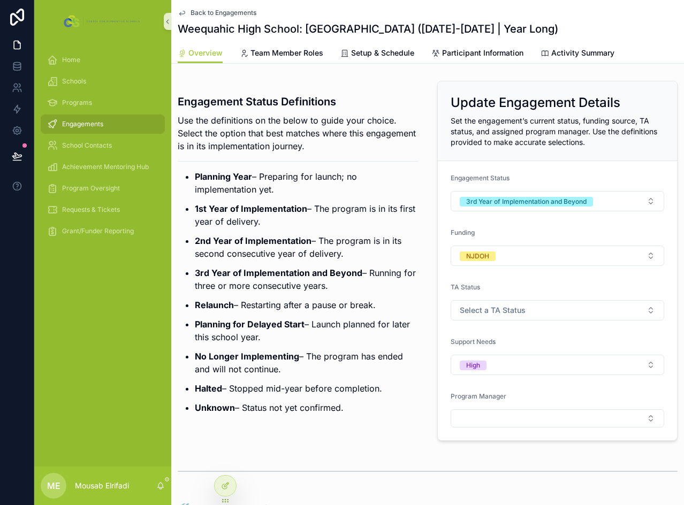
click at [519, 407] on div "Program Manager" at bounding box center [558, 409] width 214 height 35
click at [520, 413] on button "Select Button" at bounding box center [558, 419] width 214 height 18
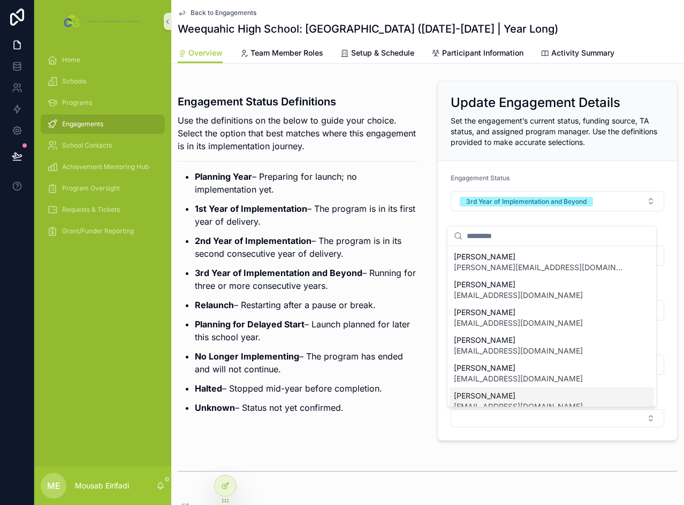
click at [497, 392] on span "[PERSON_NAME]" at bounding box center [518, 396] width 129 height 11
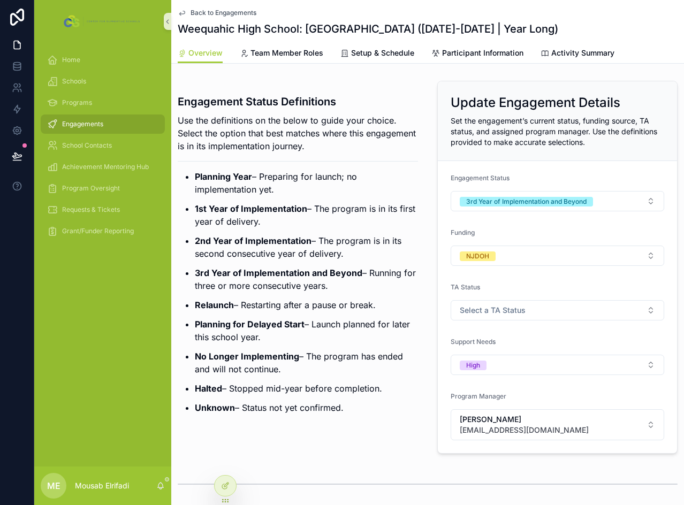
click at [313, 382] on p "Halted – Stopped mid-year before completion." at bounding box center [306, 388] width 223 height 13
click at [472, 319] on button "Select a TA Status" at bounding box center [558, 310] width 214 height 20
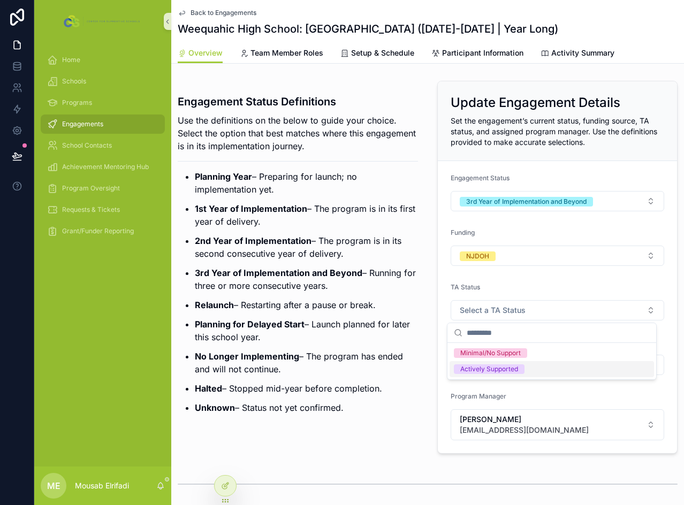
click at [505, 371] on div "Actively Supported" at bounding box center [489, 370] width 58 height 10
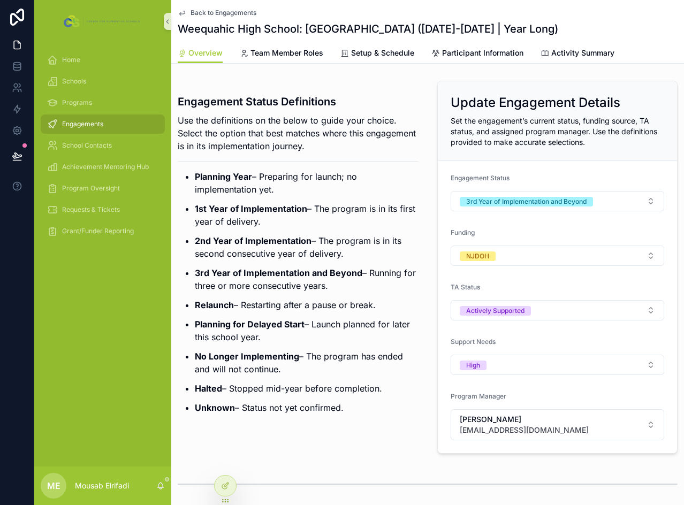
click at [281, 278] on strong "3rd Year of Implementation and Beyond" at bounding box center [279, 273] width 168 height 11
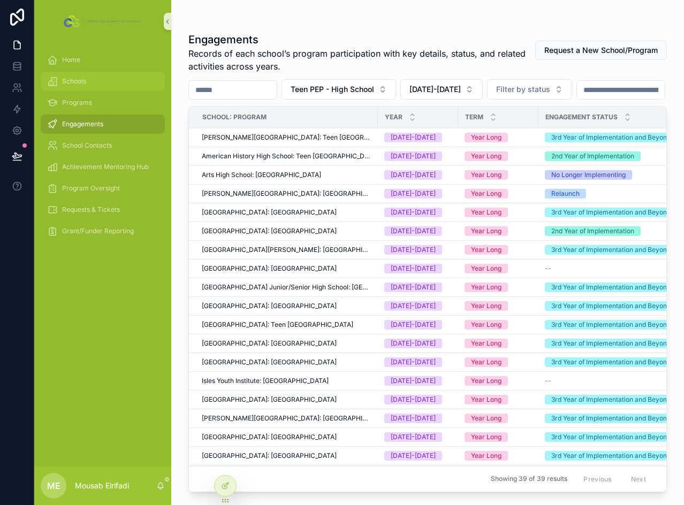
click at [101, 86] on div "Schools" at bounding box center [102, 81] width 111 height 17
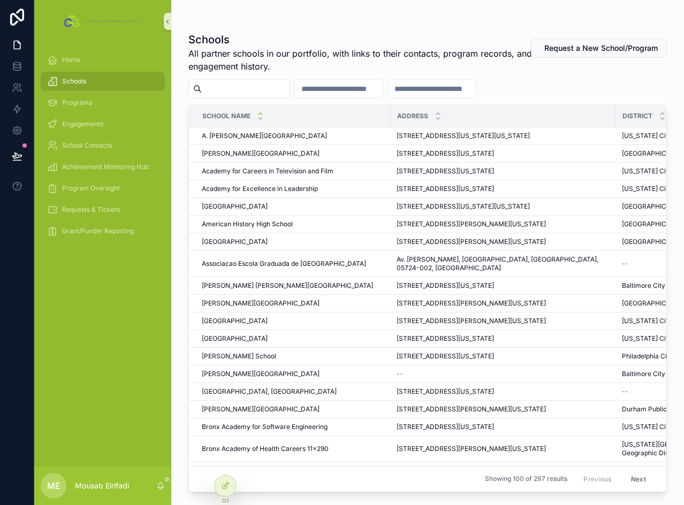
click at [267, 88] on input "scrollable content" at bounding box center [246, 88] width 88 height 15
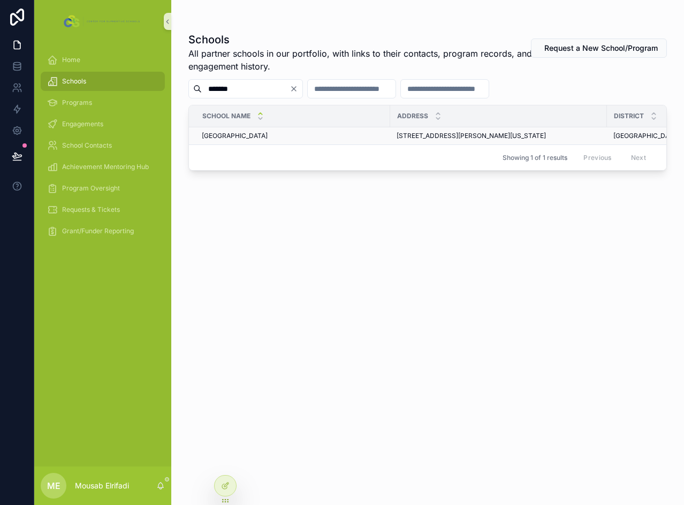
type input "*******"
click at [308, 133] on div "[GEOGRAPHIC_DATA] [GEOGRAPHIC_DATA]" at bounding box center [293, 136] width 182 height 9
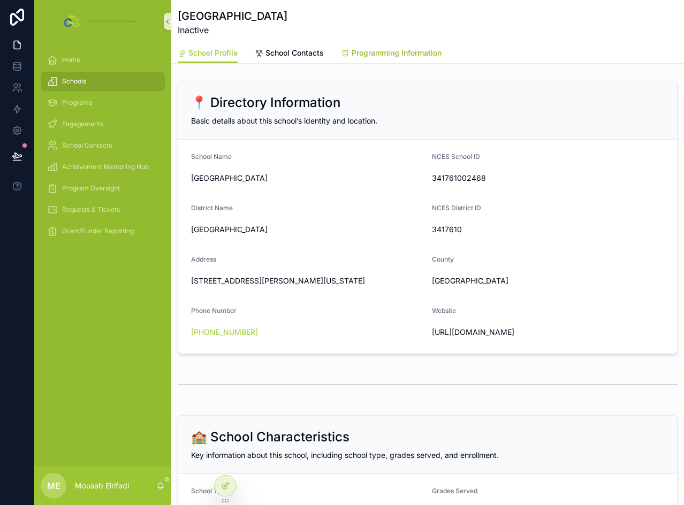
click at [442, 59] on link "Programming Information" at bounding box center [391, 53] width 101 height 21
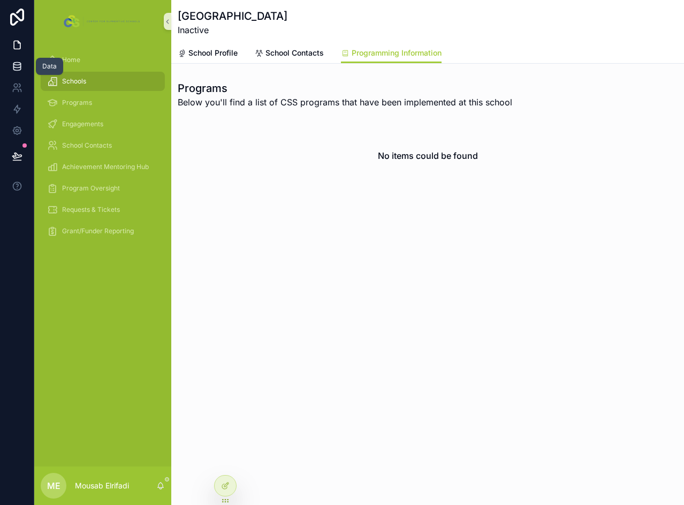
click at [16, 66] on icon at bounding box center [17, 66] width 11 height 11
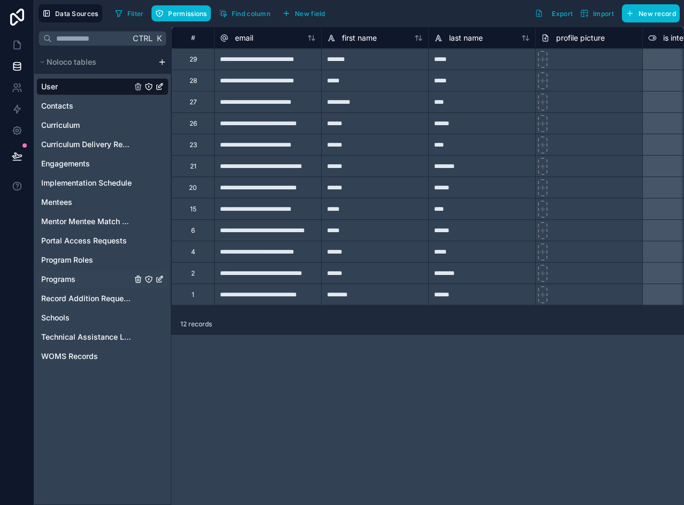
click at [67, 280] on span "Programs" at bounding box center [58, 279] width 34 height 11
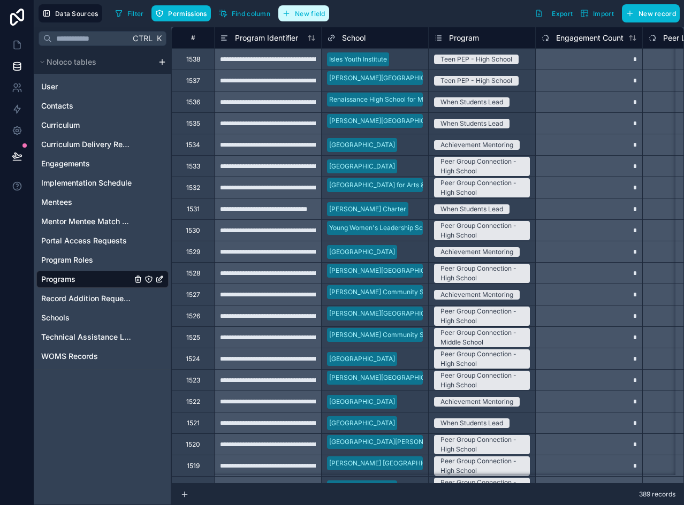
click at [313, 11] on span "New field" at bounding box center [310, 14] width 31 height 8
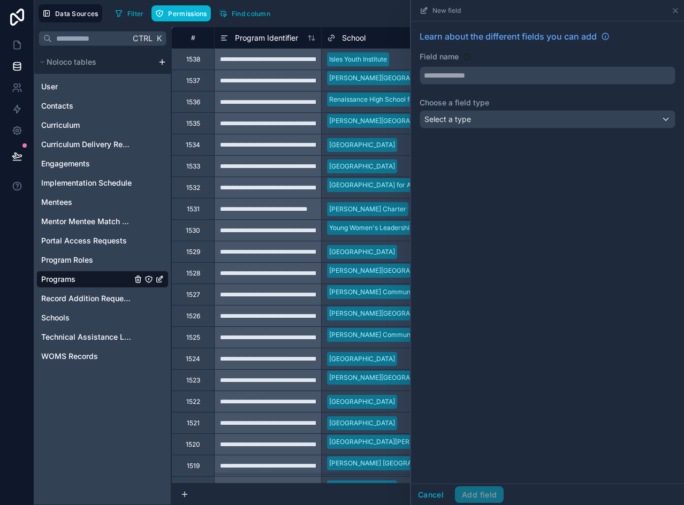
click at [362, 10] on div "Filter Permissions Find column New field Learn about the different fields you c…" at bounding box center [395, 13] width 569 height 18
click at [425, 502] on button "Cancel" at bounding box center [431, 495] width 40 height 17
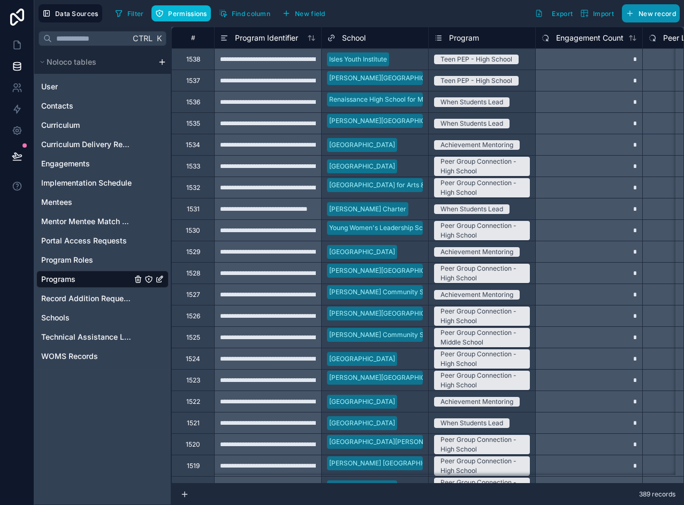
click at [661, 12] on span "New record" at bounding box center [657, 14] width 37 height 8
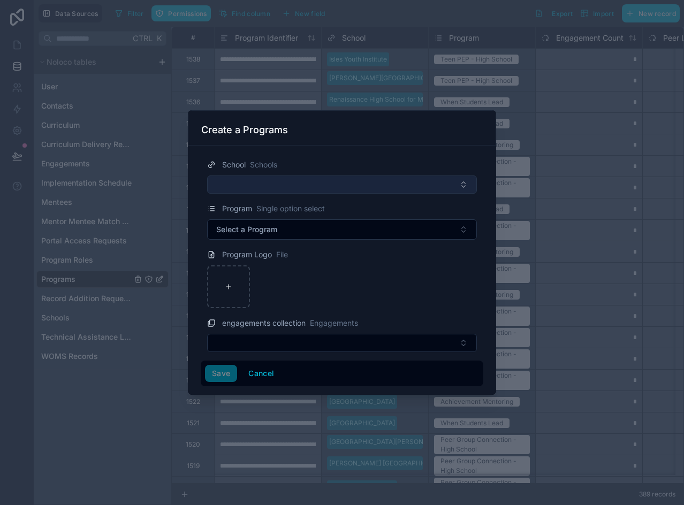
click at [236, 187] on button "Select Button" at bounding box center [342, 185] width 270 height 18
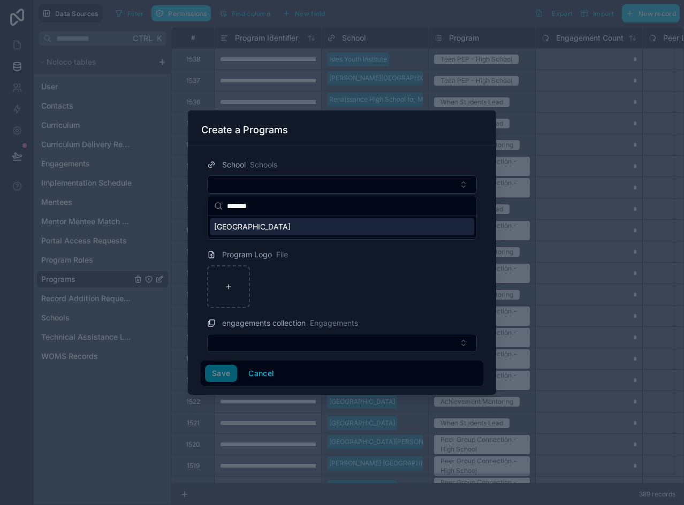
type input "*******"
click at [283, 230] on span "[GEOGRAPHIC_DATA]" at bounding box center [252, 227] width 77 height 11
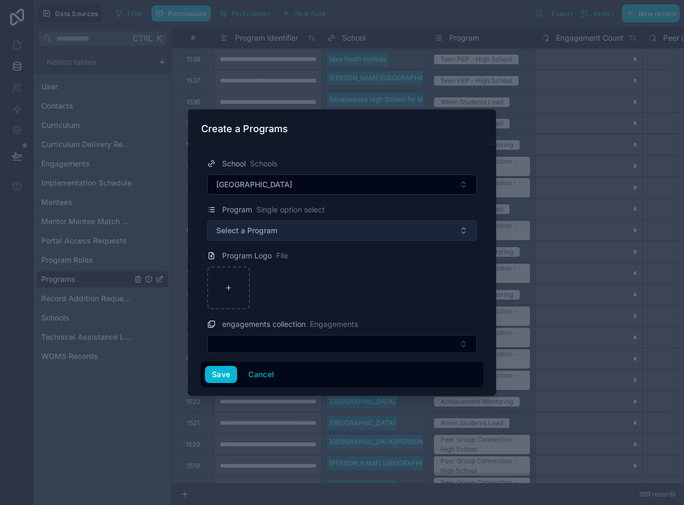
click at [258, 226] on span "Select a Program" at bounding box center [246, 230] width 61 height 11
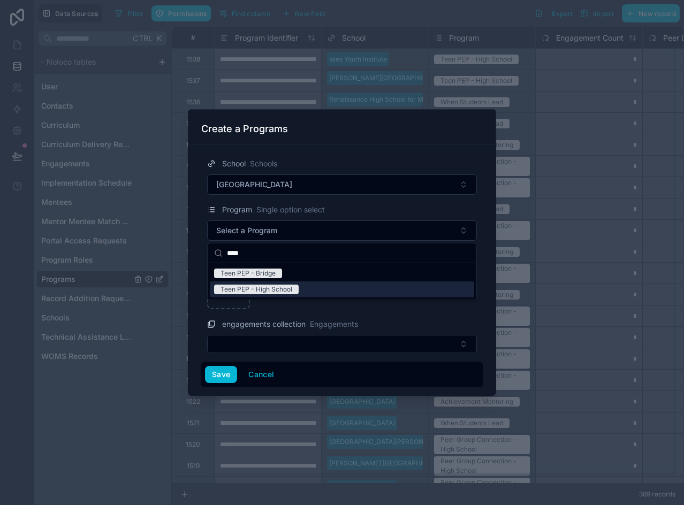
type input "****"
click at [283, 291] on div "Teen PEP - High School" at bounding box center [257, 290] width 72 height 10
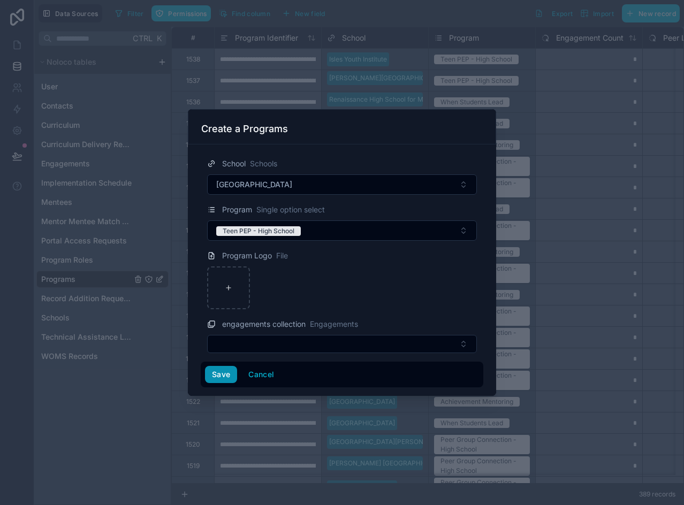
click at [226, 375] on button "Save" at bounding box center [221, 374] width 32 height 17
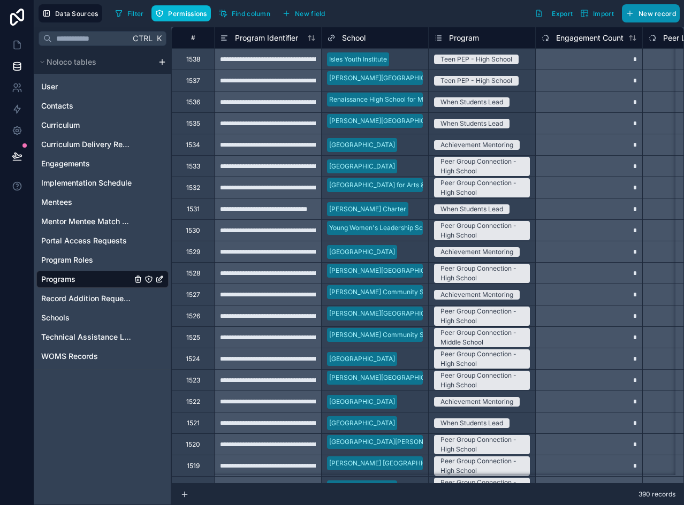
click at [659, 13] on span "New record" at bounding box center [657, 14] width 37 height 8
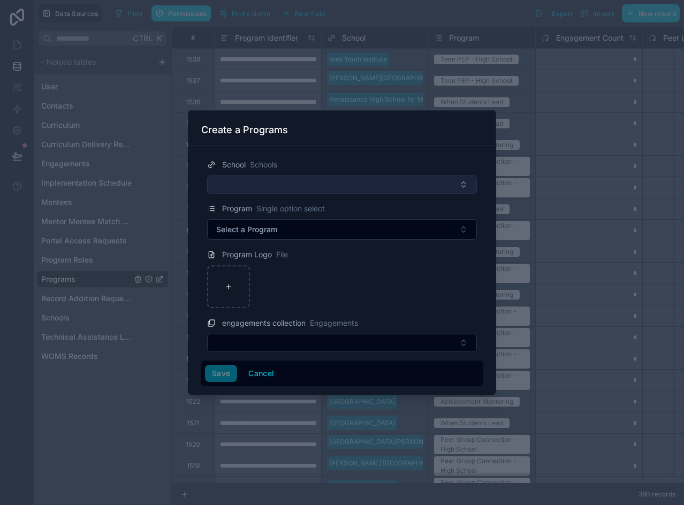
click at [292, 185] on button "Select Button" at bounding box center [342, 185] width 270 height 18
type input "*"
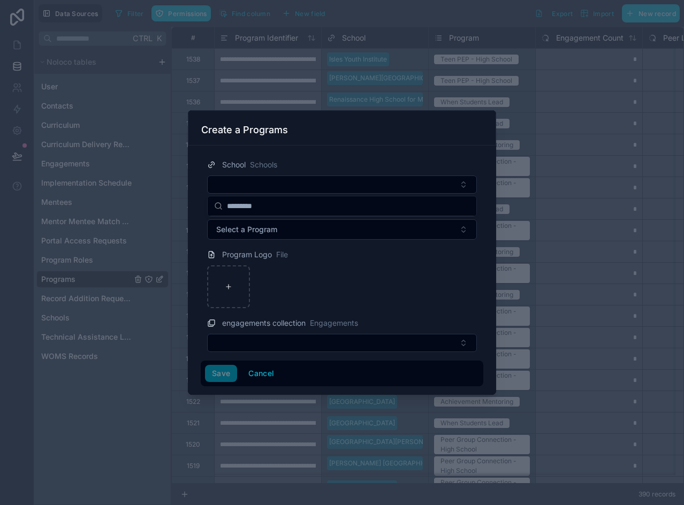
click at [187, 352] on div at bounding box center [342, 252] width 684 height 505
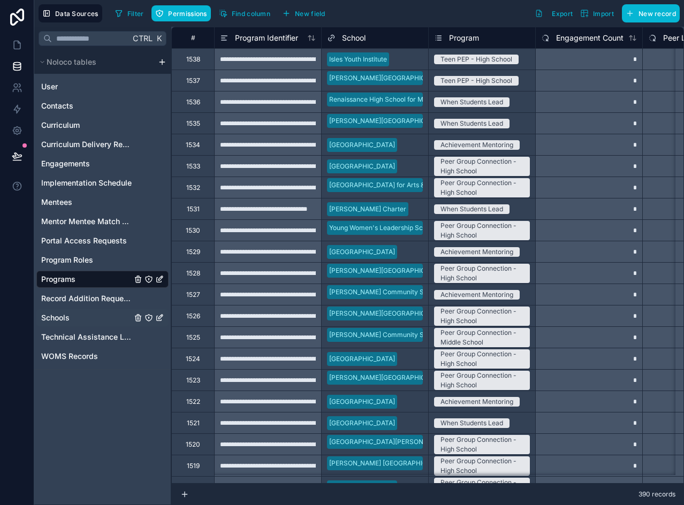
click at [62, 313] on span "Schools" at bounding box center [55, 318] width 28 height 11
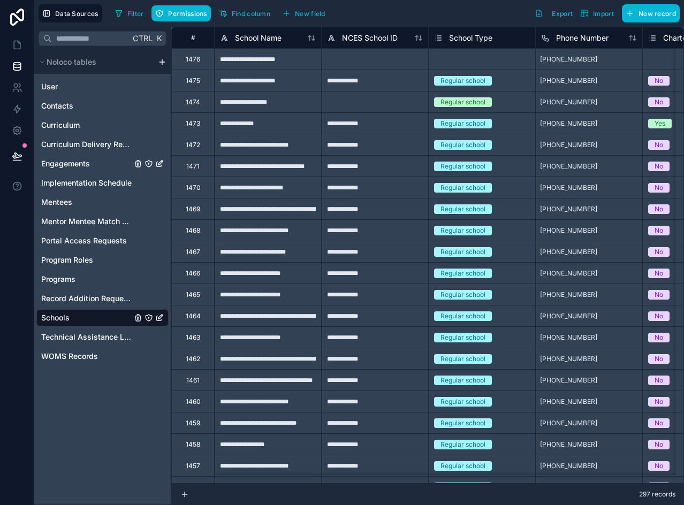
drag, startPoint x: 70, startPoint y: 164, endPoint x: 562, endPoint y: 44, distance: 507.0
click at [70, 164] on span "Engagements" at bounding box center [65, 163] width 49 height 11
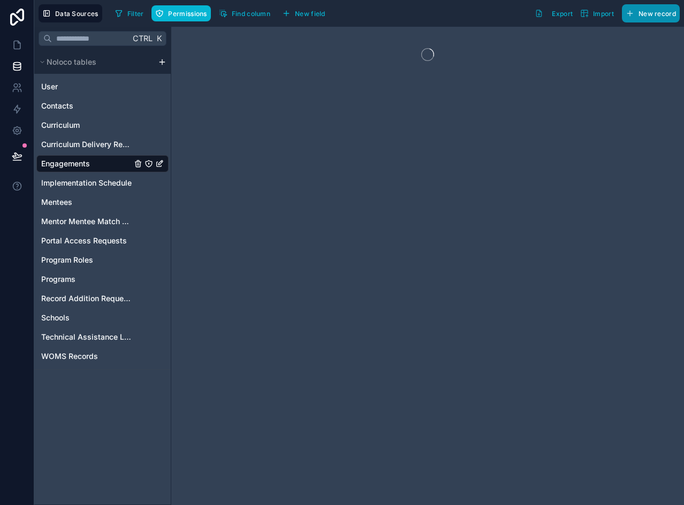
click at [649, 12] on span "New record" at bounding box center [657, 14] width 37 height 8
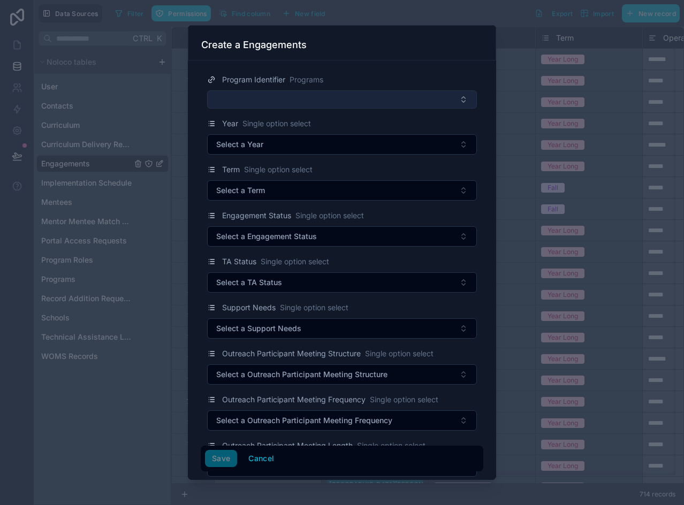
click at [324, 94] on button "Select Button" at bounding box center [342, 99] width 270 height 18
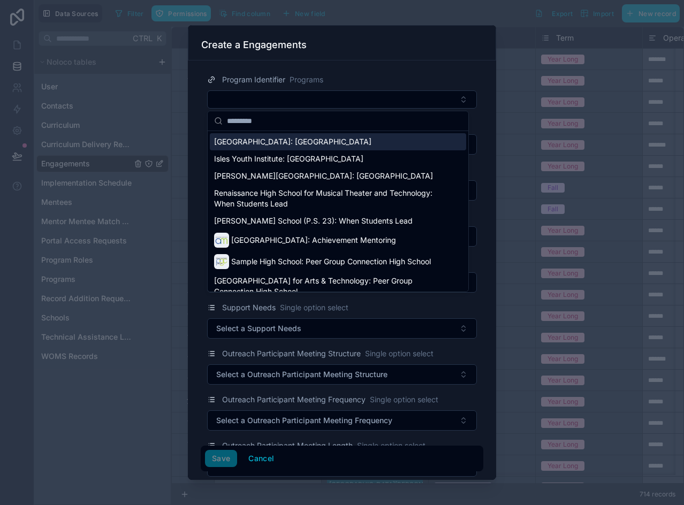
click at [297, 140] on span "[GEOGRAPHIC_DATA]: [GEOGRAPHIC_DATA]" at bounding box center [292, 142] width 157 height 11
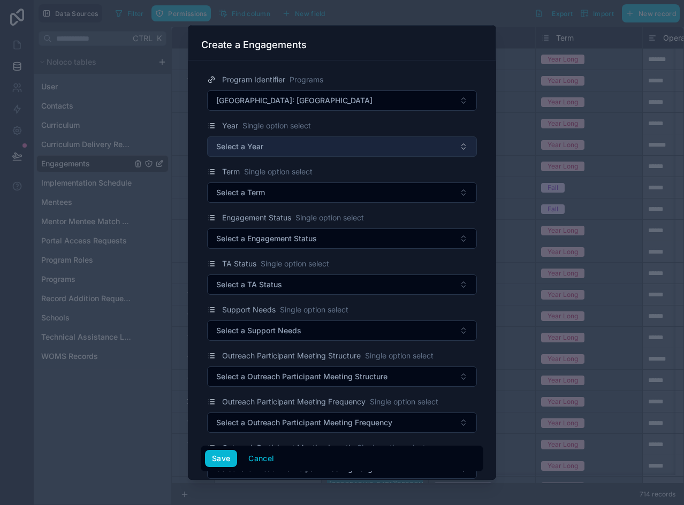
click at [269, 150] on button "Select a Year" at bounding box center [342, 147] width 270 height 20
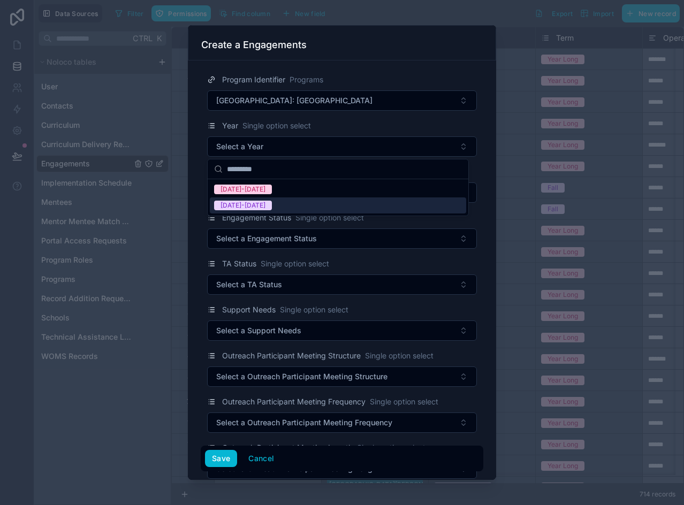
click at [258, 205] on span "[DATE]-[DATE]" at bounding box center [243, 206] width 58 height 10
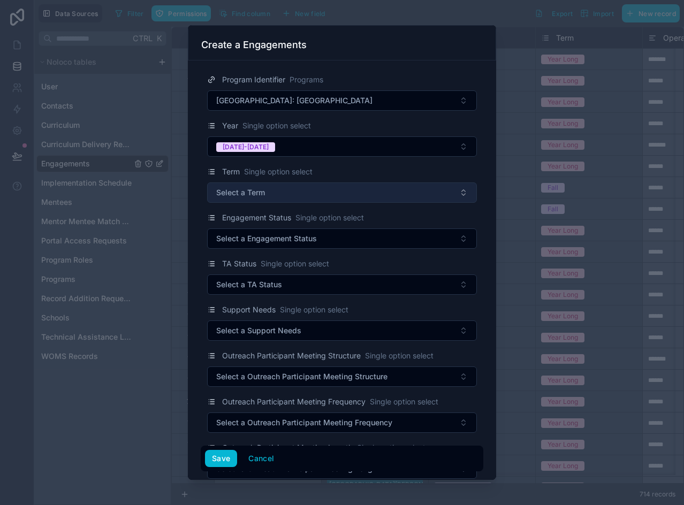
click at [263, 199] on button "Select a Term" at bounding box center [342, 193] width 270 height 20
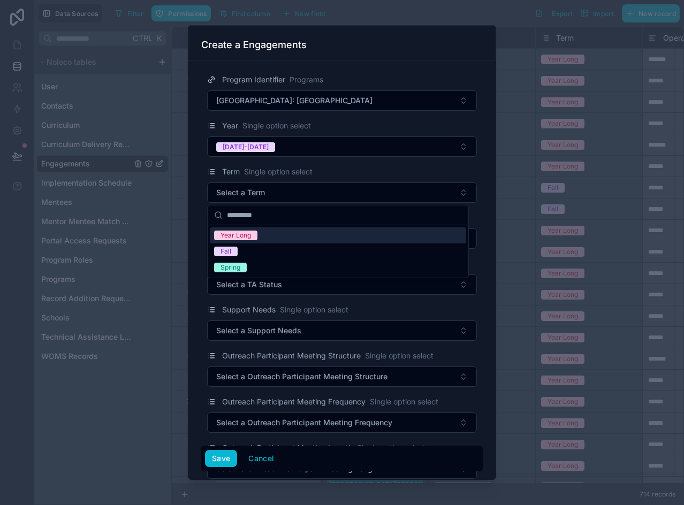
click at [256, 237] on span "Year Long" at bounding box center [235, 236] width 43 height 10
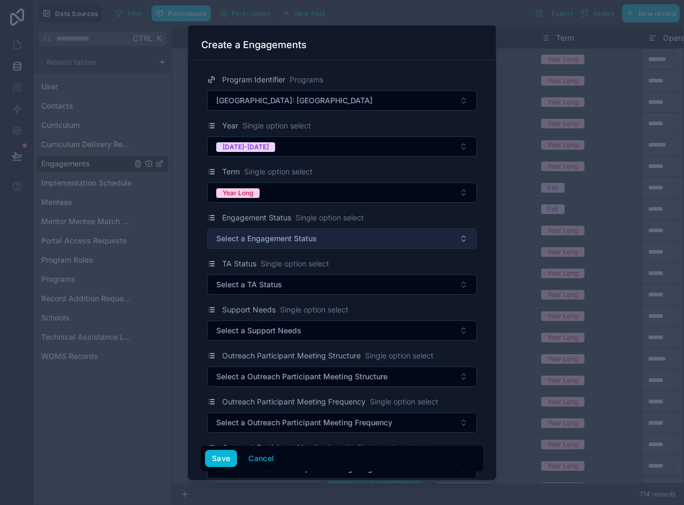
click at [261, 238] on span "Select a Engagement Status" at bounding box center [266, 238] width 101 height 11
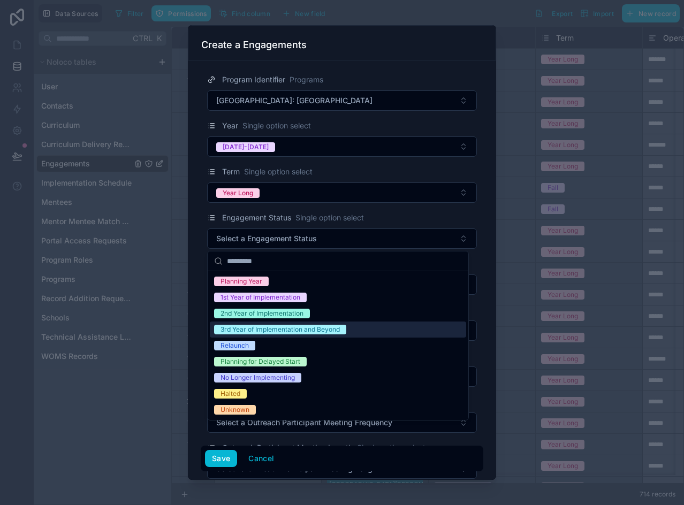
click at [272, 327] on div "3rd Year of Implementation and Beyond" at bounding box center [280, 330] width 119 height 10
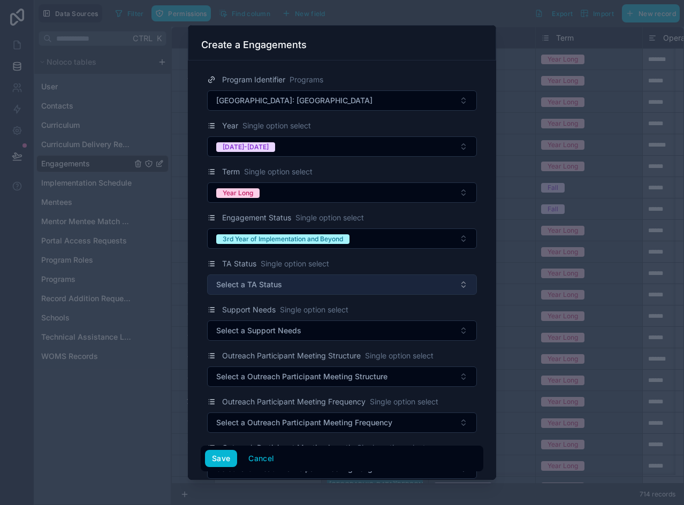
click at [254, 283] on span "Select a TA Status" at bounding box center [249, 285] width 66 height 11
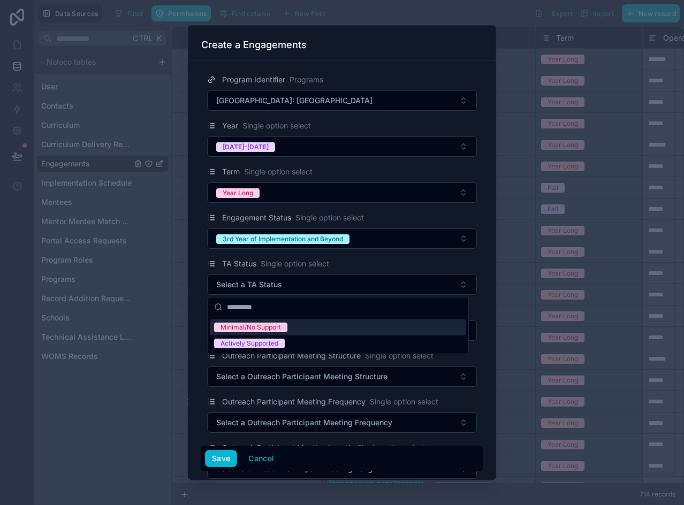
click at [256, 326] on div "Minimal/No Support" at bounding box center [251, 328] width 61 height 10
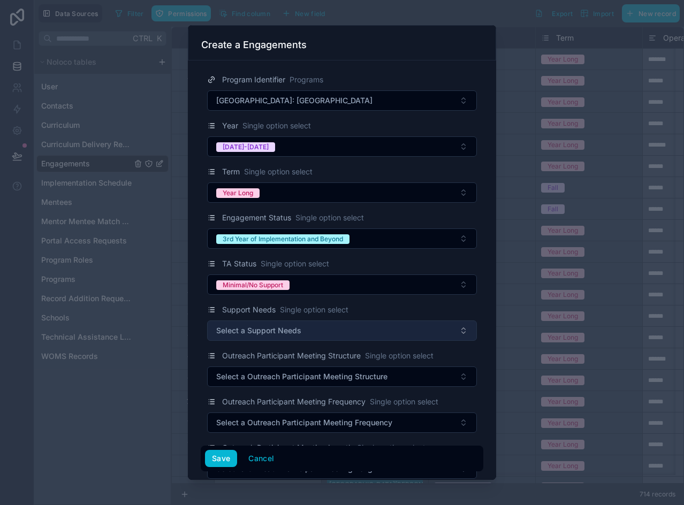
click at [254, 333] on span "Select a Support Needs" at bounding box center [258, 331] width 85 height 11
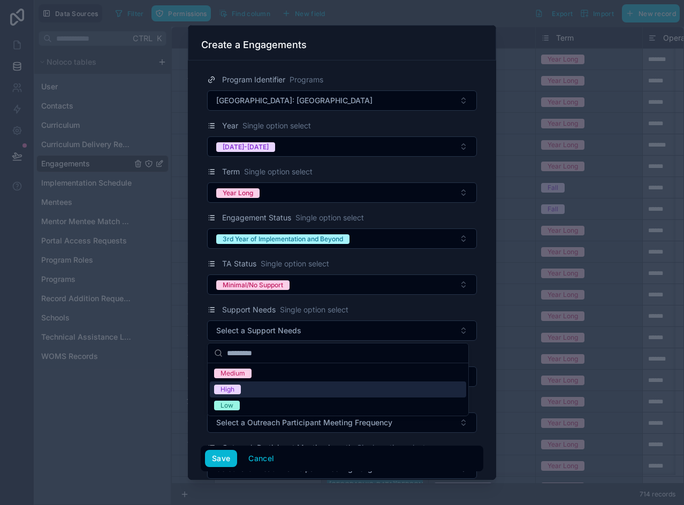
click at [245, 388] on div "High" at bounding box center [338, 390] width 256 height 16
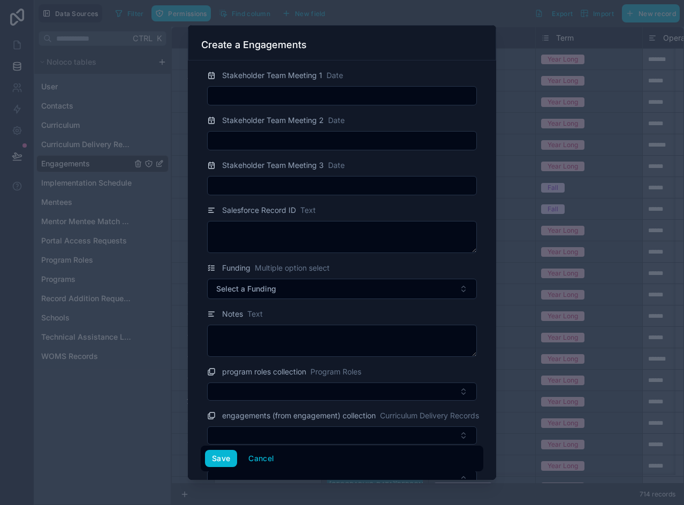
scroll to position [2066, 0]
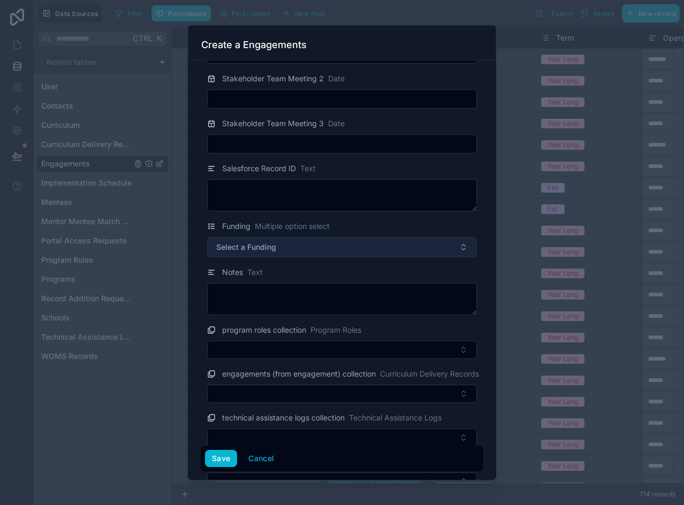
click at [251, 252] on span "Select a Funding" at bounding box center [246, 247] width 60 height 11
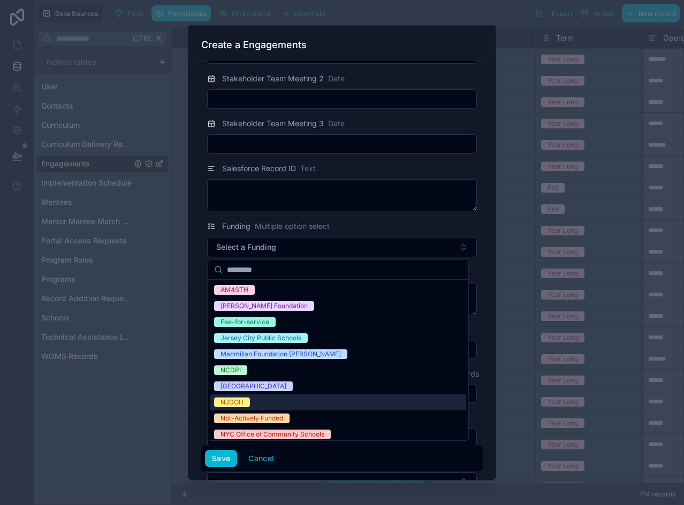
click at [263, 404] on div "NJDOH" at bounding box center [338, 403] width 256 height 16
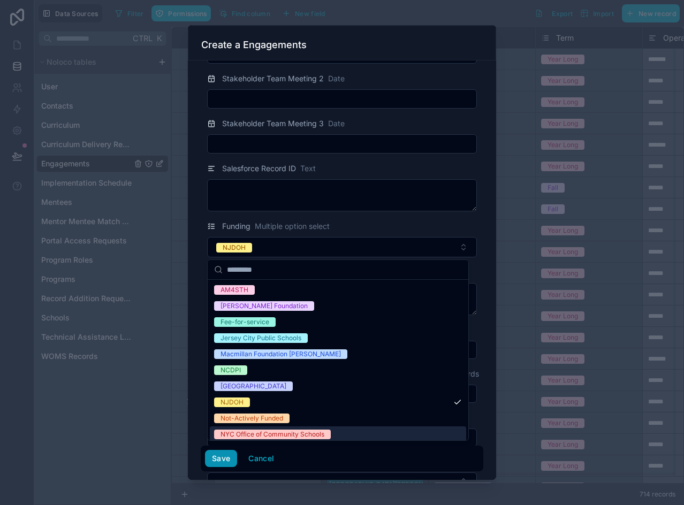
click at [225, 456] on button "Save" at bounding box center [221, 458] width 32 height 17
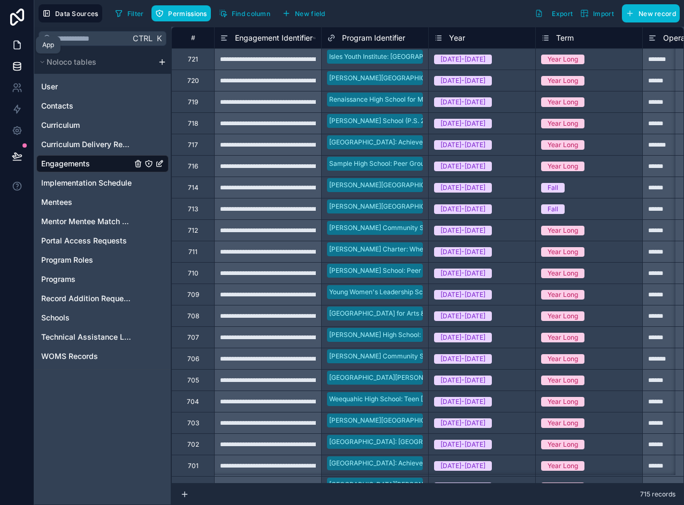
click at [20, 43] on icon at bounding box center [17, 45] width 6 height 8
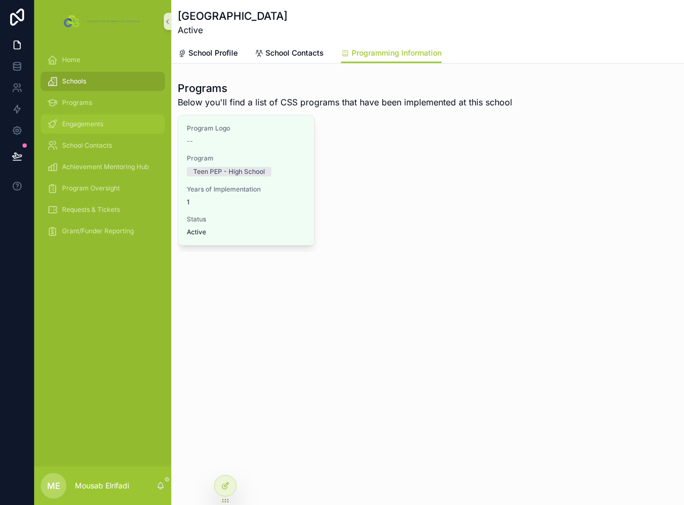
click at [77, 122] on span "Engagements" at bounding box center [82, 124] width 41 height 9
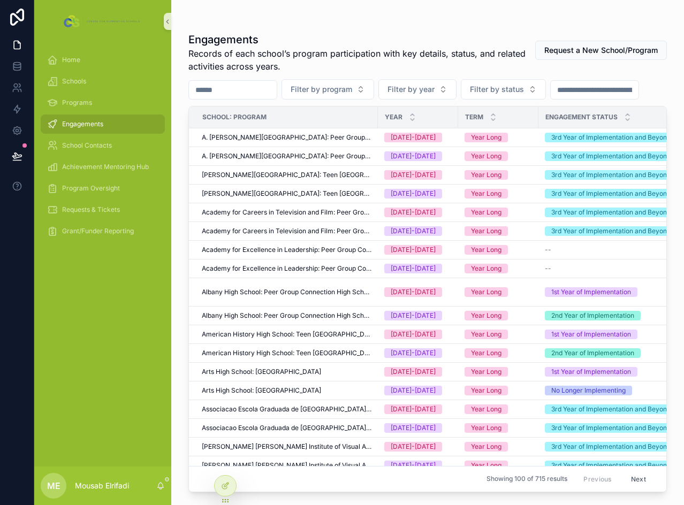
click at [239, 93] on input "scrollable content" at bounding box center [233, 89] width 88 height 15
click at [350, 85] on span "Filter by program" at bounding box center [322, 89] width 62 height 11
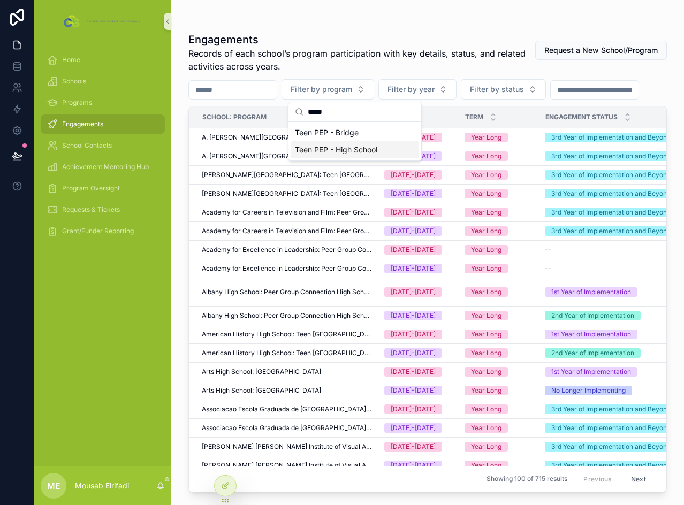
type input "****"
click at [358, 152] on div "Teen PEP - High School" at bounding box center [355, 149] width 129 height 17
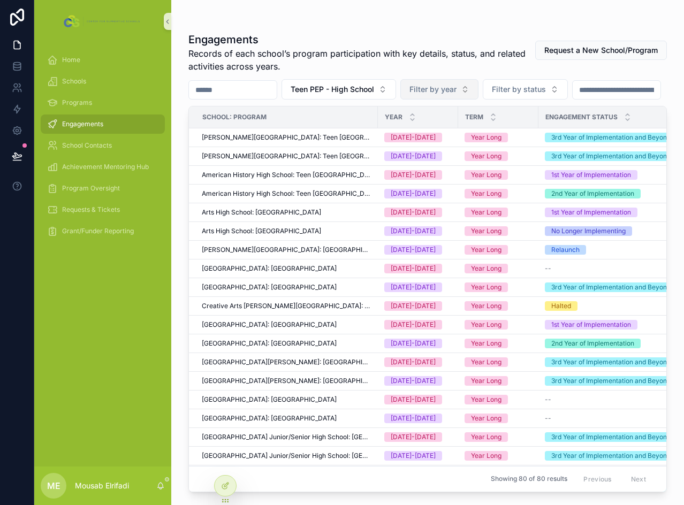
click at [455, 86] on span "Filter by year" at bounding box center [433, 89] width 47 height 11
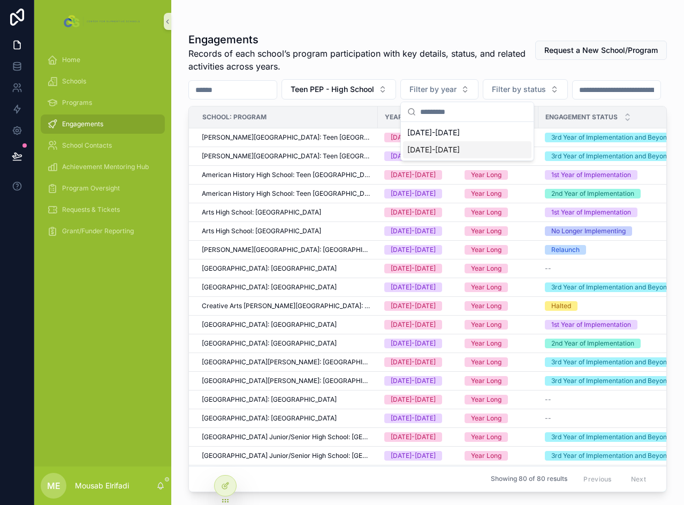
click at [450, 147] on div "[DATE]-[DATE]" at bounding box center [467, 149] width 129 height 17
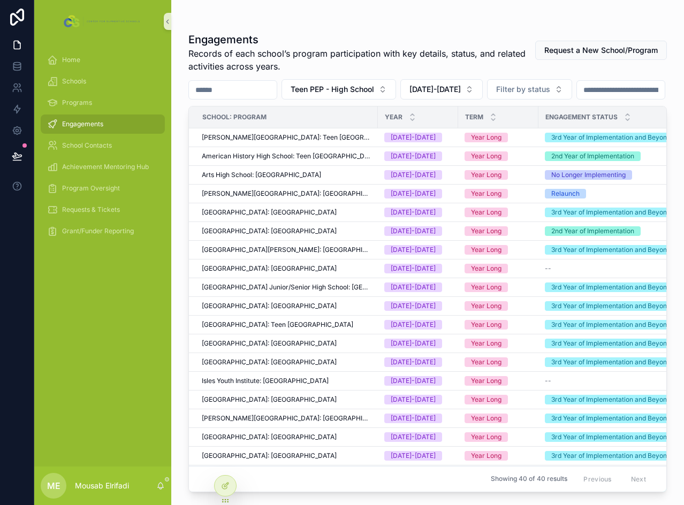
click at [358, 100] on div "Teen PEP - High School [DATE]-[DATE] Filter by status" at bounding box center [427, 89] width 479 height 20
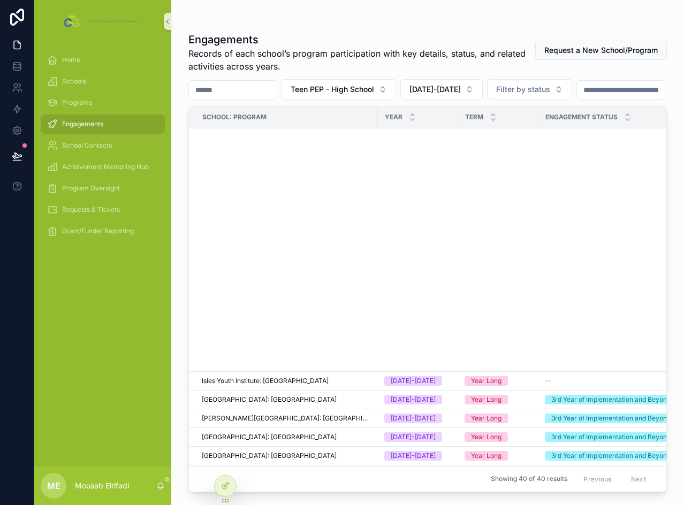
scroll to position [443, 0]
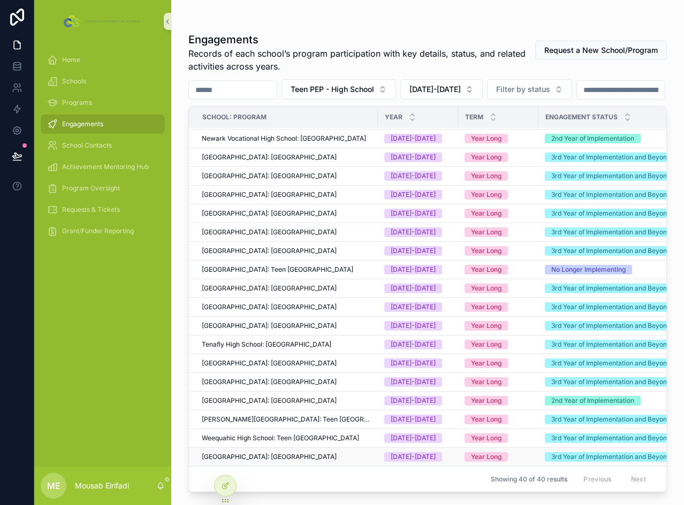
click at [322, 453] on span "[GEOGRAPHIC_DATA]: [GEOGRAPHIC_DATA]" at bounding box center [269, 457] width 135 height 9
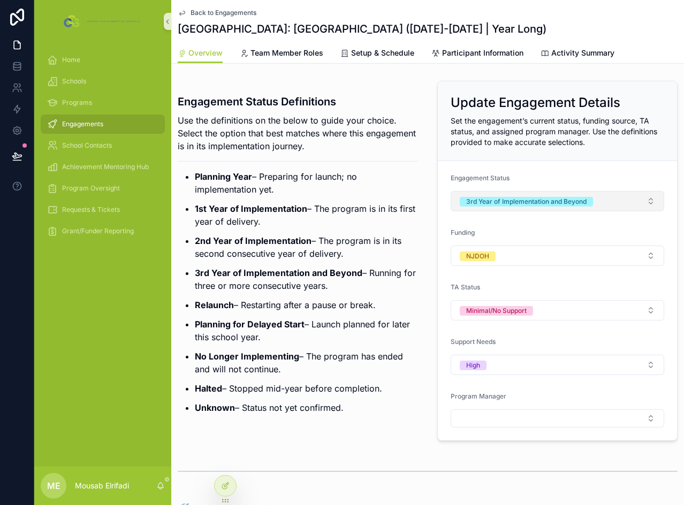
click at [622, 194] on button "3rd Year of Implementation and Beyond" at bounding box center [558, 201] width 214 height 20
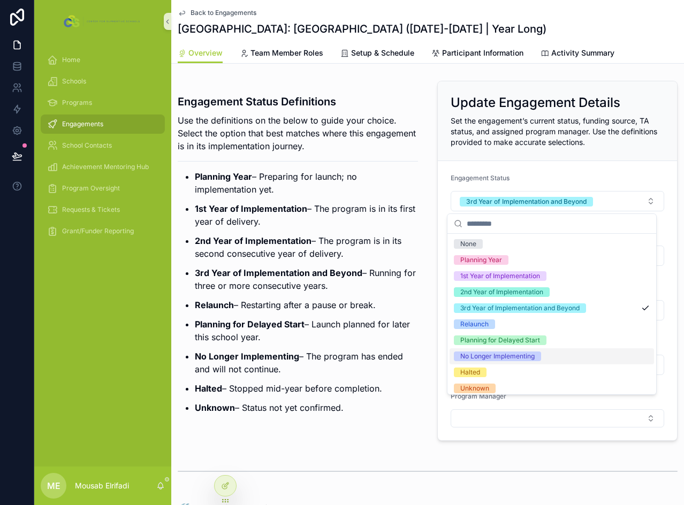
click at [509, 358] on div "No Longer Implementing" at bounding box center [497, 357] width 74 height 10
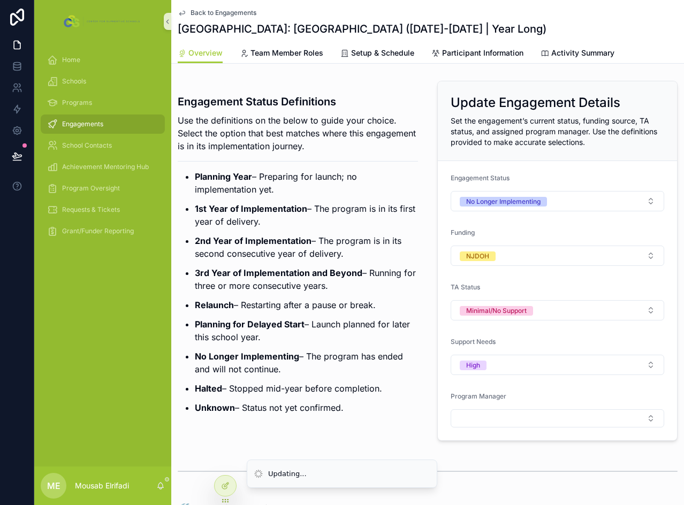
click at [334, 311] on p "Relaunch – Restarting after a pause or break." at bounding box center [306, 305] width 223 height 13
click at [547, 311] on button "Minimal/No Support" at bounding box center [558, 310] width 214 height 20
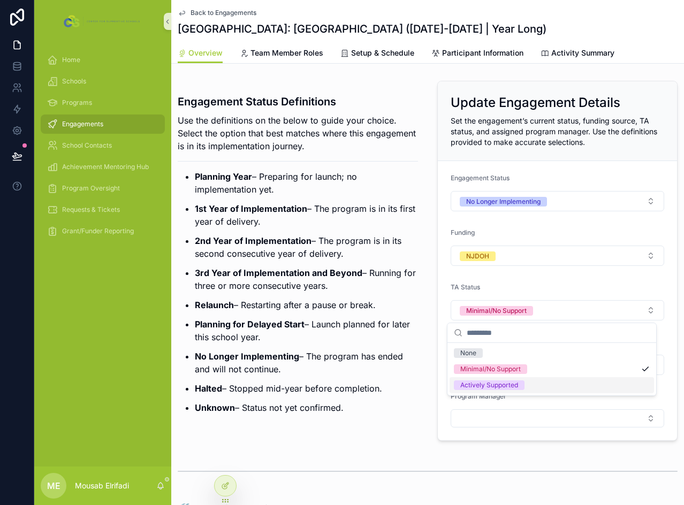
click at [520, 383] on span "Actively Supported" at bounding box center [489, 386] width 71 height 10
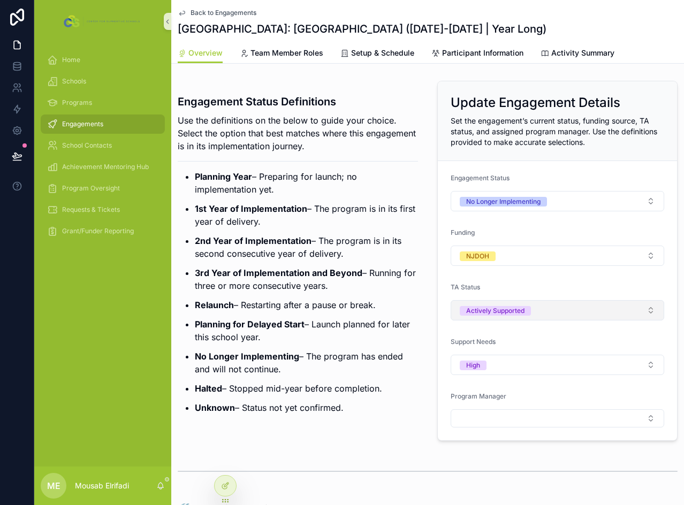
click at [608, 319] on button "Actively Supported" at bounding box center [558, 310] width 214 height 20
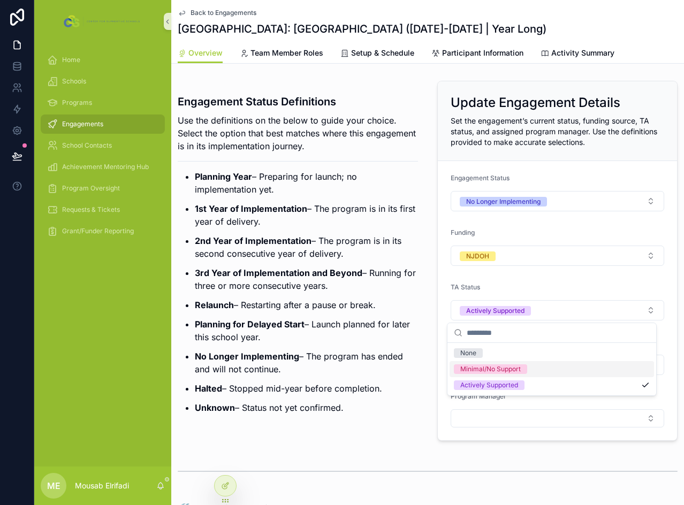
click at [542, 373] on div "Minimal/No Support" at bounding box center [552, 369] width 205 height 16
click at [546, 367] on button "High" at bounding box center [558, 365] width 214 height 20
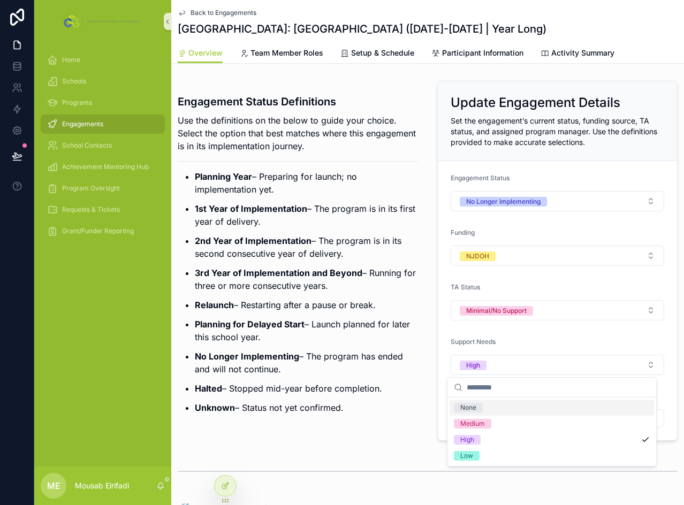
click at [494, 414] on div "None" at bounding box center [552, 408] width 205 height 16
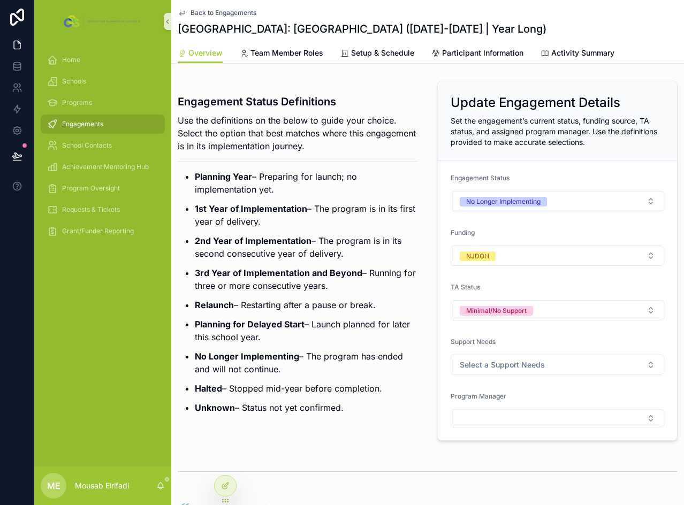
click at [325, 360] on p "No Longer Implementing – The program has ended and will not continue." at bounding box center [306, 363] width 223 height 26
click at [502, 420] on button "Select Button" at bounding box center [558, 419] width 214 height 18
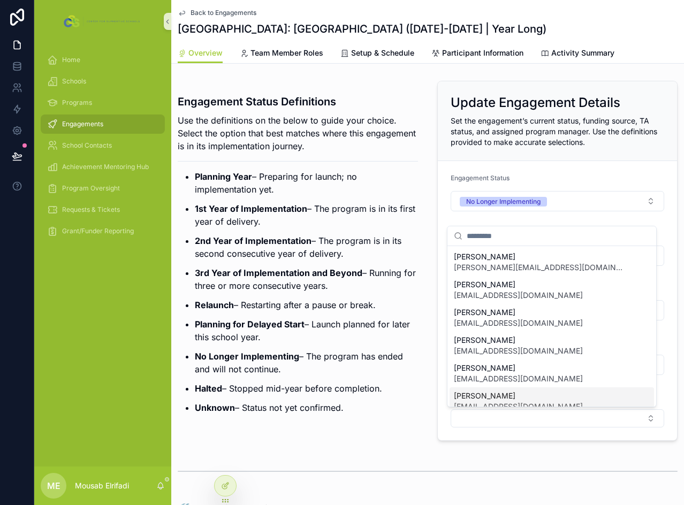
click at [494, 396] on span "[PERSON_NAME]" at bounding box center [518, 396] width 129 height 11
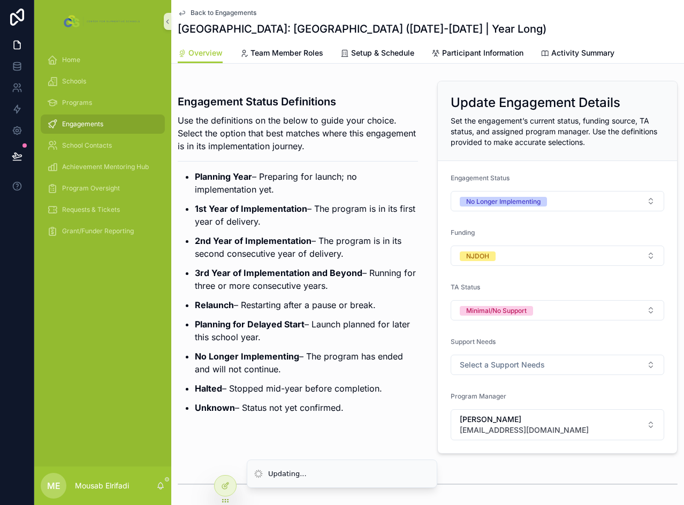
click at [346, 397] on ul "Planning Year – Preparing for launch; no implementation yet. 1st Year of Implem…" at bounding box center [298, 292] width 240 height 244
click at [271, 91] on div "Engagement Status Definitions Use the definitions on the below to guide your ch…" at bounding box center [297, 268] width 253 height 382
click at [86, 81] on span "Schools" at bounding box center [74, 81] width 24 height 9
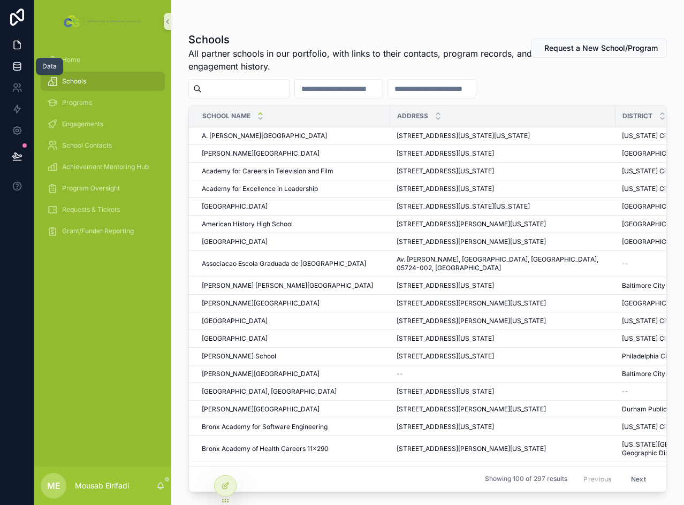
click at [19, 67] on icon at bounding box center [16, 66] width 7 height 4
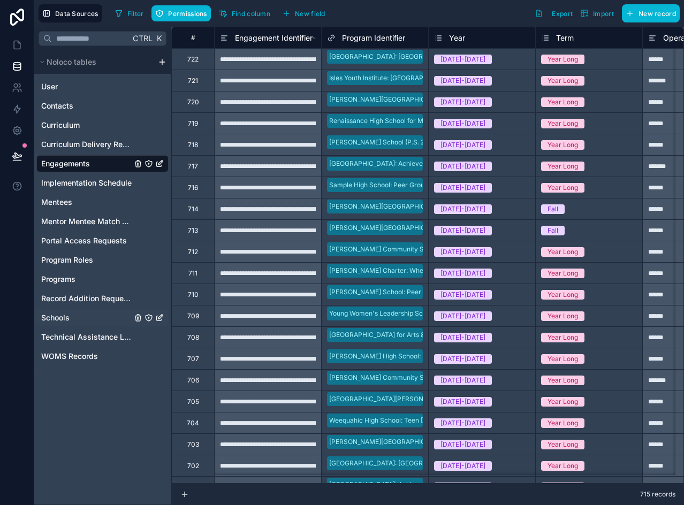
click at [65, 316] on span "Schools" at bounding box center [55, 318] width 28 height 11
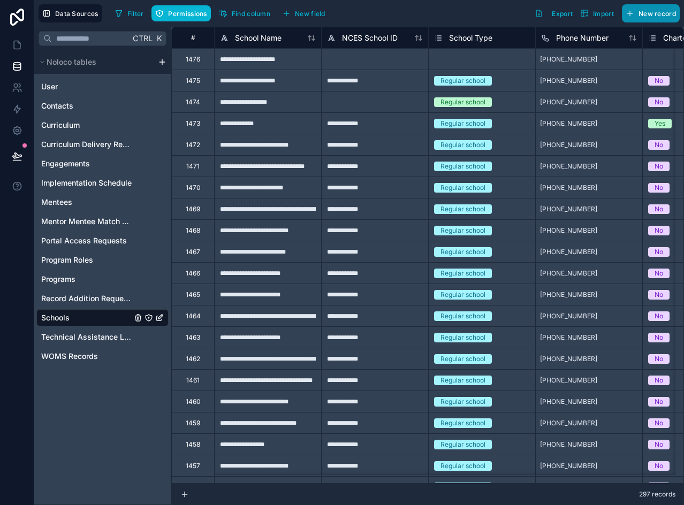
click at [667, 21] on button "New record" at bounding box center [651, 13] width 58 height 18
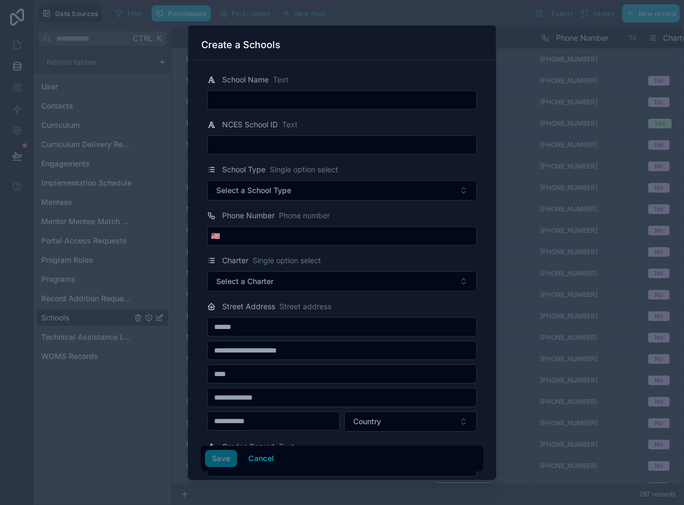
click at [230, 99] on input "text" at bounding box center [342, 100] width 269 height 15
paste input "**********"
type input "**********"
click at [218, 457] on button "Save" at bounding box center [221, 458] width 32 height 17
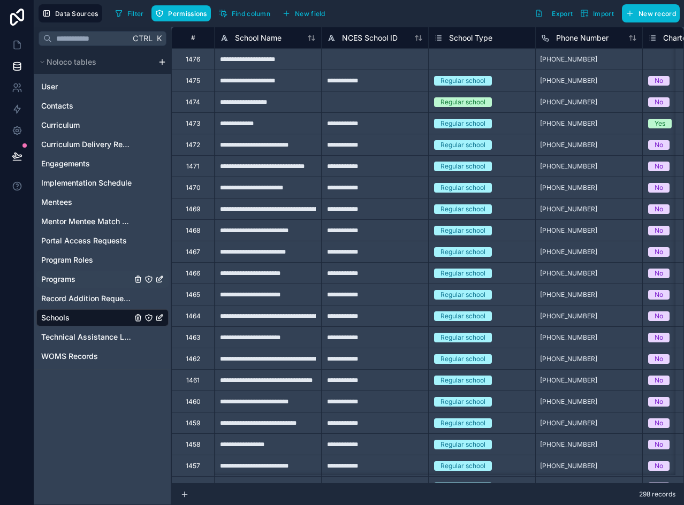
click at [63, 279] on span "Programs" at bounding box center [58, 279] width 34 height 11
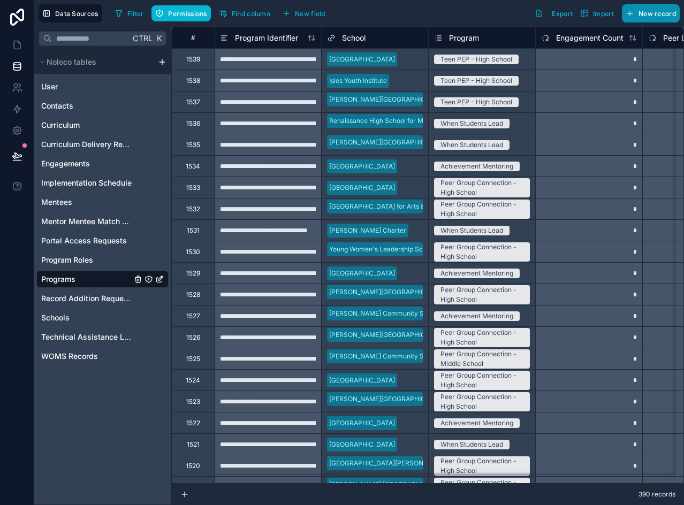
click at [650, 13] on span "New record" at bounding box center [657, 14] width 37 height 8
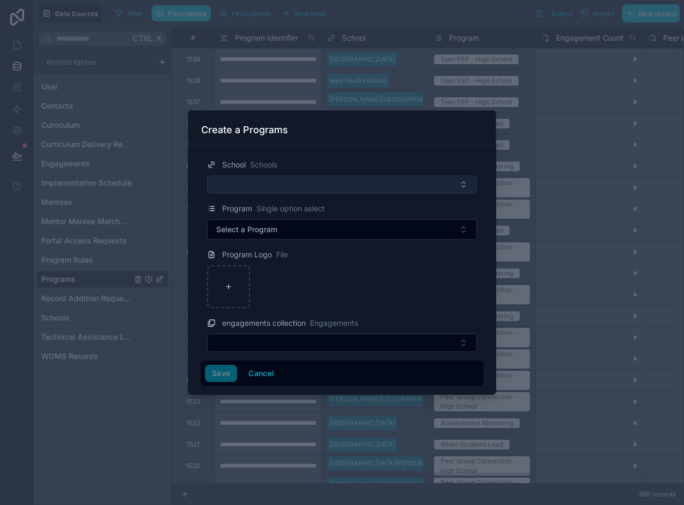
click at [224, 184] on button "Select Button" at bounding box center [342, 185] width 270 height 18
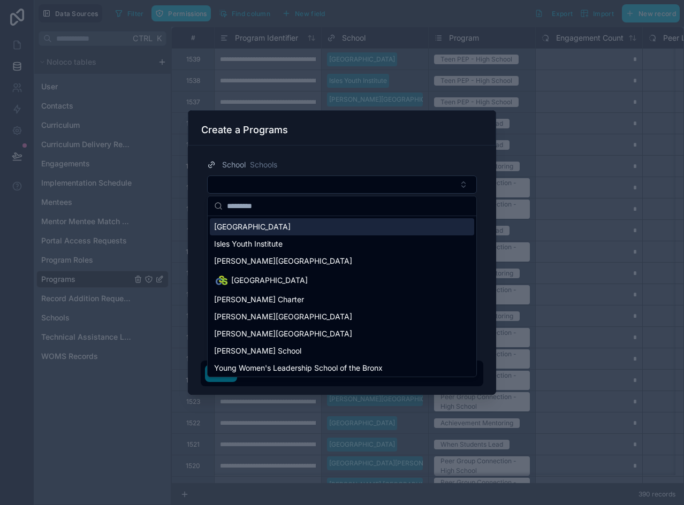
click at [247, 226] on span "[GEOGRAPHIC_DATA]" at bounding box center [252, 227] width 77 height 11
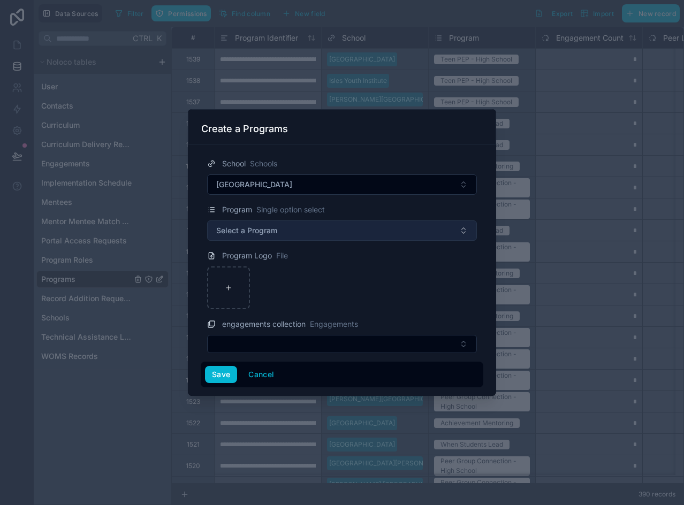
click at [238, 238] on button "Select a Program" at bounding box center [342, 231] width 270 height 20
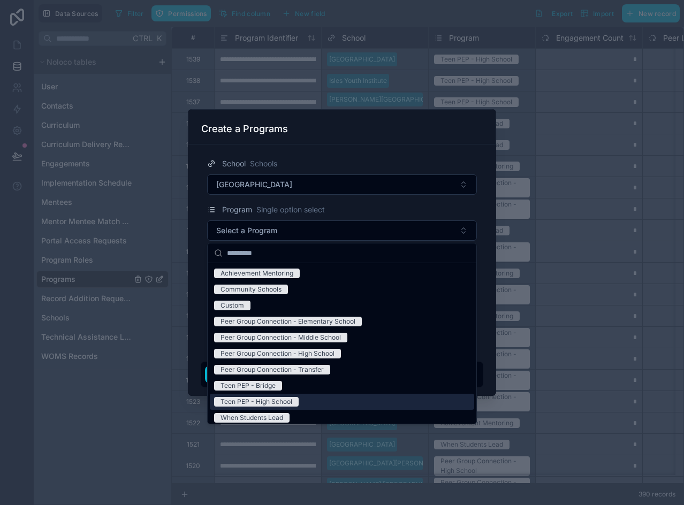
click at [285, 400] on div "Teen PEP - High School" at bounding box center [257, 402] width 72 height 10
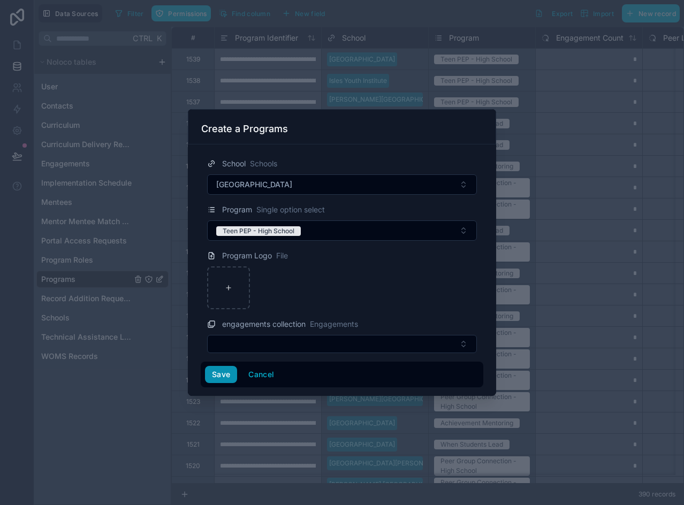
click at [219, 376] on button "Save" at bounding box center [221, 374] width 32 height 17
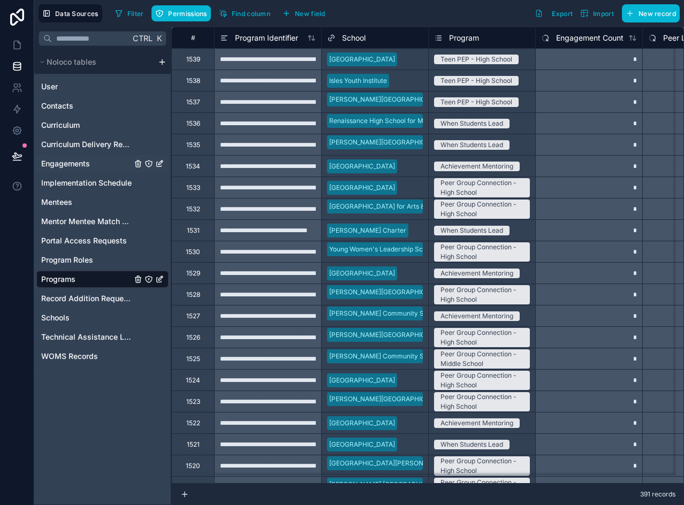
click at [65, 162] on span "Engagements" at bounding box center [65, 163] width 49 height 11
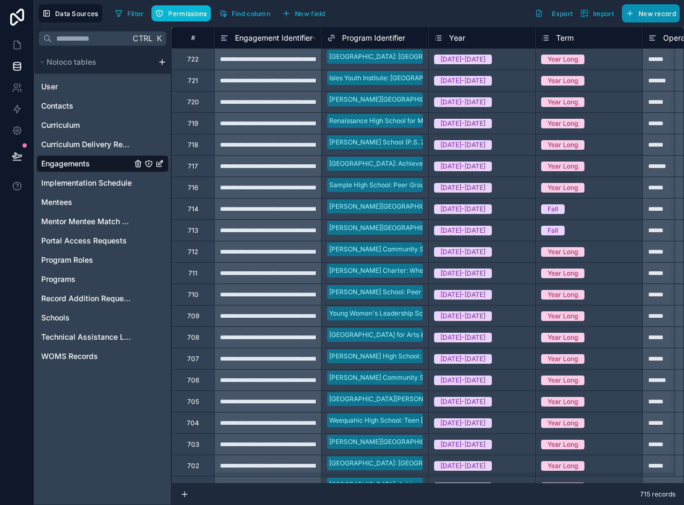
click at [652, 16] on span "New record" at bounding box center [657, 14] width 37 height 8
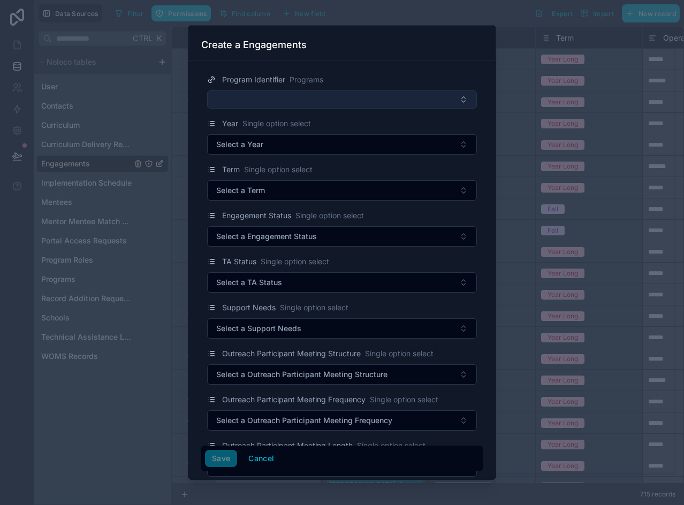
click at [263, 104] on button "Select Button" at bounding box center [342, 99] width 270 height 18
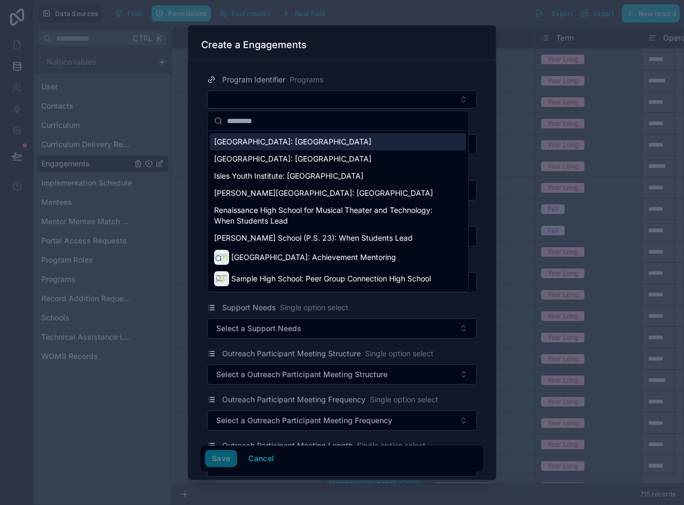
click at [266, 141] on span "[GEOGRAPHIC_DATA]: [GEOGRAPHIC_DATA]" at bounding box center [292, 142] width 157 height 11
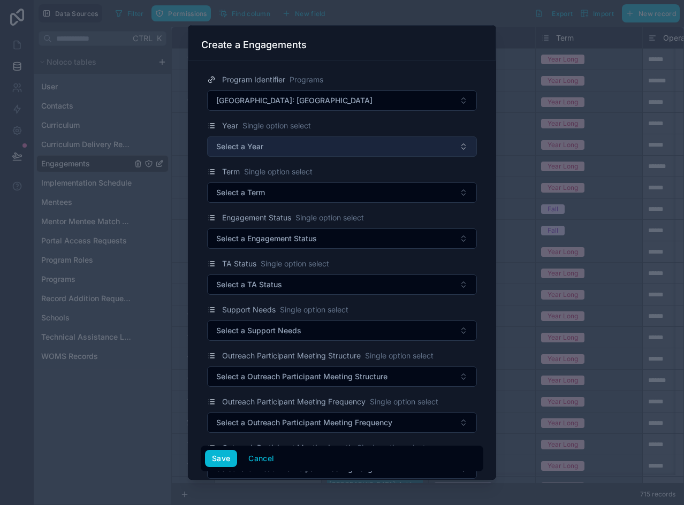
click at [254, 152] on span "Select a Year" at bounding box center [239, 146] width 47 height 11
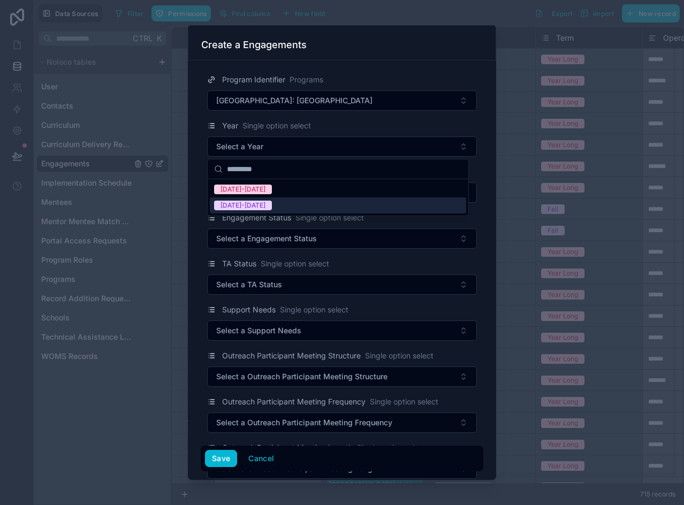
click at [245, 209] on div "[DATE]-[DATE]" at bounding box center [243, 206] width 45 height 10
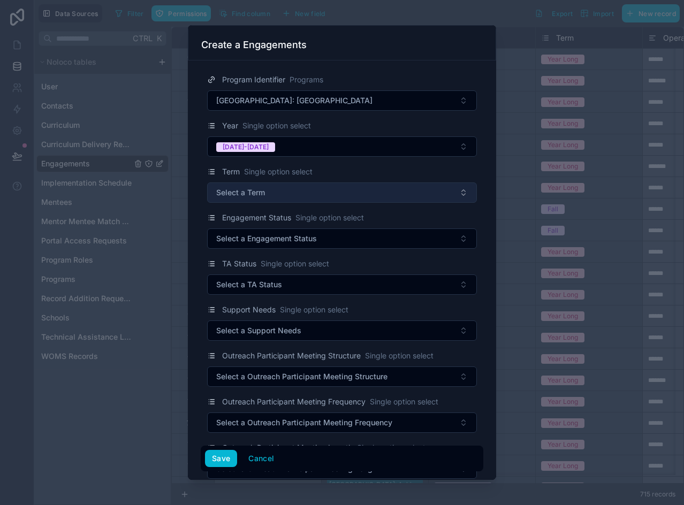
click at [256, 194] on span "Select a Term" at bounding box center [240, 192] width 49 height 11
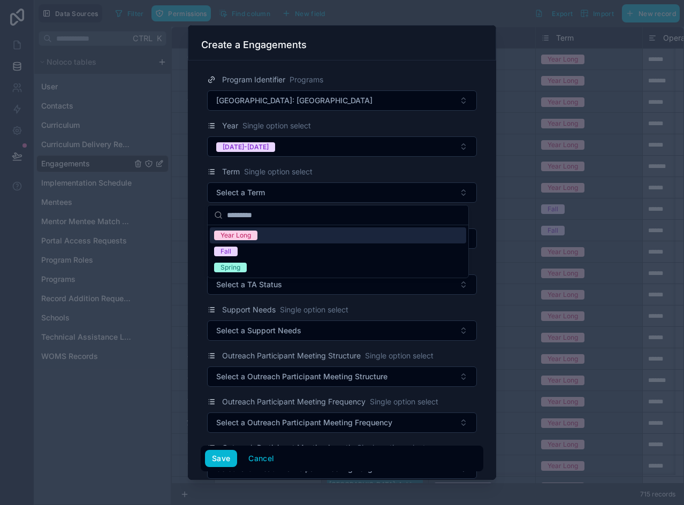
click at [245, 240] on div "Year Long" at bounding box center [338, 236] width 256 height 16
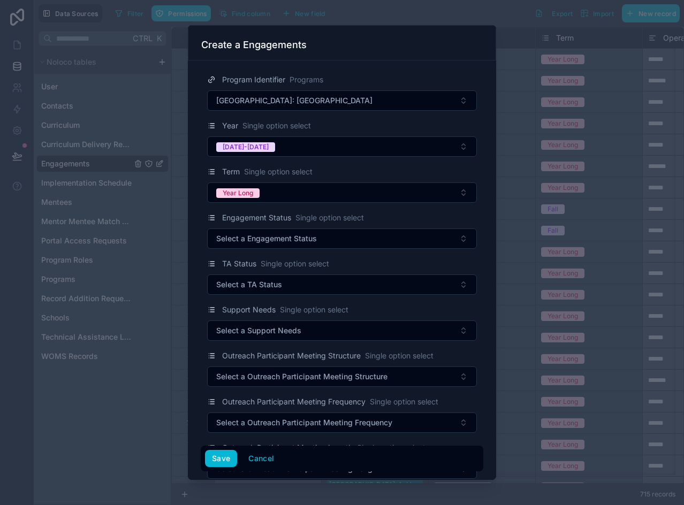
click at [246, 240] on span "Select a Engagement Status" at bounding box center [266, 238] width 101 height 11
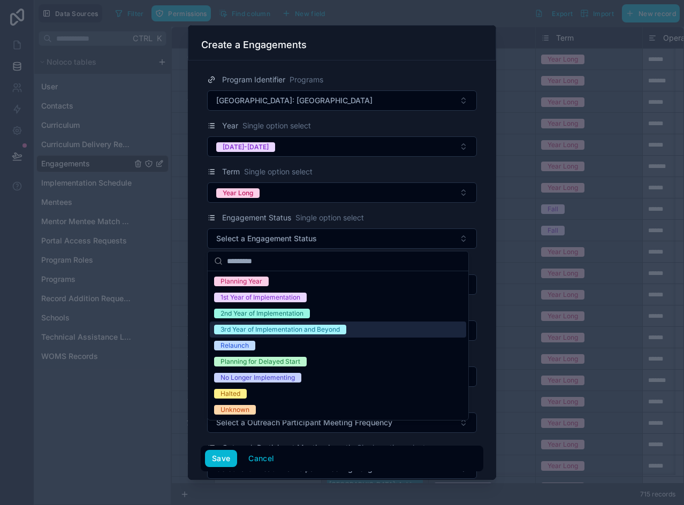
click at [250, 328] on div "3rd Year of Implementation and Beyond" at bounding box center [280, 330] width 119 height 10
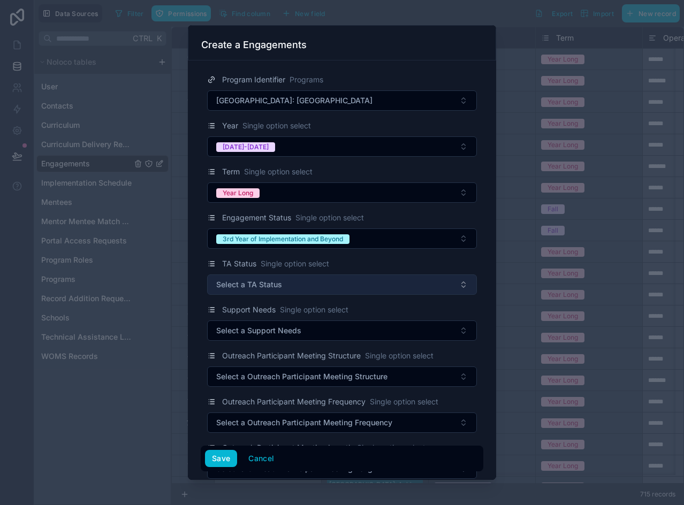
click at [254, 291] on button "Select a TA Status" at bounding box center [342, 285] width 270 height 20
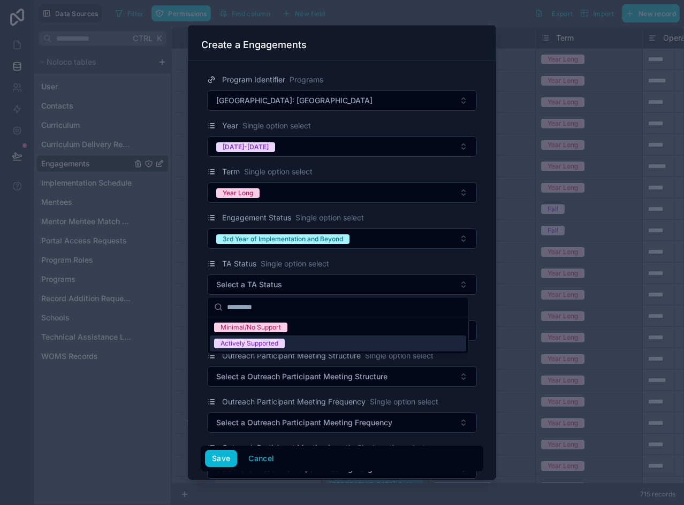
click at [258, 343] on div "Actively Supported" at bounding box center [250, 344] width 58 height 10
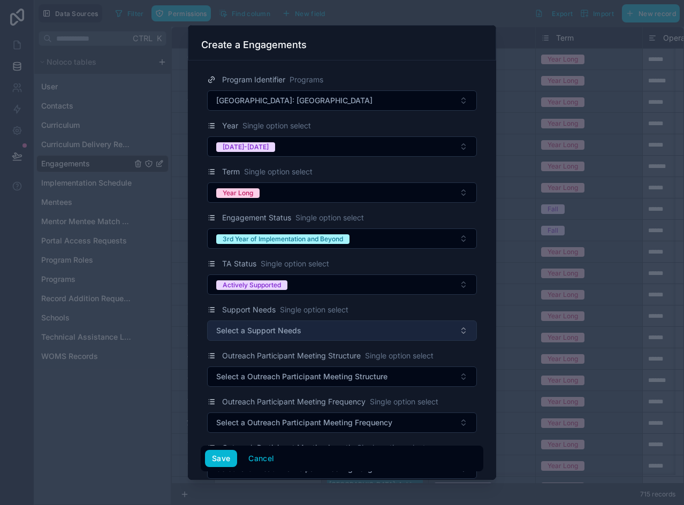
click at [257, 332] on span "Select a Support Needs" at bounding box center [258, 331] width 85 height 11
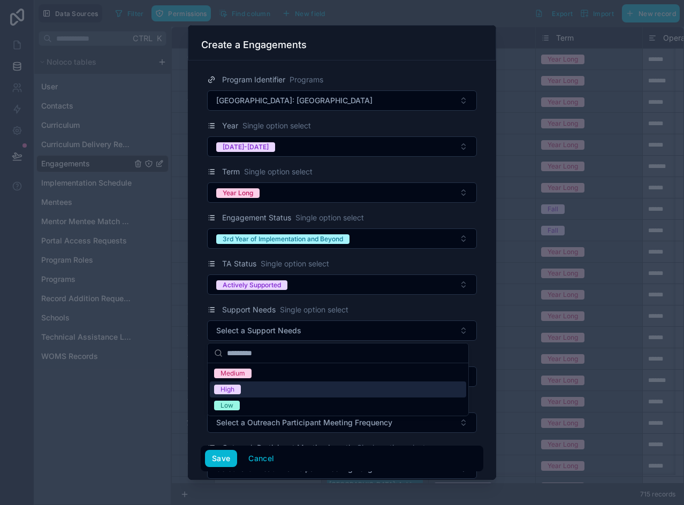
click at [238, 388] on span "High" at bounding box center [227, 390] width 27 height 10
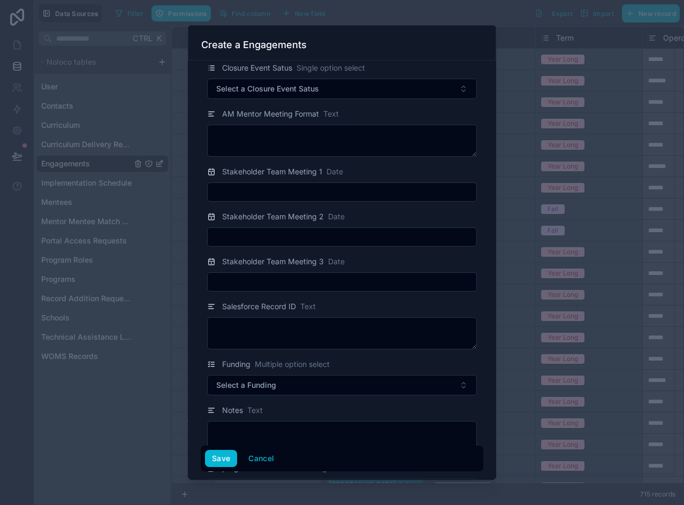
scroll to position [1981, 0]
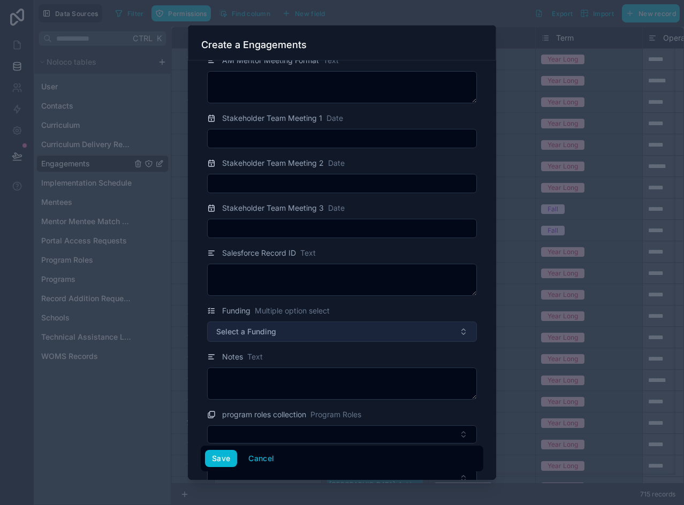
click at [259, 327] on span "Select a Funding" at bounding box center [246, 332] width 60 height 11
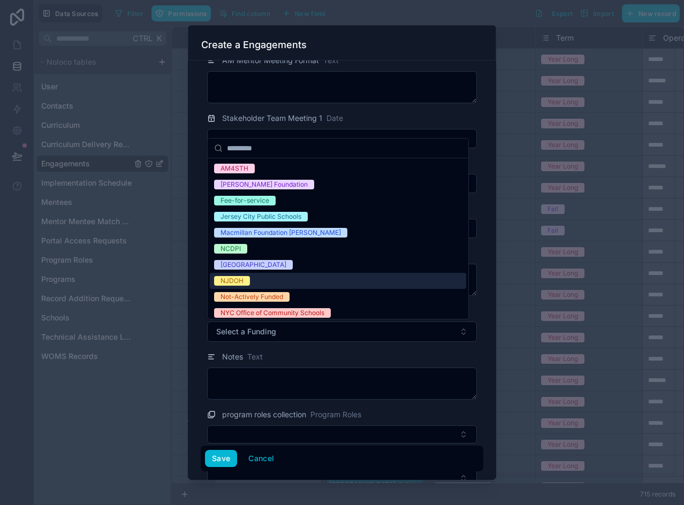
click at [245, 281] on span "NJDOH" at bounding box center [232, 281] width 36 height 10
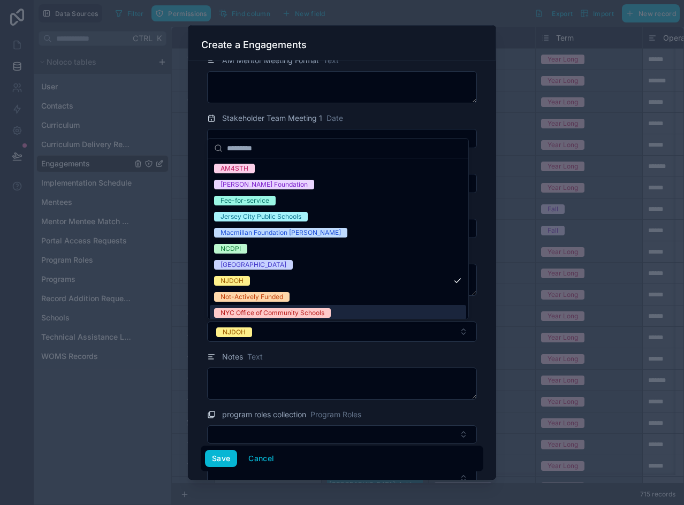
click at [193, 344] on div "Program Identifier Programs [GEOGRAPHIC_DATA]: Teen Pep High School Year Single…" at bounding box center [342, 271] width 308 height 420
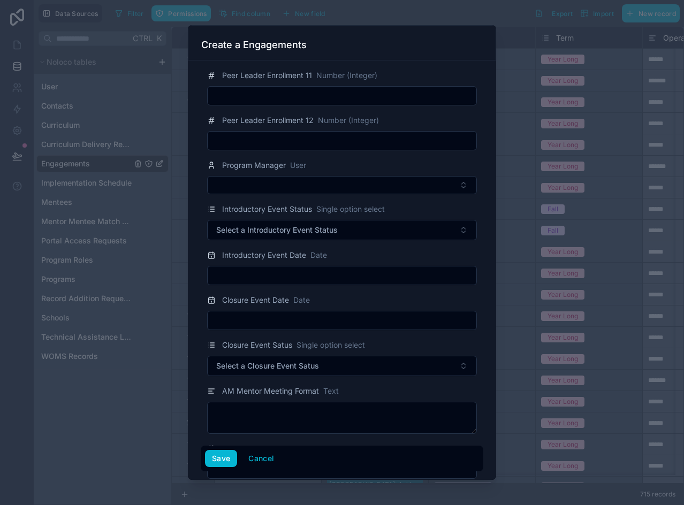
scroll to position [1584, 0]
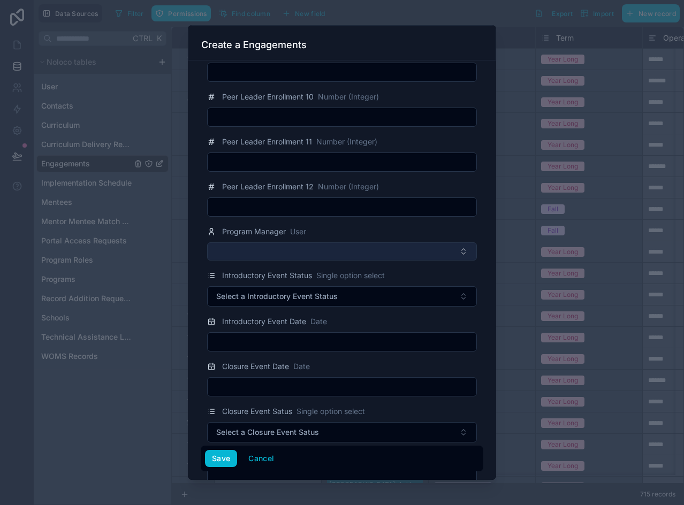
click at [258, 250] on button "Select Button" at bounding box center [342, 252] width 270 height 18
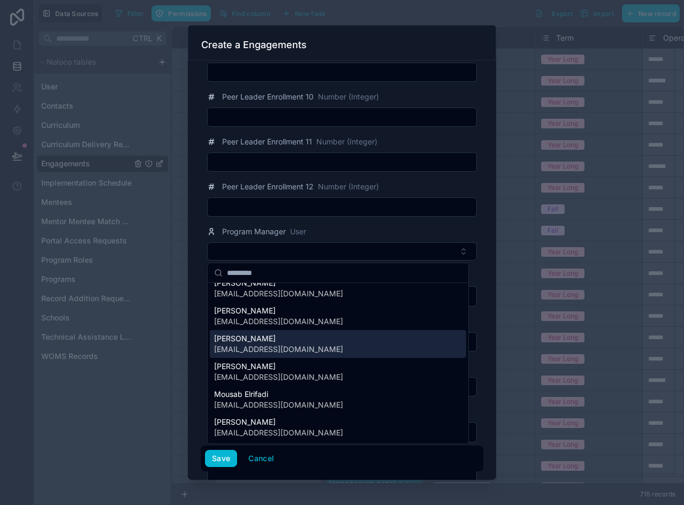
scroll to position [124, 0]
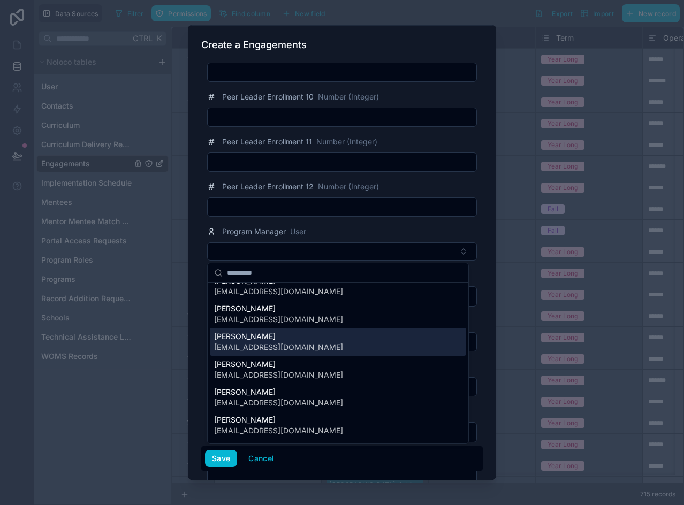
click at [270, 349] on span "[EMAIL_ADDRESS][DOMAIN_NAME]" at bounding box center [278, 347] width 129 height 11
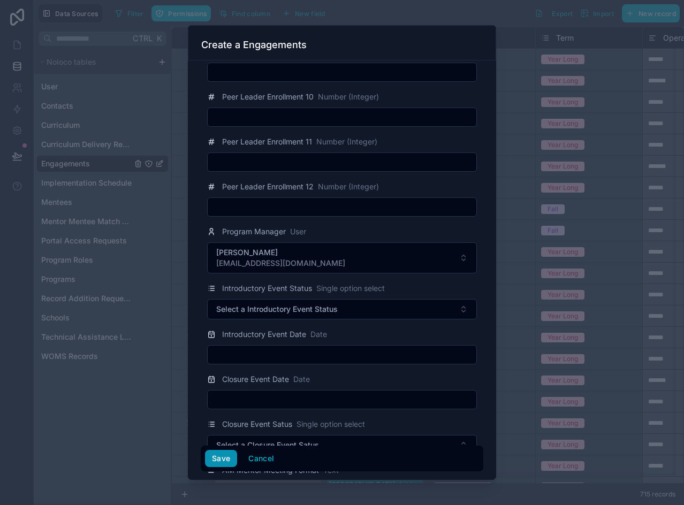
click at [220, 462] on button "Save" at bounding box center [221, 458] width 32 height 17
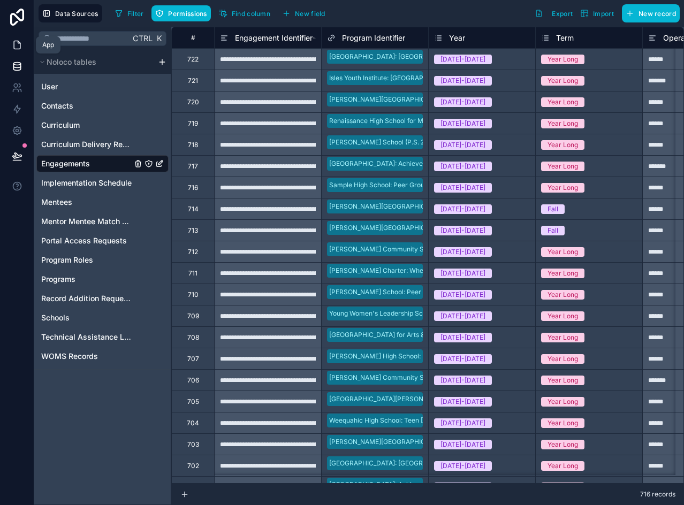
click at [22, 42] on icon at bounding box center [17, 45] width 11 height 11
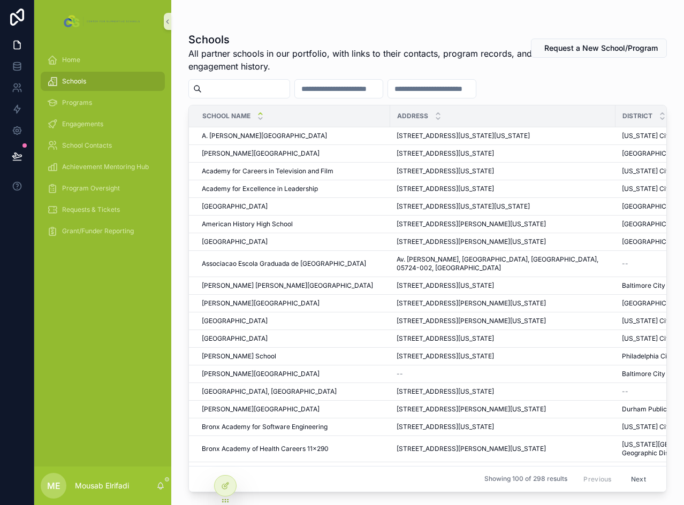
click at [235, 94] on input "scrollable content" at bounding box center [246, 88] width 88 height 15
paste input "**********"
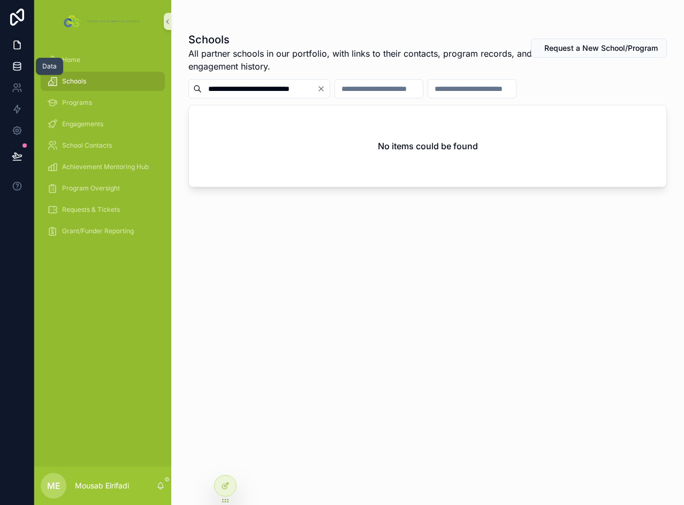
type input "**********"
click at [20, 69] on icon at bounding box center [17, 66] width 11 height 11
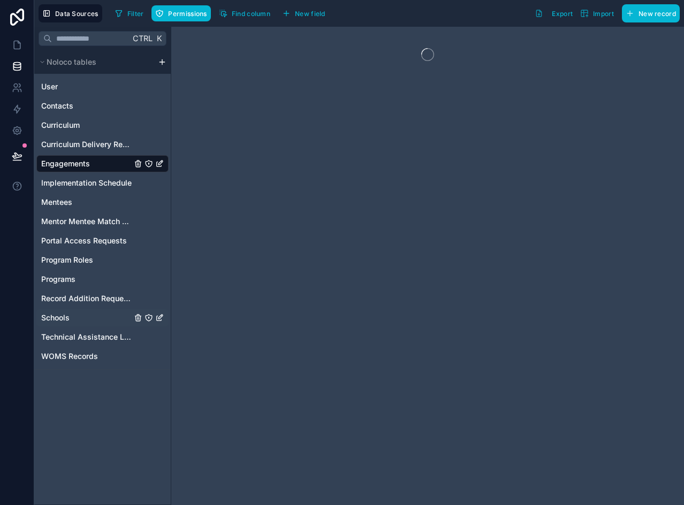
click at [59, 318] on span "Schools" at bounding box center [55, 318] width 28 height 11
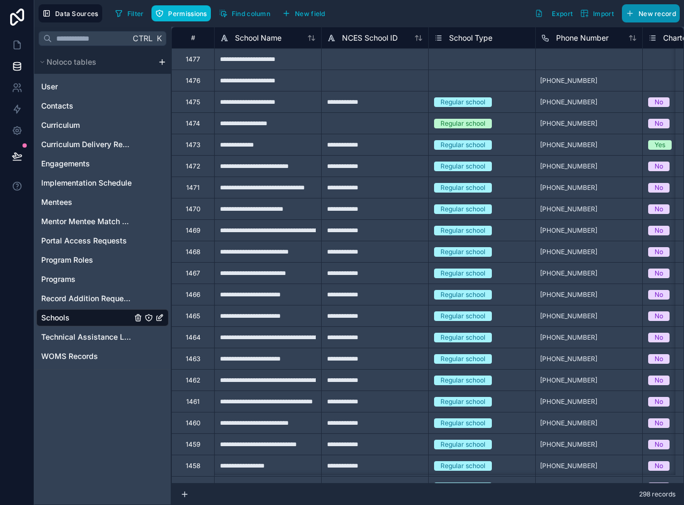
click at [668, 12] on span "New record" at bounding box center [657, 14] width 37 height 8
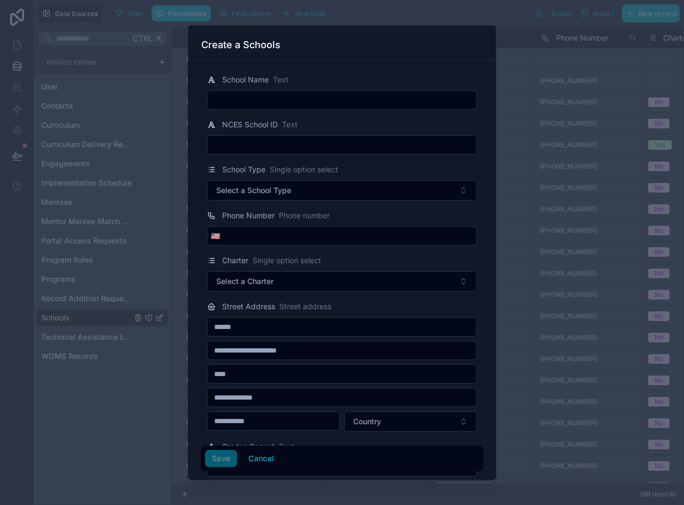
click at [313, 95] on input "text" at bounding box center [342, 100] width 269 height 15
paste input "**********"
type input "**********"
click at [228, 459] on button "Save" at bounding box center [221, 458] width 32 height 17
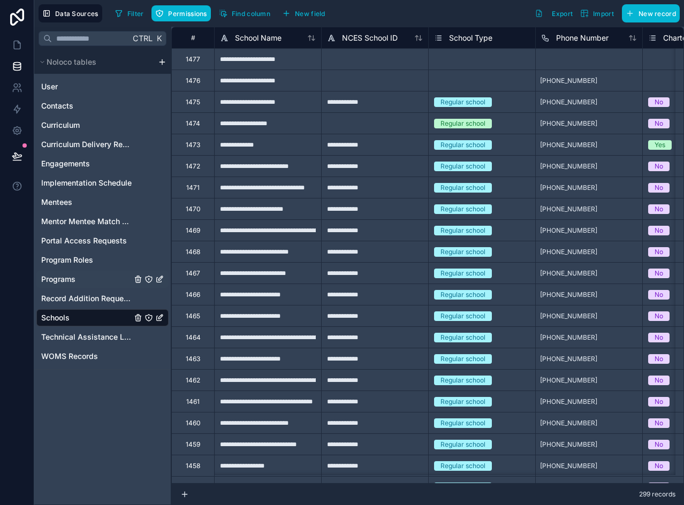
click at [67, 277] on span "Programs" at bounding box center [58, 279] width 34 height 11
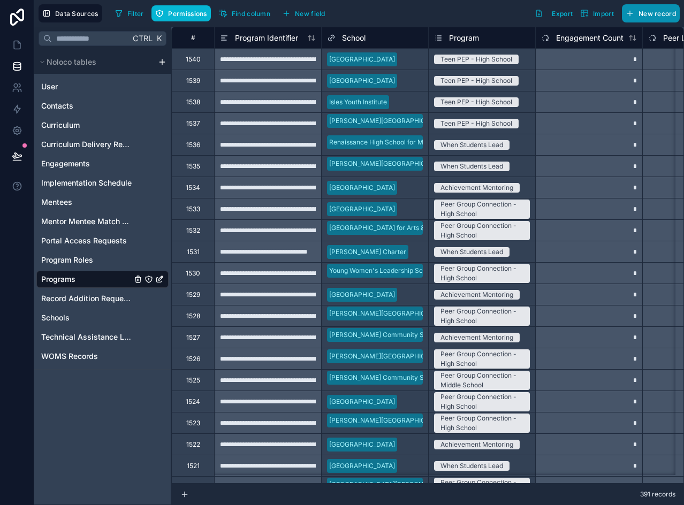
click at [666, 16] on span "New record" at bounding box center [657, 14] width 37 height 8
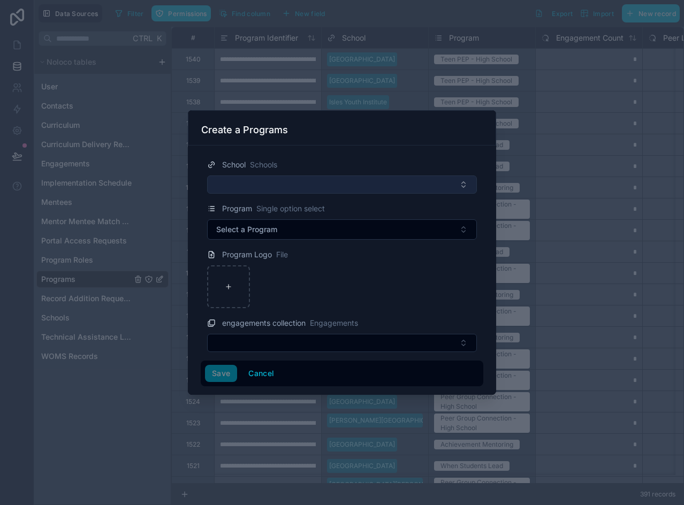
click at [271, 193] on button "Select Button" at bounding box center [342, 185] width 270 height 18
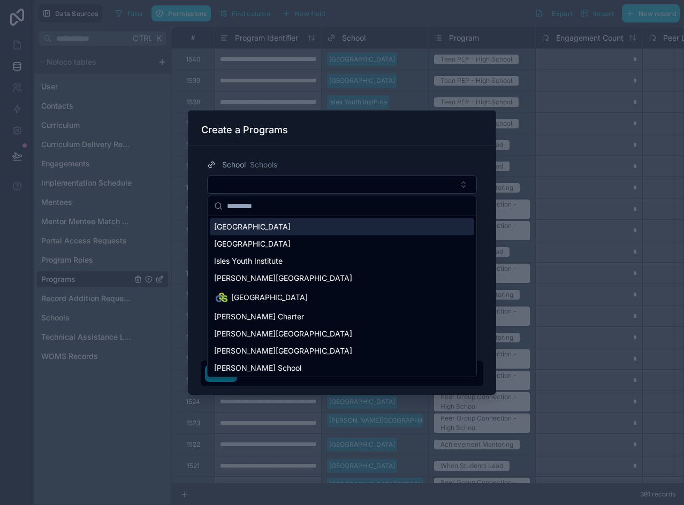
click at [306, 233] on div "[GEOGRAPHIC_DATA]" at bounding box center [342, 226] width 265 height 17
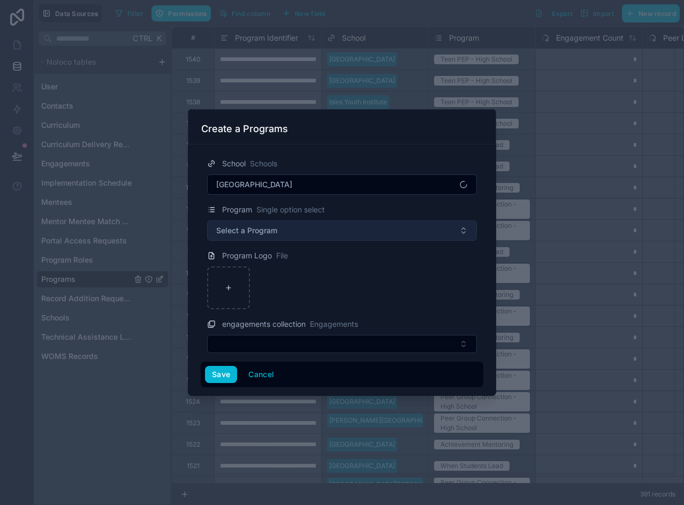
click at [277, 232] on span "Select a Program" at bounding box center [246, 230] width 61 height 11
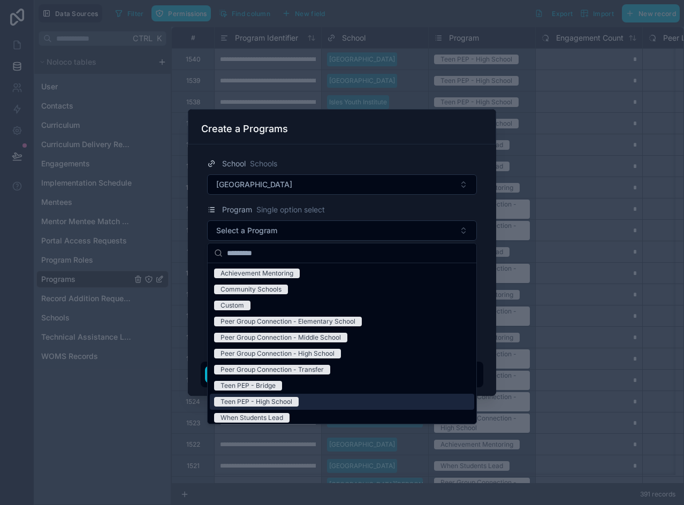
click at [272, 406] on div "Teen PEP - High School" at bounding box center [257, 402] width 72 height 10
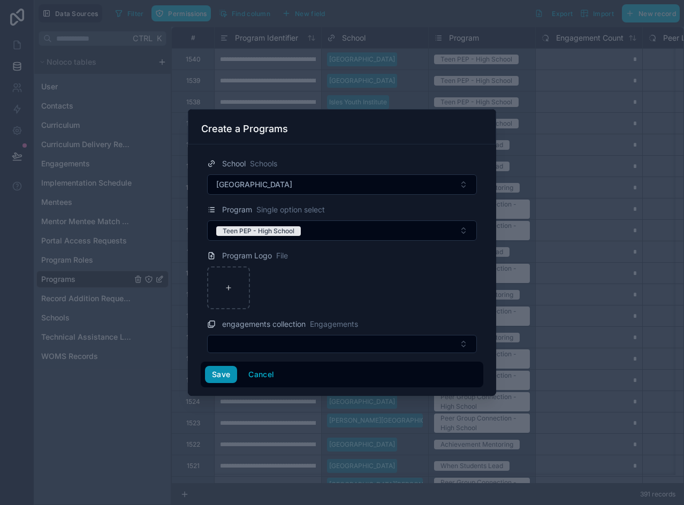
click at [224, 376] on button "Save" at bounding box center [221, 374] width 32 height 17
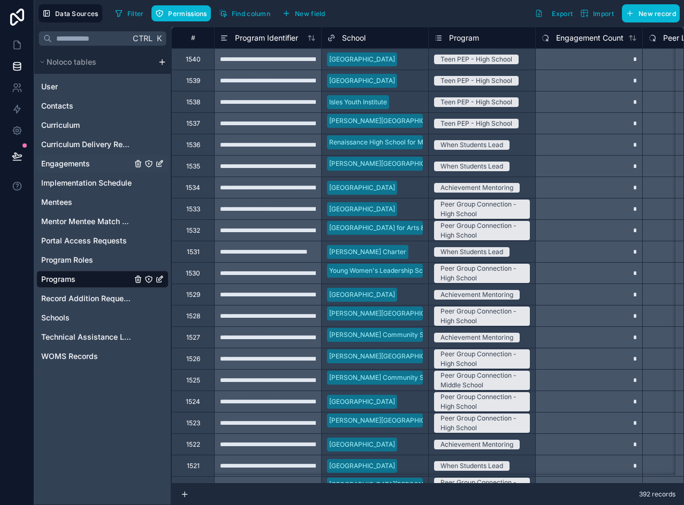
click at [65, 168] on span "Engagements" at bounding box center [65, 163] width 49 height 11
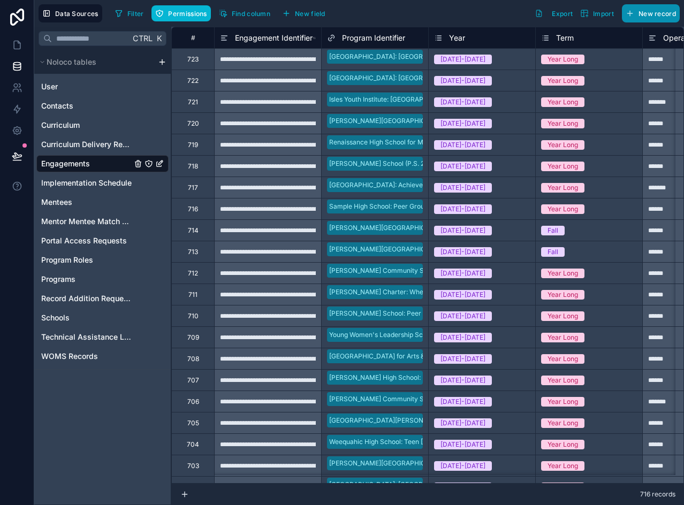
click at [653, 19] on button "New record" at bounding box center [651, 13] width 58 height 18
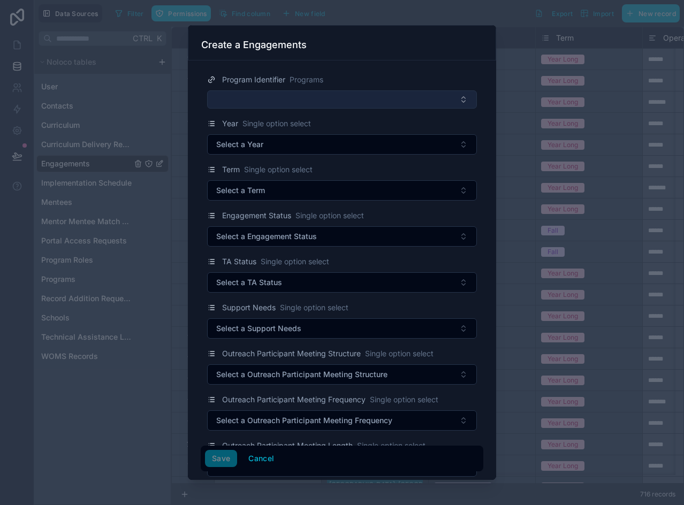
click at [270, 92] on button "Select Button" at bounding box center [342, 99] width 270 height 18
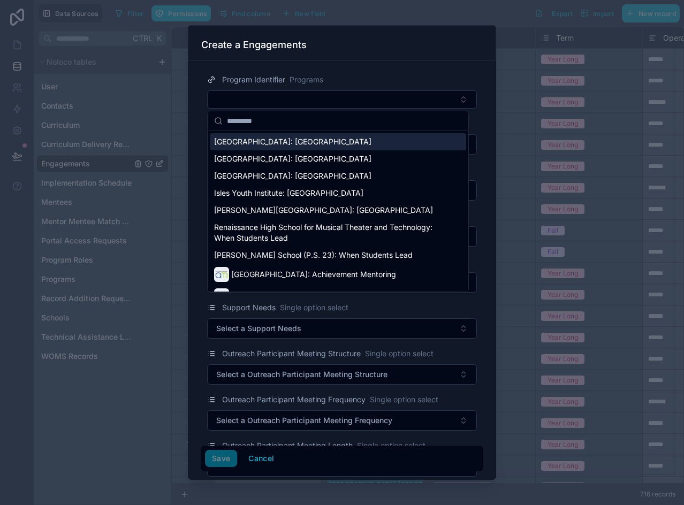
click at [268, 142] on span "[GEOGRAPHIC_DATA]: [GEOGRAPHIC_DATA]" at bounding box center [292, 142] width 157 height 11
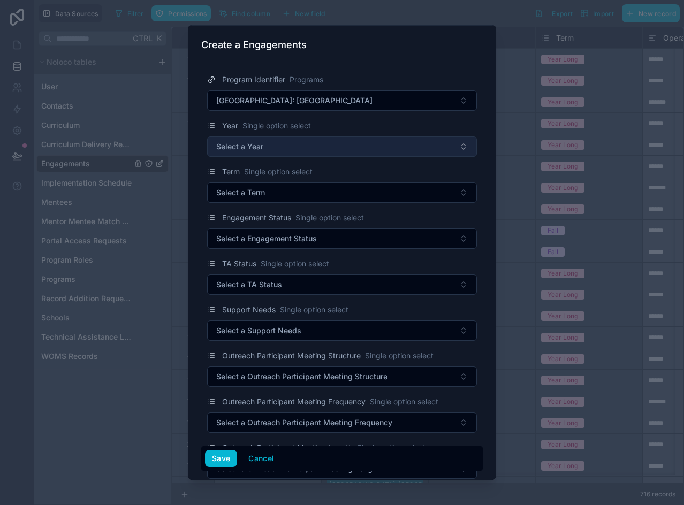
click at [259, 150] on span "Select a Year" at bounding box center [239, 146] width 47 height 11
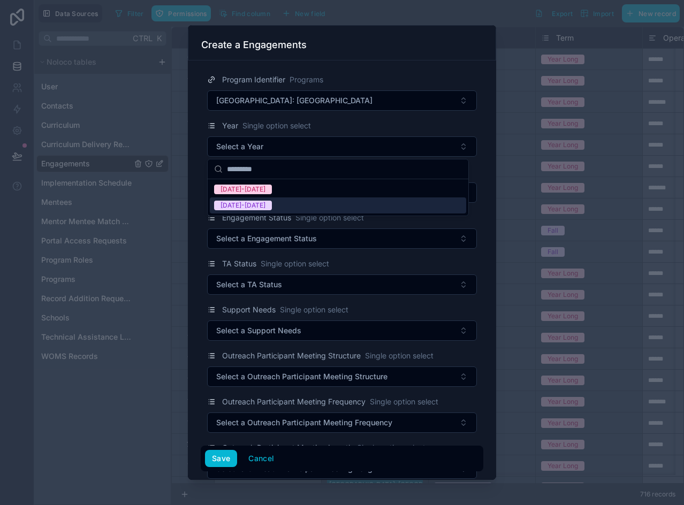
click at [251, 207] on div "[DATE]-[DATE]" at bounding box center [243, 206] width 45 height 10
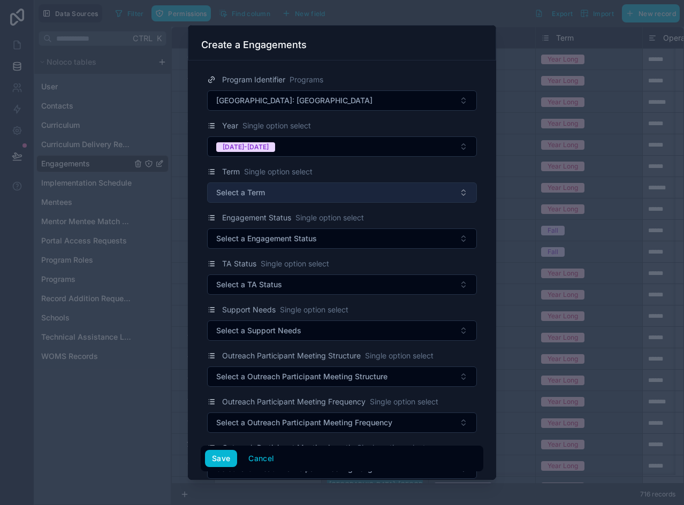
click at [251, 192] on span "Select a Term" at bounding box center [240, 192] width 49 height 11
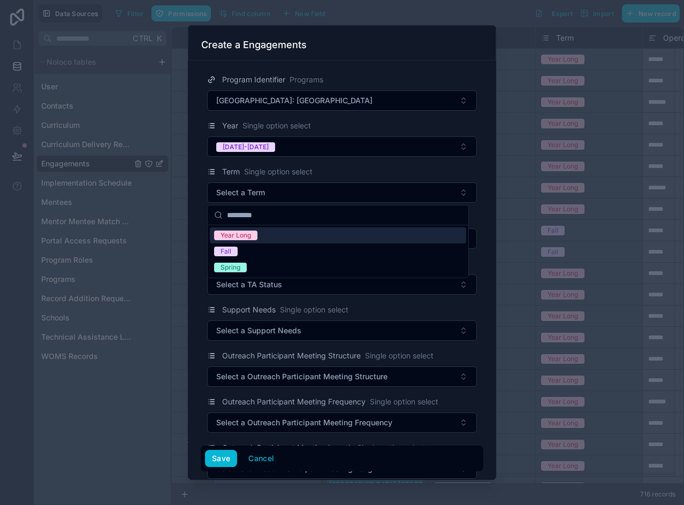
click at [255, 237] on span "Year Long" at bounding box center [235, 236] width 43 height 10
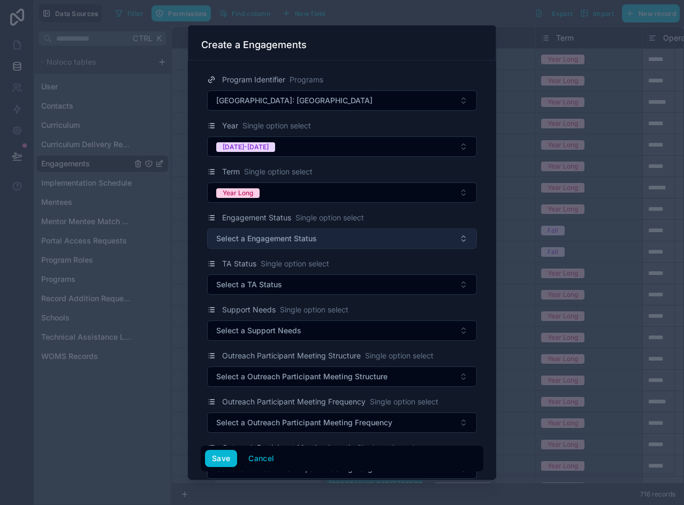
click at [255, 235] on span "Select a Engagement Status" at bounding box center [266, 238] width 101 height 11
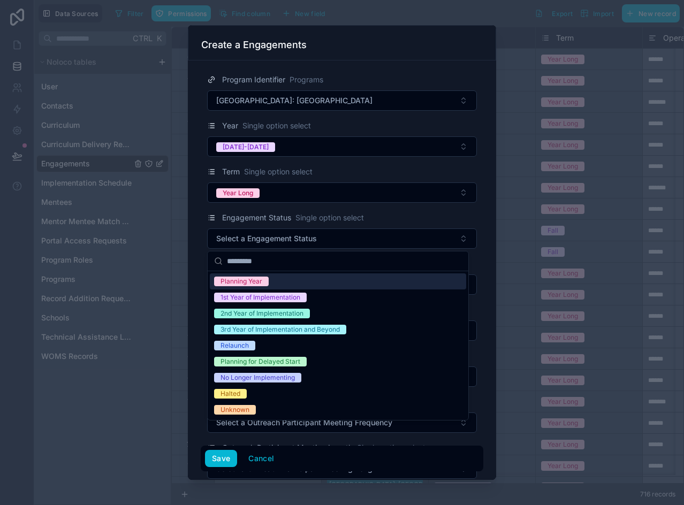
click at [203, 268] on div "TA Status Single option select Select a TA Status" at bounding box center [342, 276] width 283 height 37
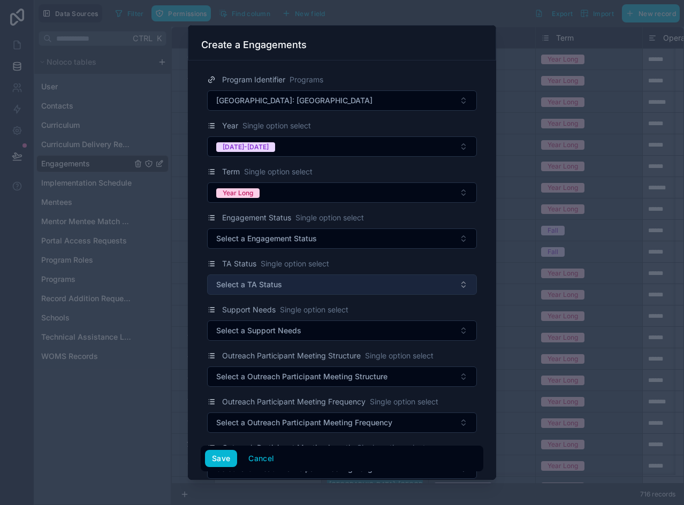
click at [281, 284] on span "Select a TA Status" at bounding box center [249, 285] width 66 height 11
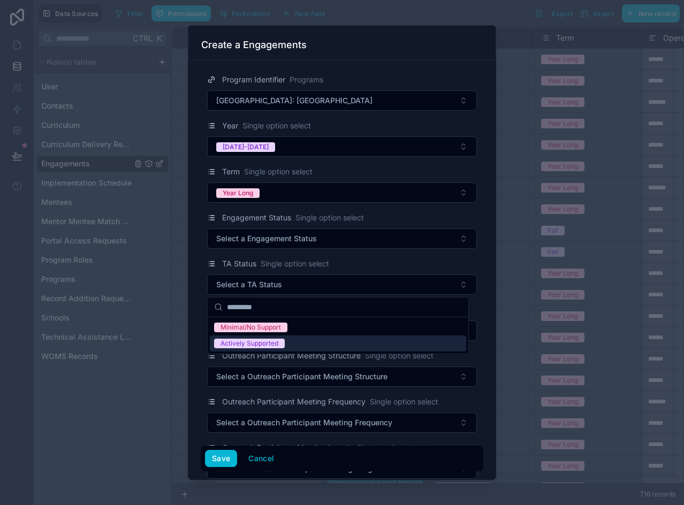
click at [259, 340] on div "Actively Supported" at bounding box center [250, 344] width 58 height 10
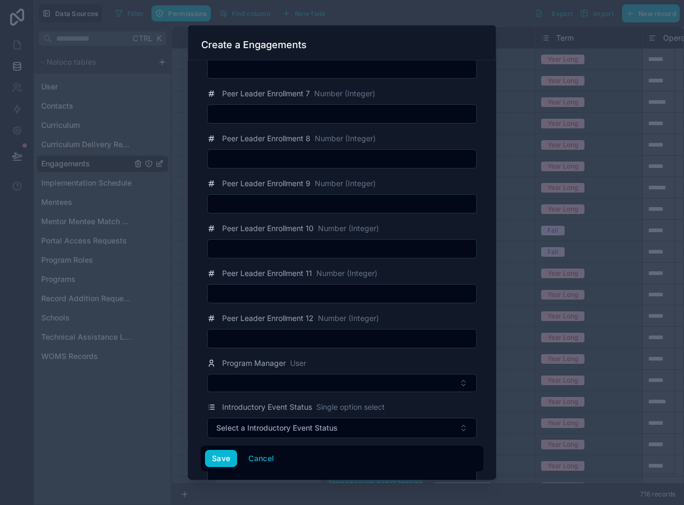
scroll to position [1553, 0]
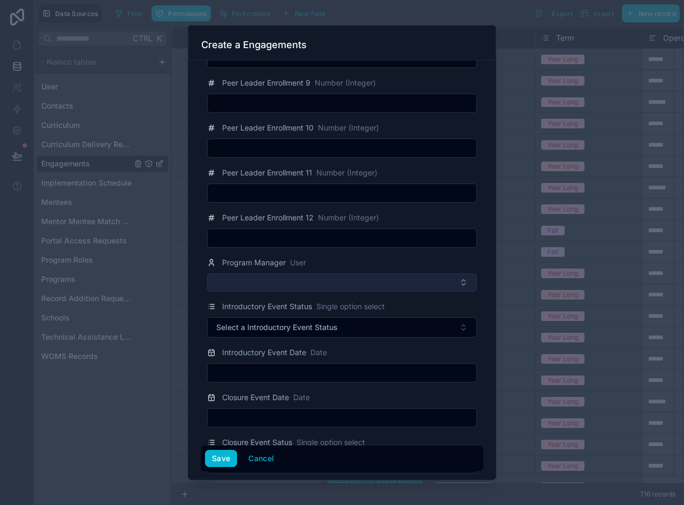
click at [269, 278] on button "Select Button" at bounding box center [342, 283] width 270 height 18
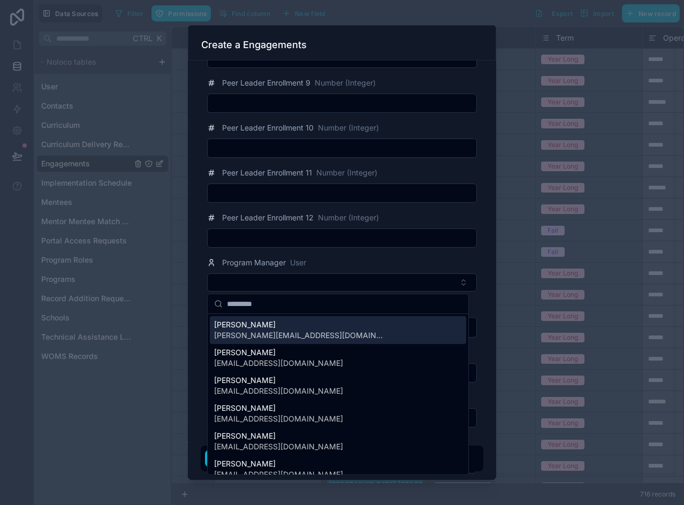
click at [281, 334] on span "[PERSON_NAME][EMAIL_ADDRESS][DOMAIN_NAME]" at bounding box center [299, 335] width 171 height 11
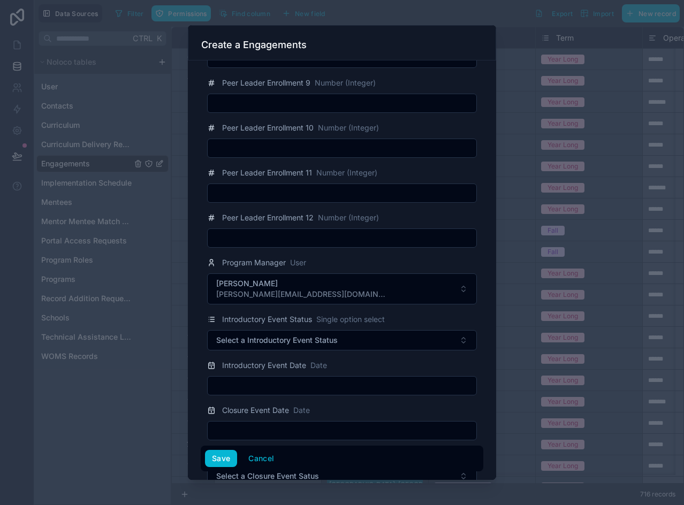
click at [198, 323] on div "Program Identifier Programs Bard Early College High School: Teen Pep High Schoo…" at bounding box center [342, 271] width 308 height 420
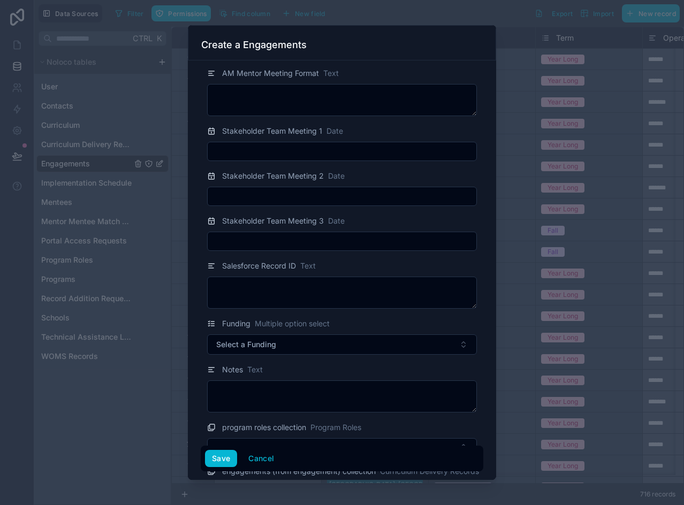
scroll to position [2035, 0]
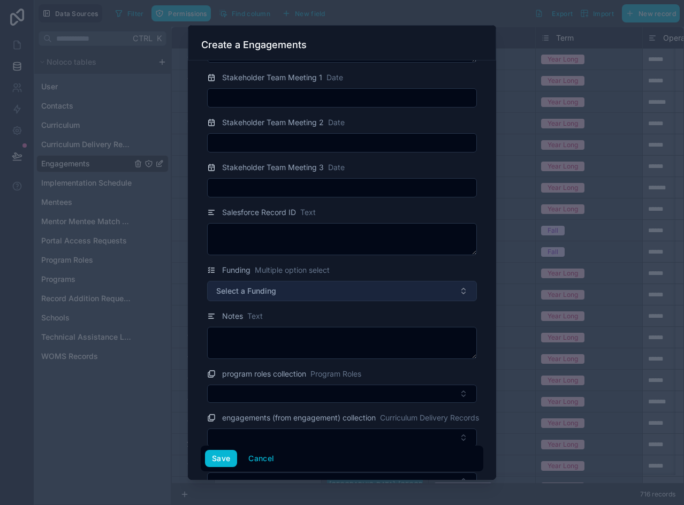
click at [261, 288] on span "Select a Funding" at bounding box center [246, 291] width 60 height 11
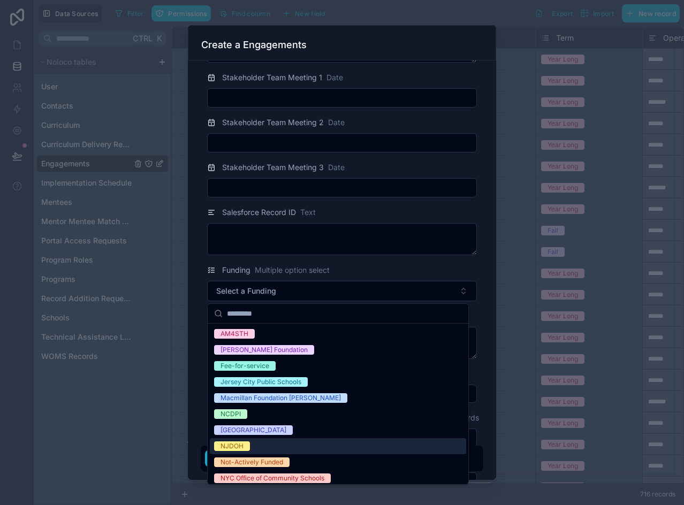
click at [247, 443] on span "NJDOH" at bounding box center [232, 447] width 36 height 10
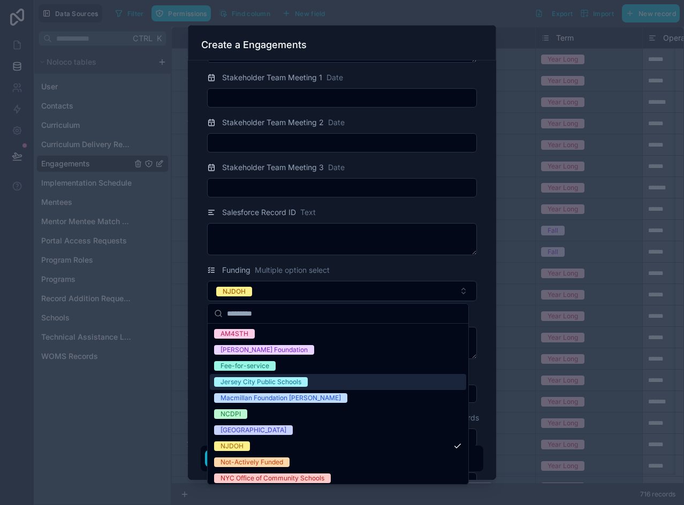
click at [484, 343] on div "Program Identifier Programs Bard Early College High School: Teen Pep High Schoo…" at bounding box center [342, 271] width 308 height 420
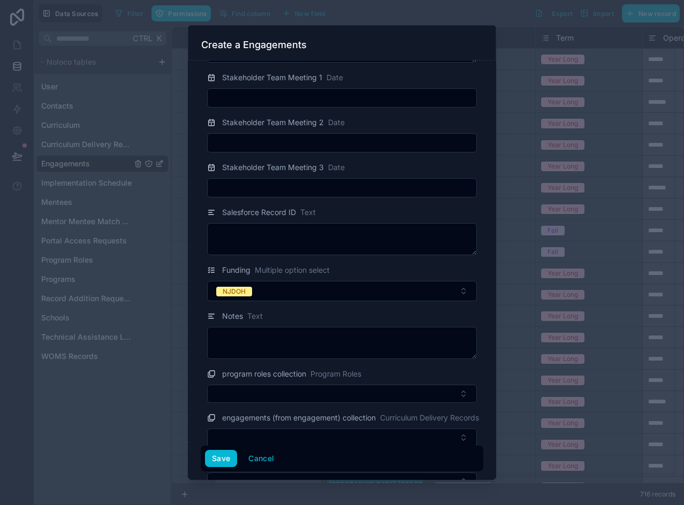
scroll to position [2132, 0]
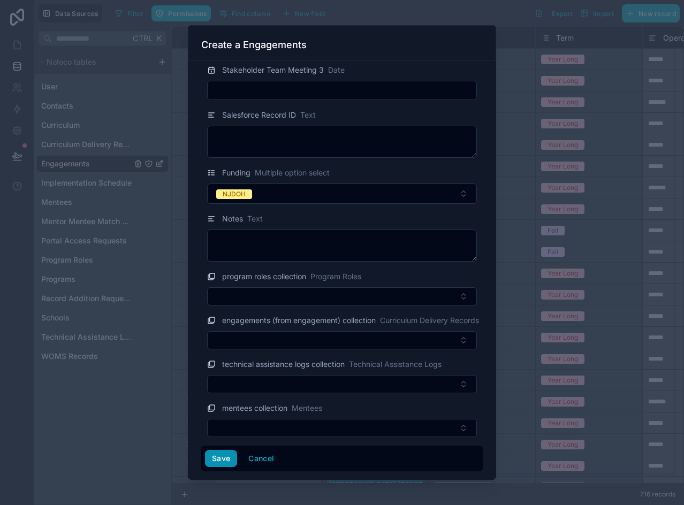
click at [230, 456] on button "Save" at bounding box center [221, 458] width 32 height 17
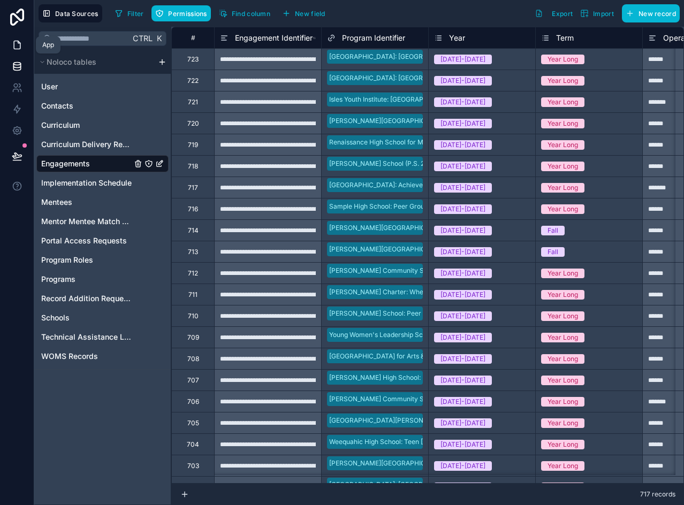
click at [15, 41] on icon at bounding box center [17, 45] width 6 height 8
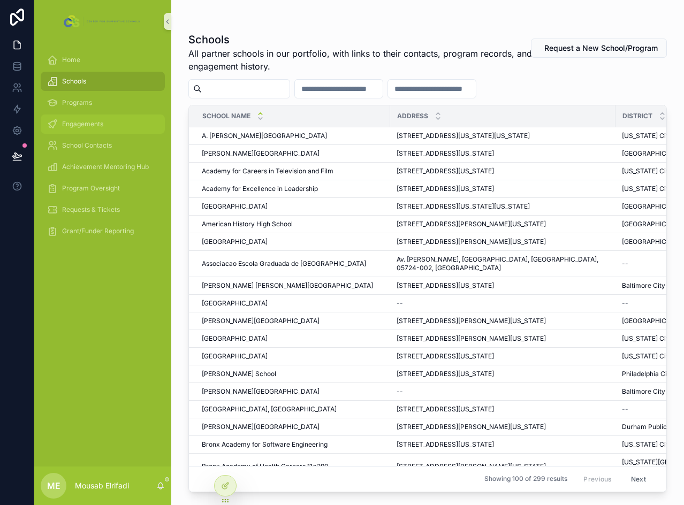
click at [79, 121] on span "Engagements" at bounding box center [82, 124] width 41 height 9
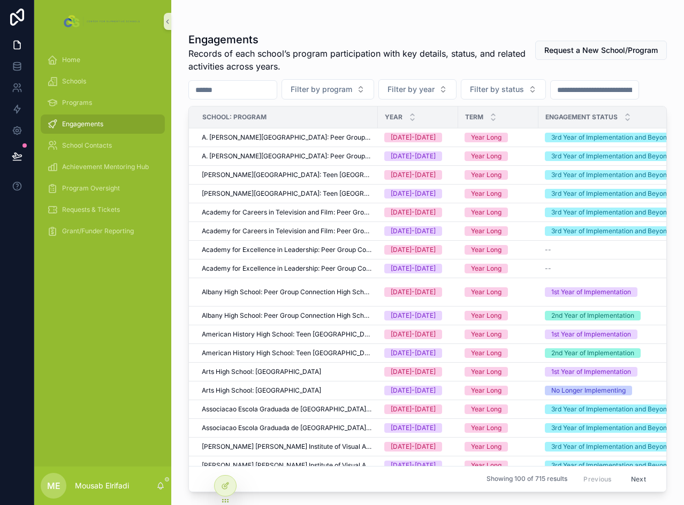
click at [260, 92] on input "scrollable content" at bounding box center [233, 89] width 88 height 15
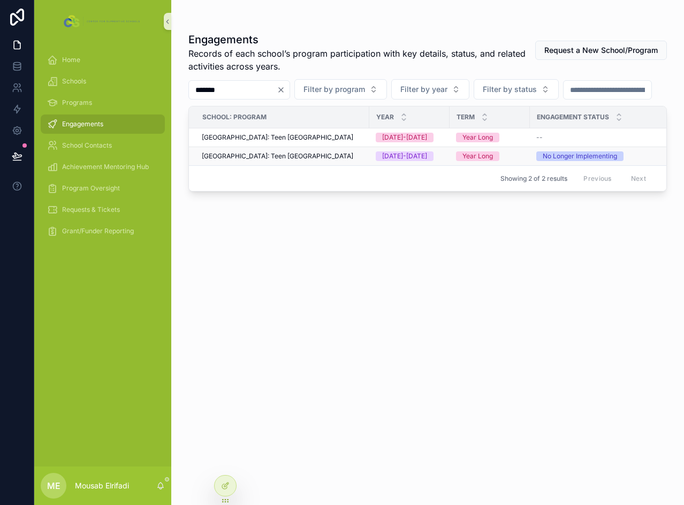
type input "*******"
click at [341, 161] on span "[GEOGRAPHIC_DATA]: Teen [GEOGRAPHIC_DATA]" at bounding box center [278, 156] width 152 height 9
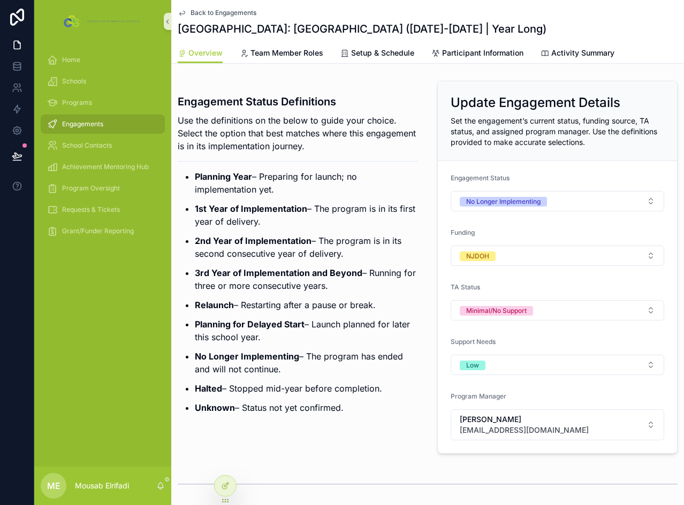
click at [80, 123] on span "Engagements" at bounding box center [82, 124] width 41 height 9
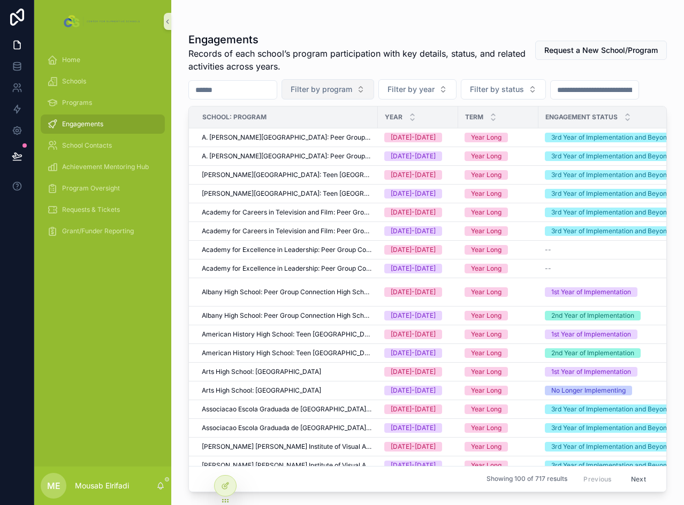
click at [352, 87] on span "Filter by program" at bounding box center [322, 89] width 62 height 11
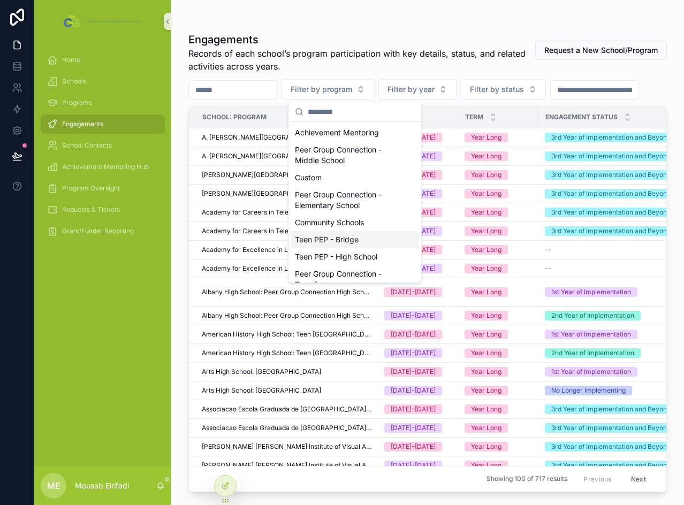
click at [366, 240] on div "Teen PEP - Bridge" at bounding box center [355, 239] width 129 height 17
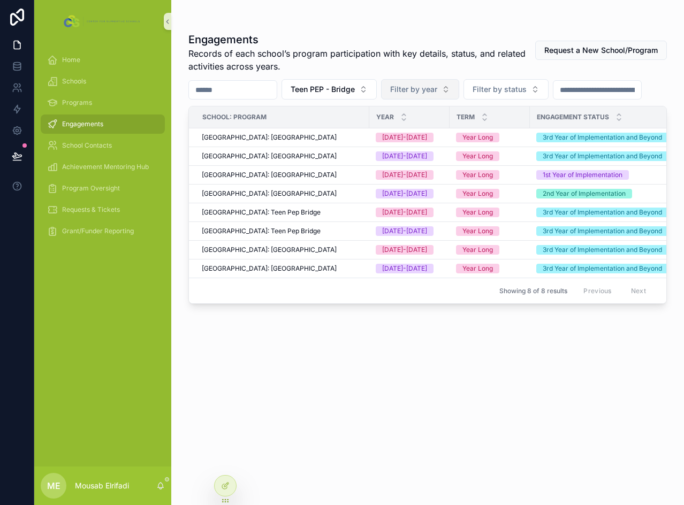
click at [440, 95] on button "Filter by year" at bounding box center [420, 89] width 78 height 20
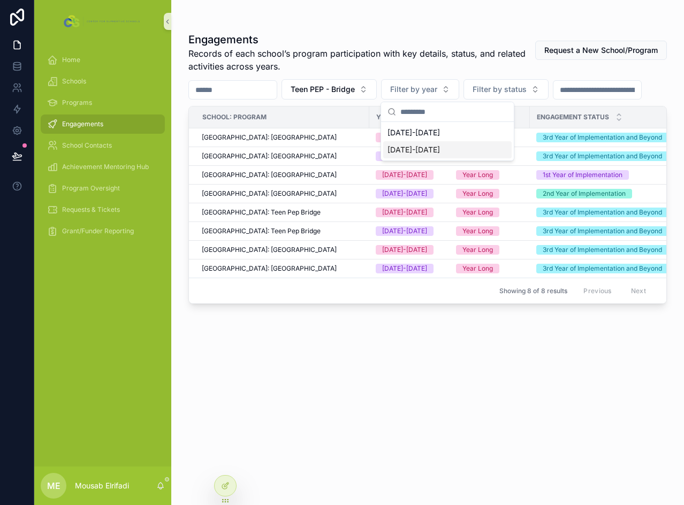
drag, startPoint x: 423, startPoint y: 134, endPoint x: 421, endPoint y: 146, distance: 11.4
click at [421, 146] on div "[DATE]-[DATE] [DATE]-[DATE]" at bounding box center [447, 141] width 129 height 34
click at [423, 148] on div "[DATE]-[DATE]" at bounding box center [447, 149] width 129 height 17
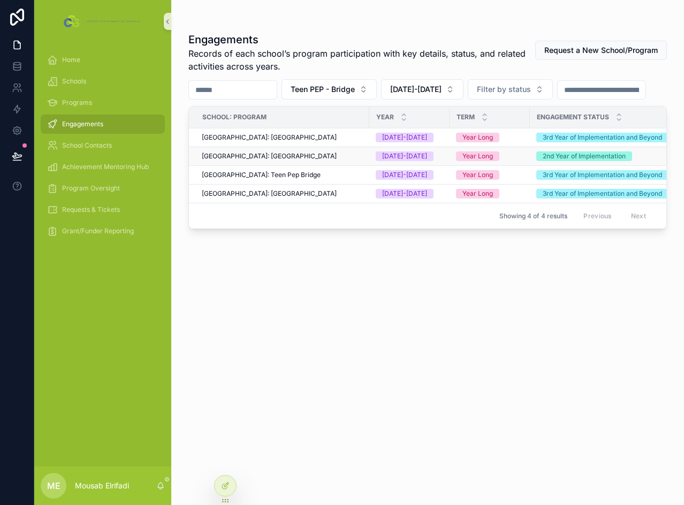
click at [282, 161] on span "[GEOGRAPHIC_DATA]: [GEOGRAPHIC_DATA]" at bounding box center [269, 156] width 135 height 9
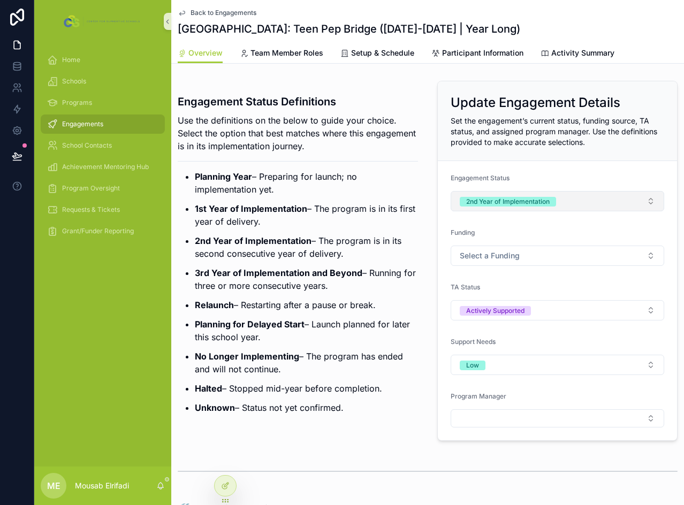
click at [522, 195] on button "2nd Year of Implementation" at bounding box center [558, 201] width 214 height 20
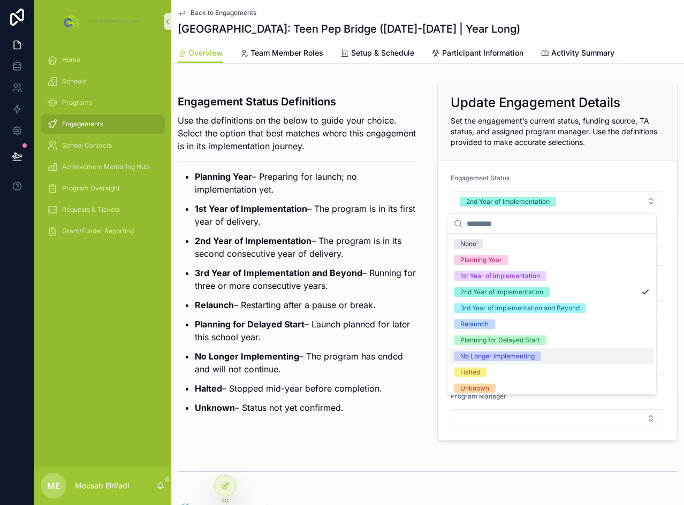
click at [522, 358] on div "No Longer Implementing" at bounding box center [497, 357] width 74 height 10
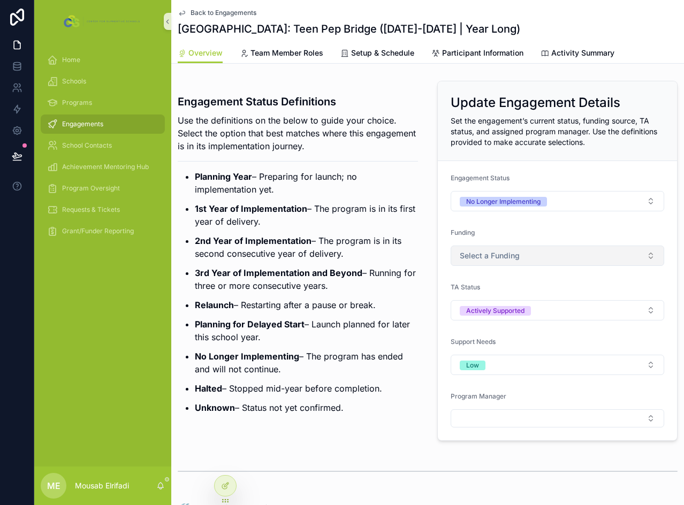
click at [502, 251] on span "Select a Funding" at bounding box center [490, 256] width 60 height 11
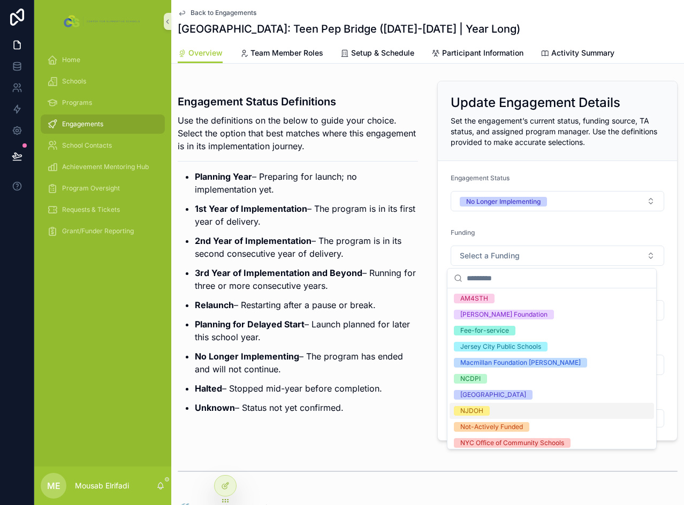
click at [478, 410] on div "NJDOH" at bounding box center [471, 411] width 23 height 10
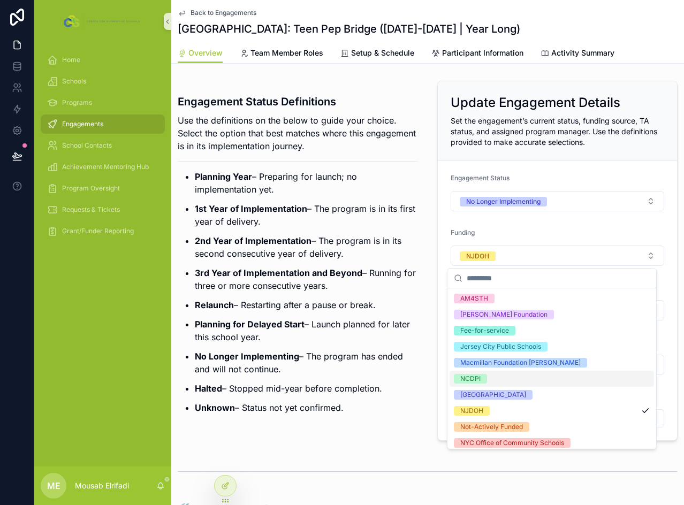
click at [390, 308] on p "Relaunch – Restarting after a pause or break." at bounding box center [306, 305] width 223 height 13
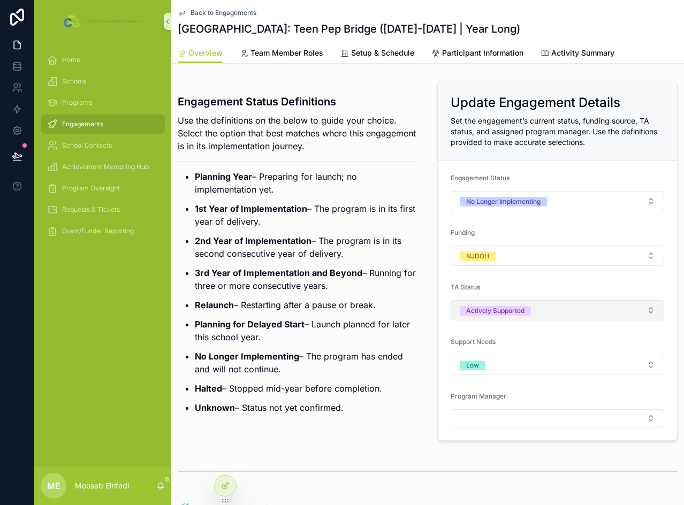
click at [564, 311] on button "Actively Supported" at bounding box center [558, 310] width 214 height 20
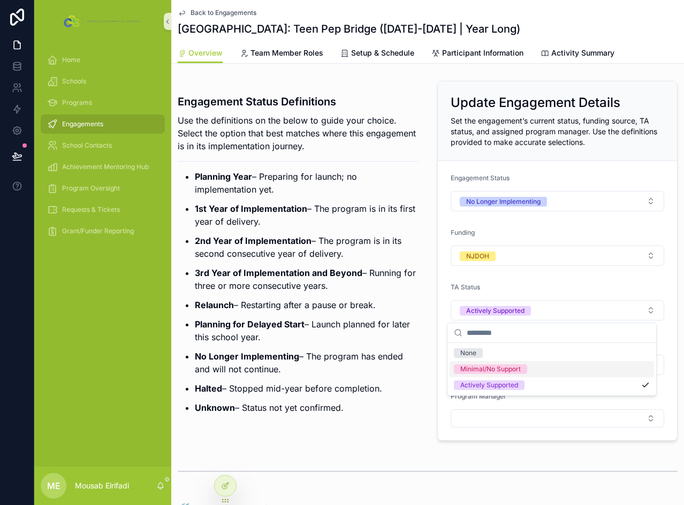
click at [518, 369] on div "Minimal/No Support" at bounding box center [490, 370] width 61 height 10
click at [523, 361] on button "Low" at bounding box center [558, 365] width 214 height 20
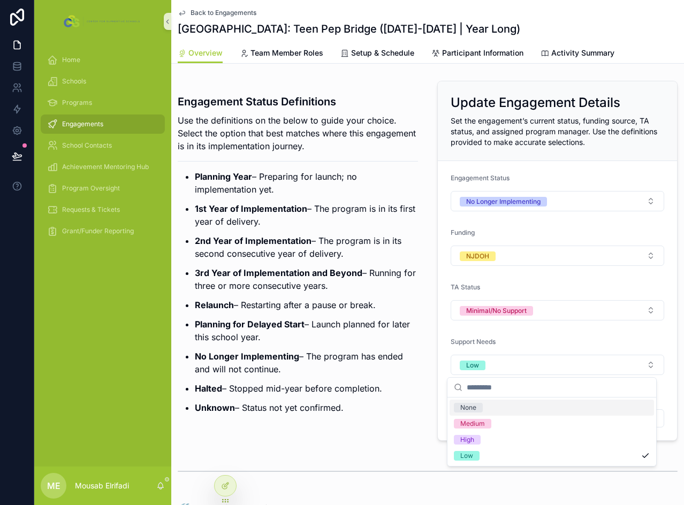
click at [481, 403] on div "None" at bounding box center [552, 408] width 205 height 16
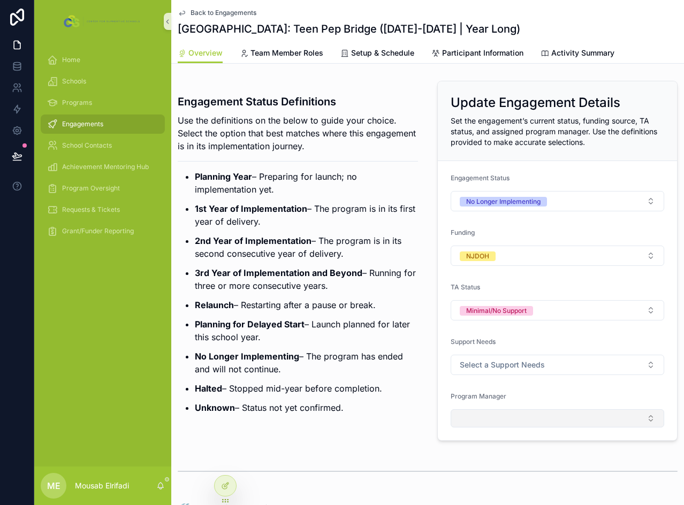
click at [507, 421] on button "Select Button" at bounding box center [558, 419] width 214 height 18
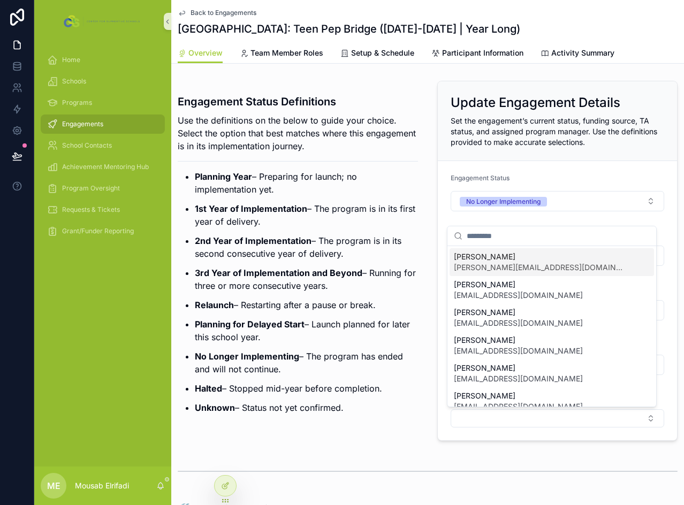
click at [502, 267] on span "[PERSON_NAME][EMAIL_ADDRESS][DOMAIN_NAME]" at bounding box center [539, 267] width 171 height 11
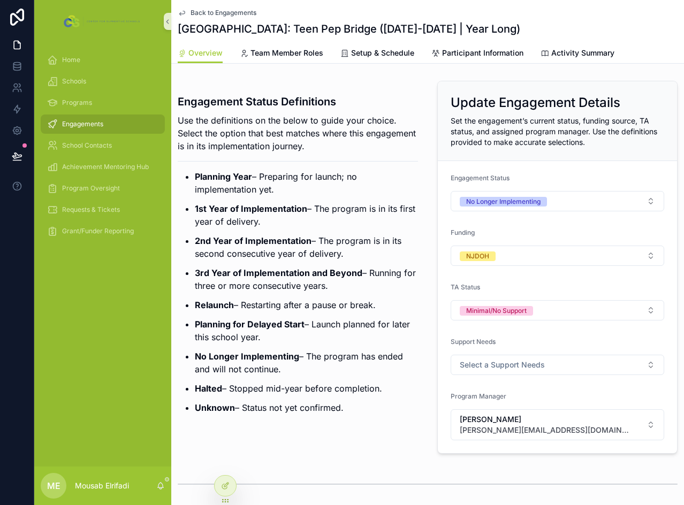
click at [382, 263] on ul "Planning Year – Preparing for launch; no implementation yet. 1st Year of Implem…" at bounding box center [298, 292] width 240 height 244
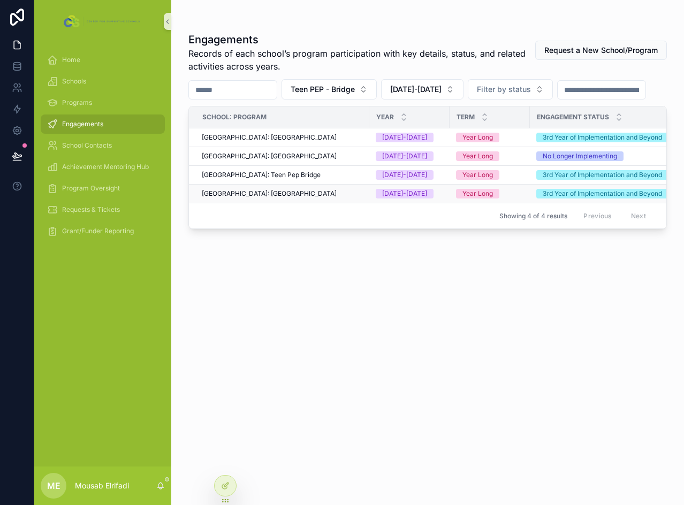
click at [294, 198] on span "[GEOGRAPHIC_DATA]: [GEOGRAPHIC_DATA]" at bounding box center [269, 194] width 135 height 9
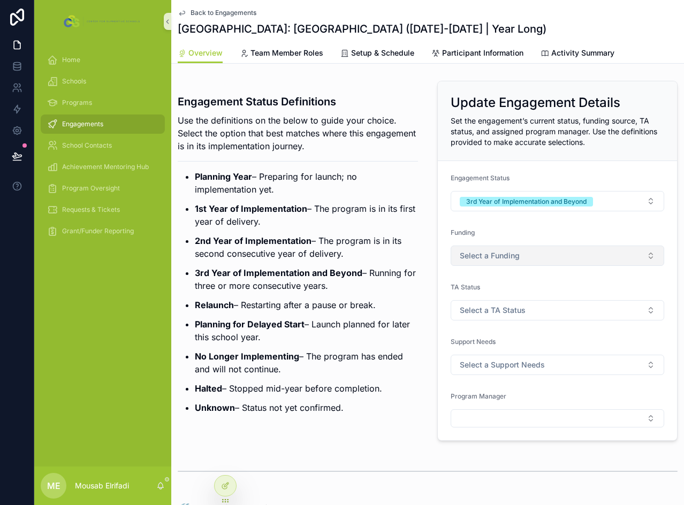
click at [502, 258] on span "Select a Funding" at bounding box center [490, 256] width 60 height 11
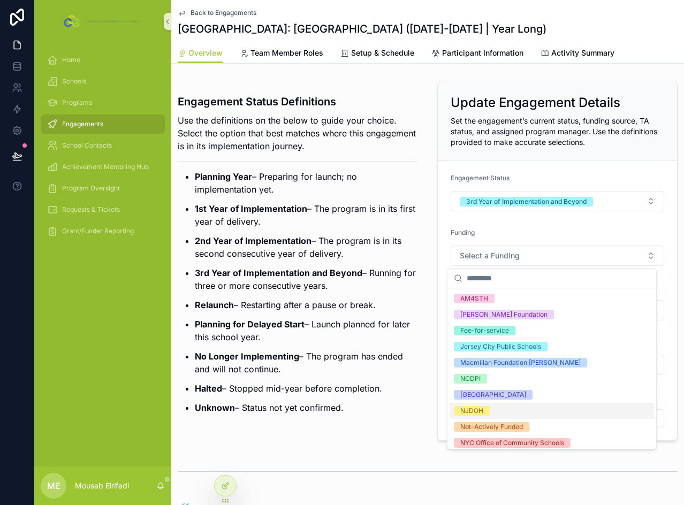
click at [480, 413] on div "NJDOH" at bounding box center [471, 411] width 23 height 10
click at [539, 234] on div "Funding" at bounding box center [558, 235] width 214 height 13
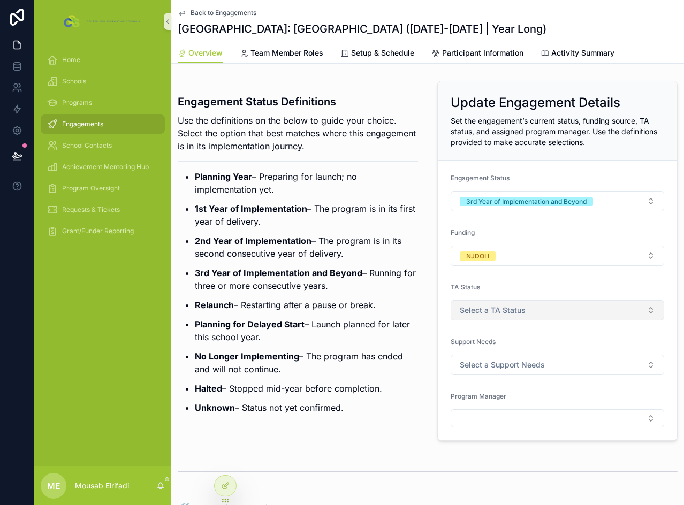
click at [490, 308] on span "Select a TA Status" at bounding box center [493, 310] width 66 height 11
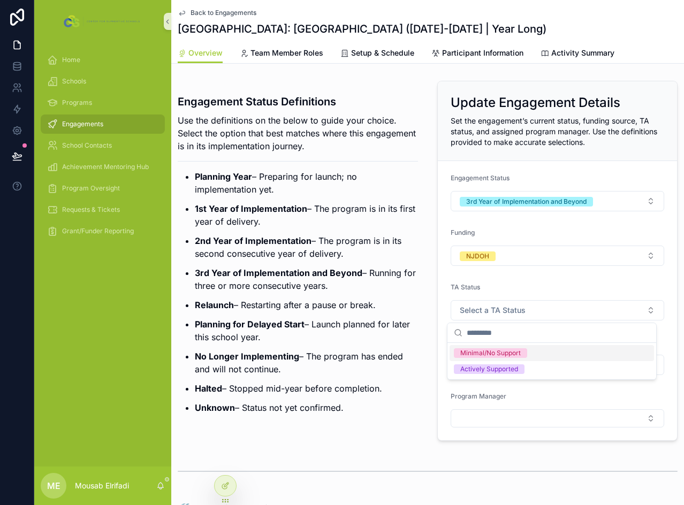
click at [504, 360] on div "Minimal/No Support" at bounding box center [552, 353] width 205 height 16
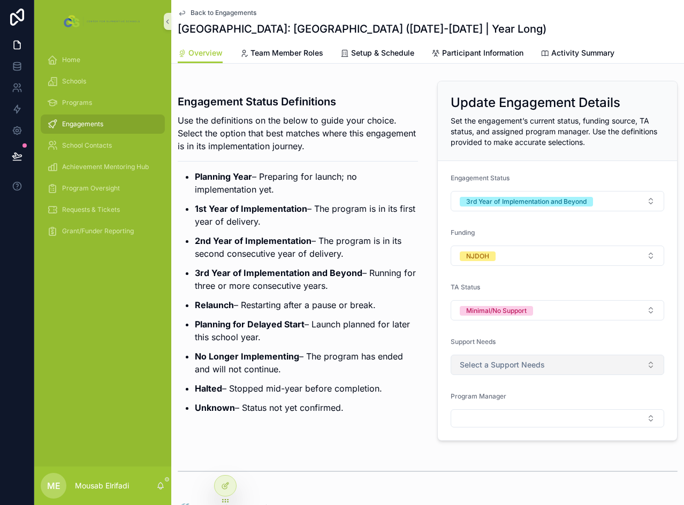
click at [490, 373] on button "Select a Support Needs" at bounding box center [558, 365] width 214 height 20
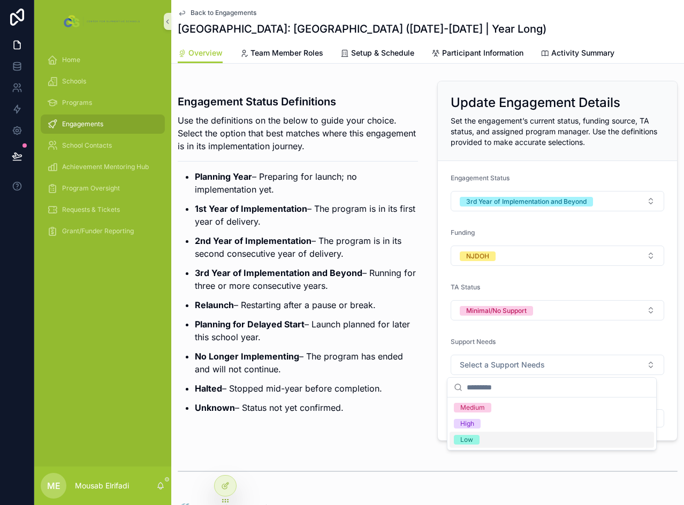
click at [478, 439] on span "Low" at bounding box center [467, 440] width 26 height 10
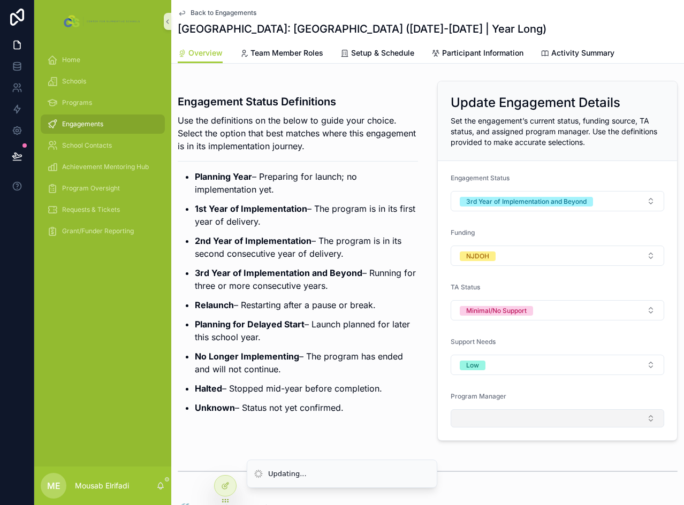
click at [484, 419] on button "Select Button" at bounding box center [558, 419] width 214 height 18
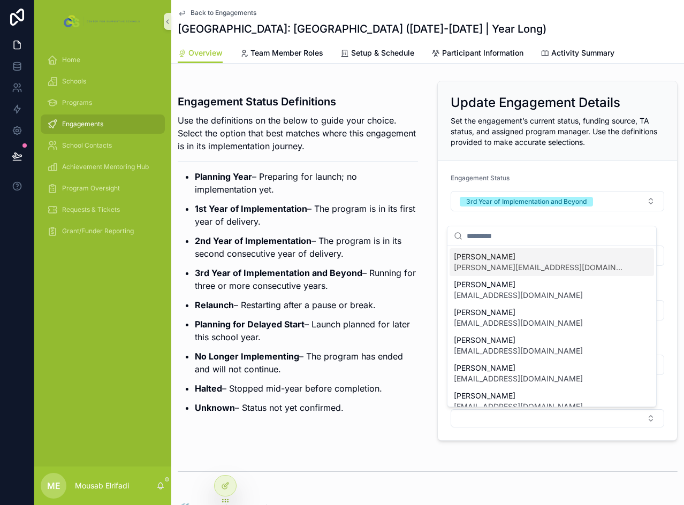
click at [497, 270] on span "[PERSON_NAME][EMAIL_ADDRESS][DOMAIN_NAME]" at bounding box center [539, 267] width 171 height 11
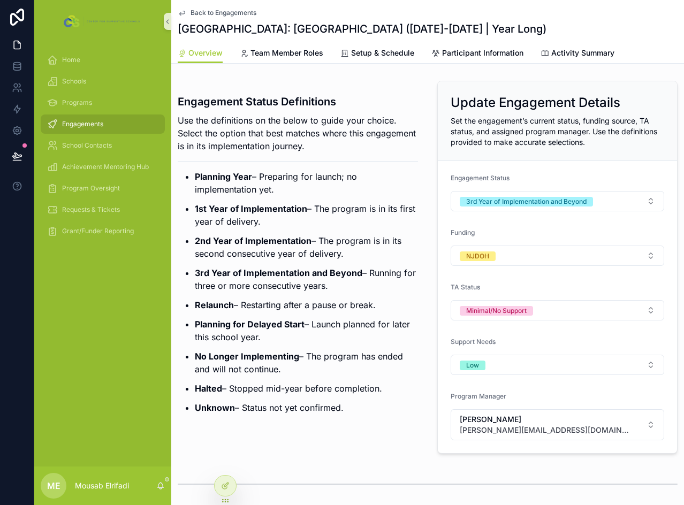
click at [282, 263] on ul "Planning Year – Preparing for launch; no implementation yet. 1st Year of Implem…" at bounding box center [298, 292] width 240 height 244
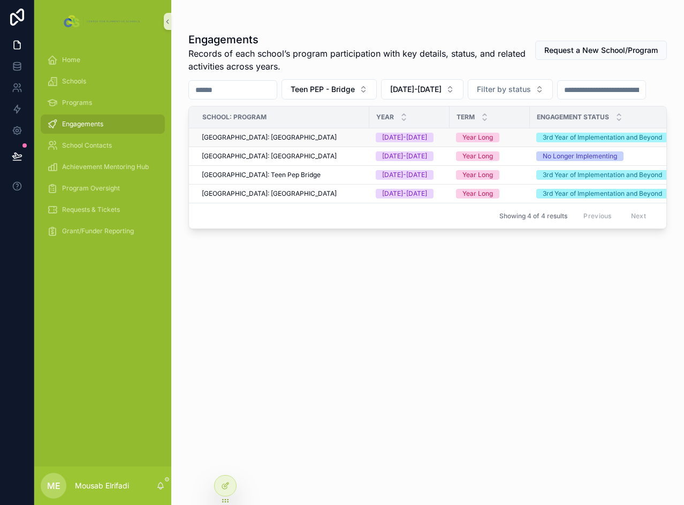
click at [298, 142] on span "[GEOGRAPHIC_DATA]: [GEOGRAPHIC_DATA]" at bounding box center [269, 137] width 135 height 9
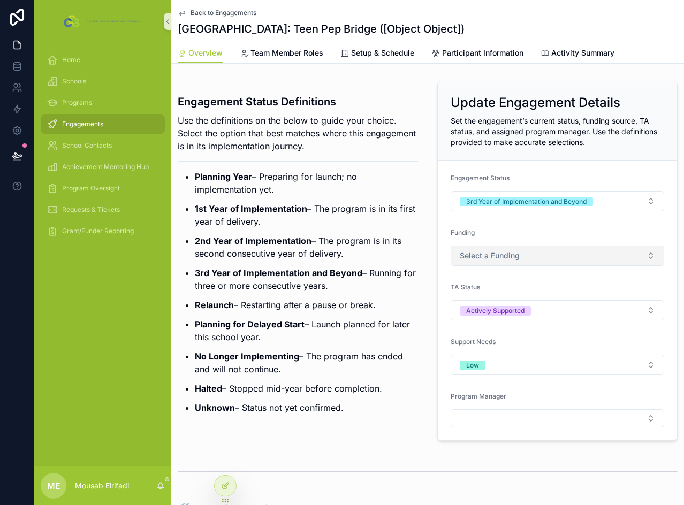
click at [497, 259] on span "Select a Funding" at bounding box center [490, 256] width 60 height 11
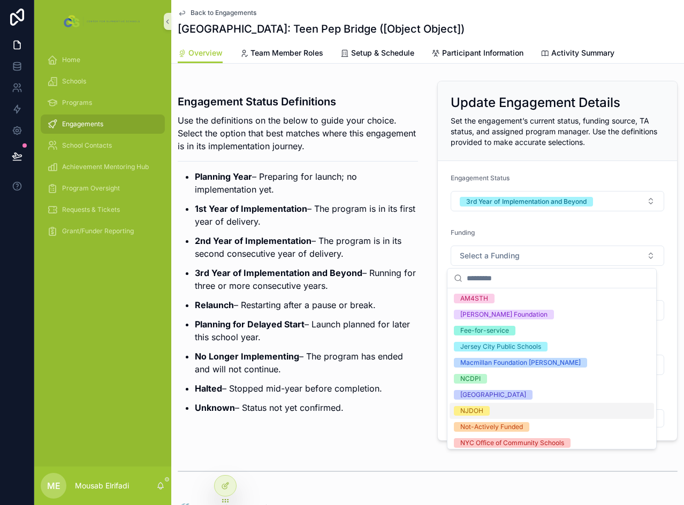
click at [490, 413] on div "NJDOH" at bounding box center [552, 411] width 205 height 16
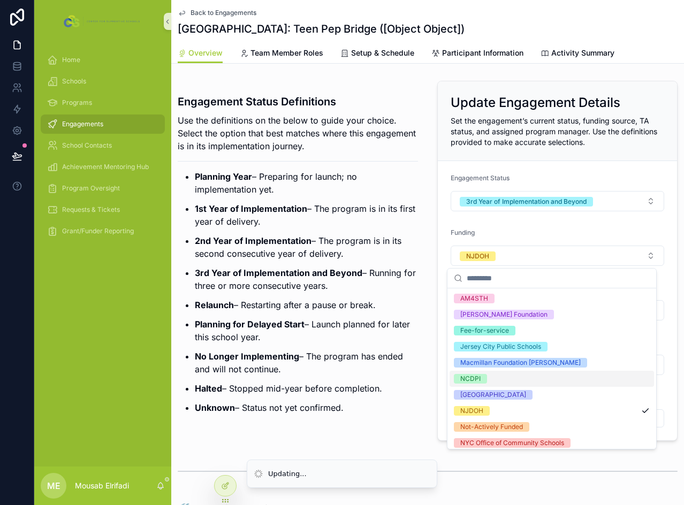
click at [374, 323] on p "Planning for Delayed Start – Launch planned for later this school year." at bounding box center [306, 331] width 223 height 26
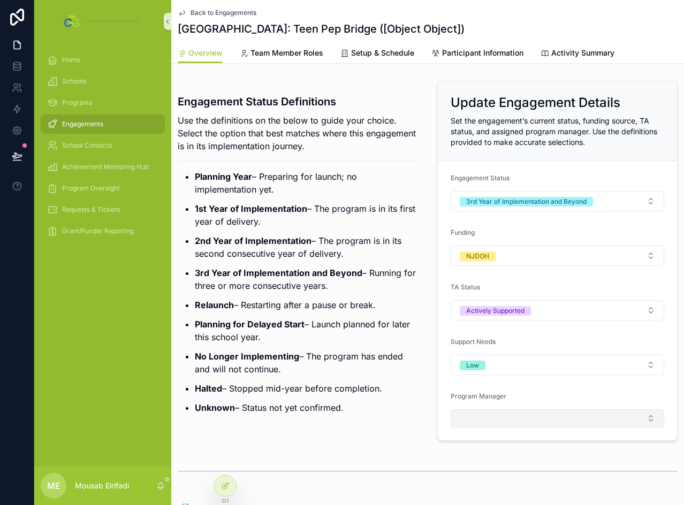
click at [494, 422] on button "Select Button" at bounding box center [558, 419] width 214 height 18
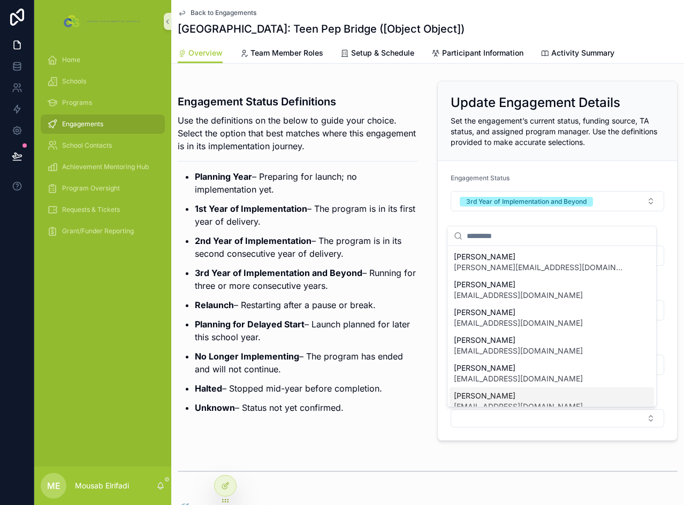
click at [500, 396] on span "[PERSON_NAME]" at bounding box center [518, 396] width 129 height 11
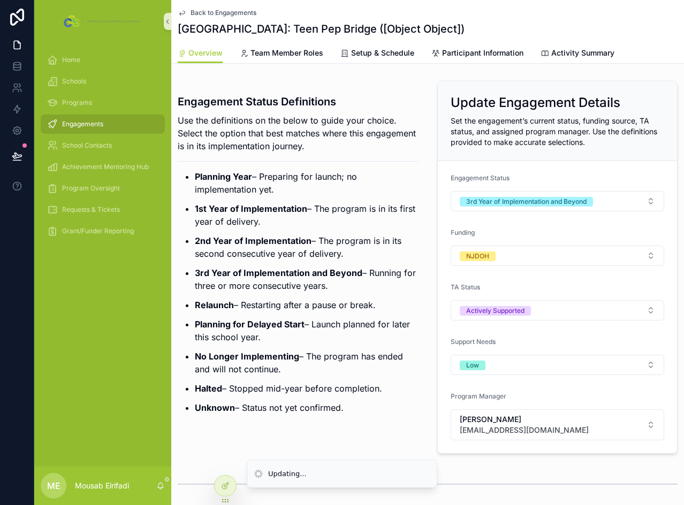
click at [382, 332] on p "Planning for Delayed Start – Launch planned for later this school year." at bounding box center [306, 331] width 223 height 26
click at [384, 315] on ul "Planning Year – Preparing for launch; no implementation yet. 1st Year of Implem…" at bounding box center [298, 292] width 240 height 244
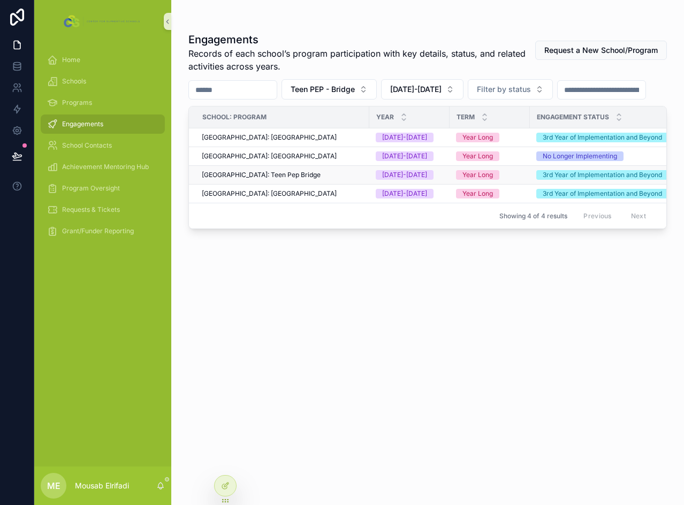
click at [344, 179] on div "[GEOGRAPHIC_DATA]: Teen Pep Bridge" at bounding box center [282, 175] width 161 height 9
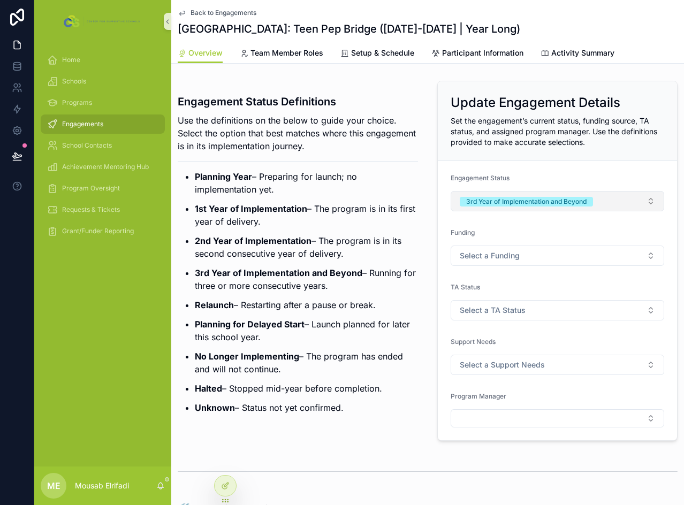
click at [570, 200] on div "3rd Year of Implementation and Beyond" at bounding box center [526, 202] width 120 height 10
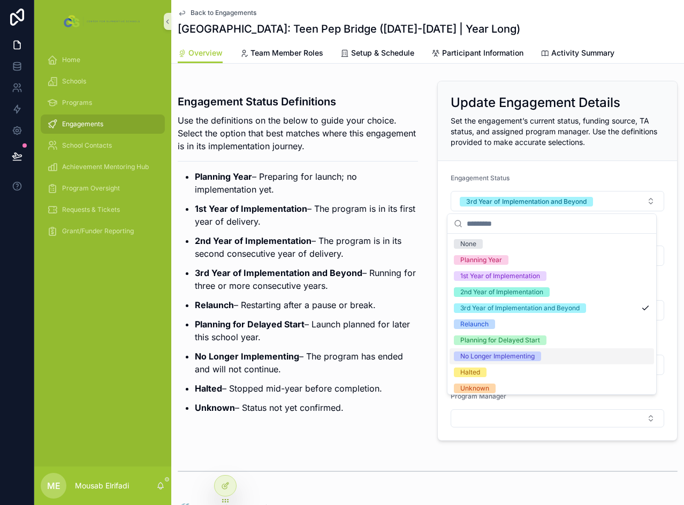
click at [515, 358] on div "No Longer Implementing" at bounding box center [497, 357] width 74 height 10
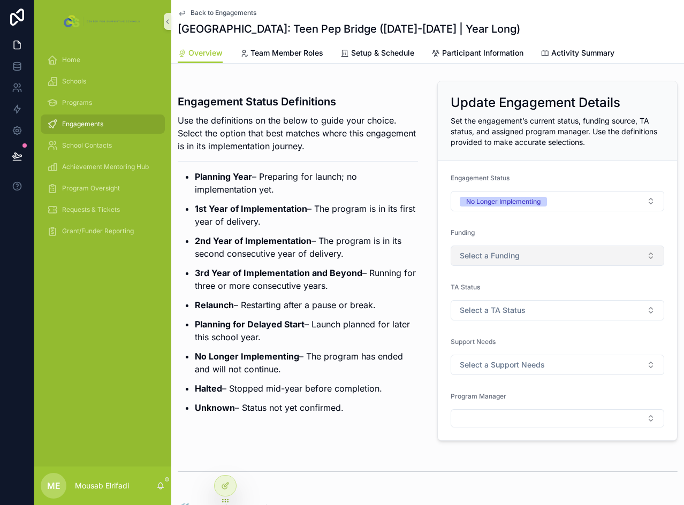
click at [502, 257] on span "Select a Funding" at bounding box center [490, 256] width 60 height 11
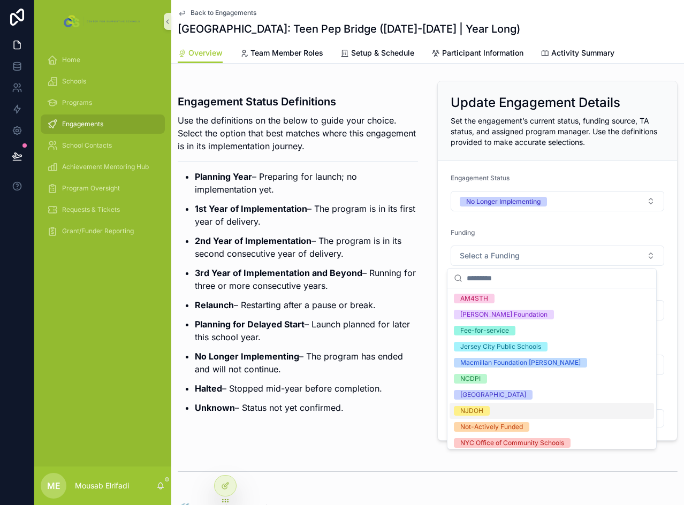
click at [477, 412] on div "NJDOH" at bounding box center [471, 411] width 23 height 10
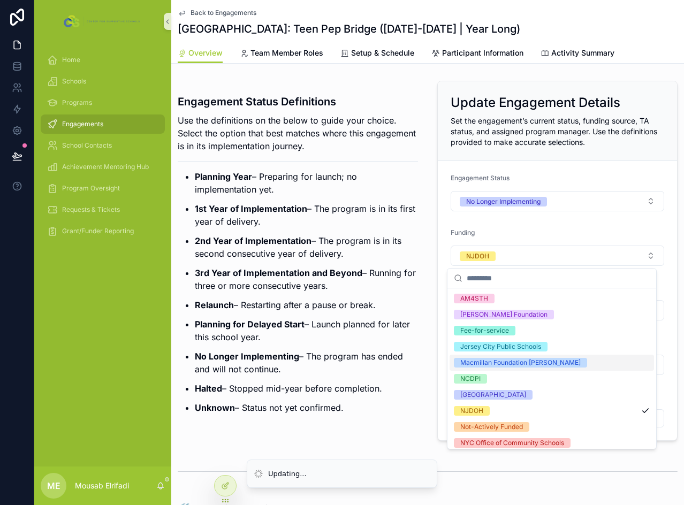
click at [392, 279] on p "3rd Year of Implementation and Beyond – Running for three or more consecutive y…" at bounding box center [306, 280] width 223 height 26
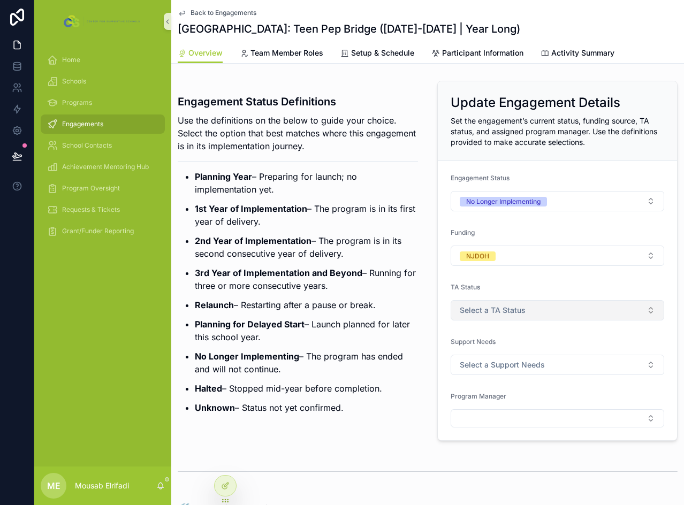
click at [500, 312] on span "Select a TA Status" at bounding box center [493, 310] width 66 height 11
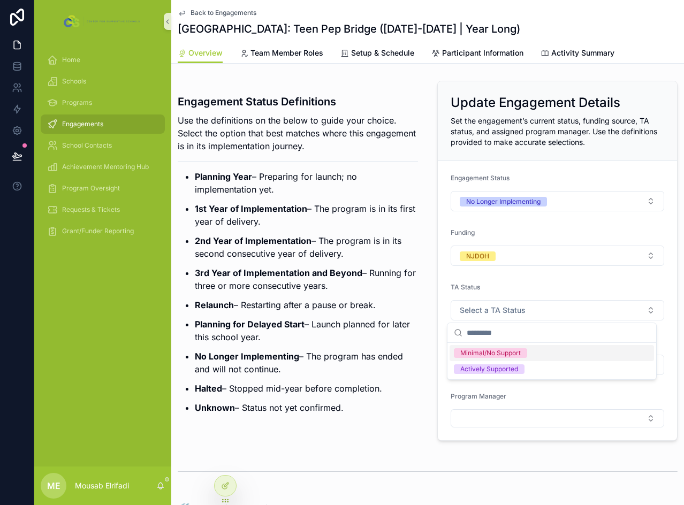
click at [516, 354] on div "Minimal/No Support" at bounding box center [490, 354] width 61 height 10
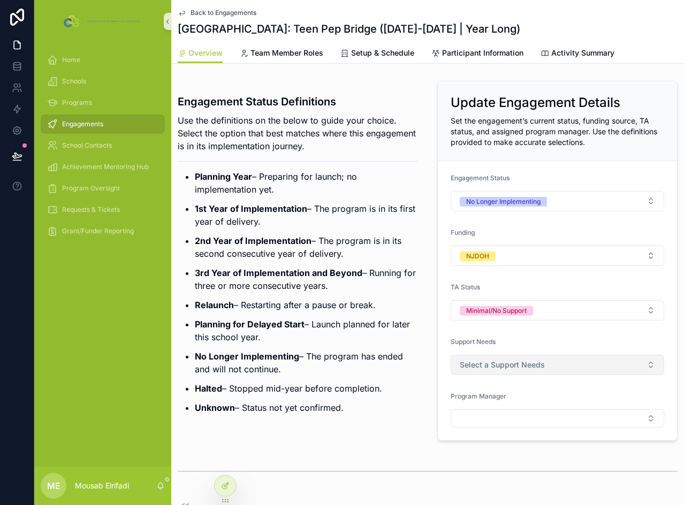
click at [486, 367] on span "Select a Support Needs" at bounding box center [502, 365] width 85 height 11
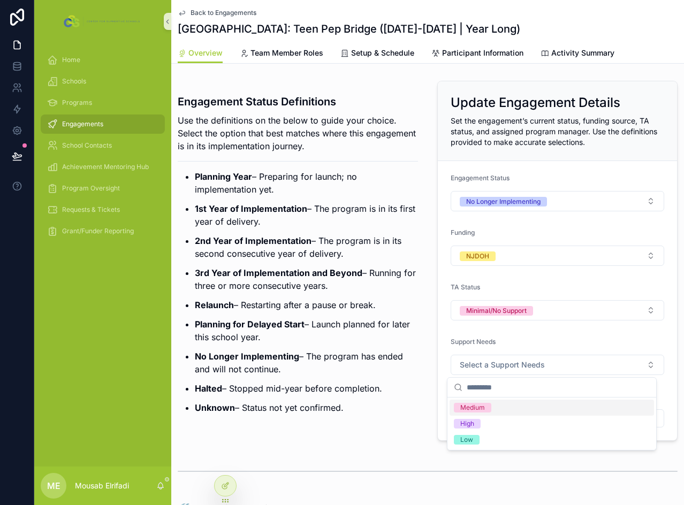
click at [512, 349] on div "Support Needs" at bounding box center [558, 344] width 214 height 13
click at [495, 410] on div "Program Manager" at bounding box center [558, 409] width 214 height 35
click at [496, 414] on button "Select Button" at bounding box center [558, 419] width 214 height 18
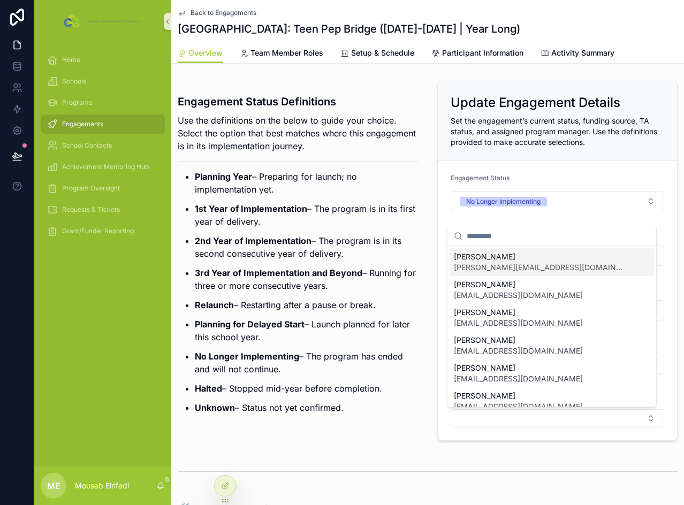
click at [507, 268] on span "[PERSON_NAME][EMAIL_ADDRESS][DOMAIN_NAME]" at bounding box center [539, 267] width 171 height 11
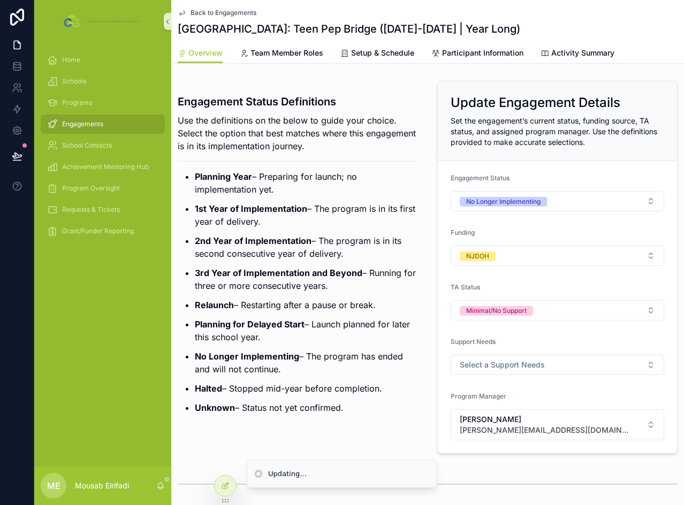
click at [399, 258] on p "2nd Year of Implementation – The program is in its second consecutive year of d…" at bounding box center [306, 248] width 223 height 26
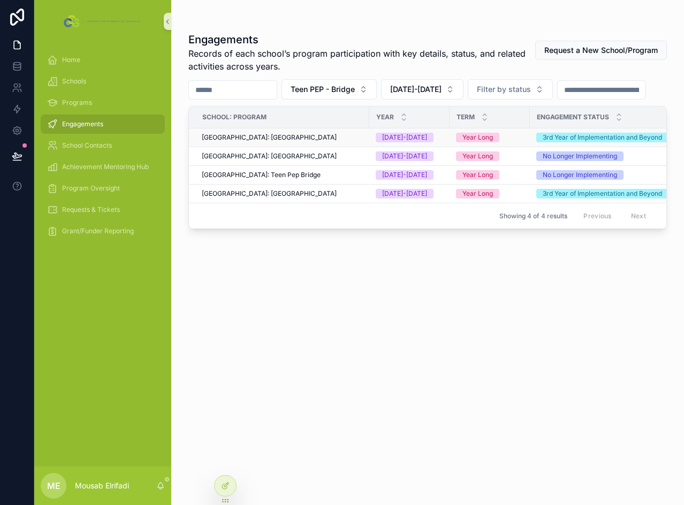
click at [329, 142] on div "[GEOGRAPHIC_DATA]: [GEOGRAPHIC_DATA]" at bounding box center [282, 137] width 161 height 9
click at [331, 161] on div "[GEOGRAPHIC_DATA]: [GEOGRAPHIC_DATA]" at bounding box center [282, 156] width 161 height 9
click at [335, 142] on div "[GEOGRAPHIC_DATA]: [GEOGRAPHIC_DATA]" at bounding box center [282, 137] width 161 height 9
